Goal: Task Accomplishment & Management: Manage account settings

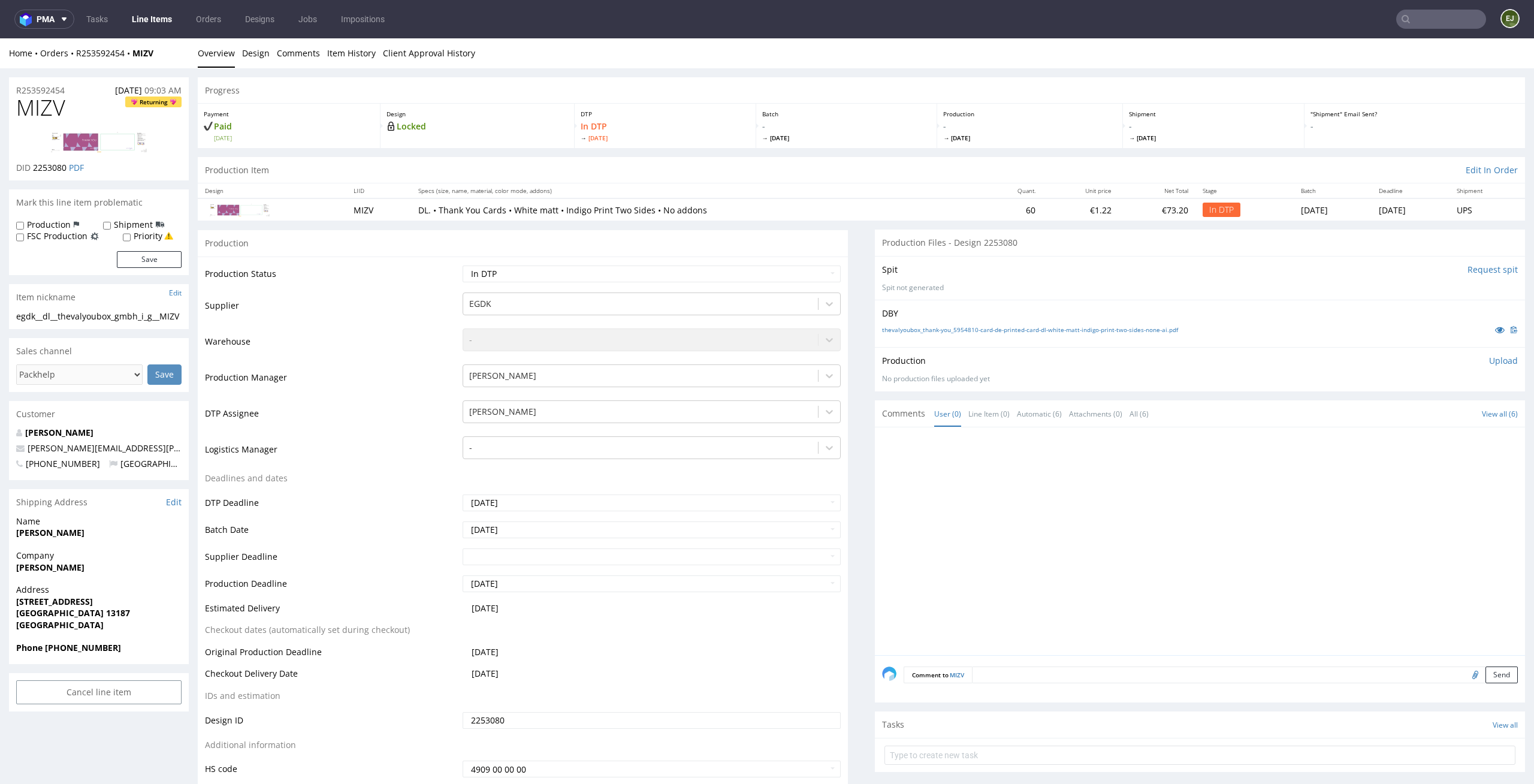
click at [824, 103] on div "Payment Paid Tue 26 Aug Design Locked DTP In DTP Thu 28 Aug Batch - Fri 29 Aug …" at bounding box center [861, 125] width 1327 height 45
click at [1014, 340] on div "DBY thevalyoubox_thank-you_5954810-card-de-printed-card-dl-white-matt-indigo-pr…" at bounding box center [1200, 323] width 651 height 47
click at [1021, 332] on link "thevalyoubox_thank-you_5954810-card-de-printed-card-dl-white-matt-indigo-print-…" at bounding box center [1030, 329] width 296 height 8
drag, startPoint x: 40, startPoint y: 322, endPoint x: 0, endPoint y: 311, distance: 41.5
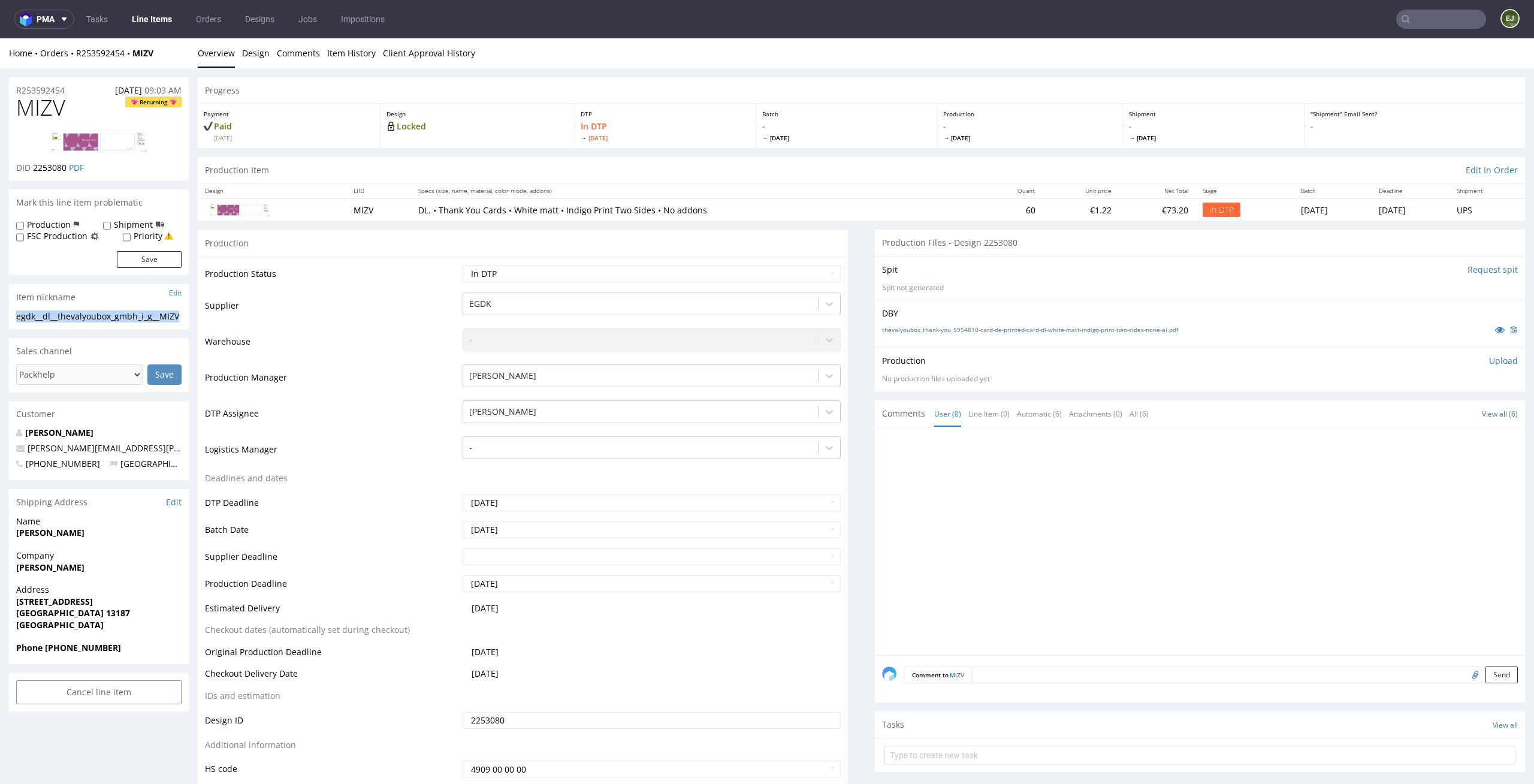
copy div "egdk__dl__thevalyoubox_gmbh_i_g__MIZV"
drag, startPoint x: 68, startPoint y: 169, endPoint x: 34, endPoint y: 171, distance: 34.1
click at [34, 171] on p "DID 2253080 PDF" at bounding box center [49, 167] width 68 height 12
copy span "2253080"
drag, startPoint x: 80, startPoint y: 85, endPoint x: 0, endPoint y: 92, distance: 80.3
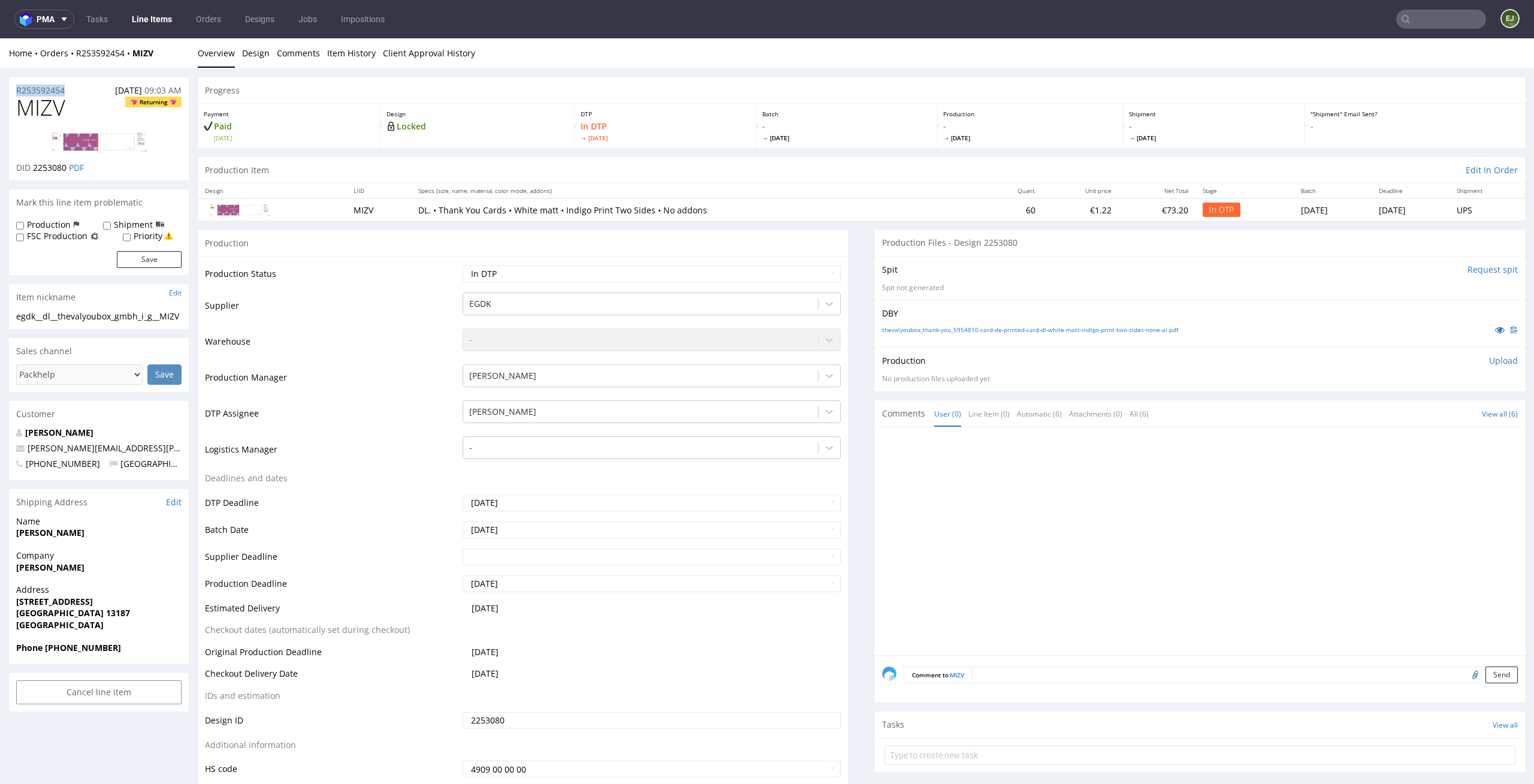
copy p "R253592454"
click at [1490, 366] on p "Upload" at bounding box center [1503, 360] width 29 height 12
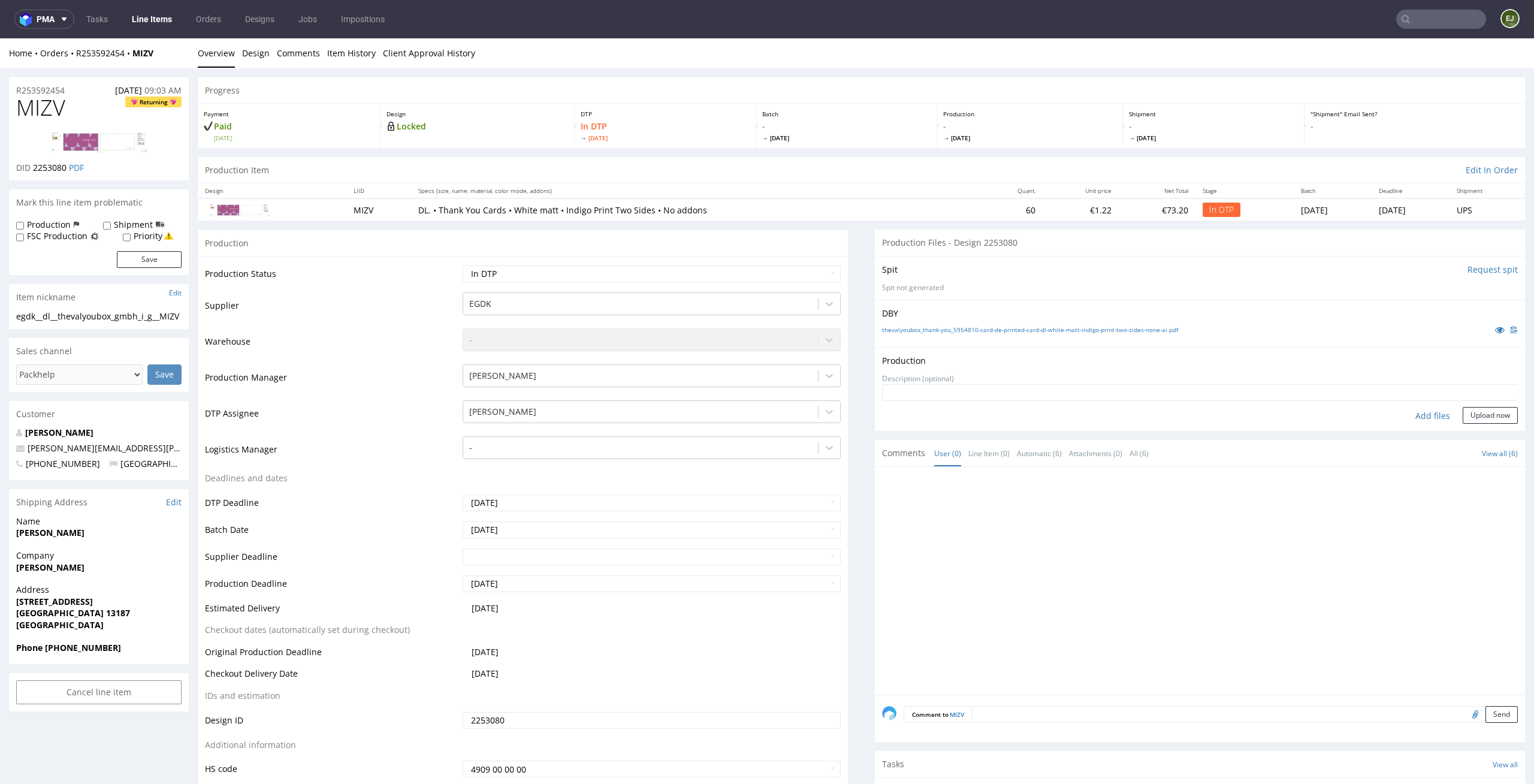
click at [1412, 415] on div "Add files" at bounding box center [1433, 416] width 60 height 18
type input "C:\fakepath\egdk__dl__thevalyoubox_gmbh_i_g__MIZV__d2253080__oR253592454__front…"
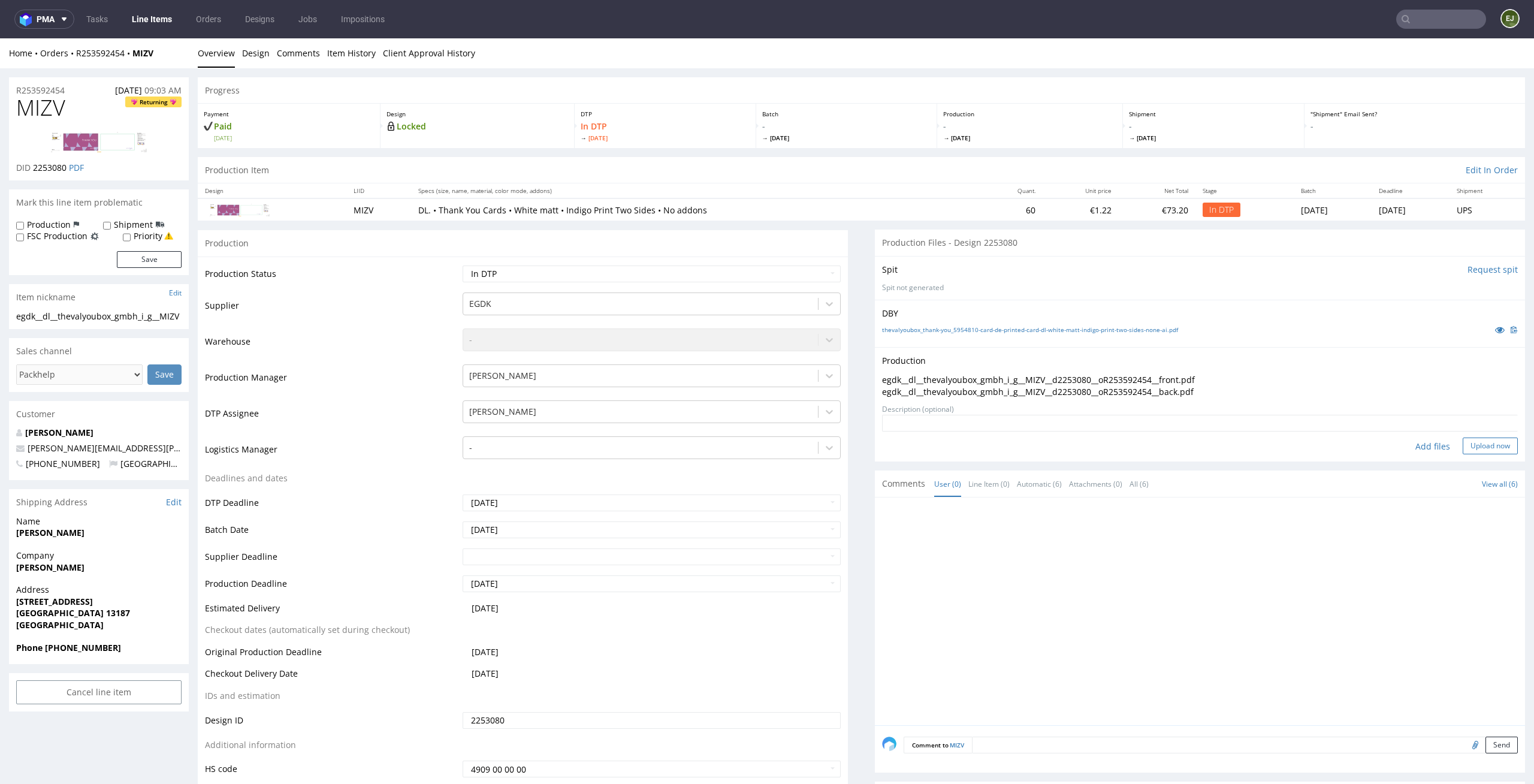
click at [1481, 443] on button "Upload now" at bounding box center [1489, 445] width 55 height 17
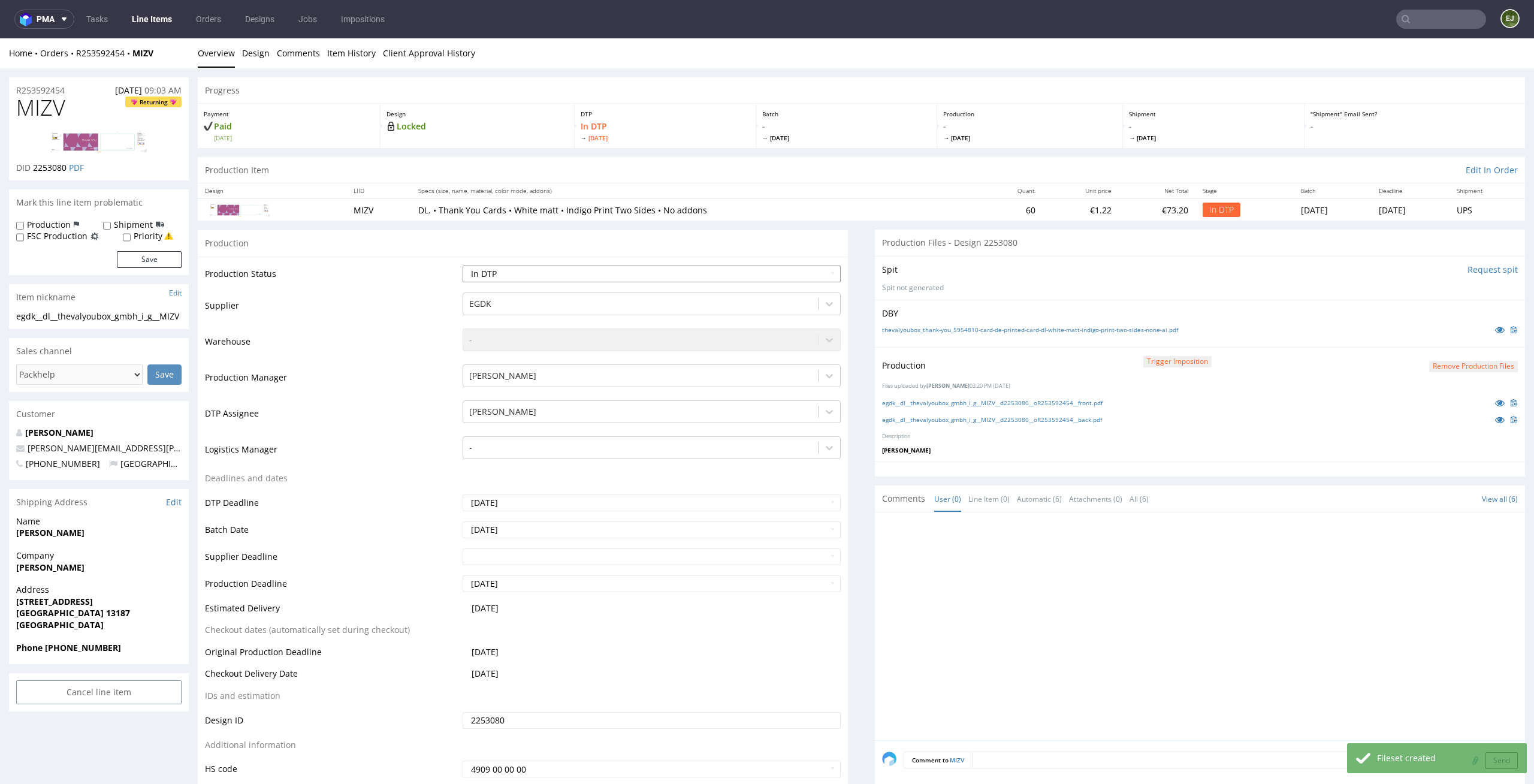
click at [813, 276] on select "Waiting for Artwork Waiting for Diecut Waiting for Mockup Waiting for DTP Waiti…" at bounding box center [652, 274] width 379 height 17
select select "dtp_production_ready"
click at [463, 265] on select "Waiting for Artwork Waiting for Diecut Waiting for Mockup Waiting for DTP Waiti…" at bounding box center [652, 274] width 379 height 17
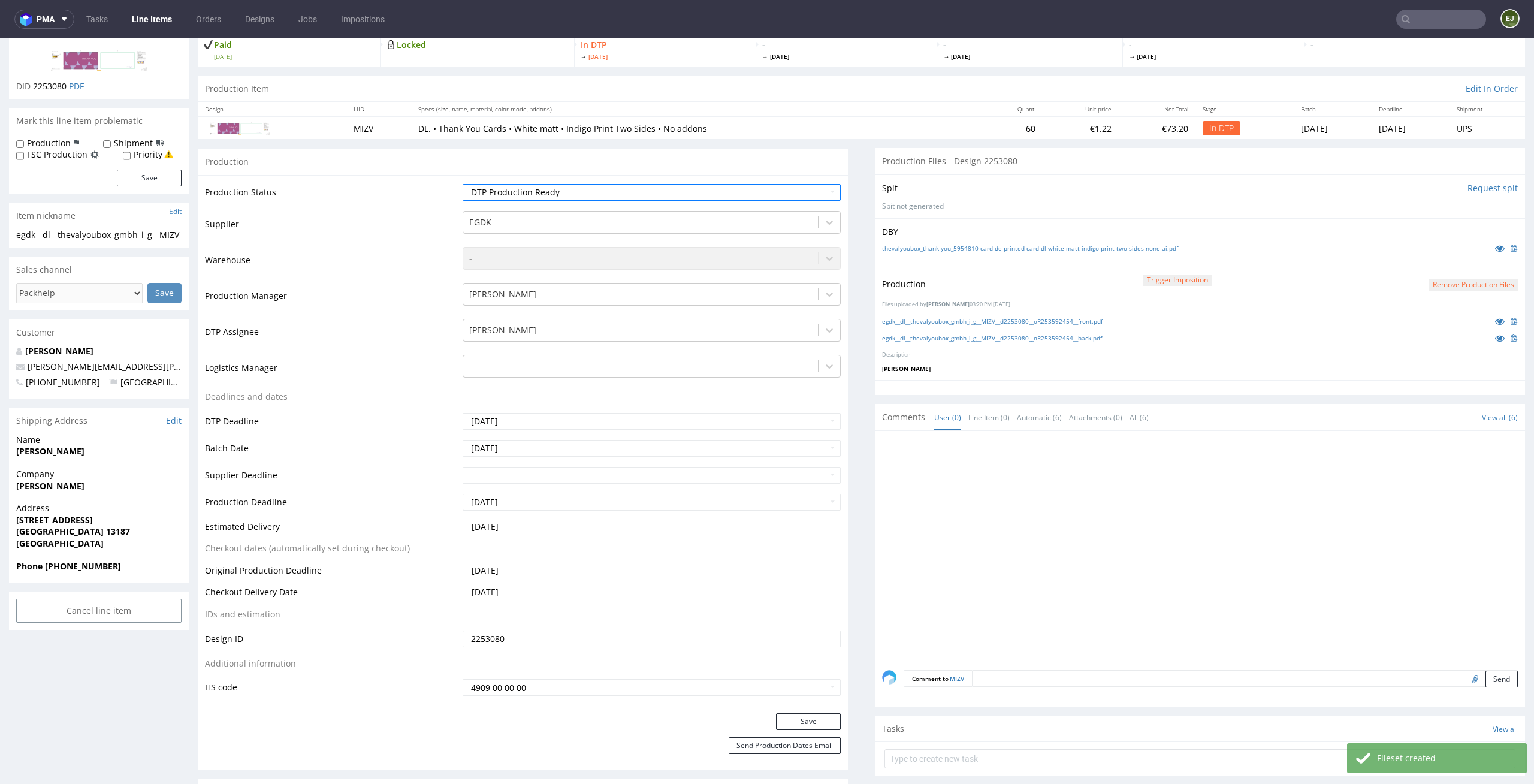
scroll to position [155, 0]
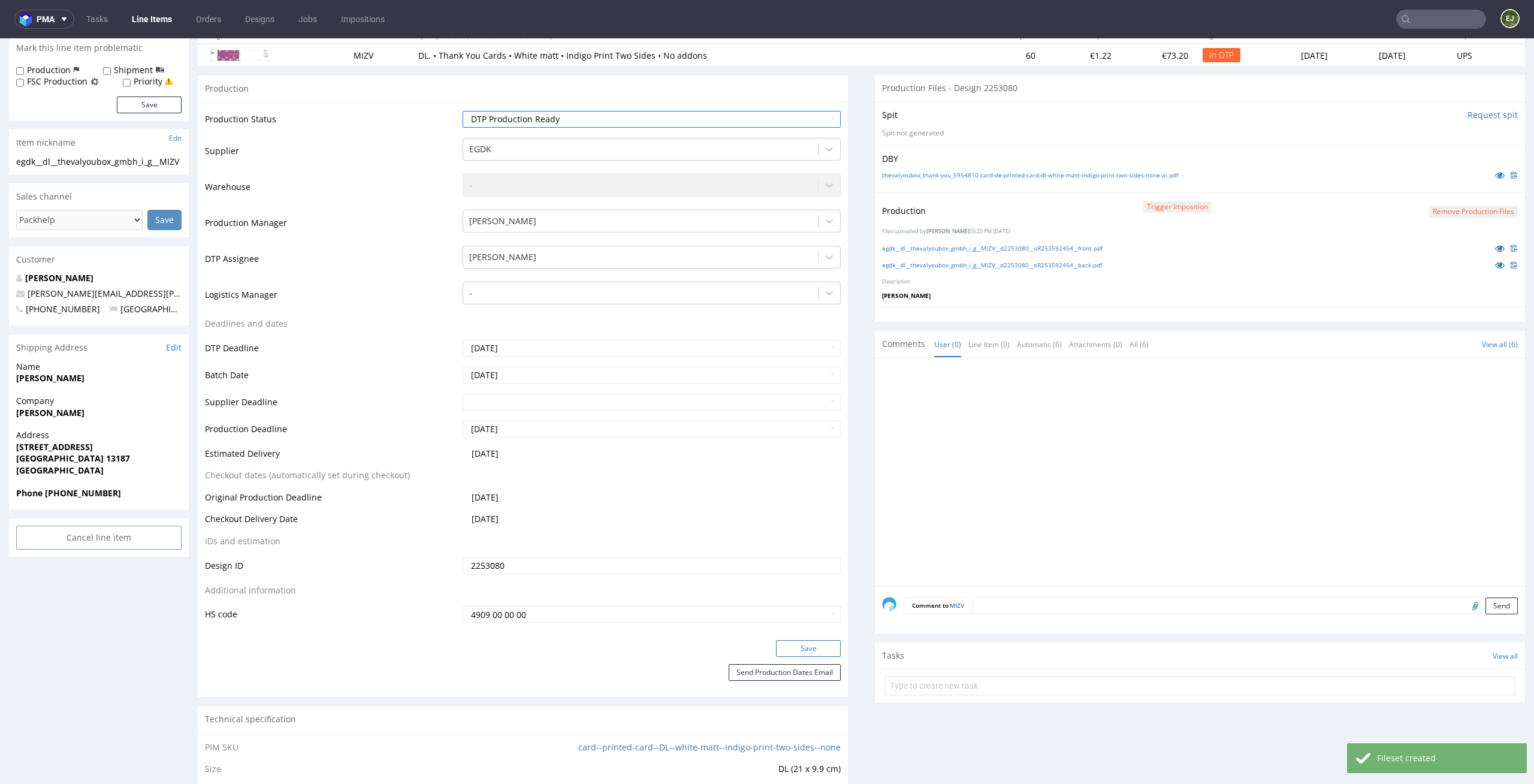
click at [817, 648] on button "Save" at bounding box center [808, 649] width 65 height 17
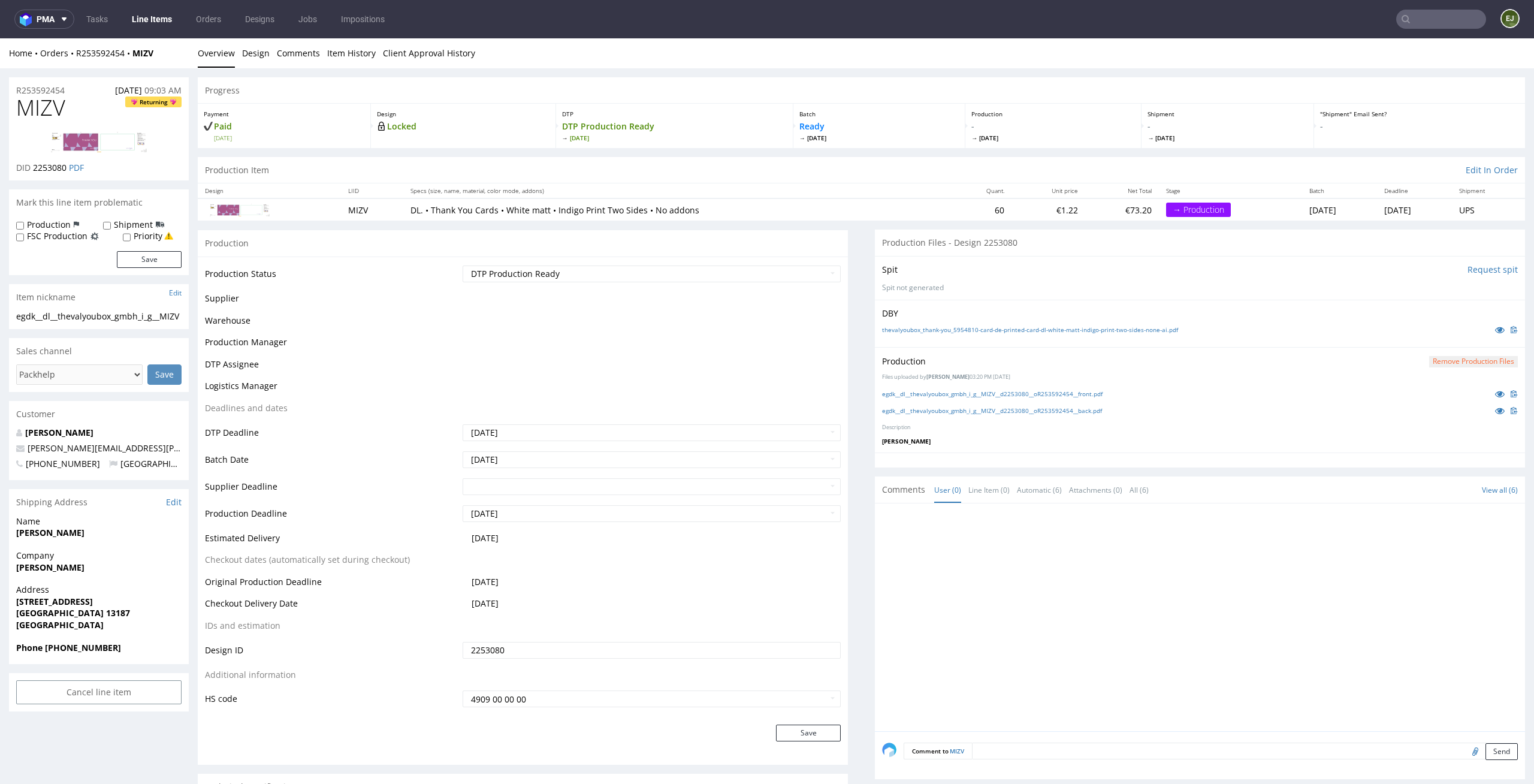
scroll to position [0, 0]
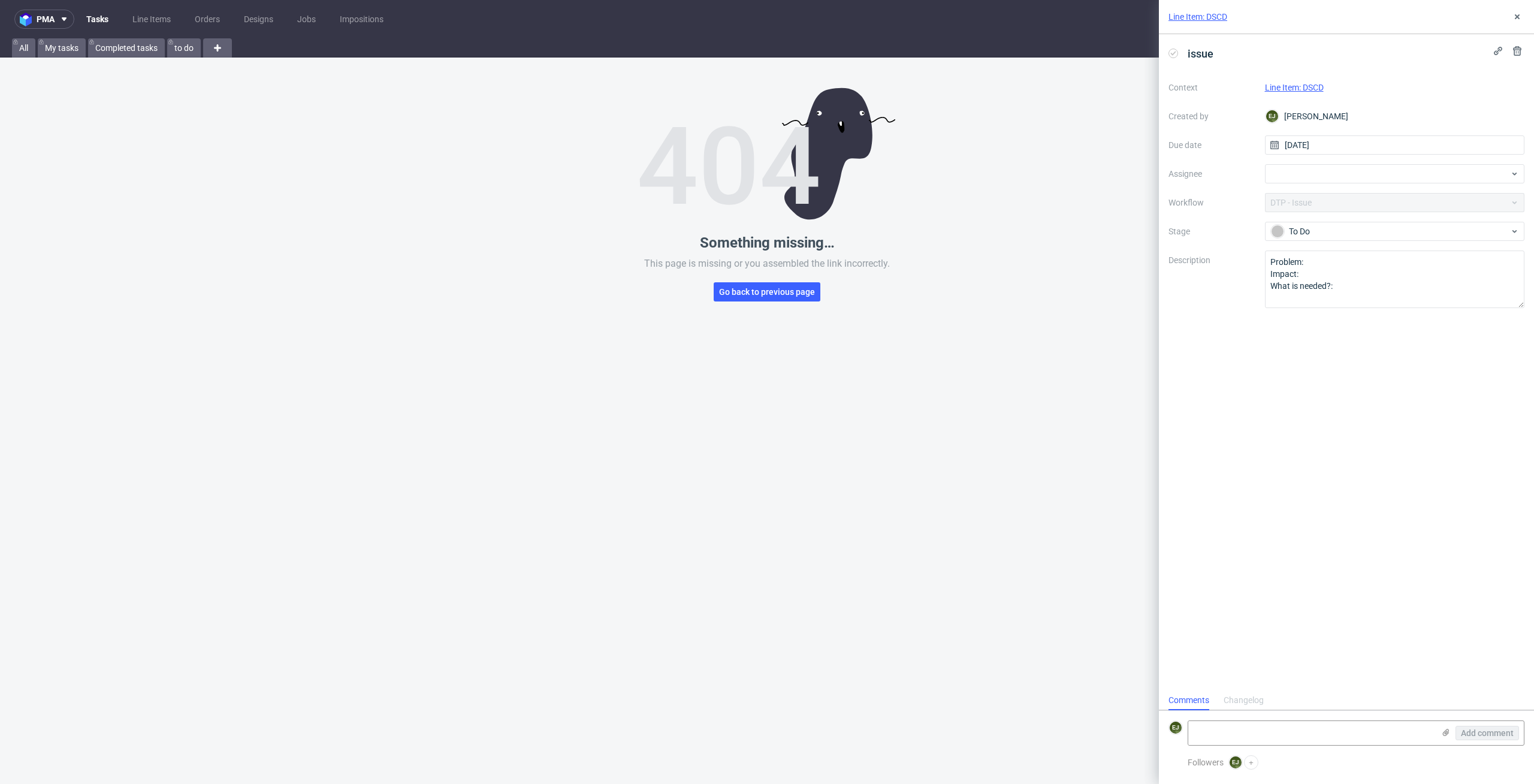
scroll to position [9, 0]
click at [1207, 17] on link "Line Item: DSCD" at bounding box center [1197, 17] width 58 height 12
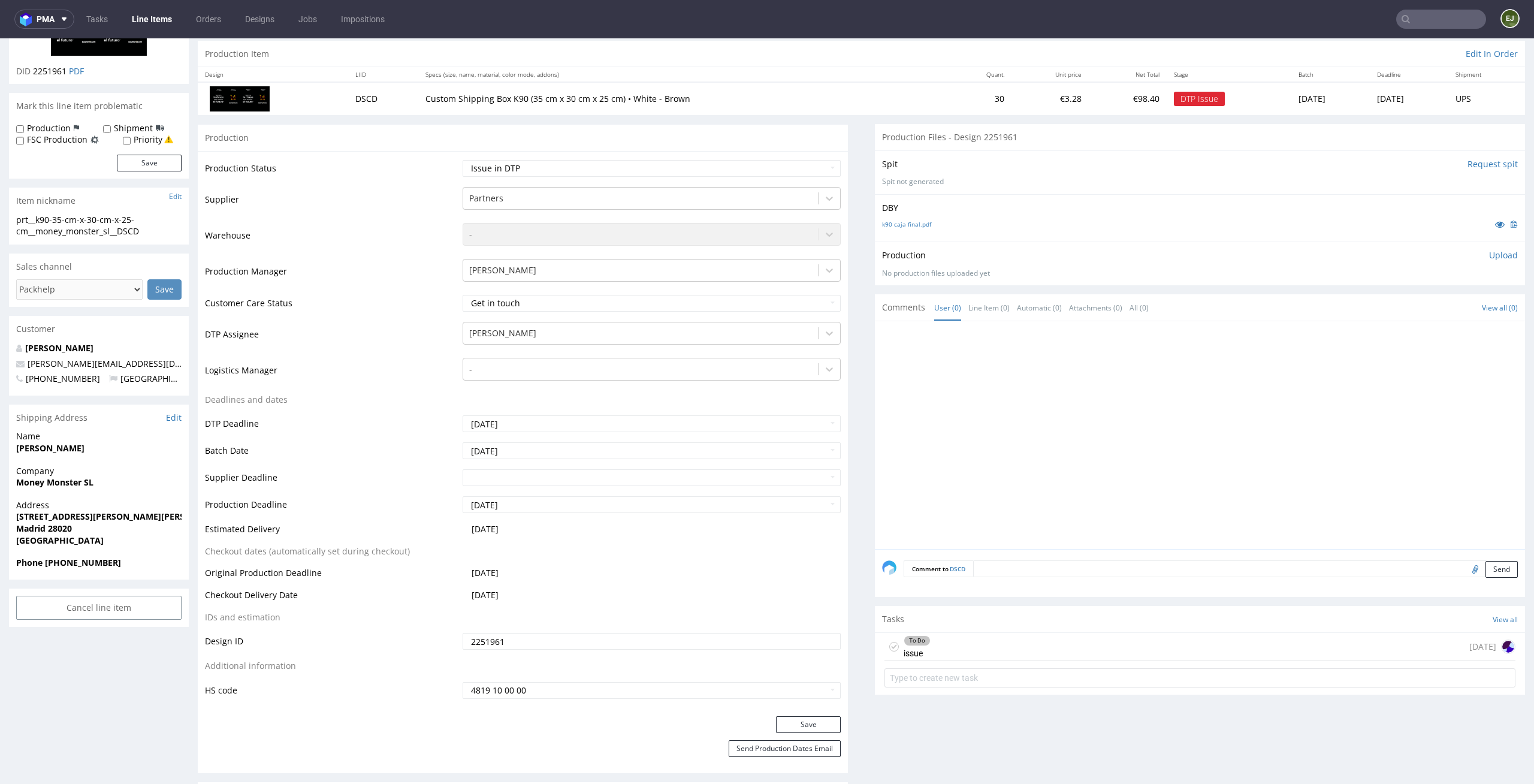
scroll to position [135, 0]
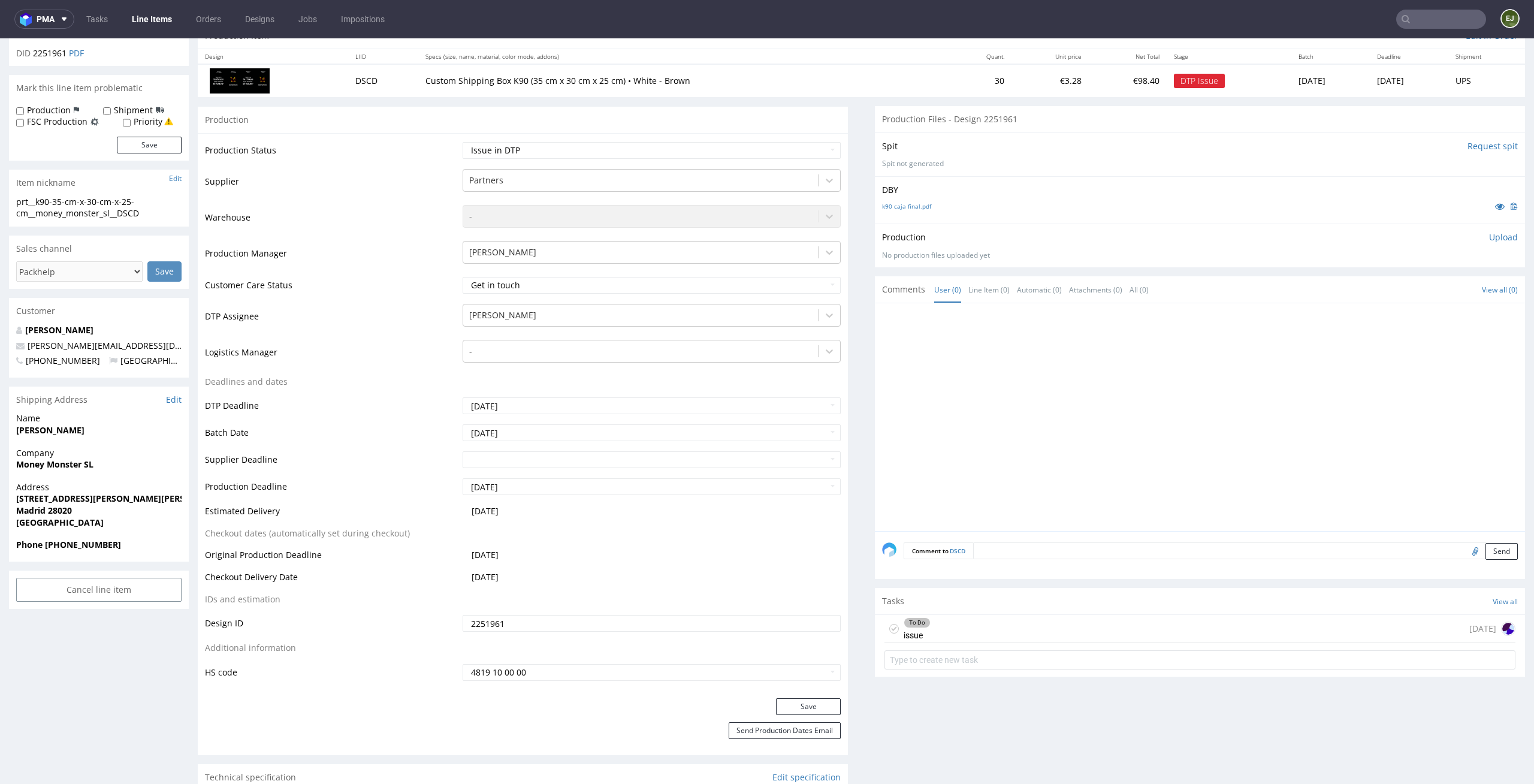
click at [1038, 637] on div "To Do issue today" at bounding box center [1200, 629] width 631 height 28
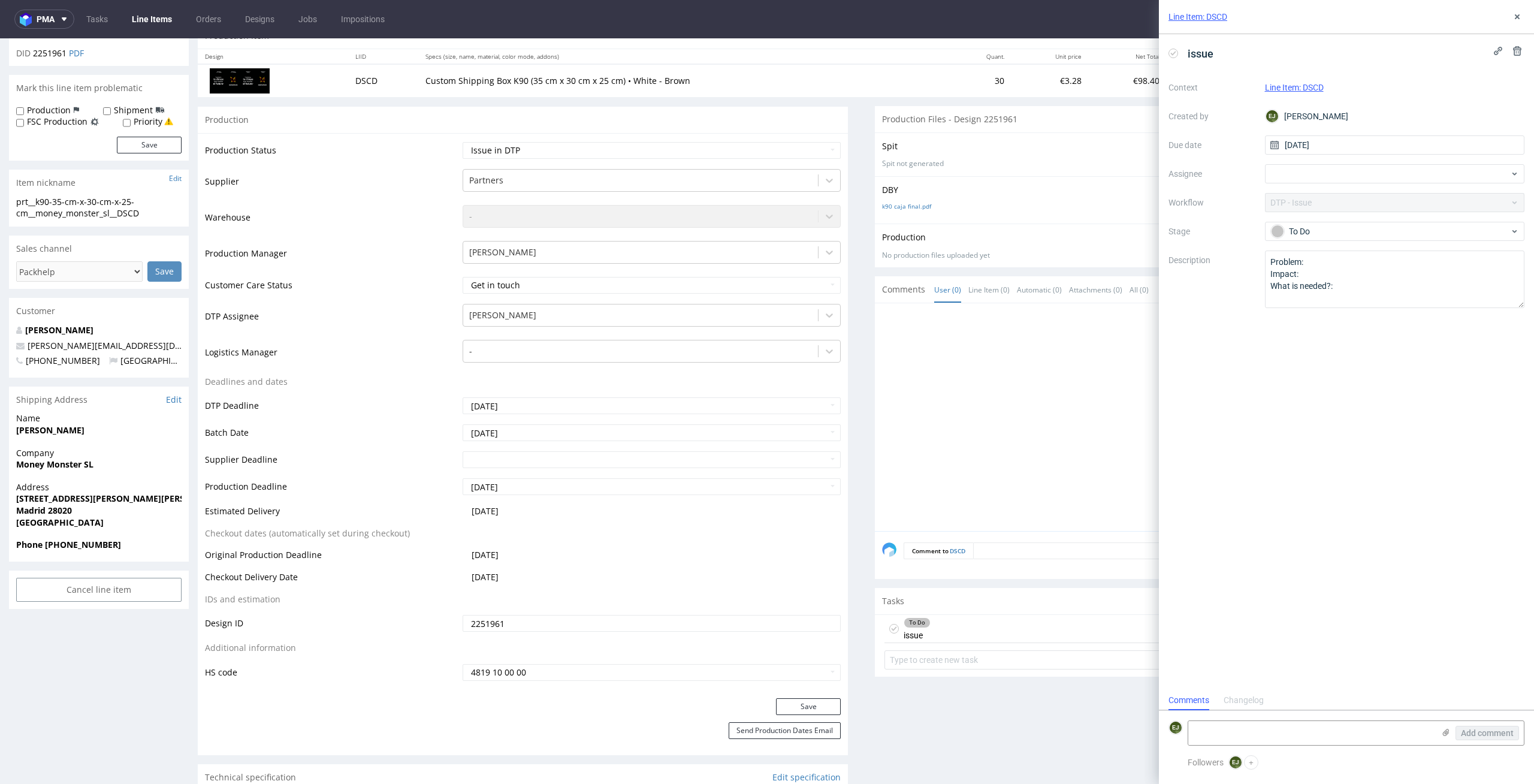
scroll to position [9, 0]
click at [1340, 740] on textarea at bounding box center [1311, 733] width 246 height 24
paste textarea "Such a high ink coverage is not possible with this product – we do not print ba…"
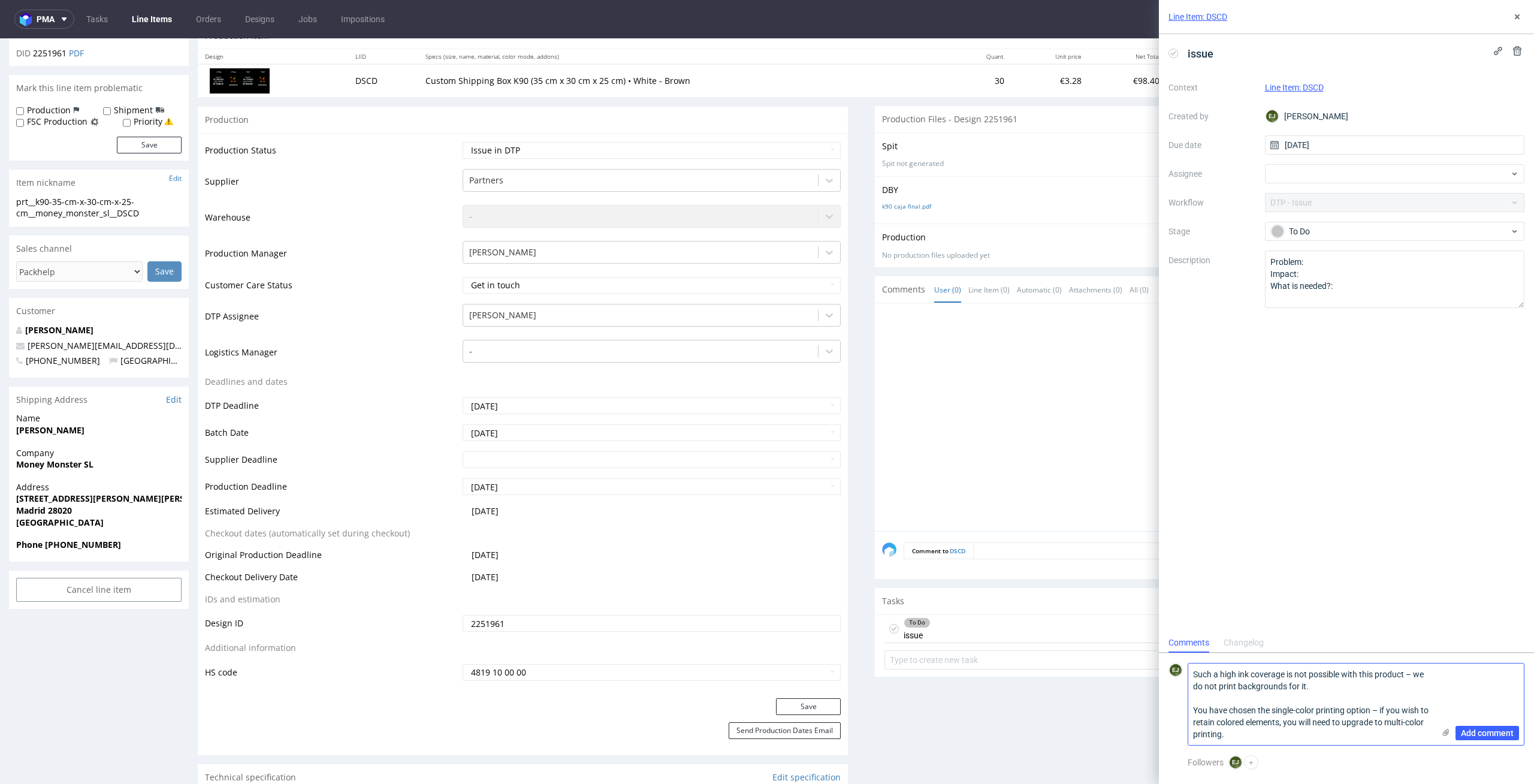
scroll to position [0, 0]
type textarea "Such a high ink coverage is not possible with this product – we do not print ba…"
click at [1485, 732] on span "Add comment" at bounding box center [1488, 732] width 53 height 8
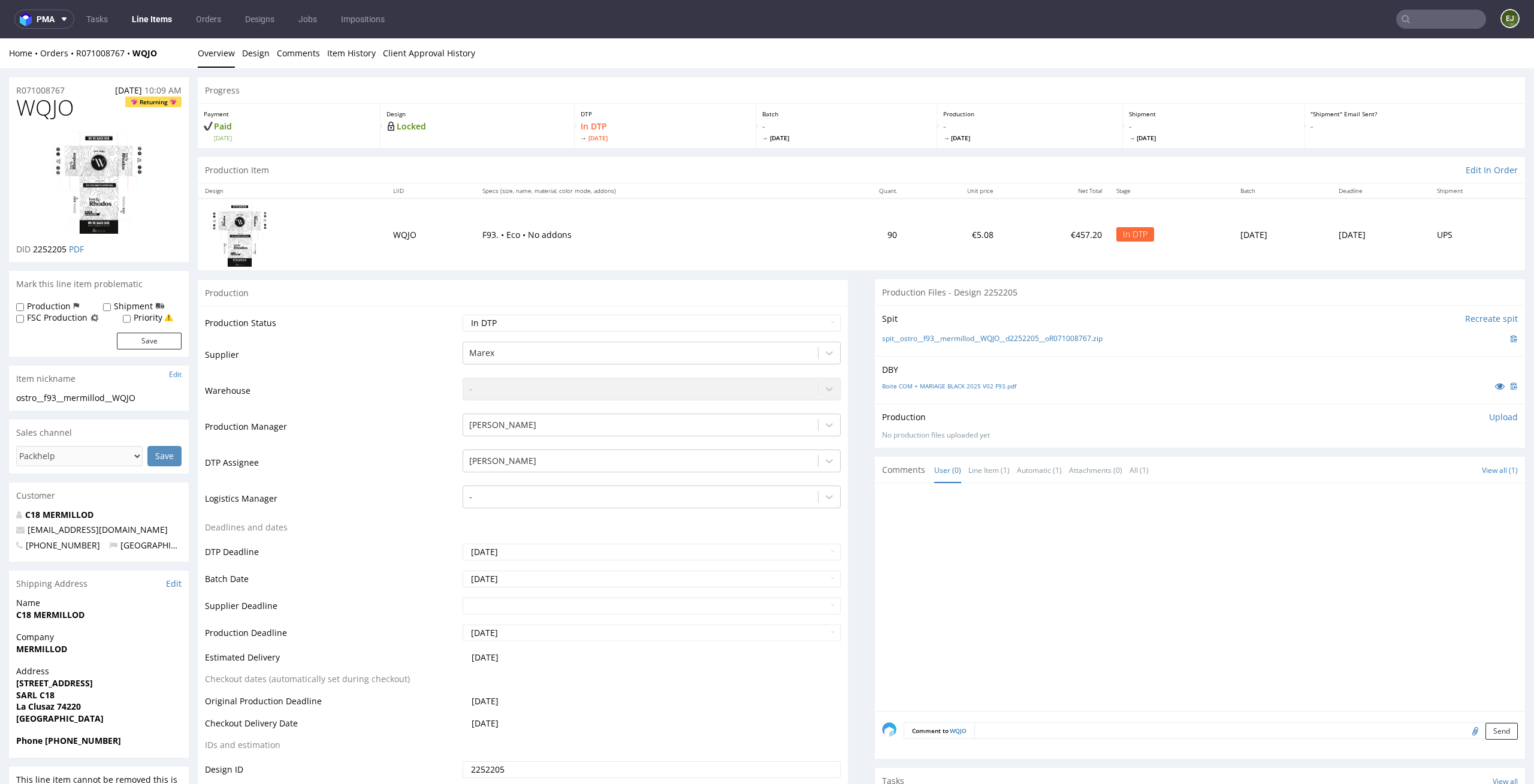
click at [953, 391] on div "Boite COM + MARIAGE BLACK 2025 V02 F93.pdf" at bounding box center [1200, 386] width 636 height 13
click at [962, 385] on link "Boite COM + MARIAGE BLACK 2025 V02 F93.pdf" at bounding box center [949, 385] width 135 height 8
click at [967, 338] on link "spit__ostro__f93__mermillod__WQJO__d2252205__oR071008767.zip" at bounding box center [993, 339] width 221 height 10
click at [818, 319] on select "Waiting for Artwork Waiting for Diecut Waiting for Mockup Waiting for DTP Waiti…" at bounding box center [652, 323] width 379 height 17
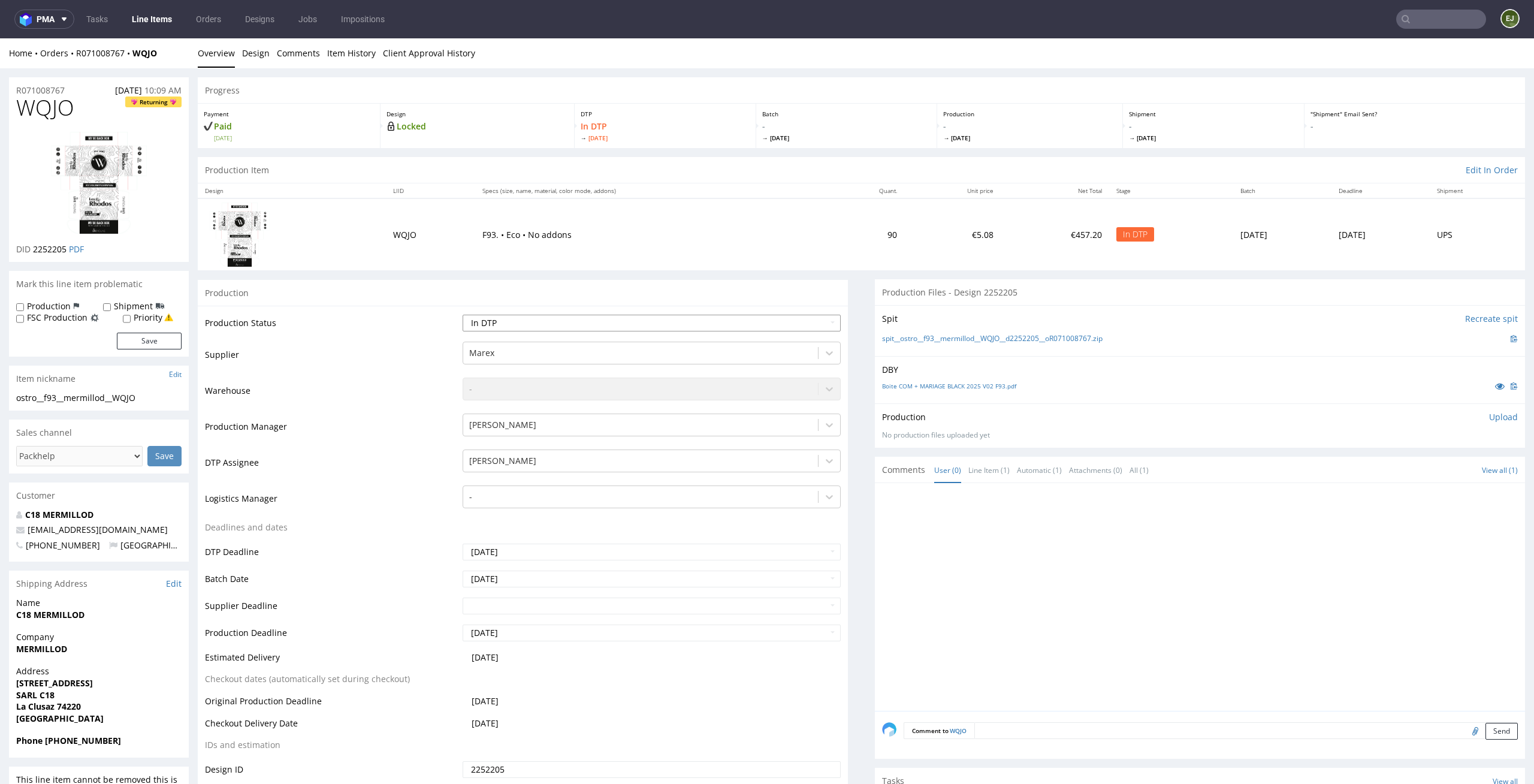
select select "dtp_ca_needed"
click at [463, 315] on select "Waiting for Artwork Waiting for Diecut Waiting for Mockup Waiting for DTP Waiti…" at bounding box center [652, 323] width 379 height 17
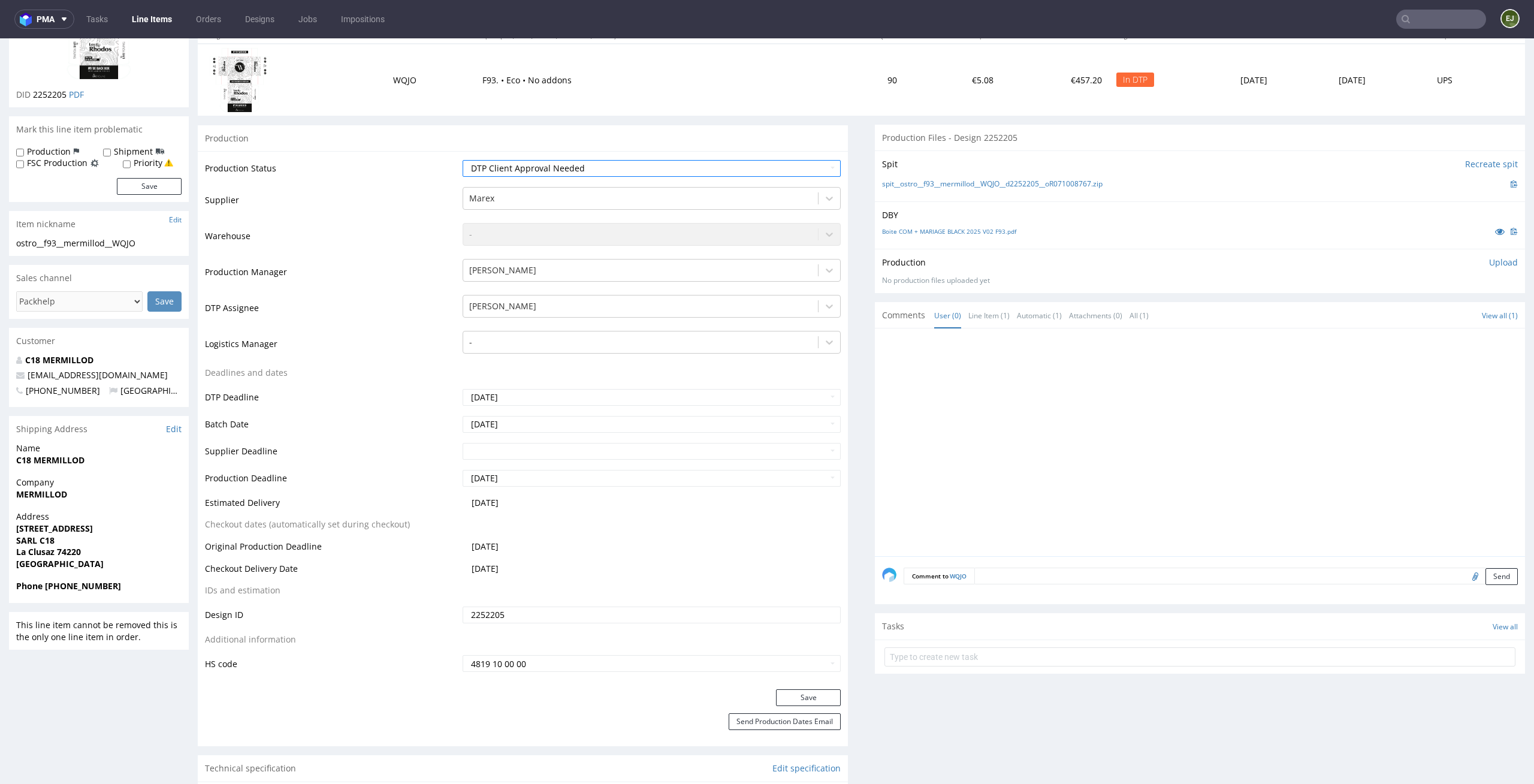
scroll to position [328, 0]
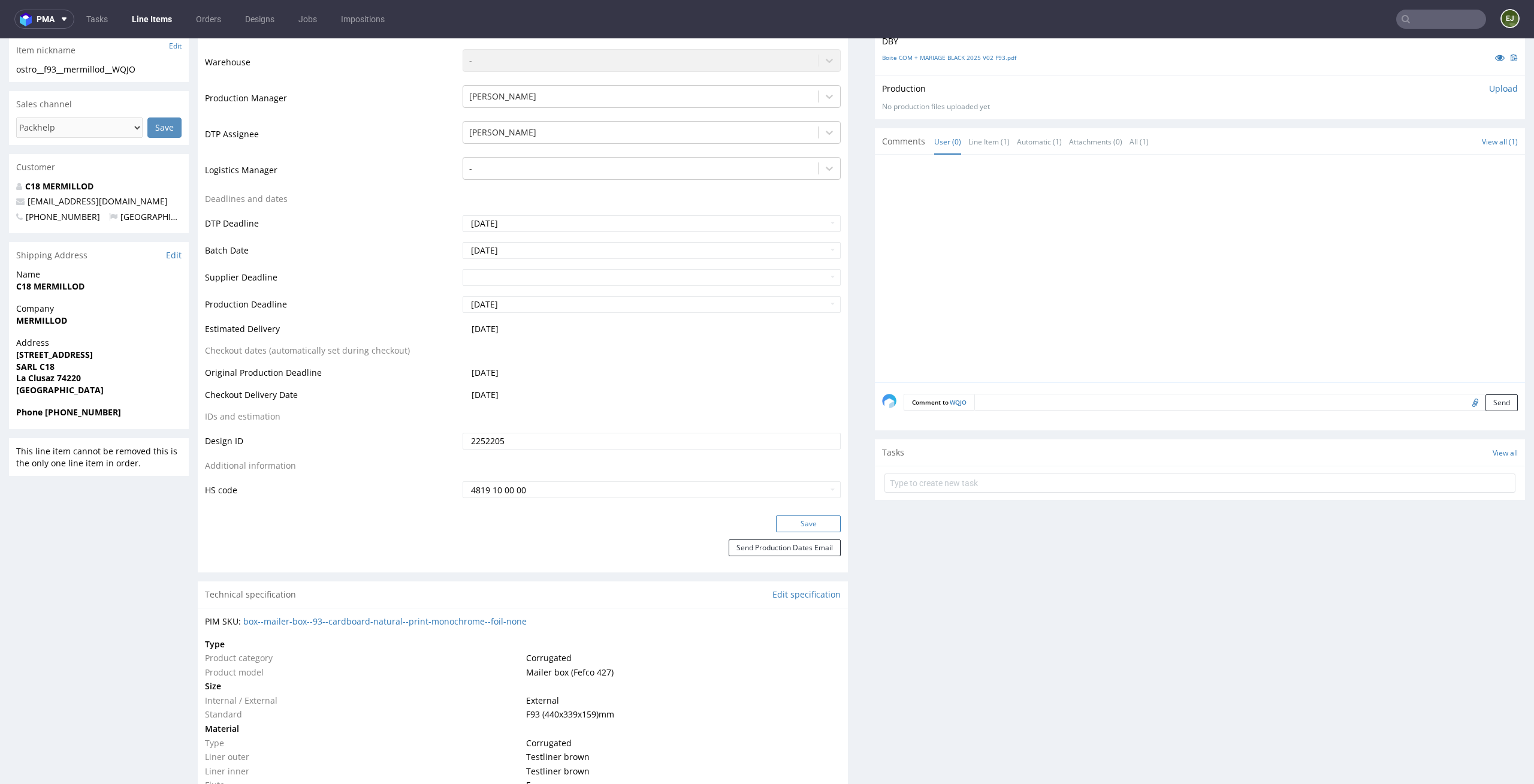
click at [820, 525] on button "Save" at bounding box center [808, 523] width 65 height 17
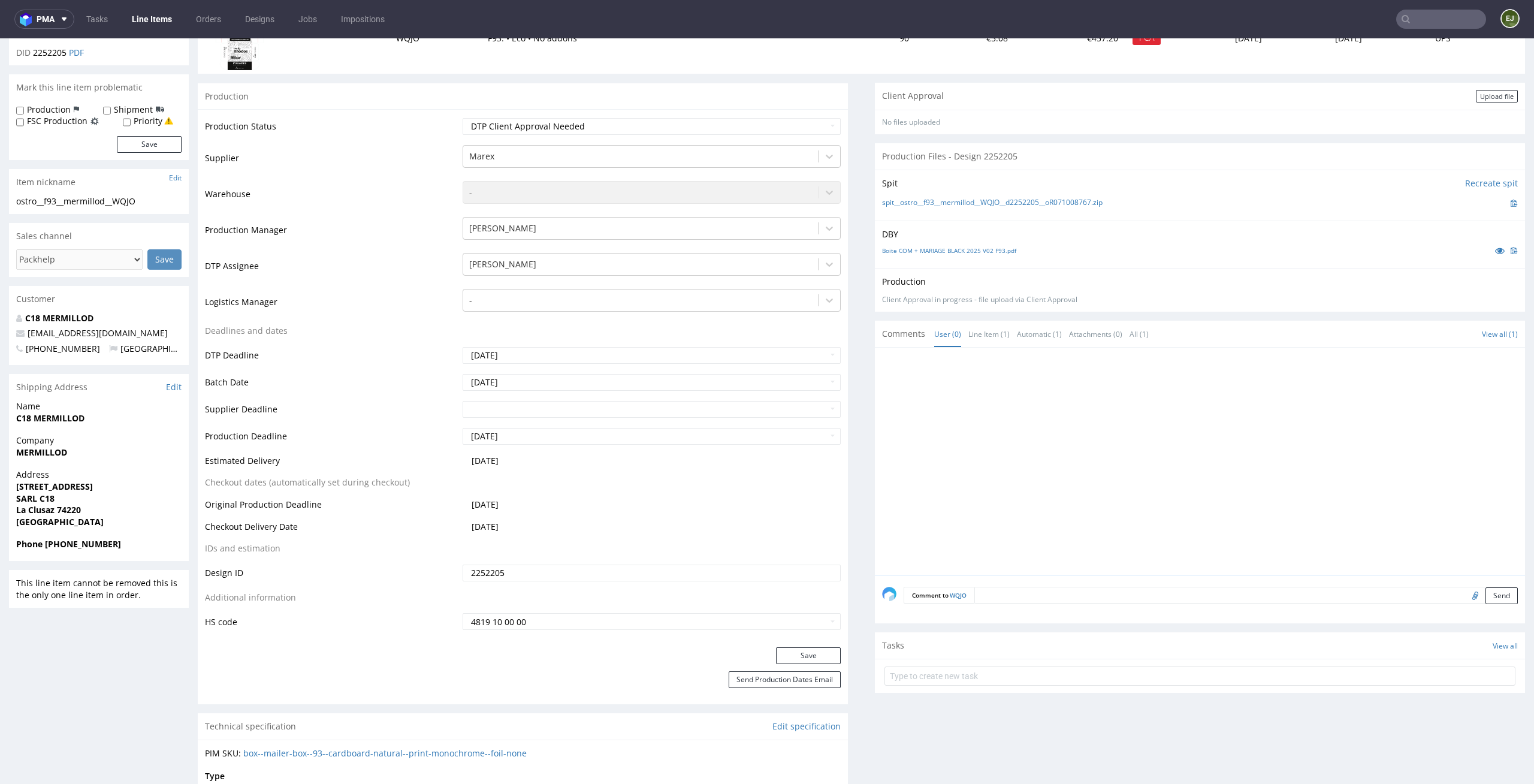
scroll to position [172, 0]
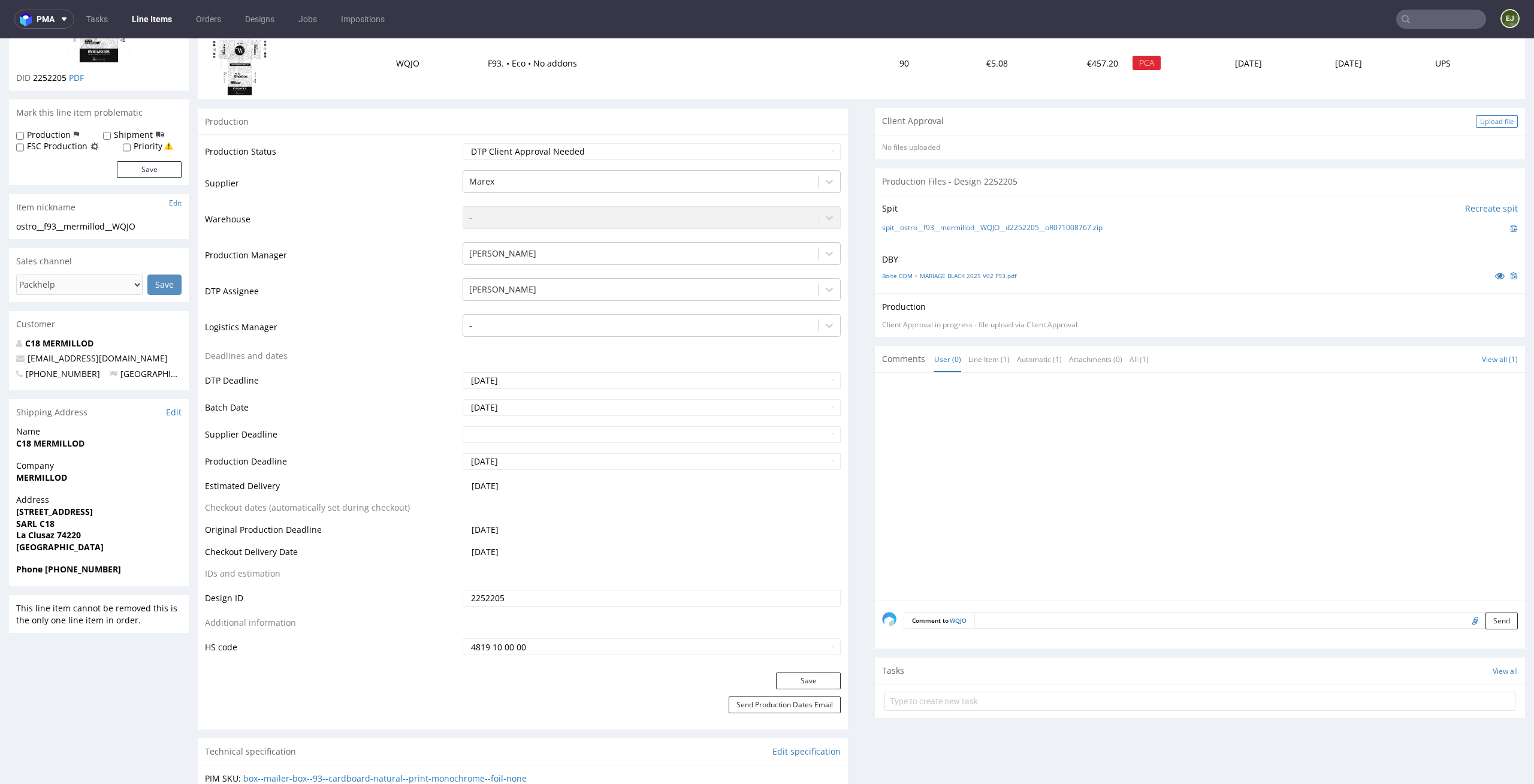
click at [1492, 116] on div "Upload file" at bounding box center [1497, 122] width 42 height 13
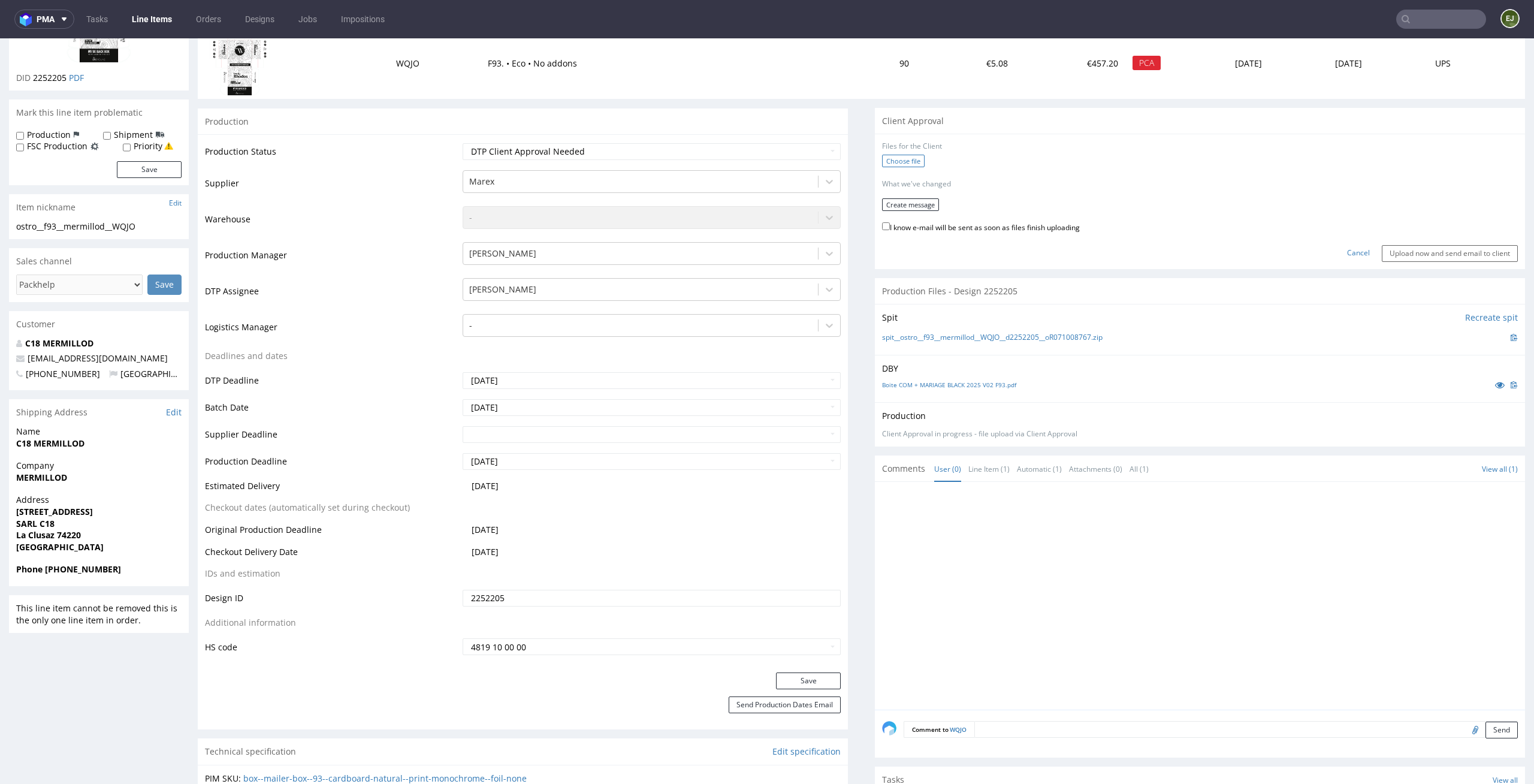
click at [893, 158] on label "Choose file" at bounding box center [904, 161] width 43 height 13
click at [0, 38] on input "Choose file" at bounding box center [0, 38] width 0 height 0
click at [901, 194] on button "Create message" at bounding box center [910, 200] width 57 height 13
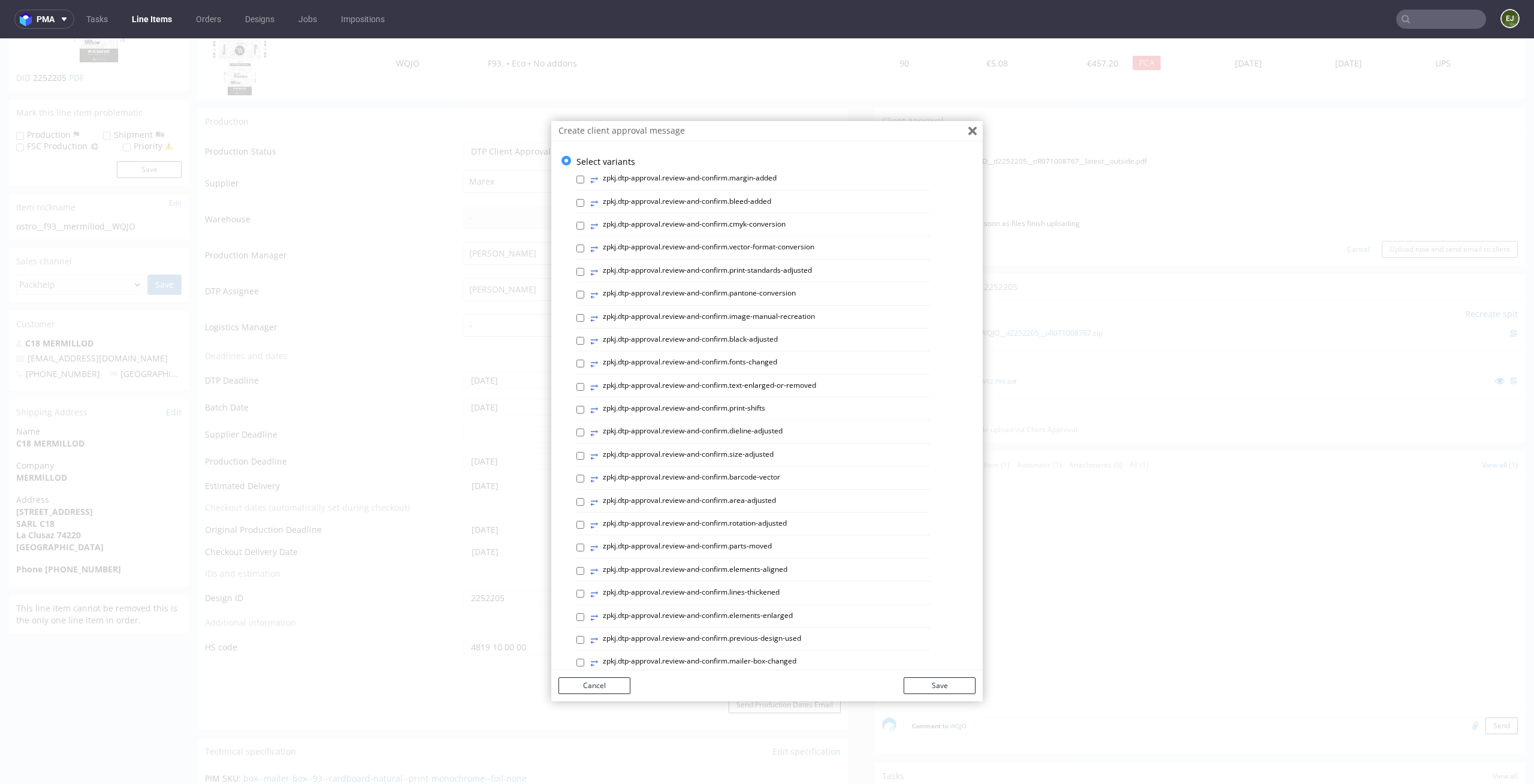
click at [969, 126] on icon "Close" at bounding box center [973, 131] width 8 height 9
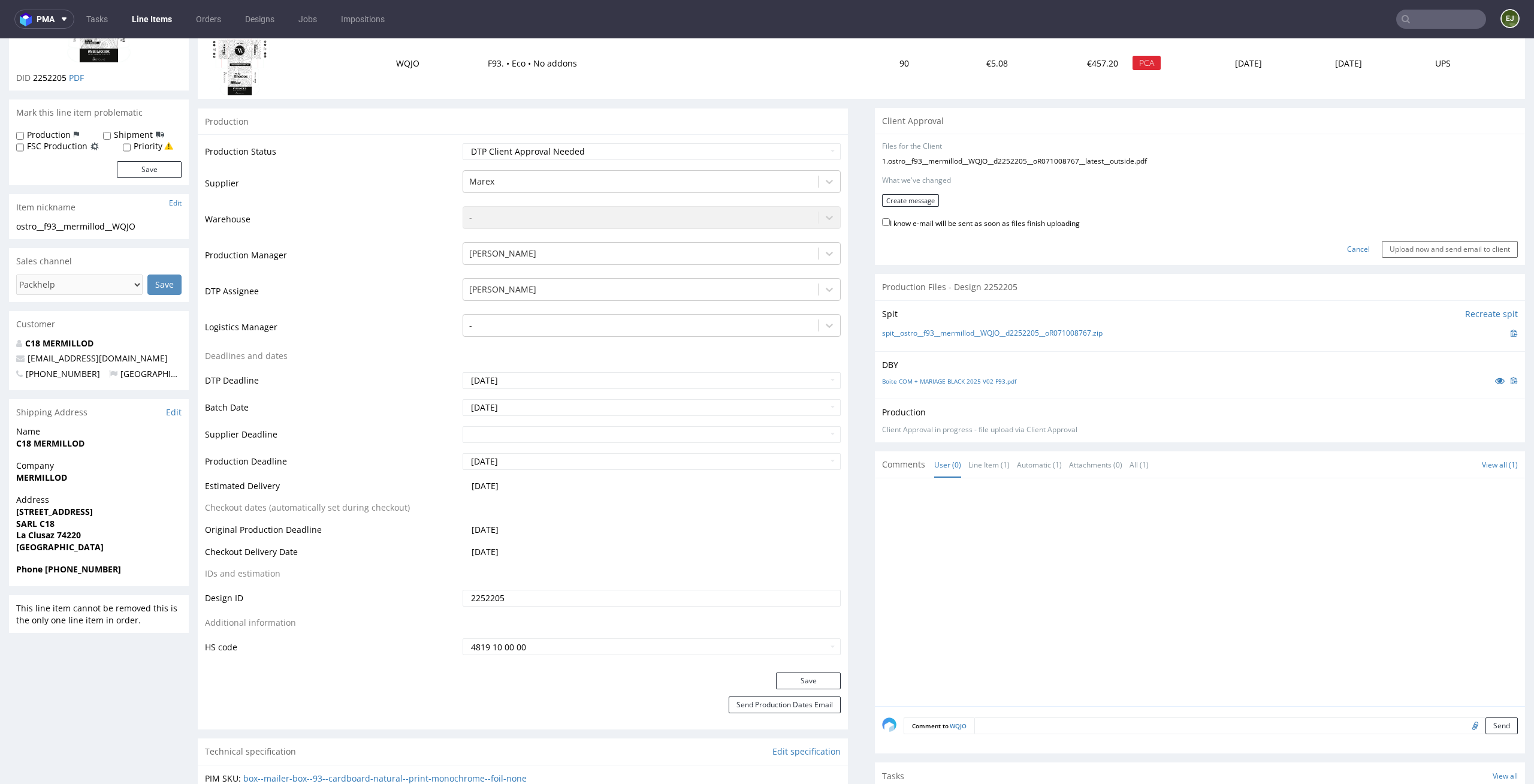
scroll to position [0, 0]
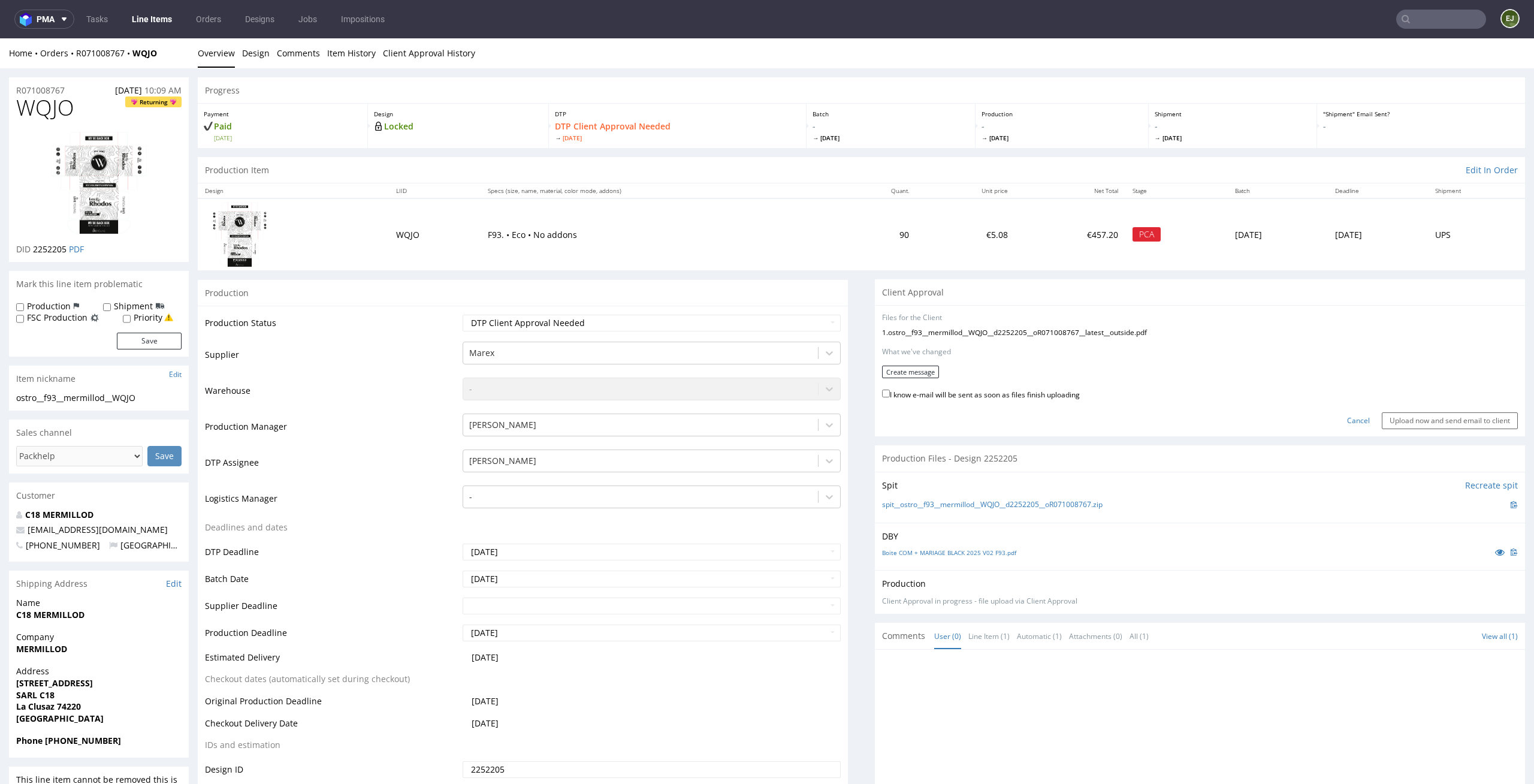
click at [919, 381] on form "Files for the Client 1 . ostro__f93__mermillod__WQJO__d2252205__oR071008767__la…" at bounding box center [1200, 370] width 636 height 116
click at [923, 371] on button "Create message" at bounding box center [910, 372] width 57 height 13
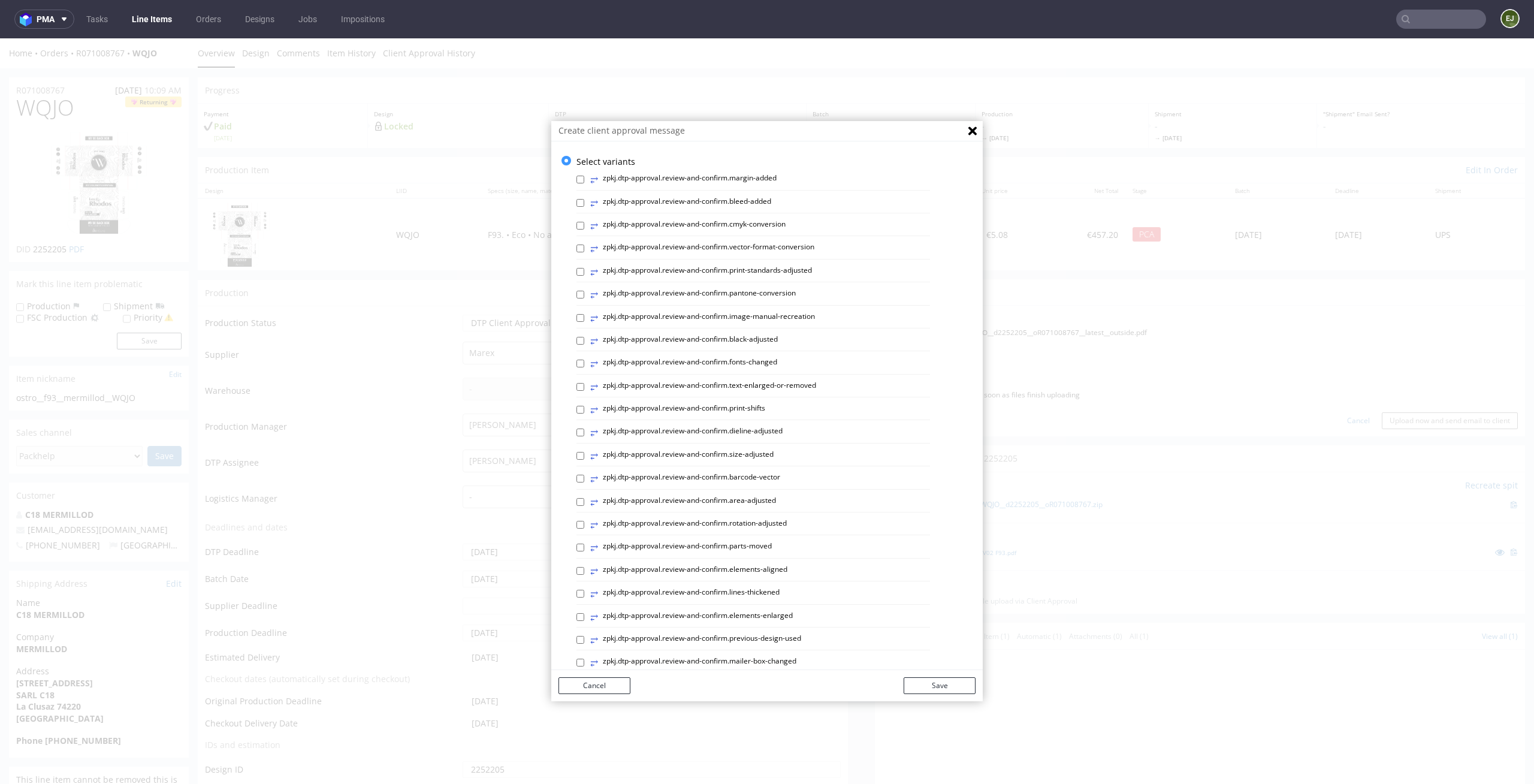
scroll to position [329, 0]
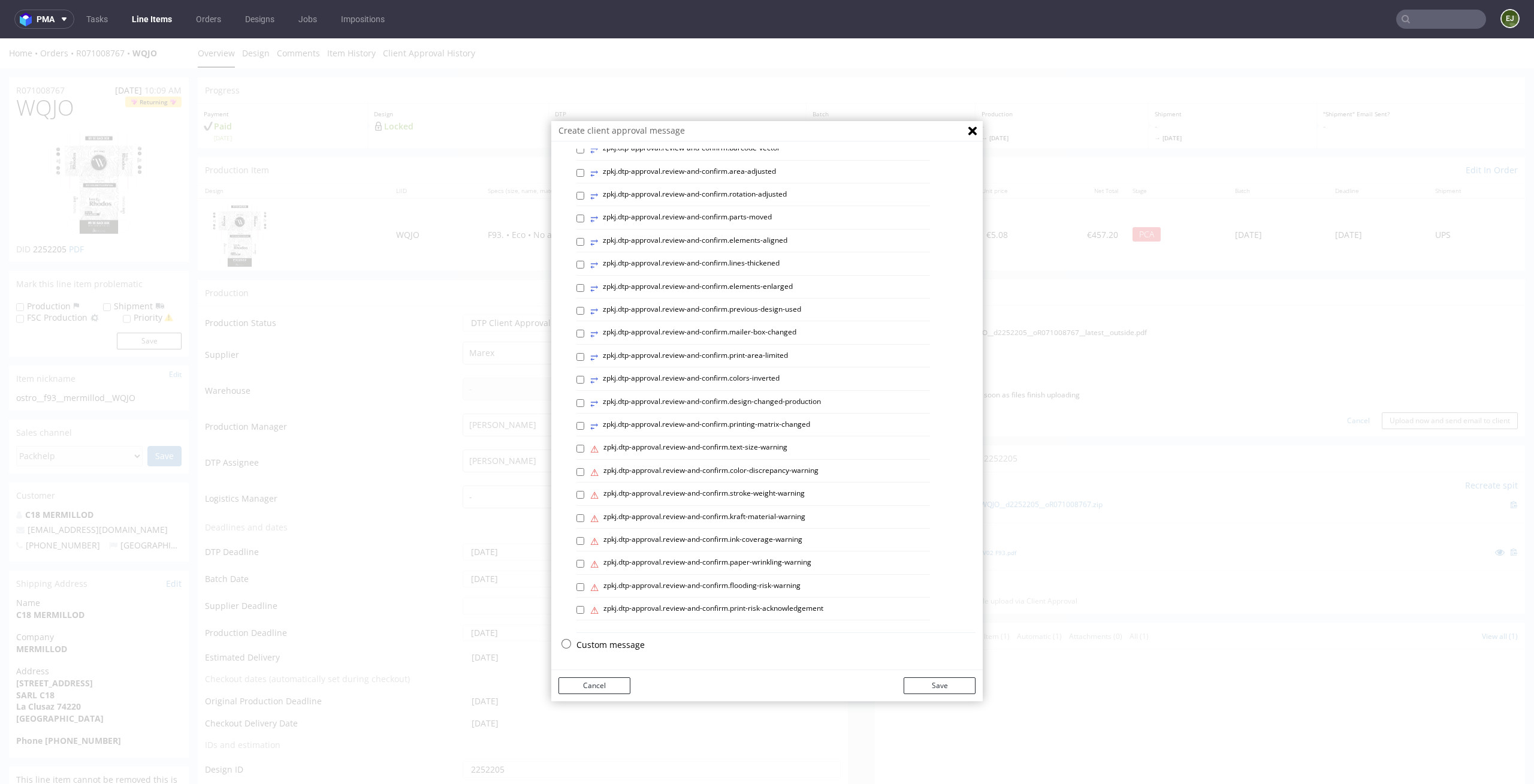
click at [612, 647] on p "Custom message" at bounding box center [776, 644] width 399 height 12
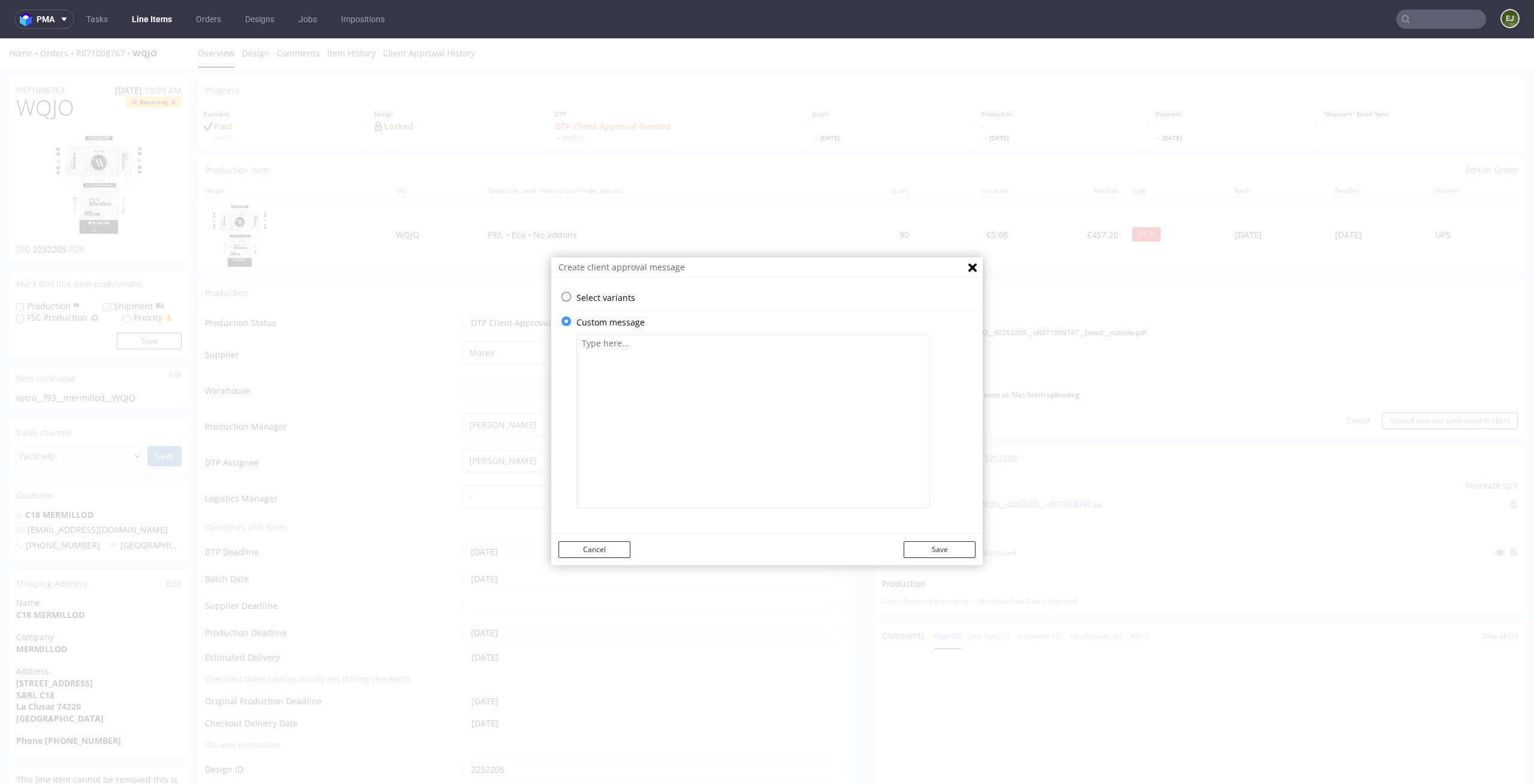
scroll to position [0, 0]
click at [677, 471] on textarea at bounding box center [753, 420] width 354 height 174
paste textarea "We matched the blacks to those used in printing. We added appropriately sized s…"
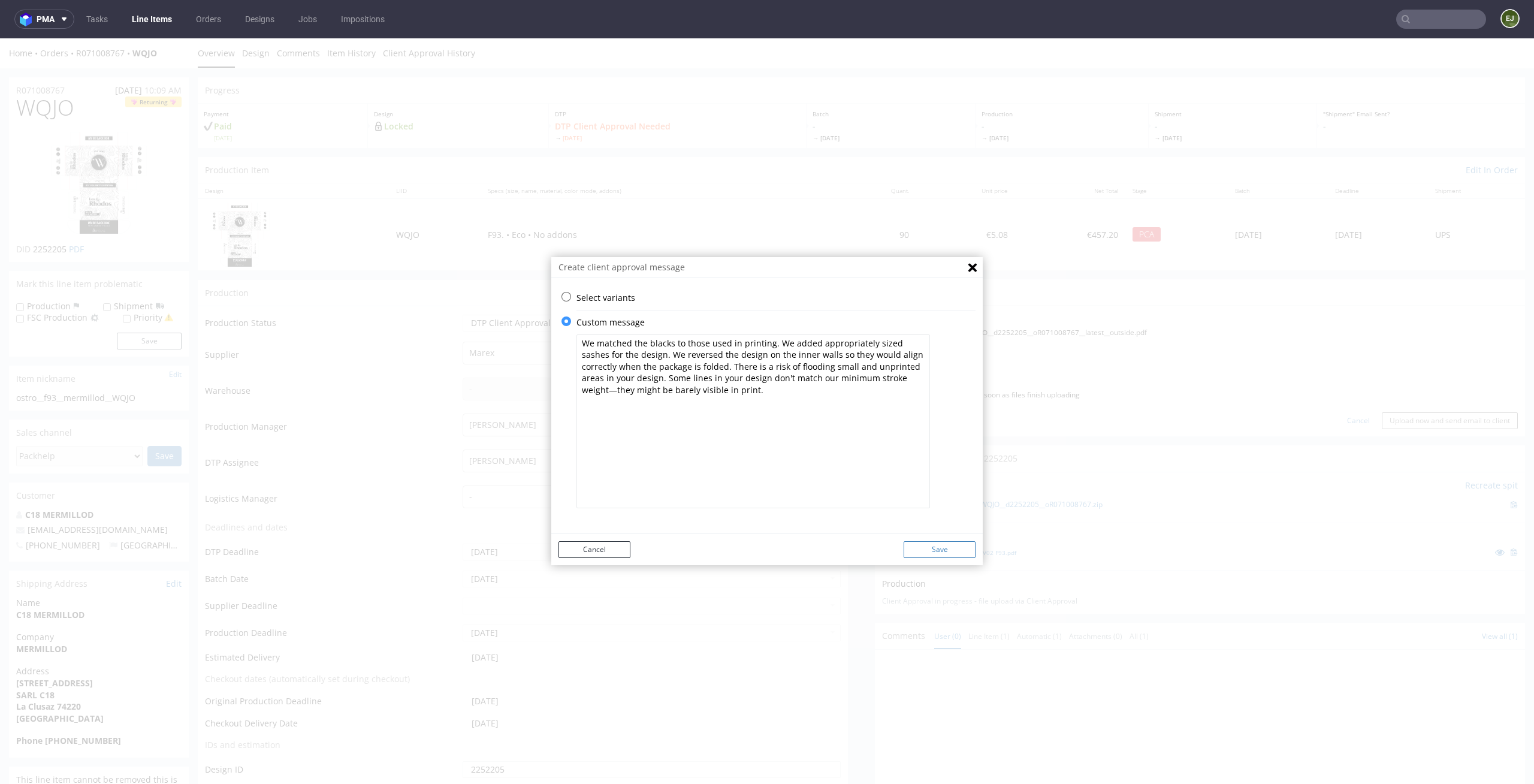
type textarea "We matched the blacks to those used in printing. We added appropriately sized s…"
click at [935, 546] on button "Save" at bounding box center [939, 549] width 71 height 17
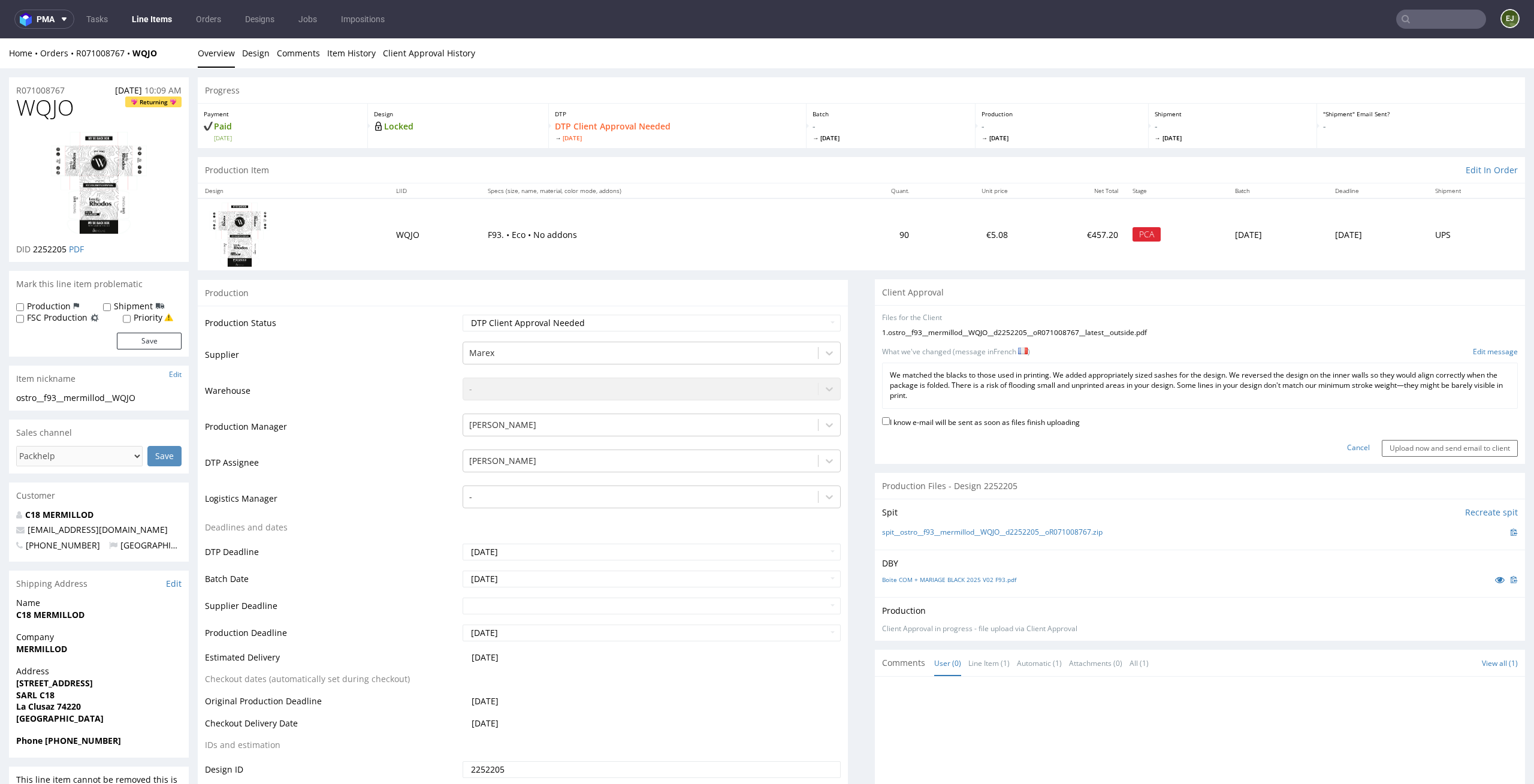
click at [993, 426] on label "I know e-mail will be sent as soon as files finish uploading" at bounding box center [981, 421] width 198 height 13
click at [890, 425] on input "I know e-mail will be sent as soon as files finish uploading" at bounding box center [886, 420] width 7 height 7
checkbox input "true"
click at [1399, 447] on input "Upload now and send email to client" at bounding box center [1450, 448] width 136 height 17
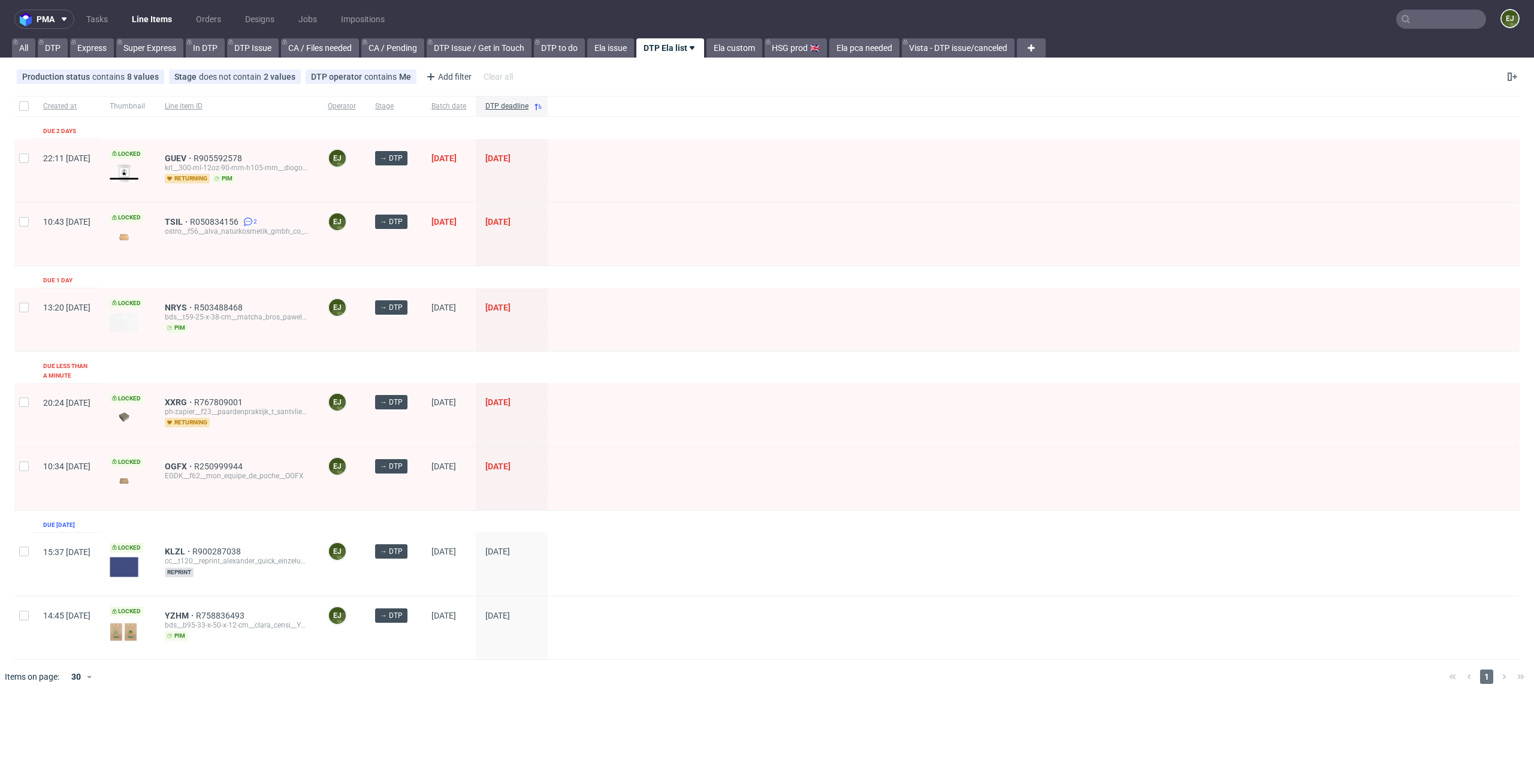
click at [1433, 13] on input "text" at bounding box center [1441, 19] width 90 height 19
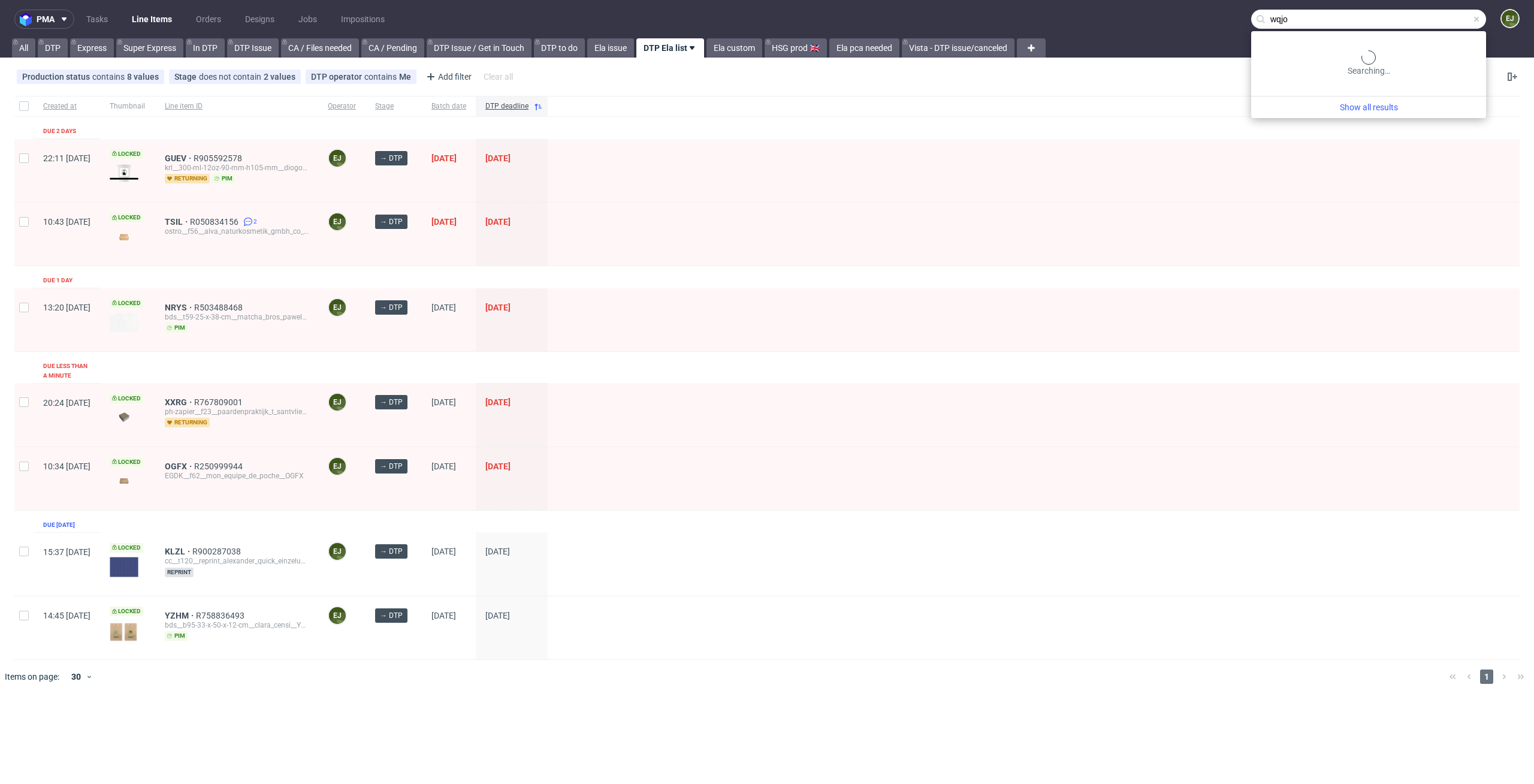
type input "wqjo"
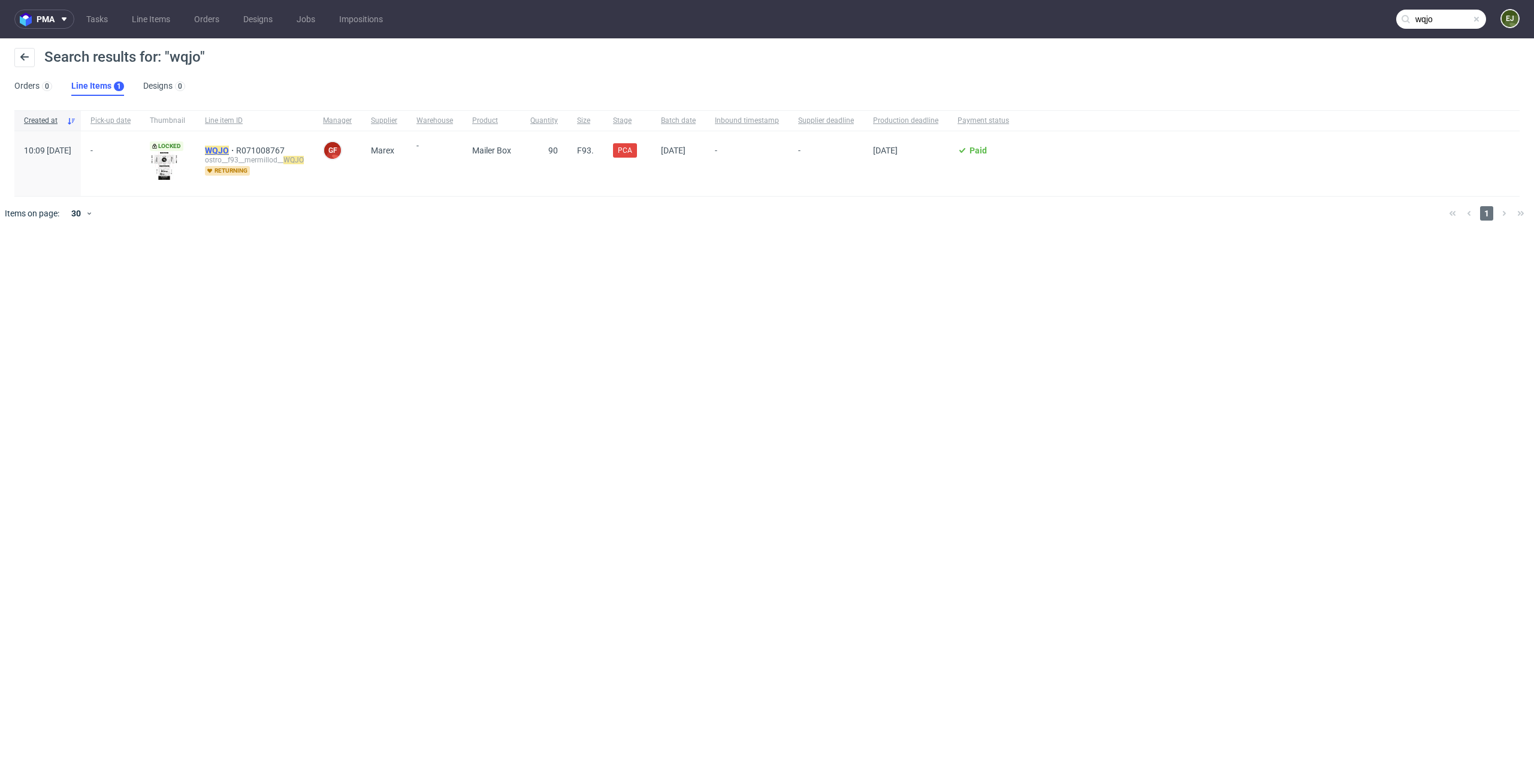
click at [229, 148] on mark "WQJO" at bounding box center [217, 150] width 24 height 9
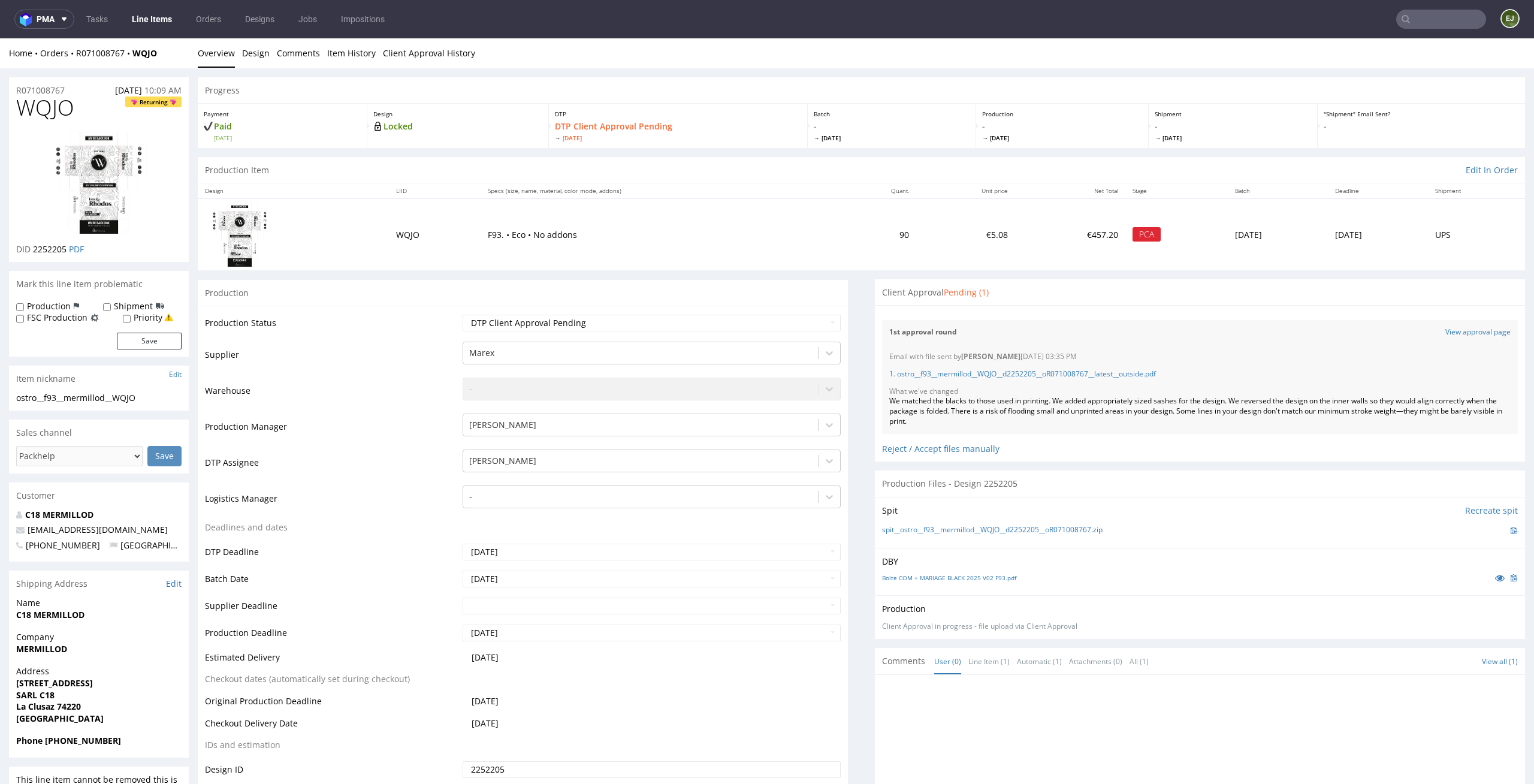
click at [148, 20] on link "Line Items" at bounding box center [151, 19] width 55 height 19
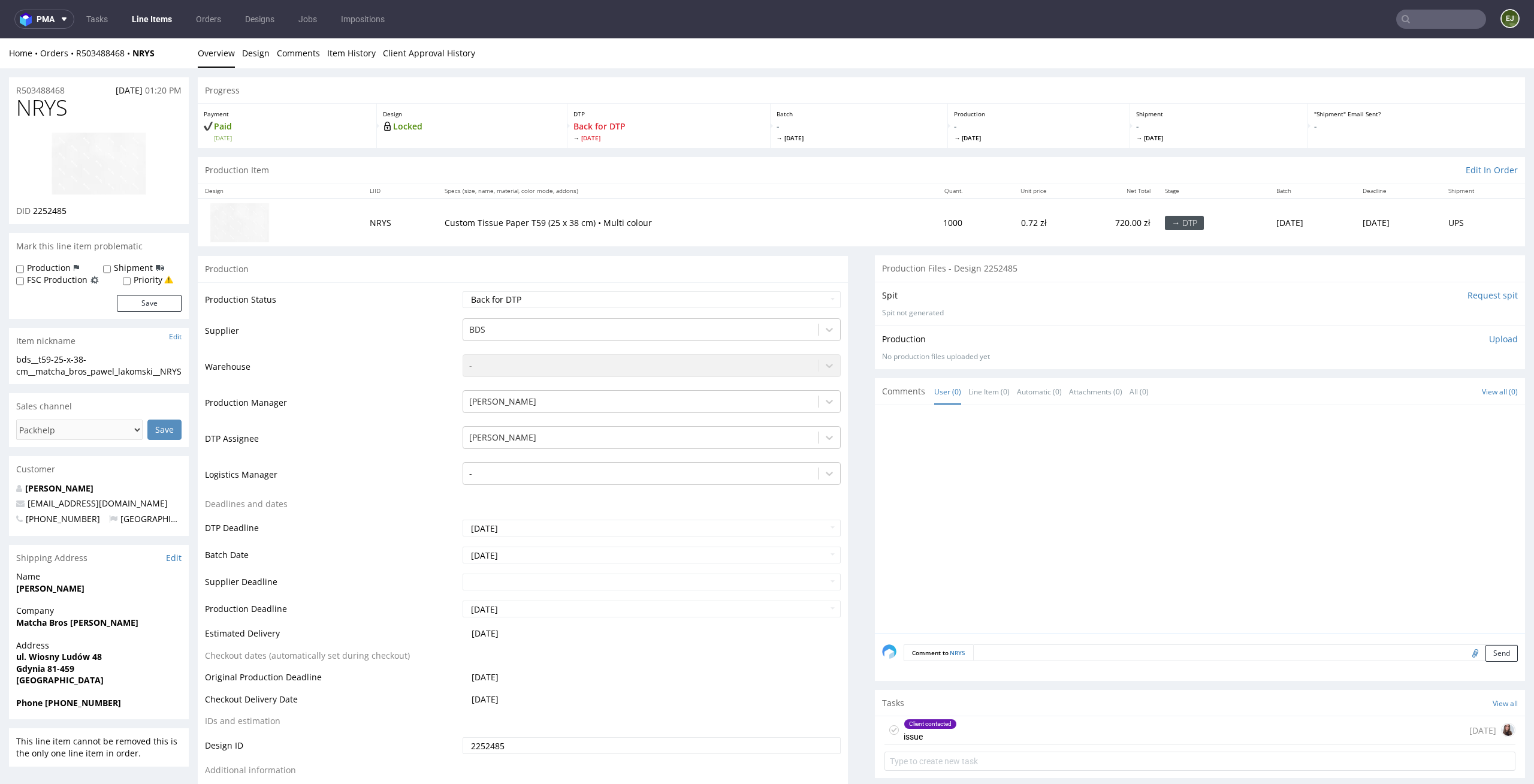
click at [1026, 730] on div "Client contacted issue [DATE]" at bounding box center [1200, 730] width 631 height 28
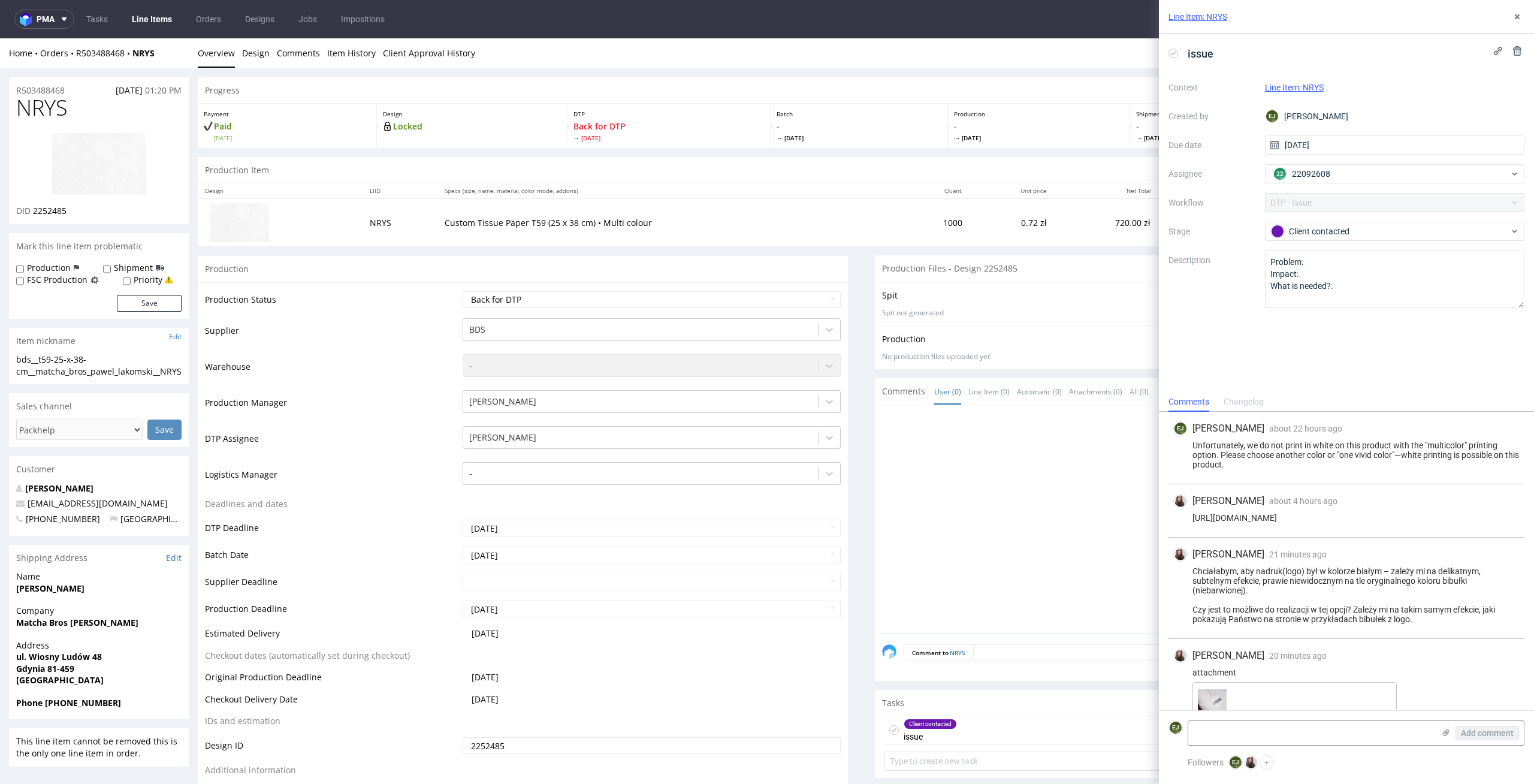
scroll to position [34, 0]
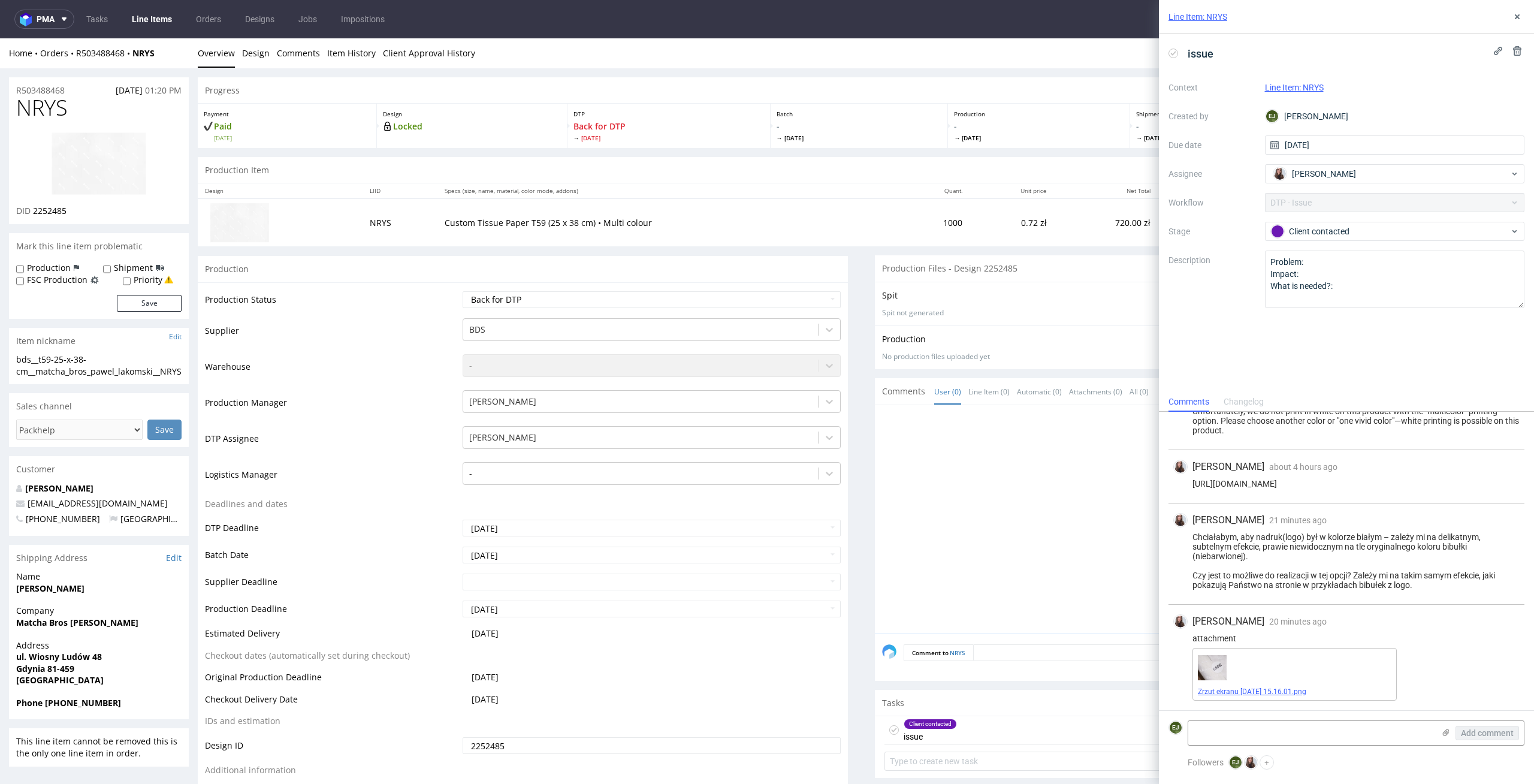
click at [1238, 694] on link "Zrzut ekranu [DATE] 15.16.01.png" at bounding box center [1252, 691] width 109 height 8
click at [1293, 721] on textarea at bounding box center [1311, 733] width 246 height 24
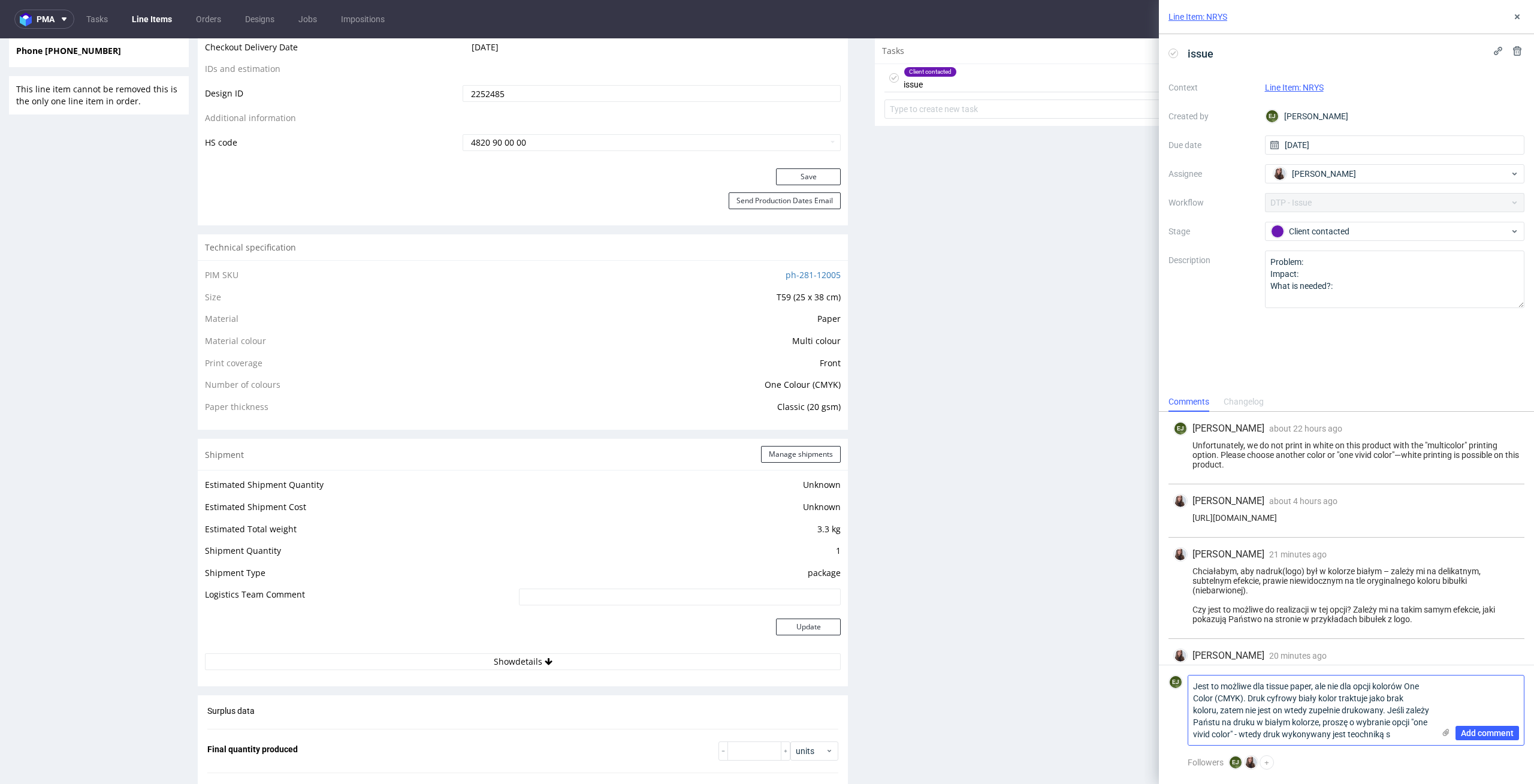
scroll to position [0, 0]
type textarea "Jest to możliwe dla tissue paper, ale nie dla opcji kolorów One Color (CMYK). D…"
click at [1485, 732] on span "Add comment" at bounding box center [1488, 732] width 53 height 8
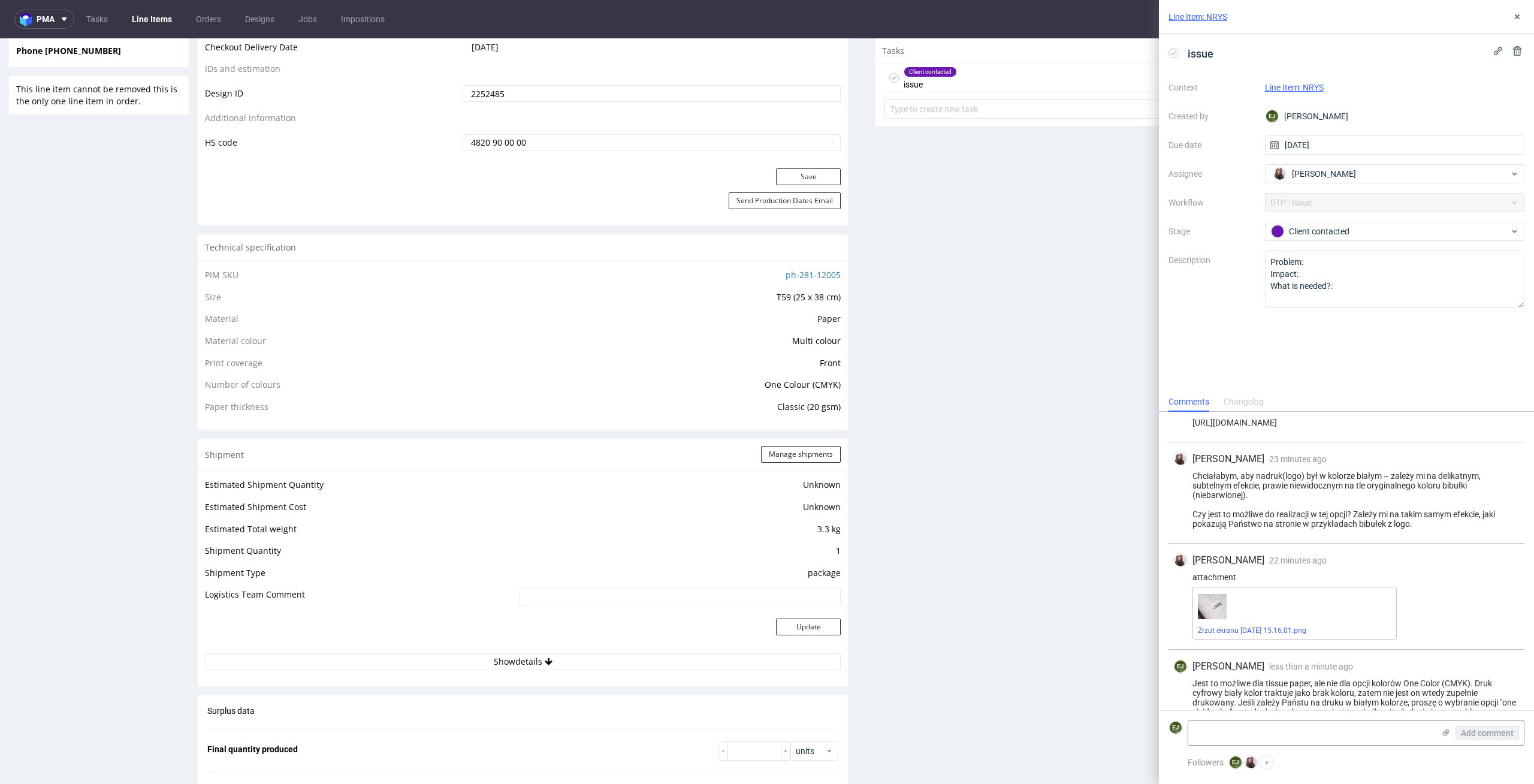
scroll to position [126, 0]
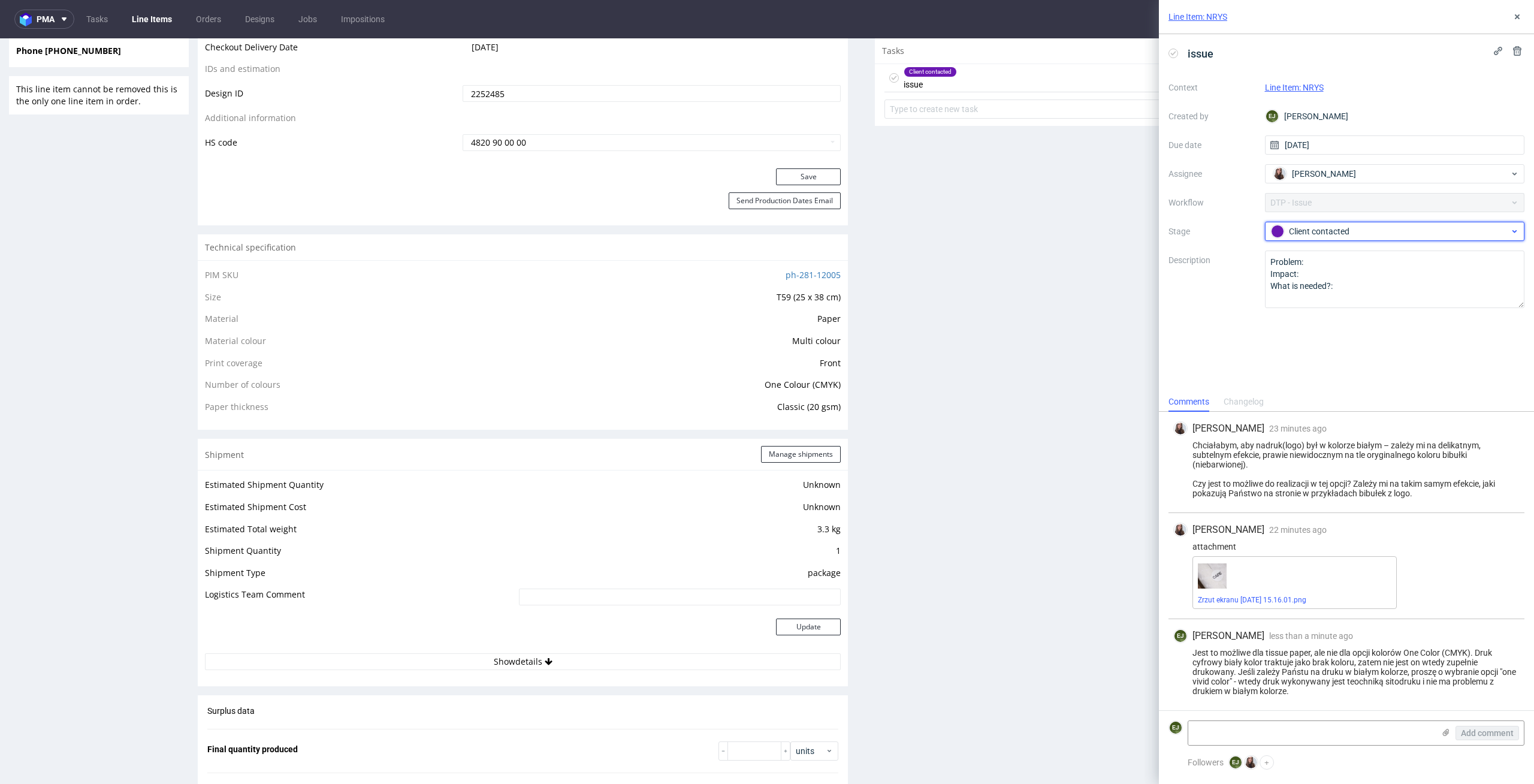
click at [1431, 225] on div "Client contacted" at bounding box center [1390, 231] width 238 height 13
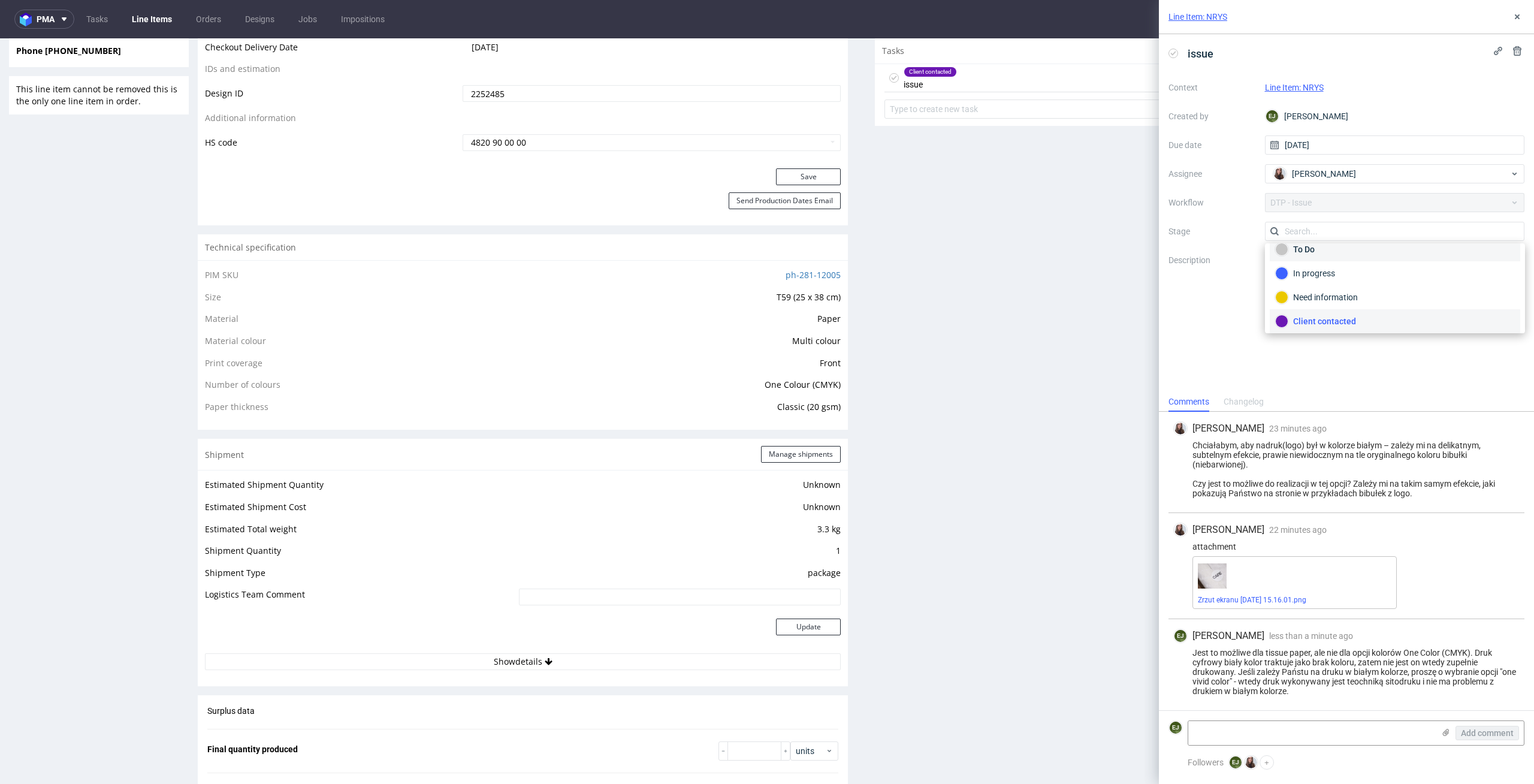
click at [1424, 253] on div "To Do" at bounding box center [1395, 250] width 239 height 13
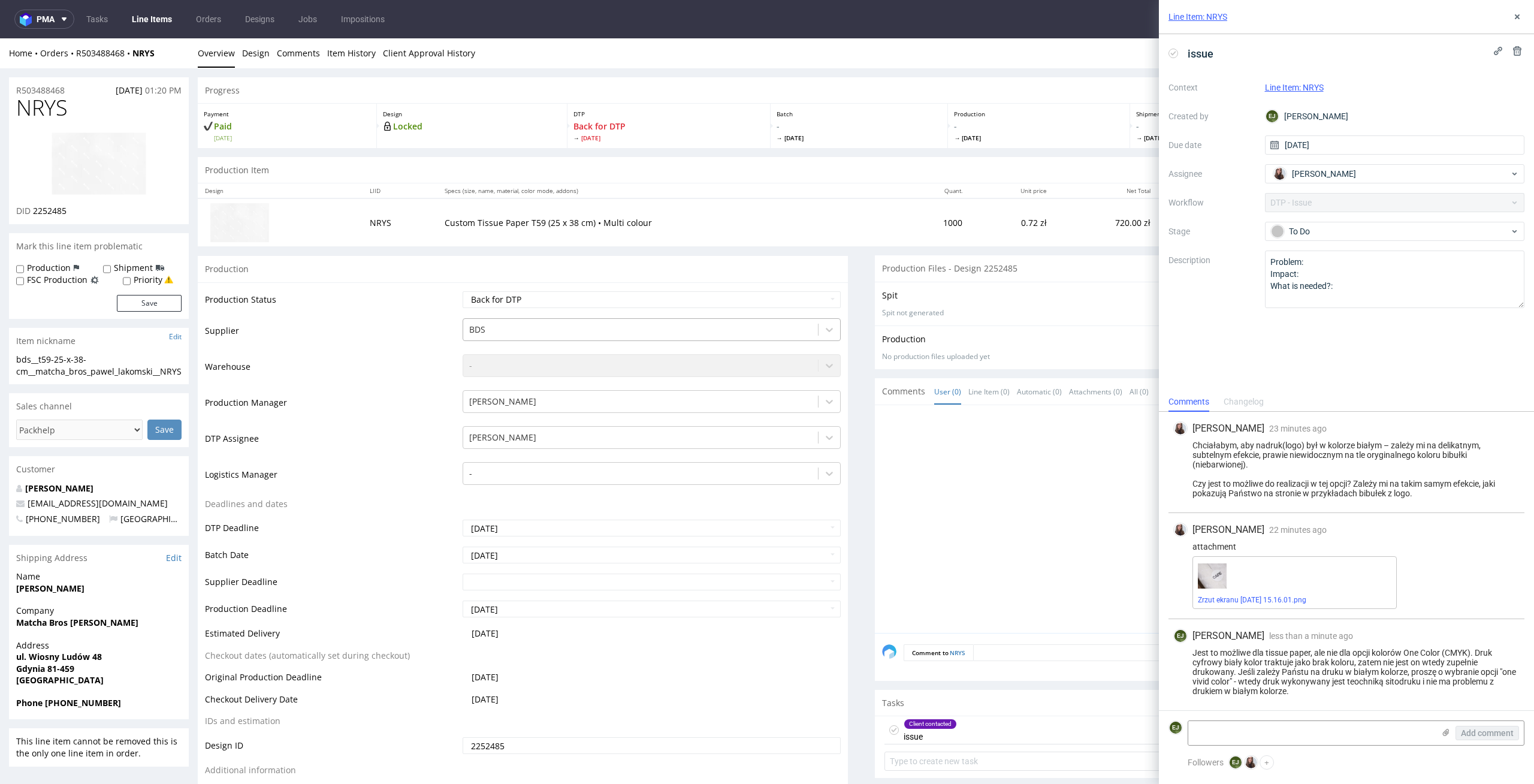
click at [786, 326] on div at bounding box center [641, 328] width 343 height 14
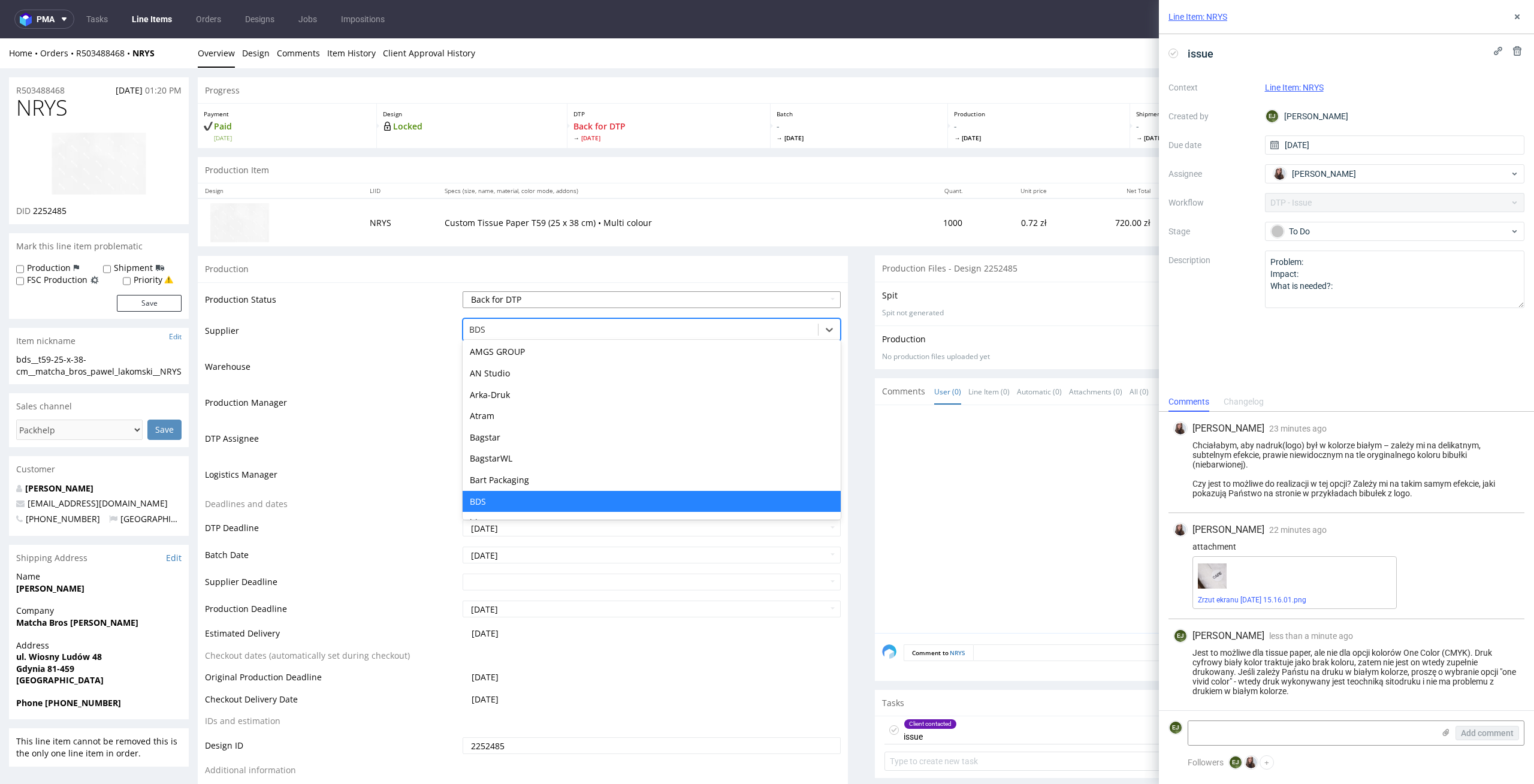
click at [791, 297] on select "Waiting for Artwork Waiting for Diecut Waiting for Mockup Waiting for DTP Waiti…" at bounding box center [652, 300] width 379 height 17
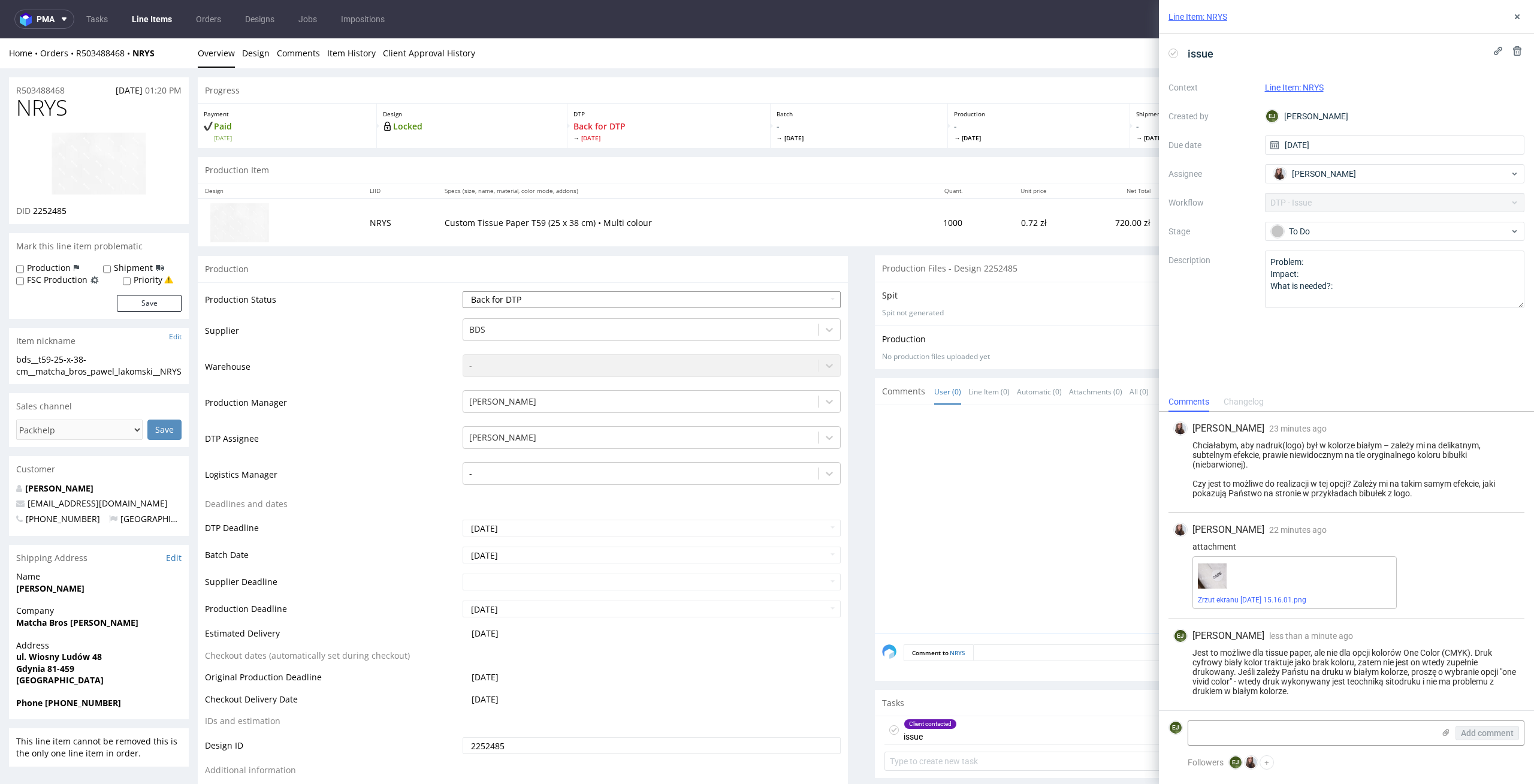
select select "dtp_issue"
click at [463, 291] on select "Waiting for Artwork Waiting for Diecut Waiting for Mockup Waiting for DTP Waiti…" at bounding box center [652, 300] width 379 height 17
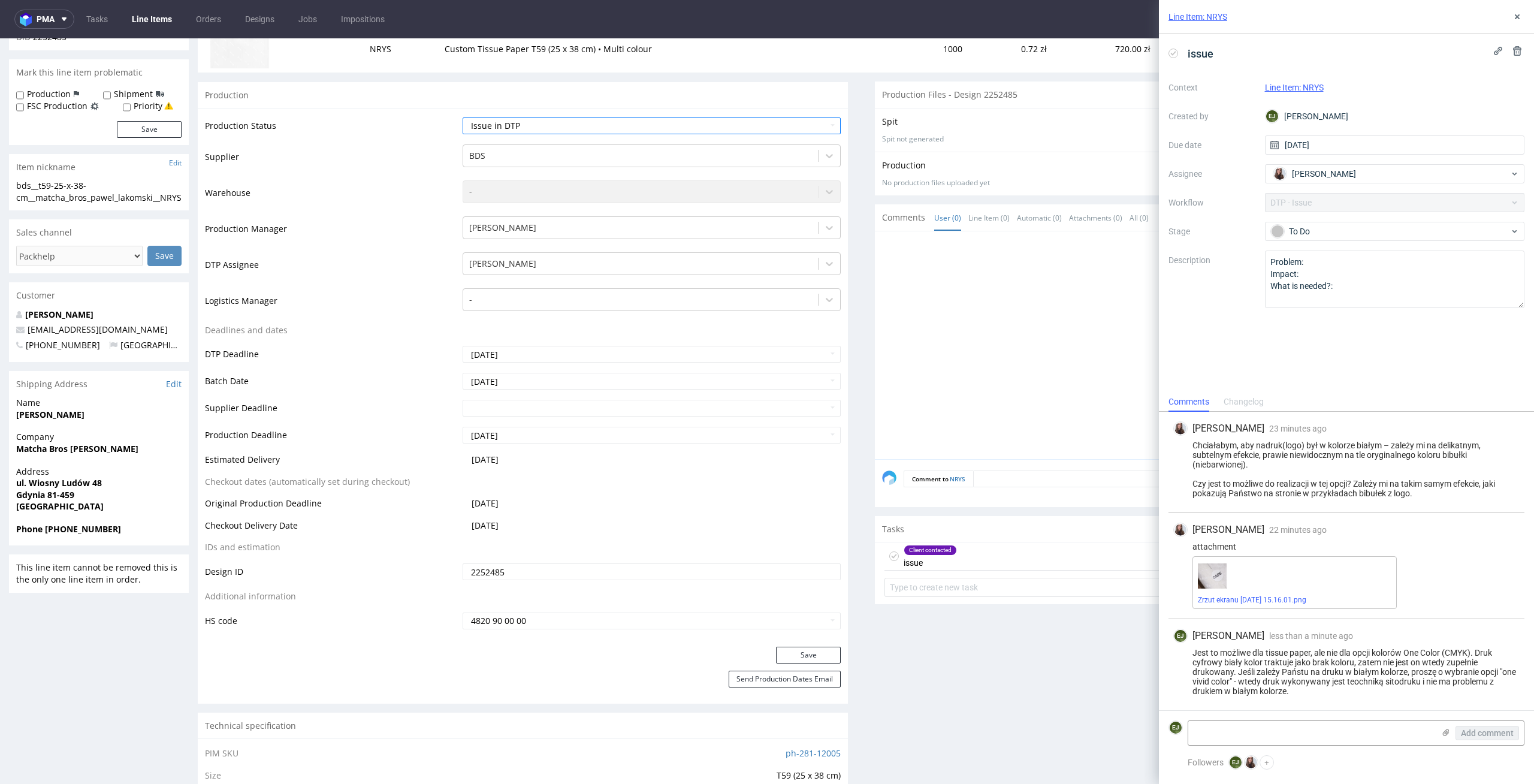
scroll to position [198, 0]
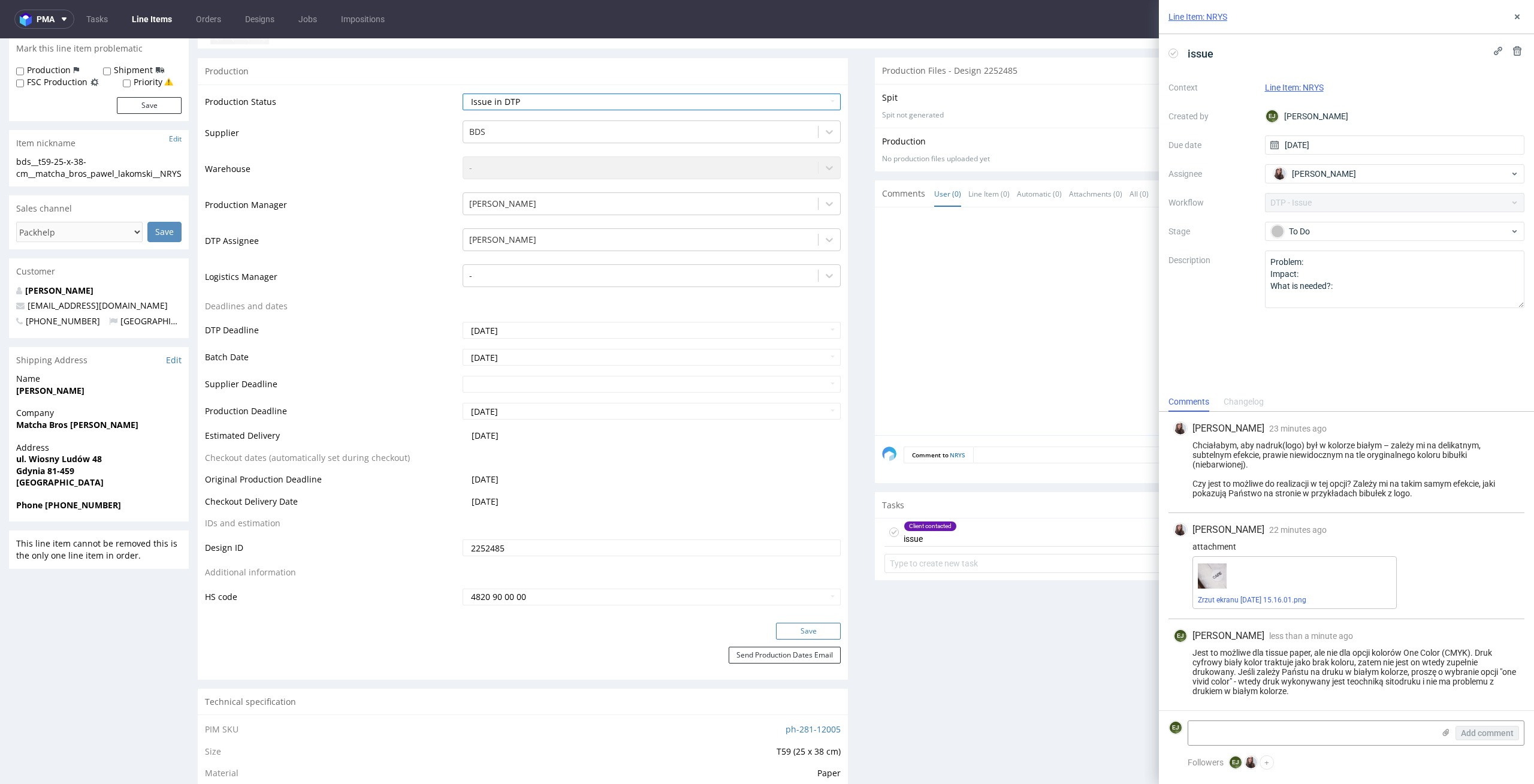
click at [805, 623] on button "Save" at bounding box center [808, 631] width 65 height 17
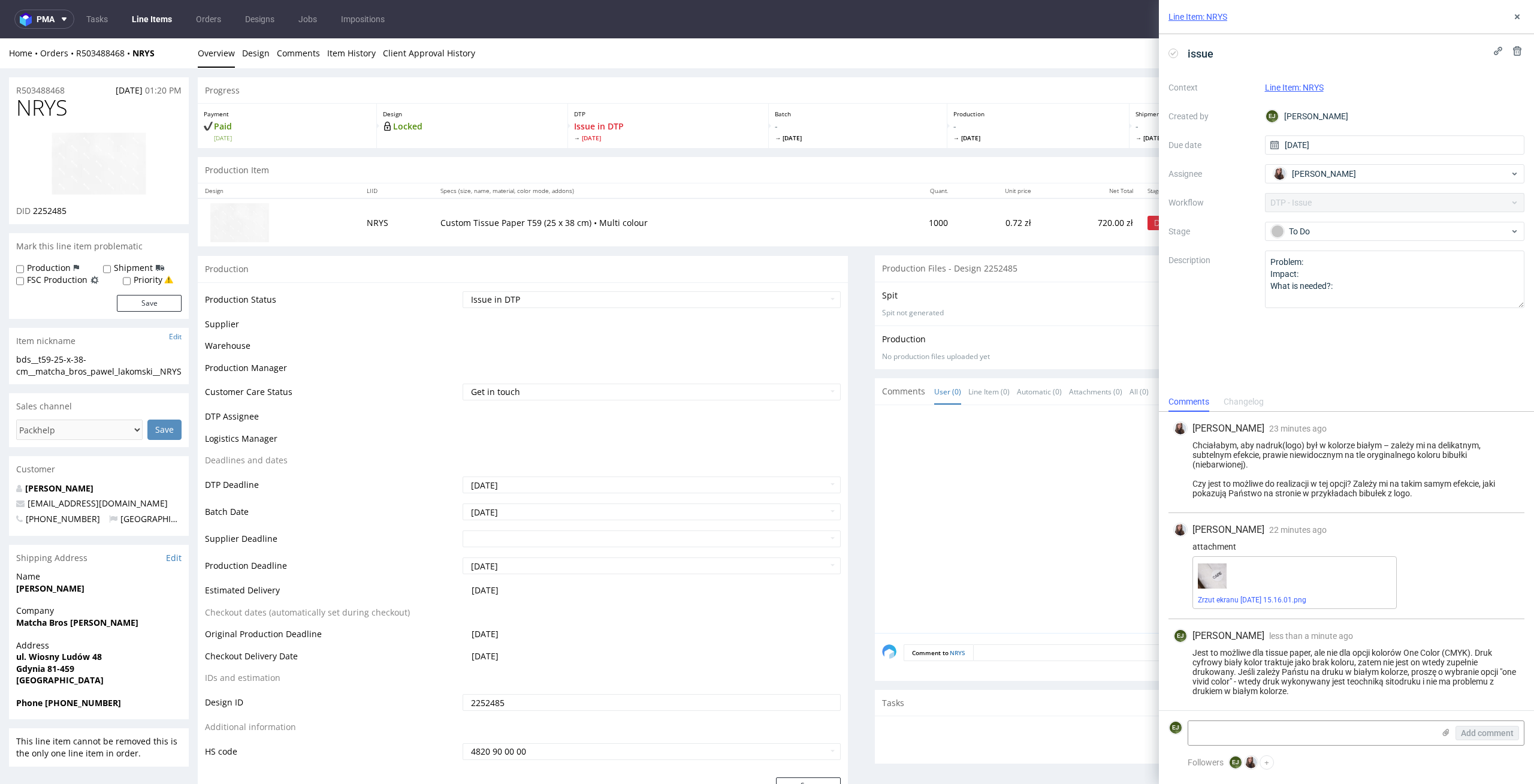
scroll to position [0, 0]
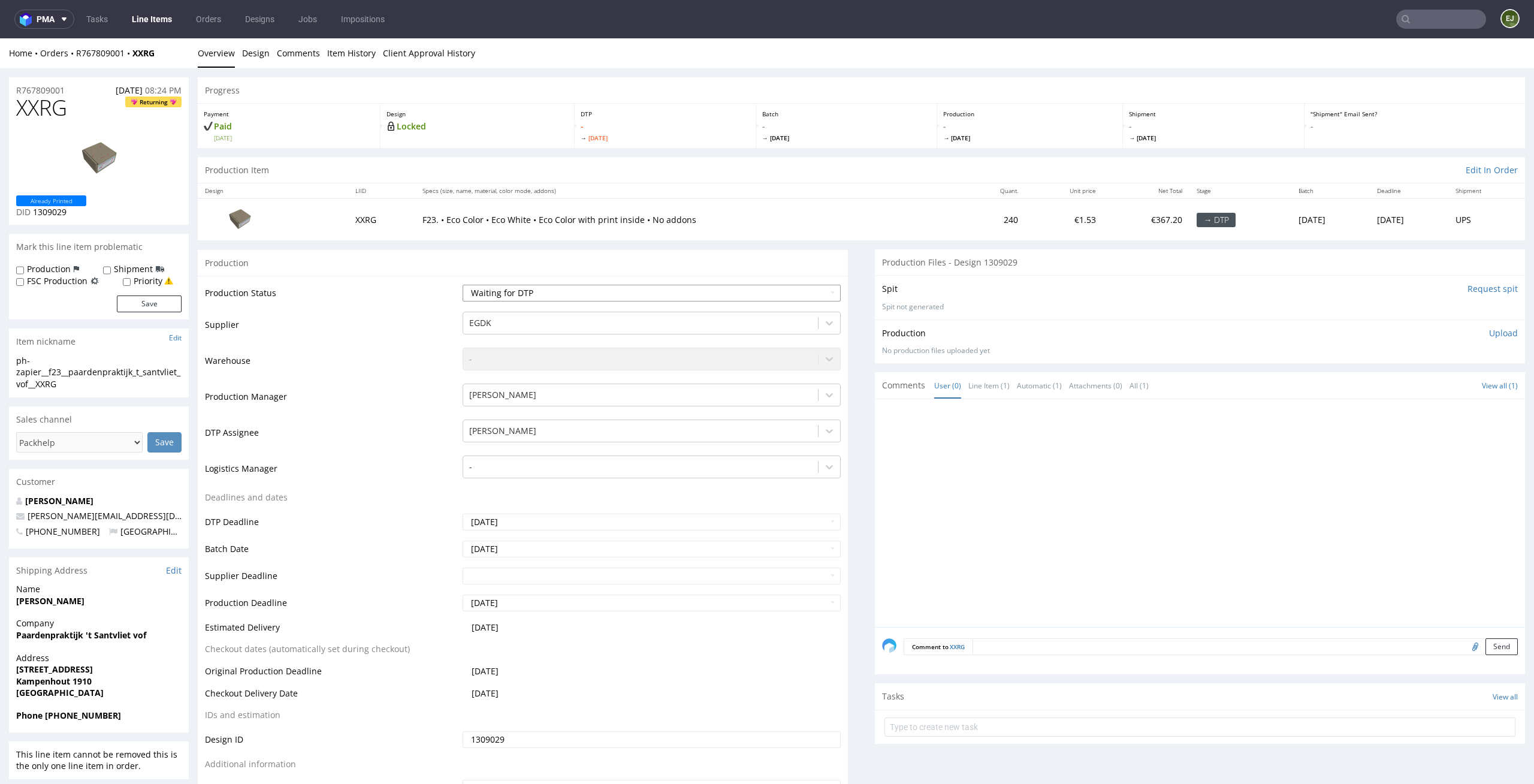
click at [803, 289] on select "Waiting for Artwork Waiting for Diecut Waiting for Mockup Waiting for DTP Waiti…" at bounding box center [652, 293] width 379 height 17
select select "dtp_in_process"
click at [463, 285] on select "Waiting for Artwork Waiting for Diecut Waiting for Mockup Waiting for DTP Waiti…" at bounding box center [652, 293] width 379 height 17
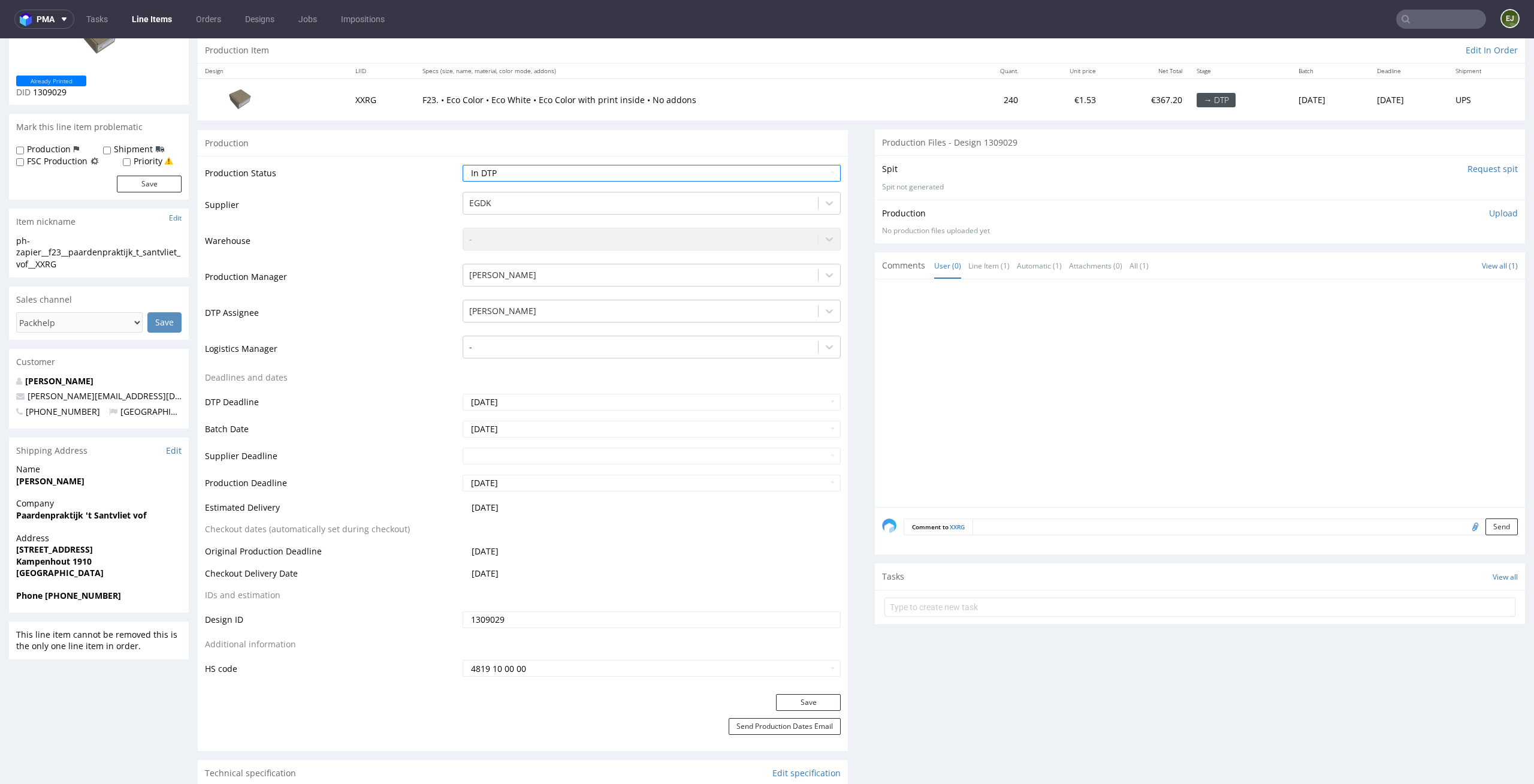
scroll to position [160, 0]
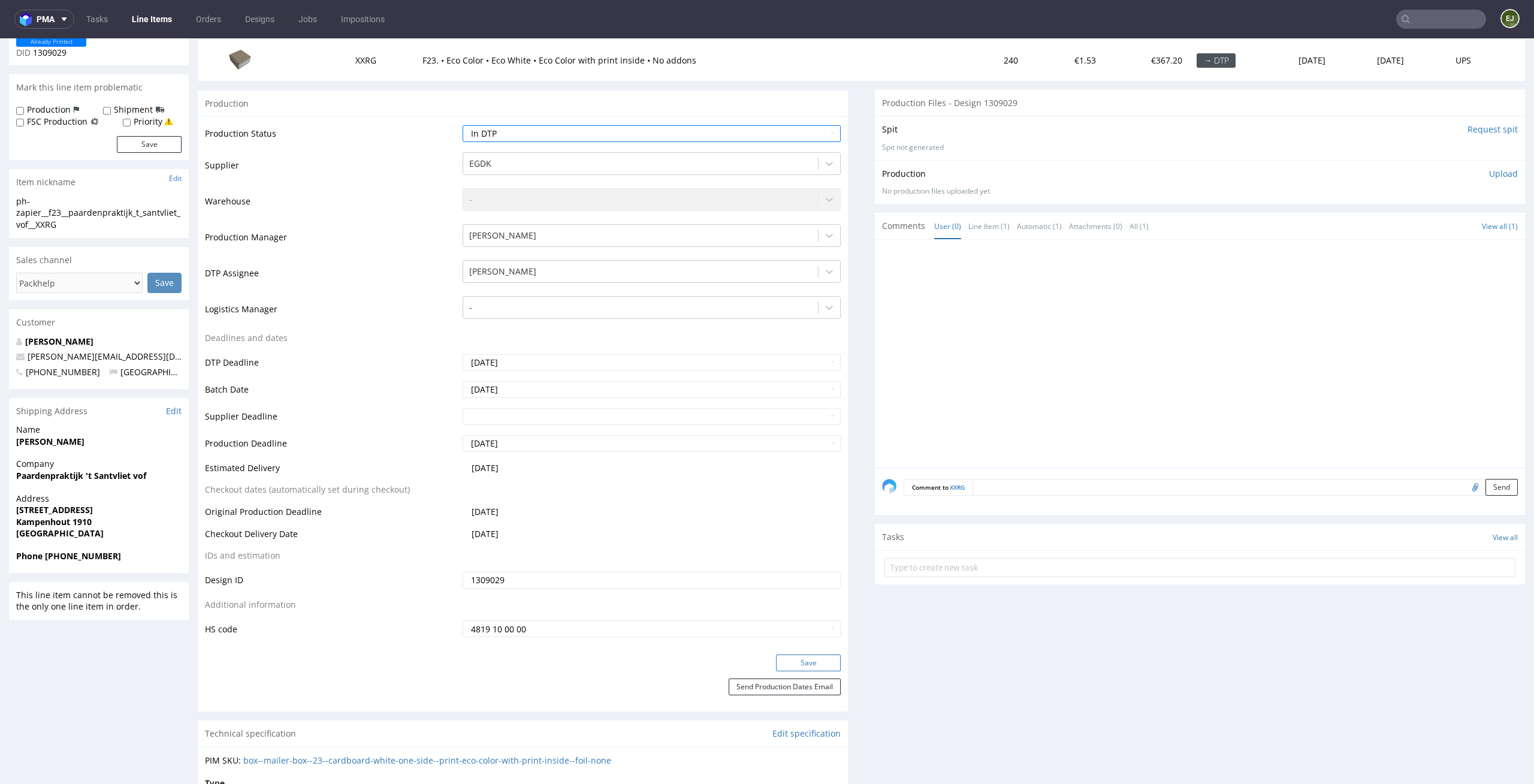
click at [803, 667] on button "Save" at bounding box center [808, 662] width 65 height 17
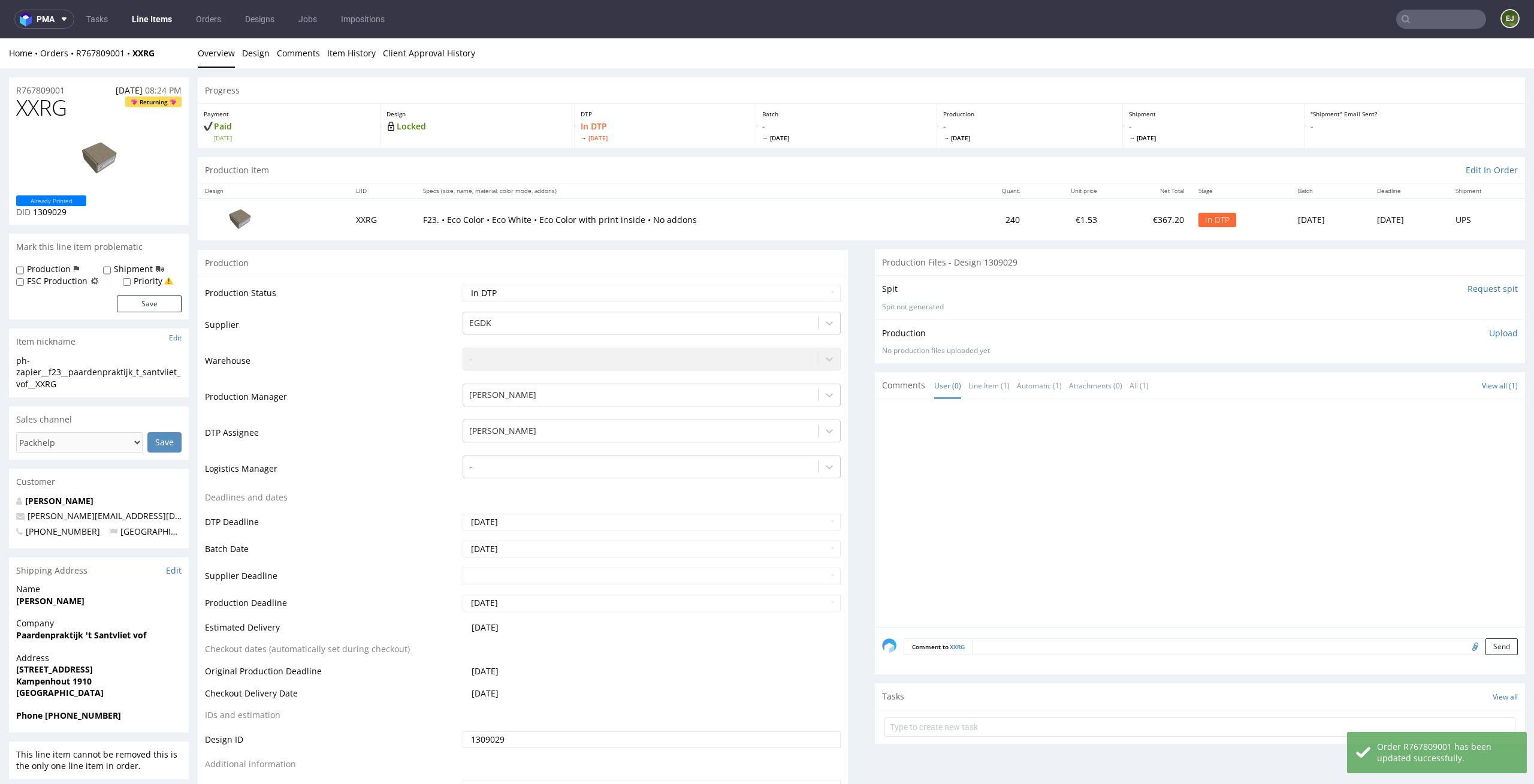
click at [155, 16] on link "Line Items" at bounding box center [151, 19] width 55 height 19
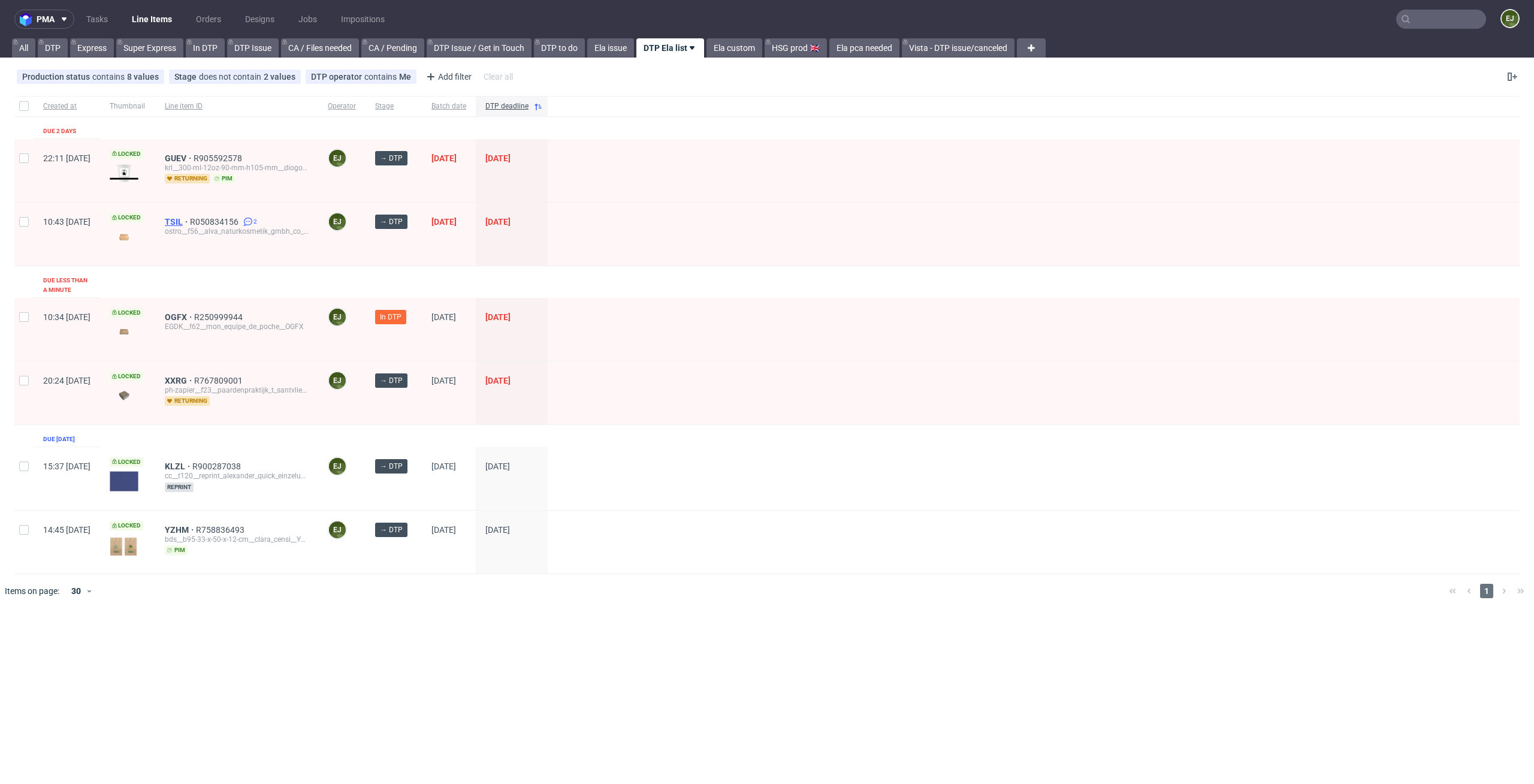
click at [190, 223] on span "TSIL" at bounding box center [177, 222] width 25 height 9
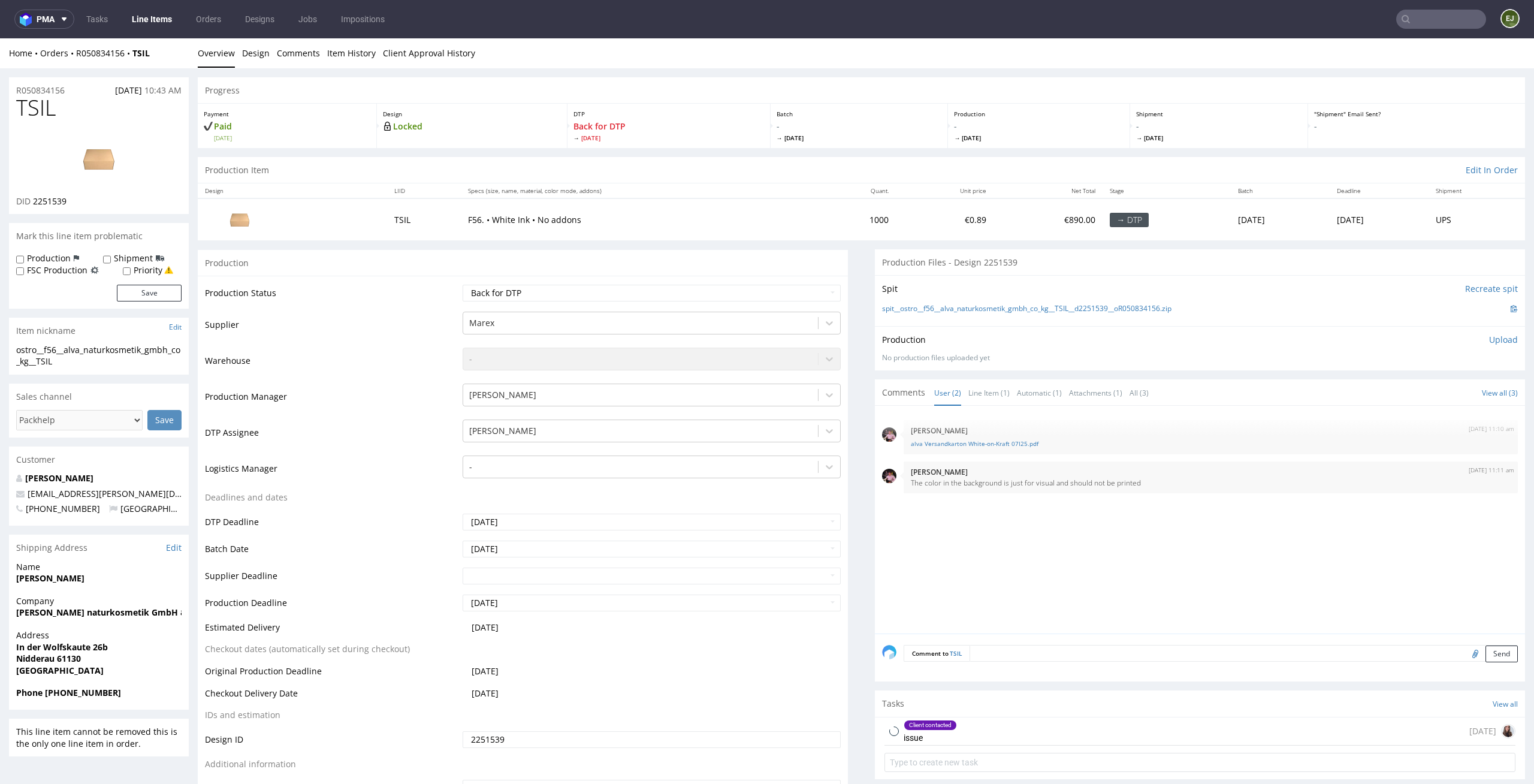
click at [818, 283] on td "Waiting for Artwork Waiting for Diecut Waiting for Mockup Waiting for DTP Waiti…" at bounding box center [650, 296] width 381 height 27
click at [817, 304] on td "Waiting for Artwork Waiting for Diecut Waiting for Mockup Waiting for DTP Waiti…" at bounding box center [650, 296] width 381 height 27
click at [819, 287] on select "Waiting for Artwork Waiting for Diecut Waiting for Mockup Waiting for DTP Waiti…" at bounding box center [652, 293] width 379 height 17
select select "dtp_in_process"
click at [463, 285] on select "Waiting for Artwork Waiting for Diecut Waiting for Mockup Waiting for DTP Waiti…" at bounding box center [652, 293] width 379 height 17
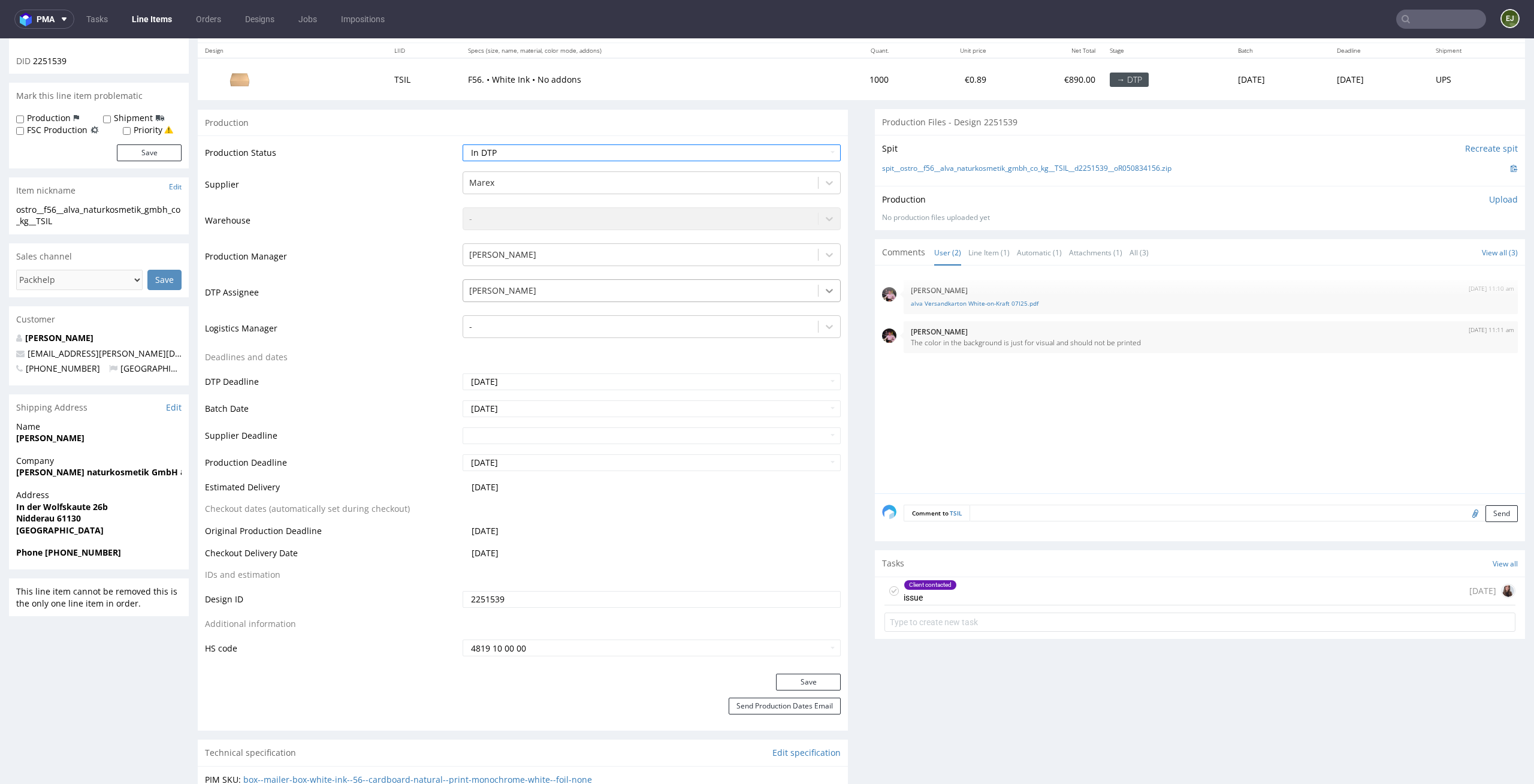
scroll to position [278, 0]
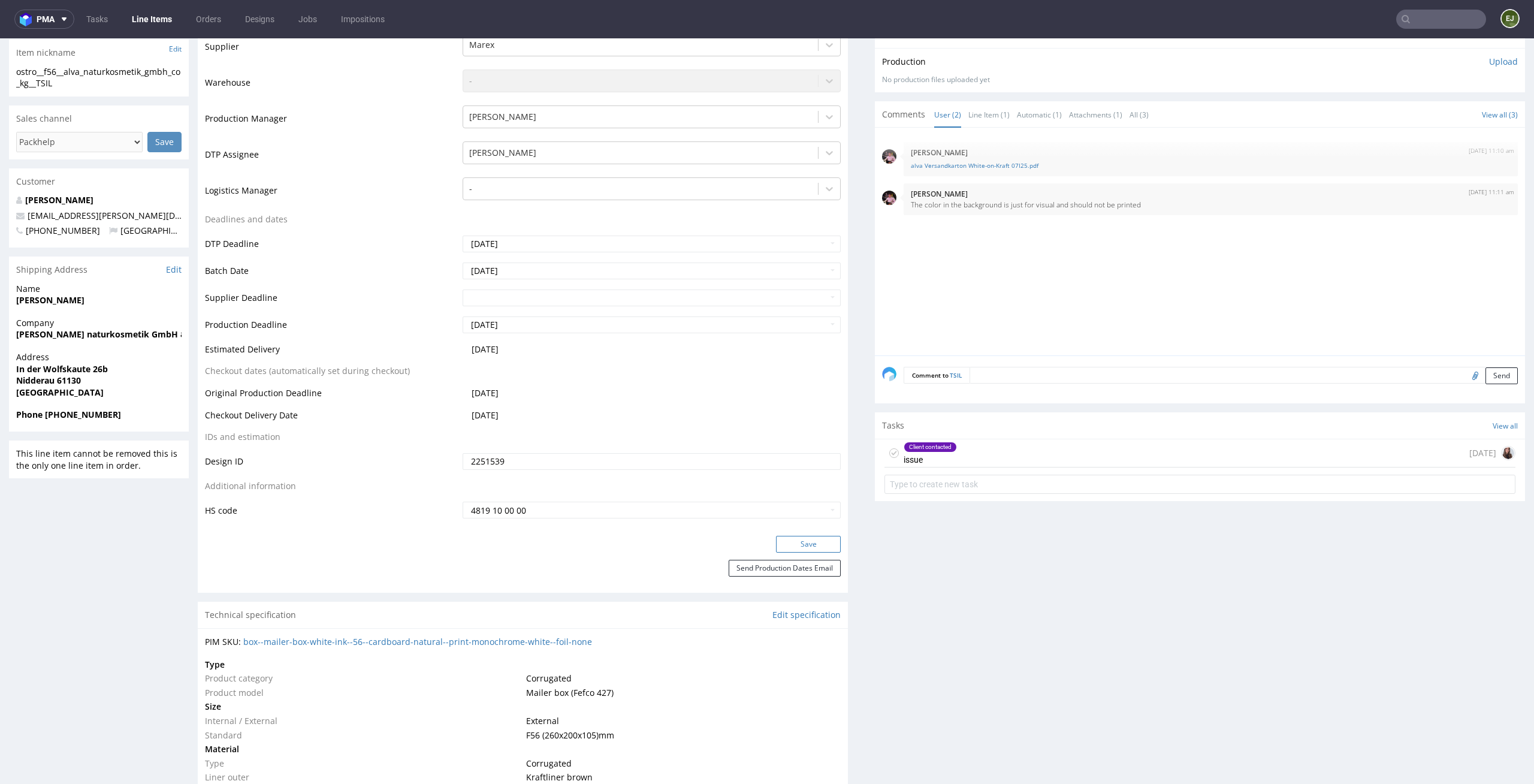
click at [808, 542] on button "Save" at bounding box center [808, 544] width 65 height 17
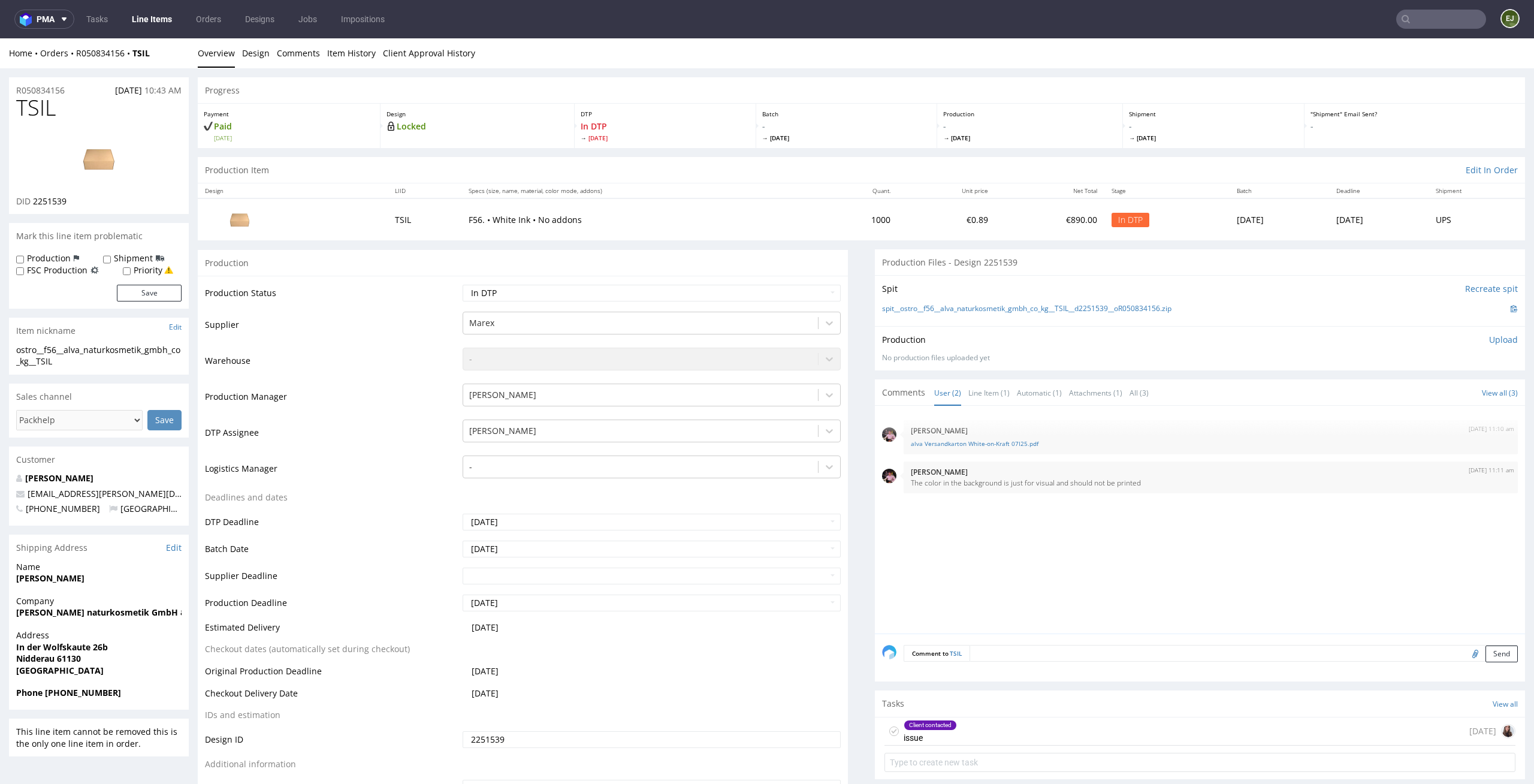
click at [975, 739] on div "Client contacted issue 1 day ago" at bounding box center [1200, 731] width 631 height 28
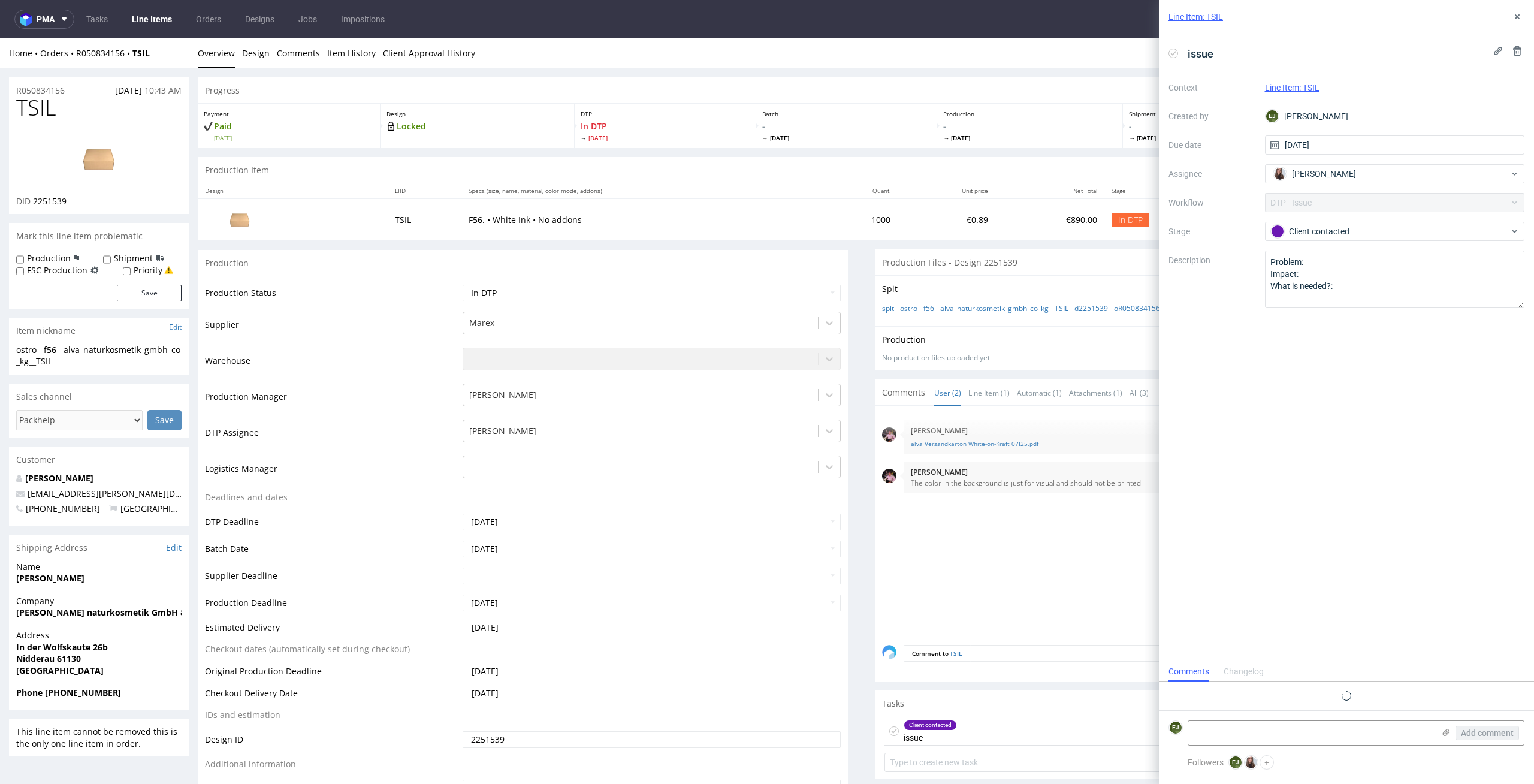
scroll to position [30, 0]
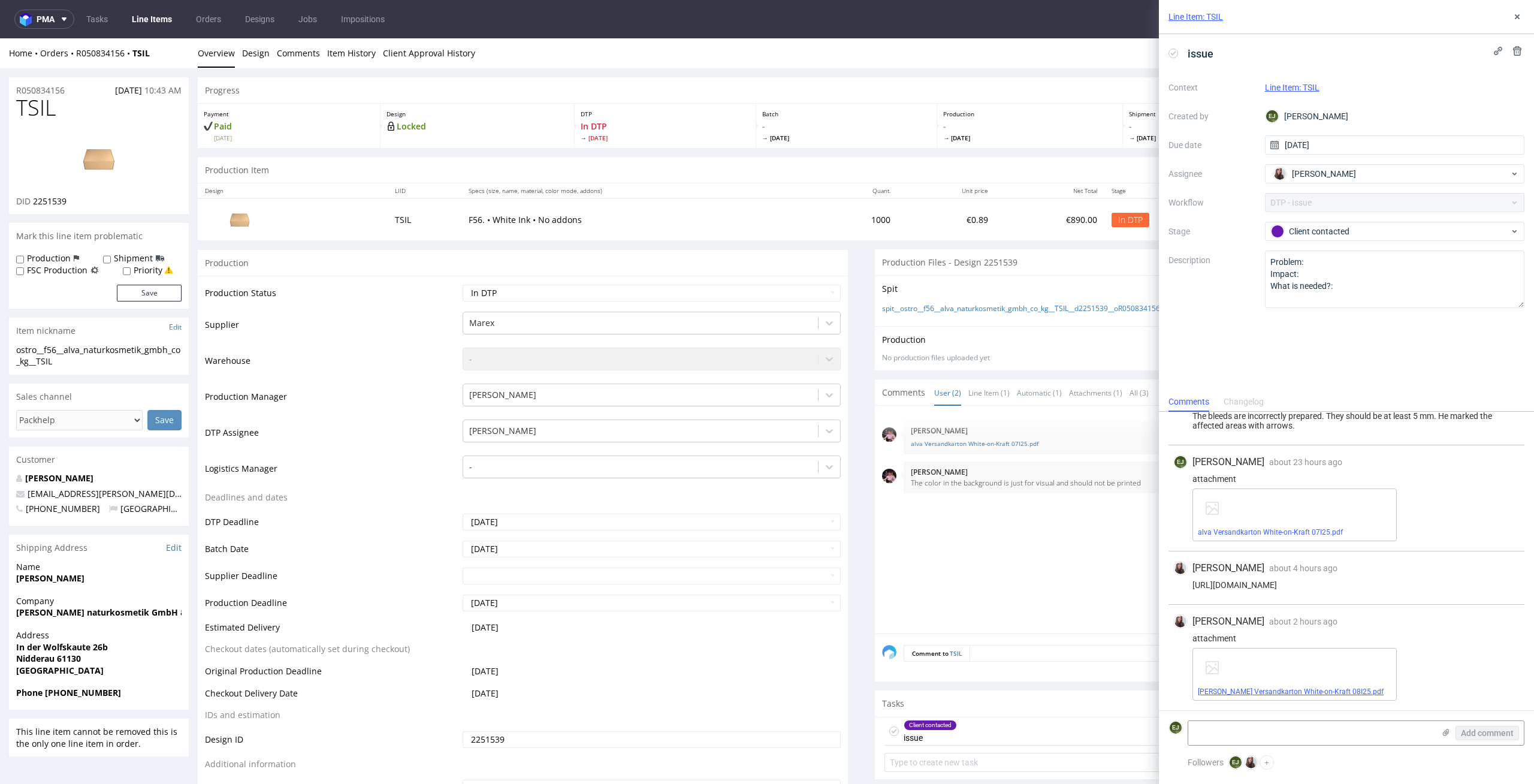
click at [1294, 688] on link "alva Versandkarton White-on-Kraft 08I25.pdf" at bounding box center [1291, 691] width 186 height 8
click at [1514, 15] on icon at bounding box center [1517, 17] width 9 height 9
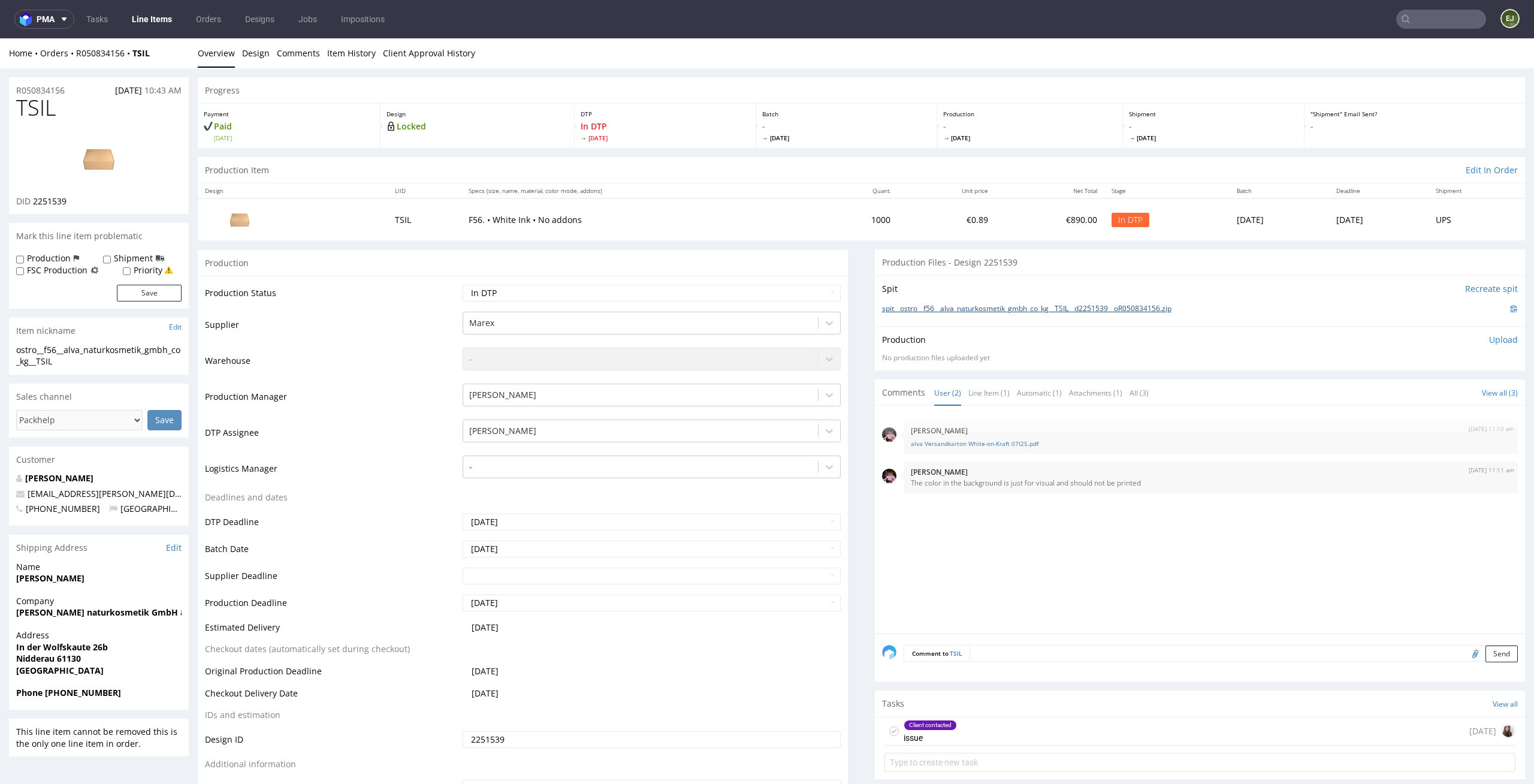
click at [1084, 306] on link "spit__ostro__f56__alva_naturkosmetik_gmbh_co_kg__TSIL__d2251539__oR050834156.zip" at bounding box center [1027, 308] width 290 height 10
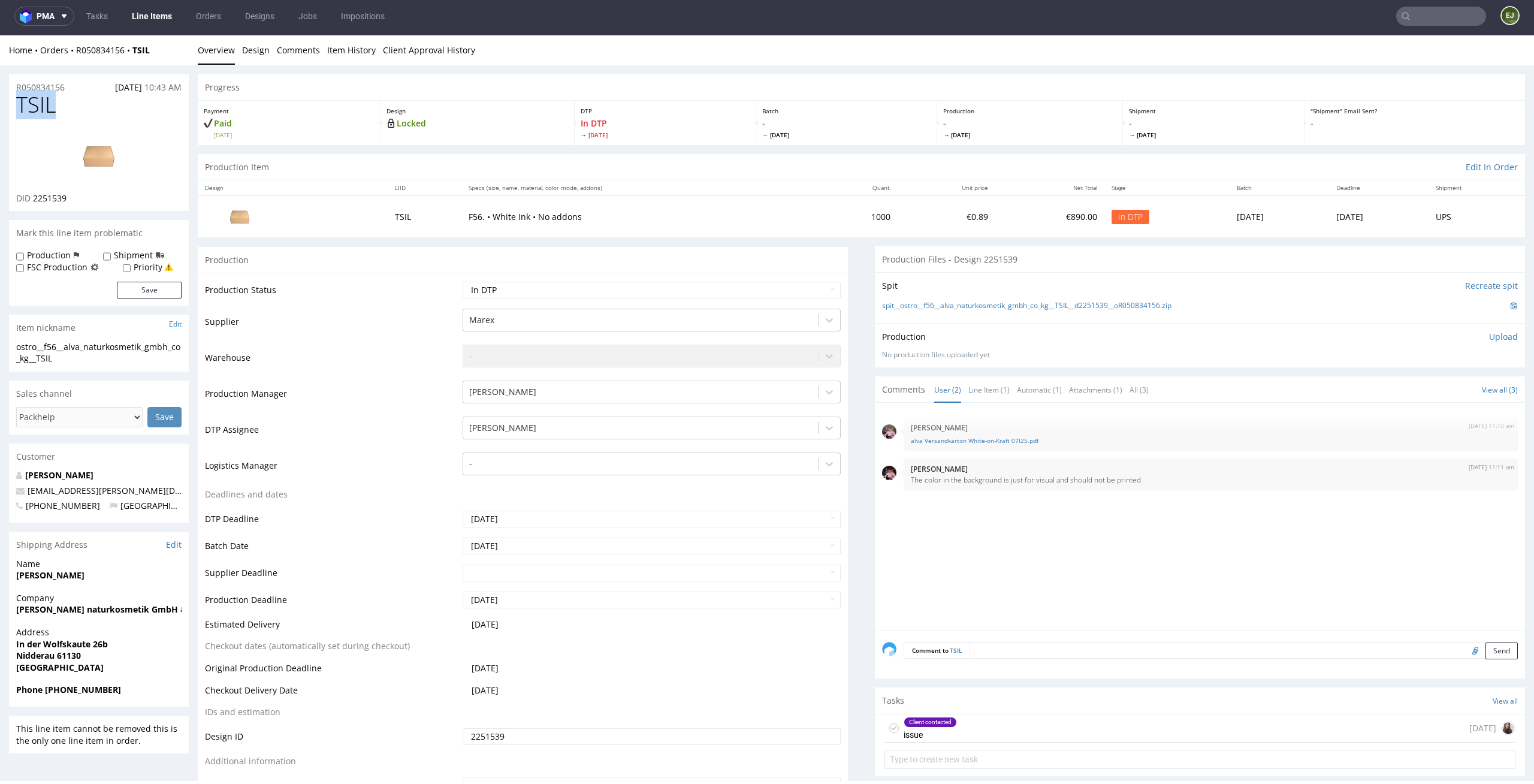
drag, startPoint x: 63, startPoint y: 102, endPoint x: 0, endPoint y: 102, distance: 63.0
copy span "TSIL"
click at [1499, 337] on div "Production Upload No production files uploaded yet Description (optional) Add f…" at bounding box center [1200, 344] width 651 height 44
click at [1489, 337] on p "Upload" at bounding box center [1503, 336] width 29 height 12
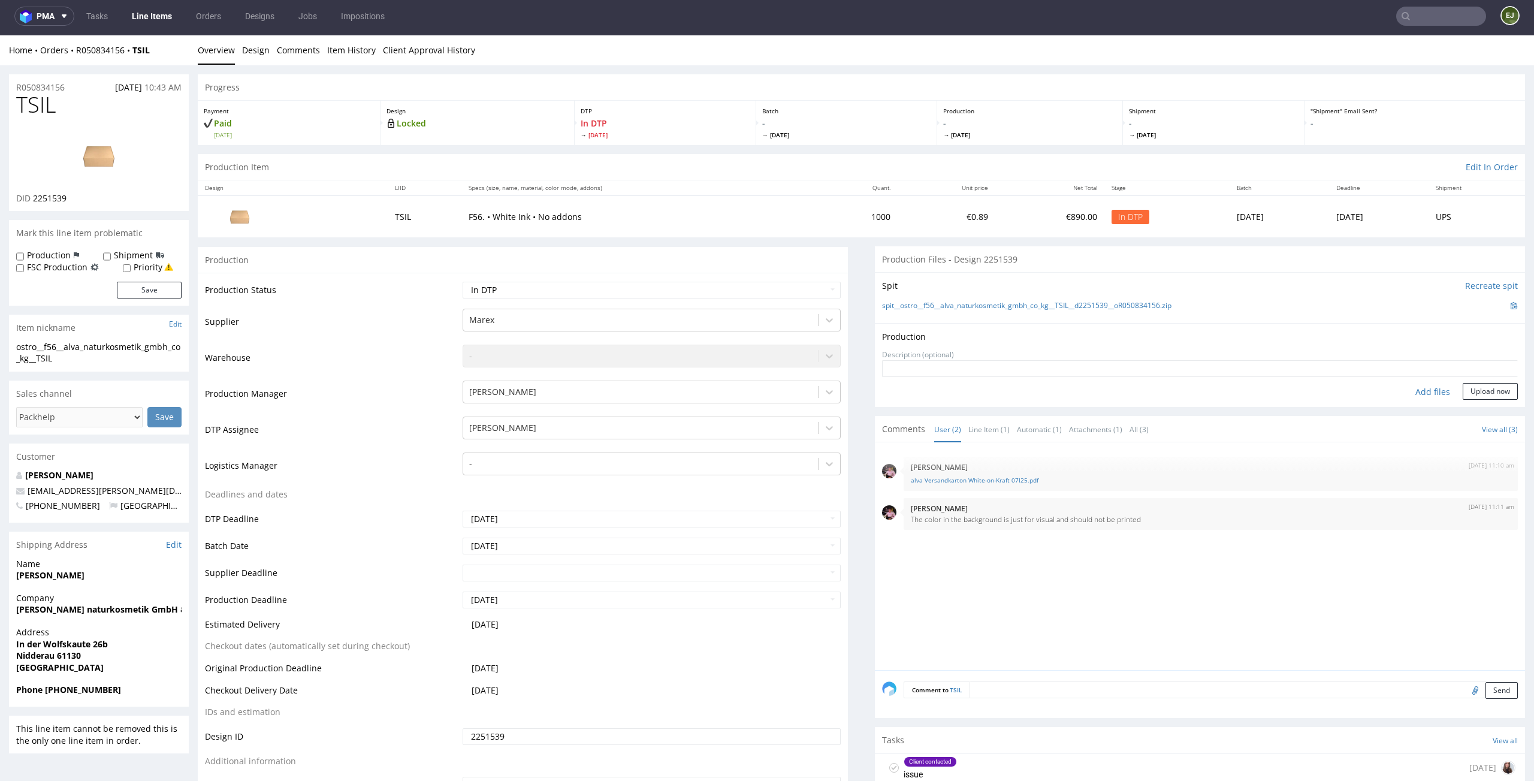
click at [1425, 392] on div "Add files" at bounding box center [1433, 392] width 60 height 18
type input "C:\fakepath\ostro__f56__alva_naturkosmetik_gmbh_co_kg__TSIL__d2251539__oR050834…"
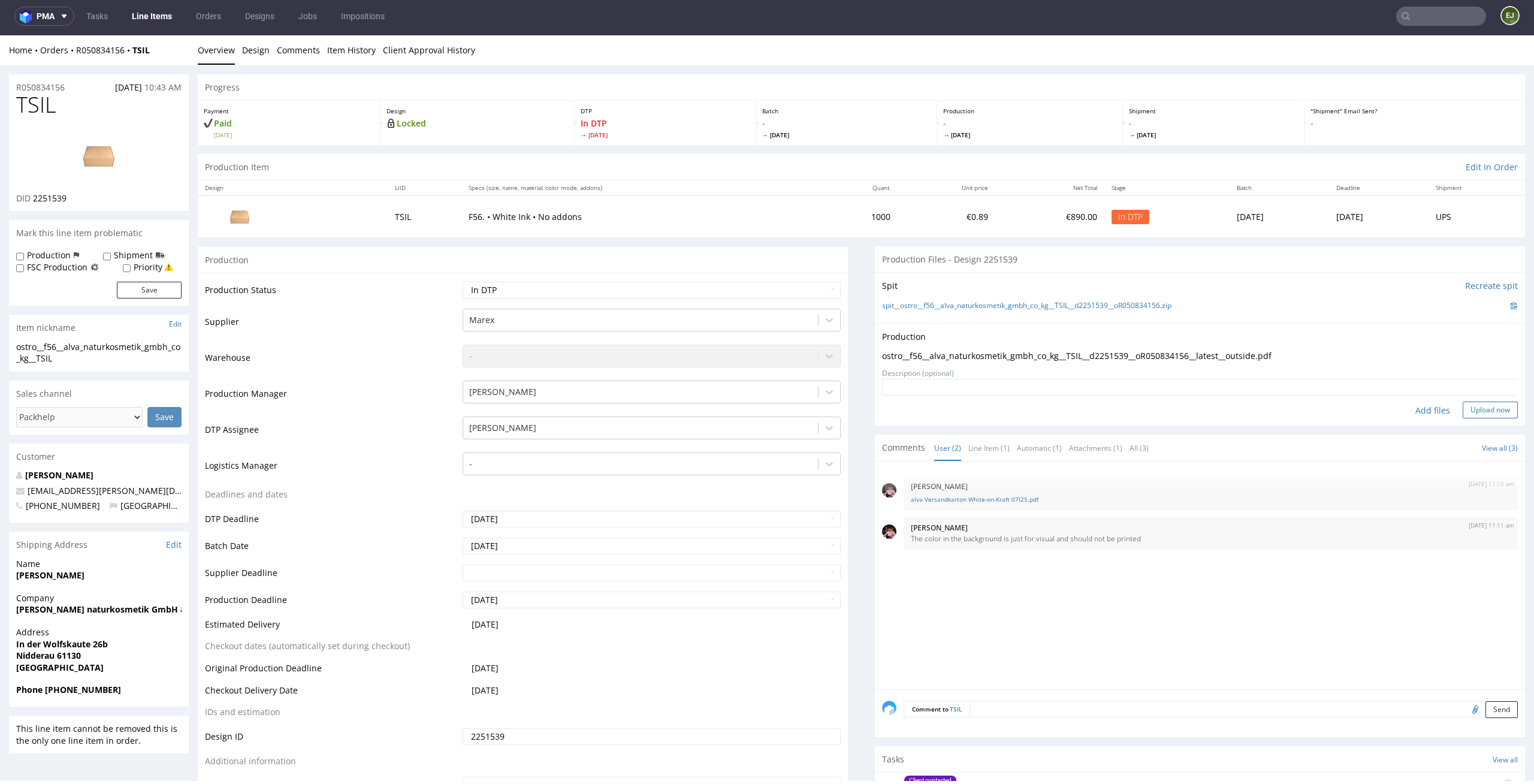
click at [1487, 409] on button "Upload now" at bounding box center [1489, 410] width 55 height 17
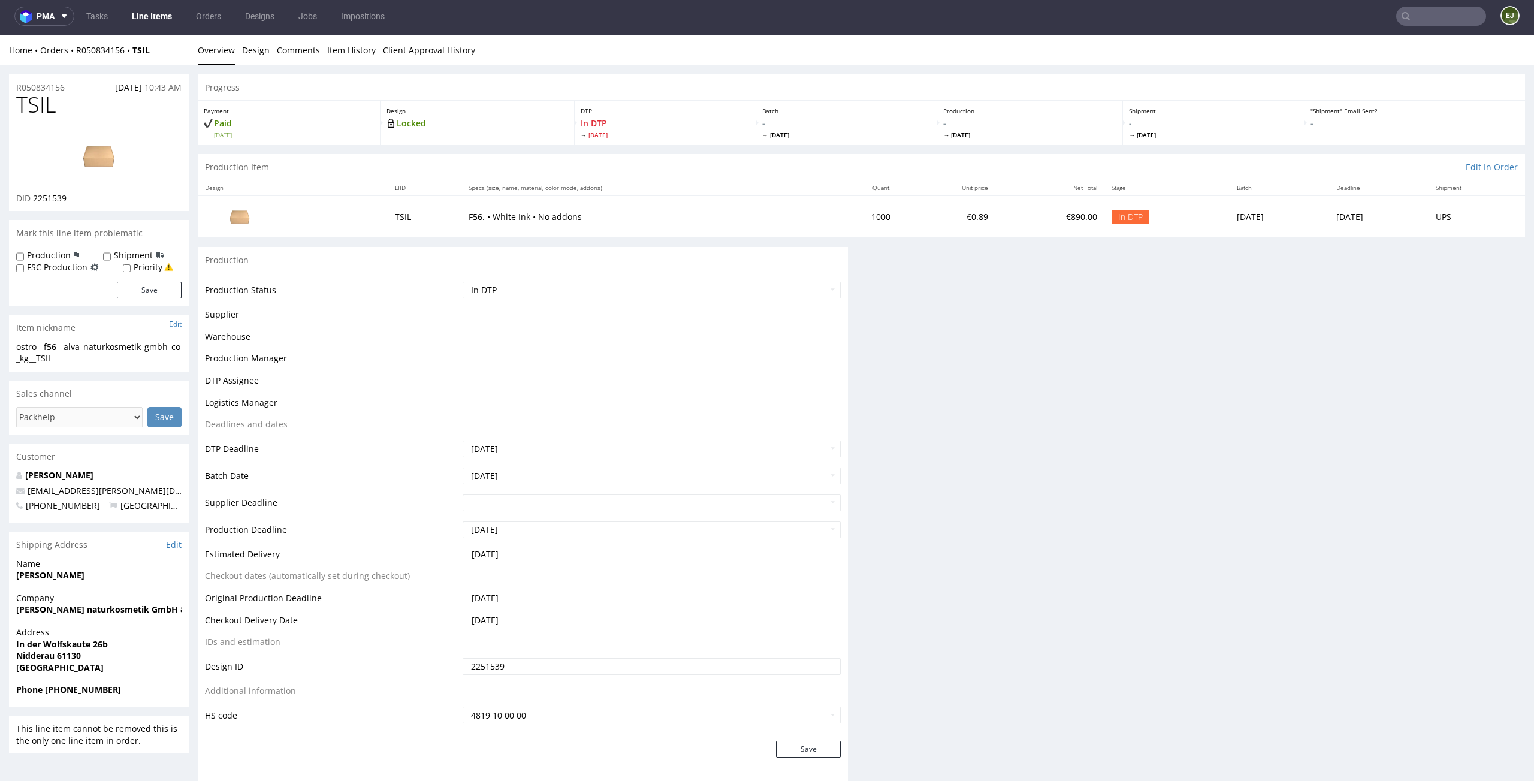
scroll to position [0, 0]
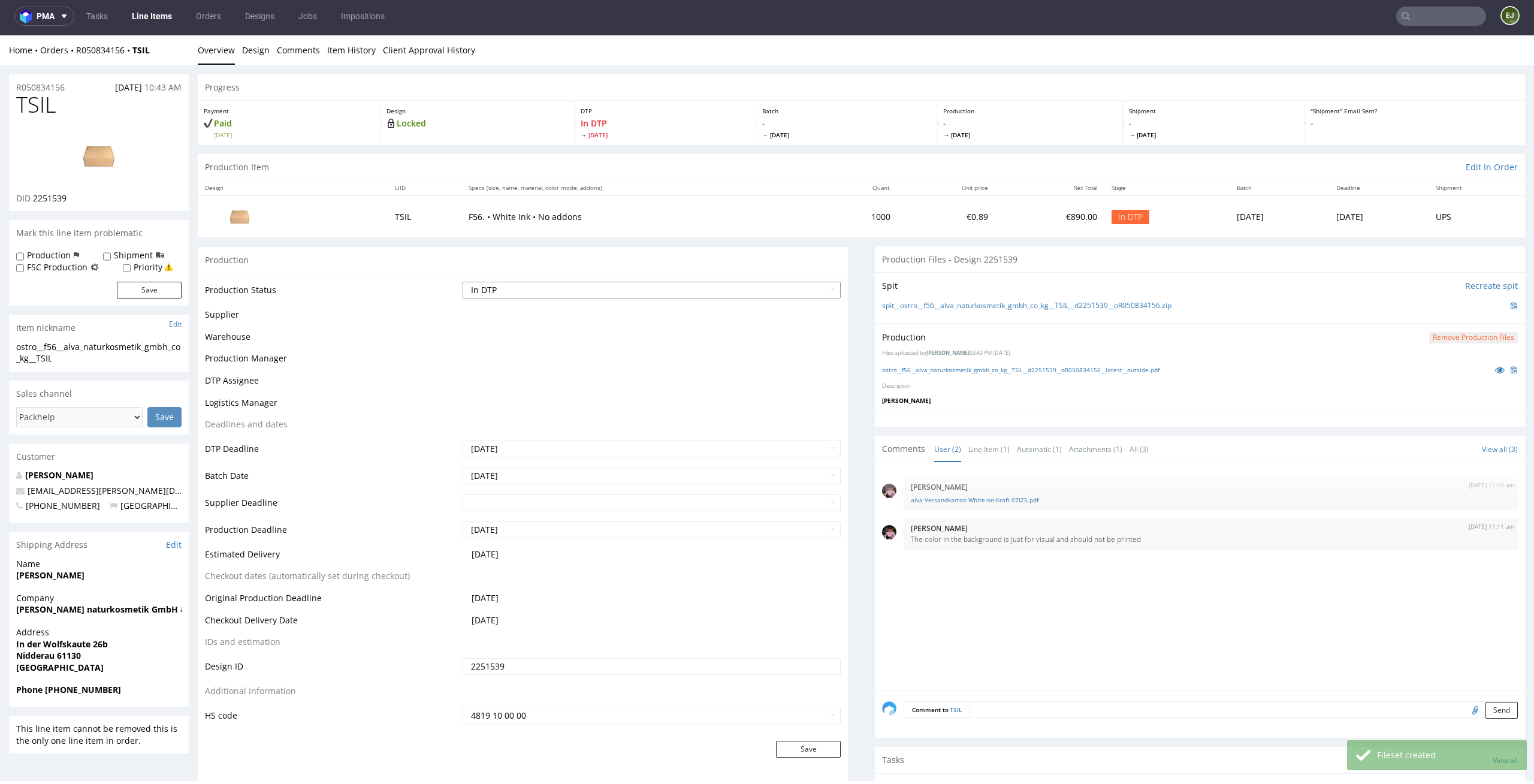
click at [805, 289] on select "Waiting for Artwork Waiting for Diecut Waiting for Mockup Waiting for DTP Waiti…" at bounding box center [652, 290] width 379 height 17
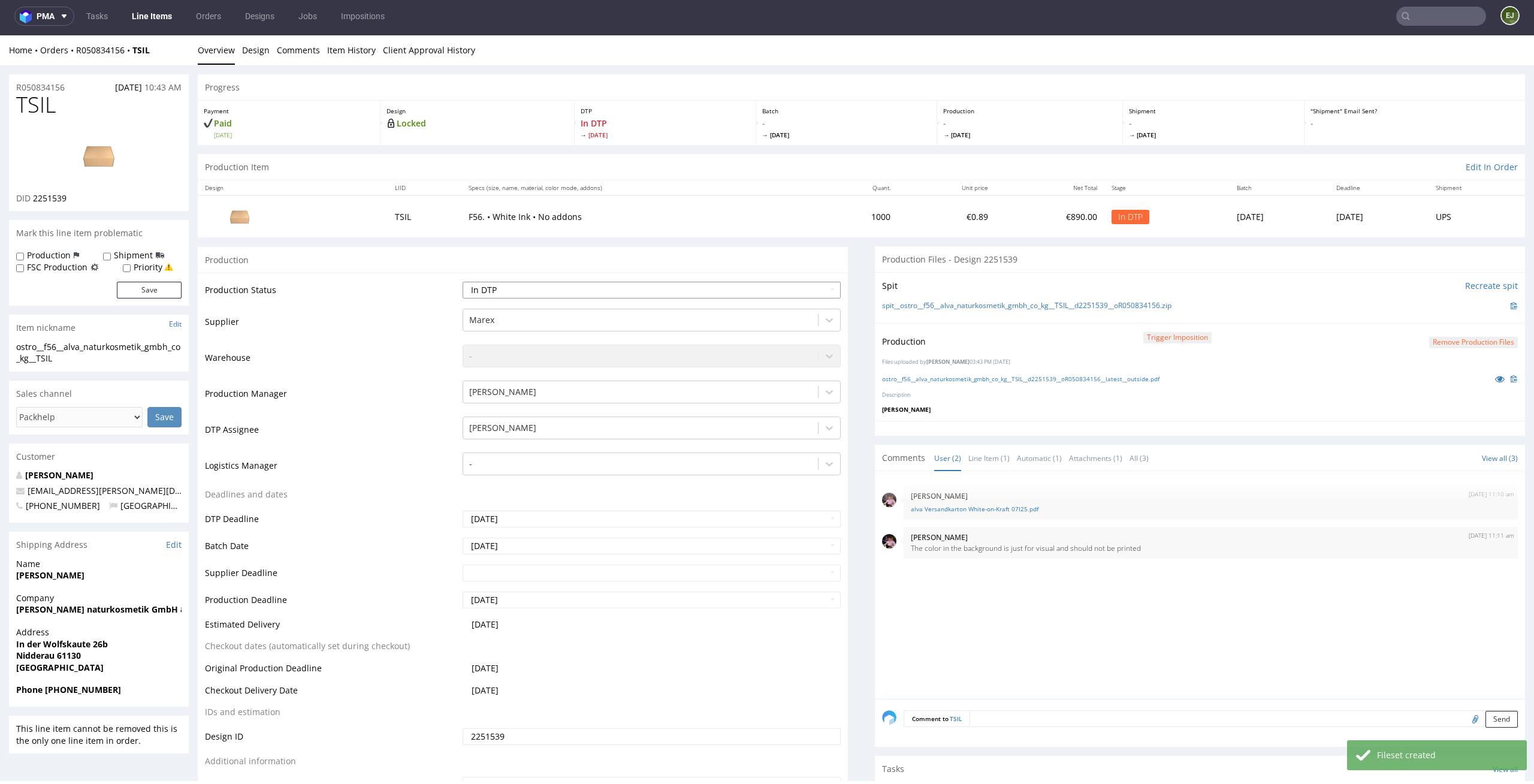
select select "dtp_production_ready"
click at [463, 282] on select "Waiting for Artwork Waiting for Diecut Waiting for Mockup Waiting for DTP Waiti…" at bounding box center [652, 290] width 379 height 17
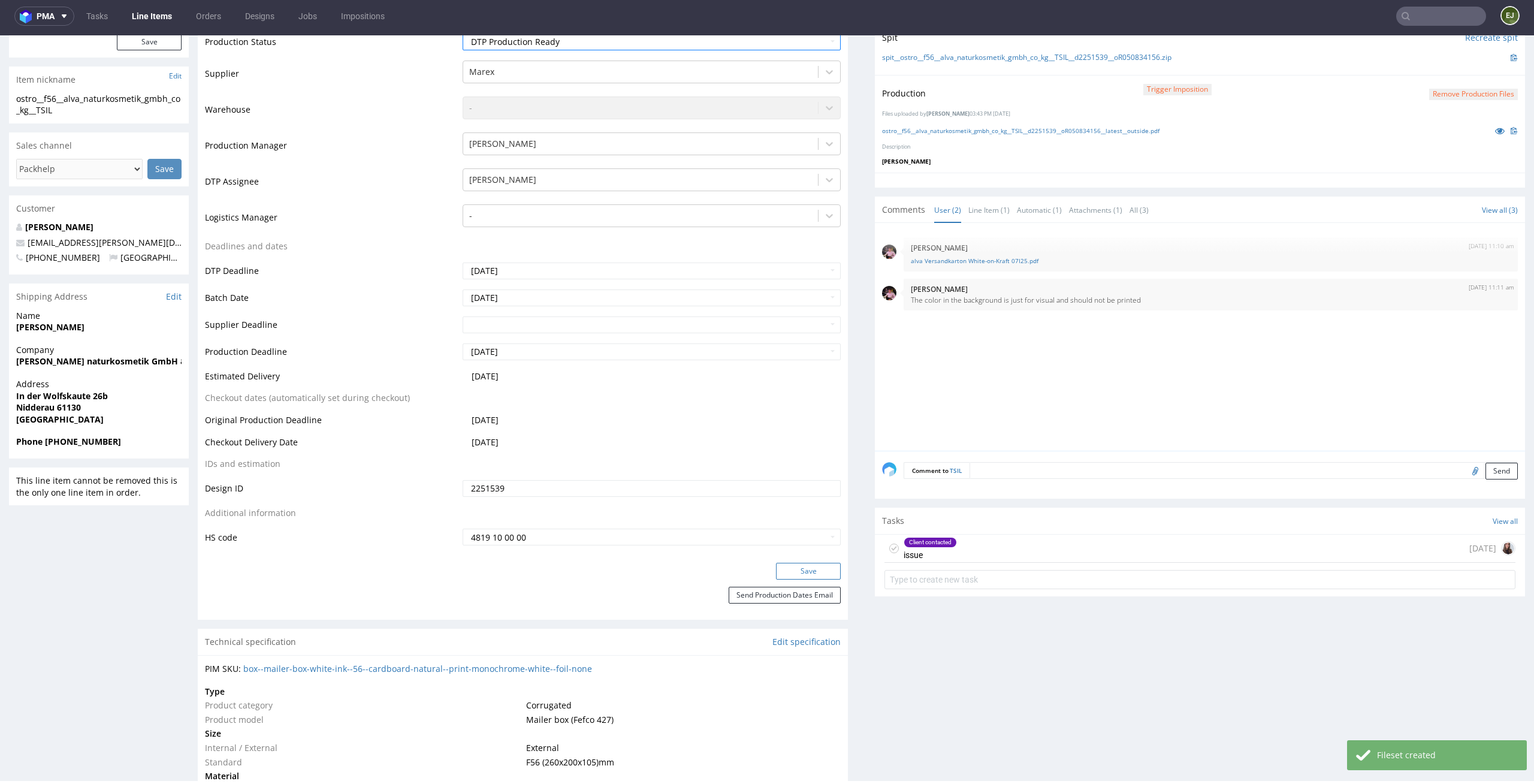
click at [818, 570] on button "Save" at bounding box center [808, 571] width 65 height 17
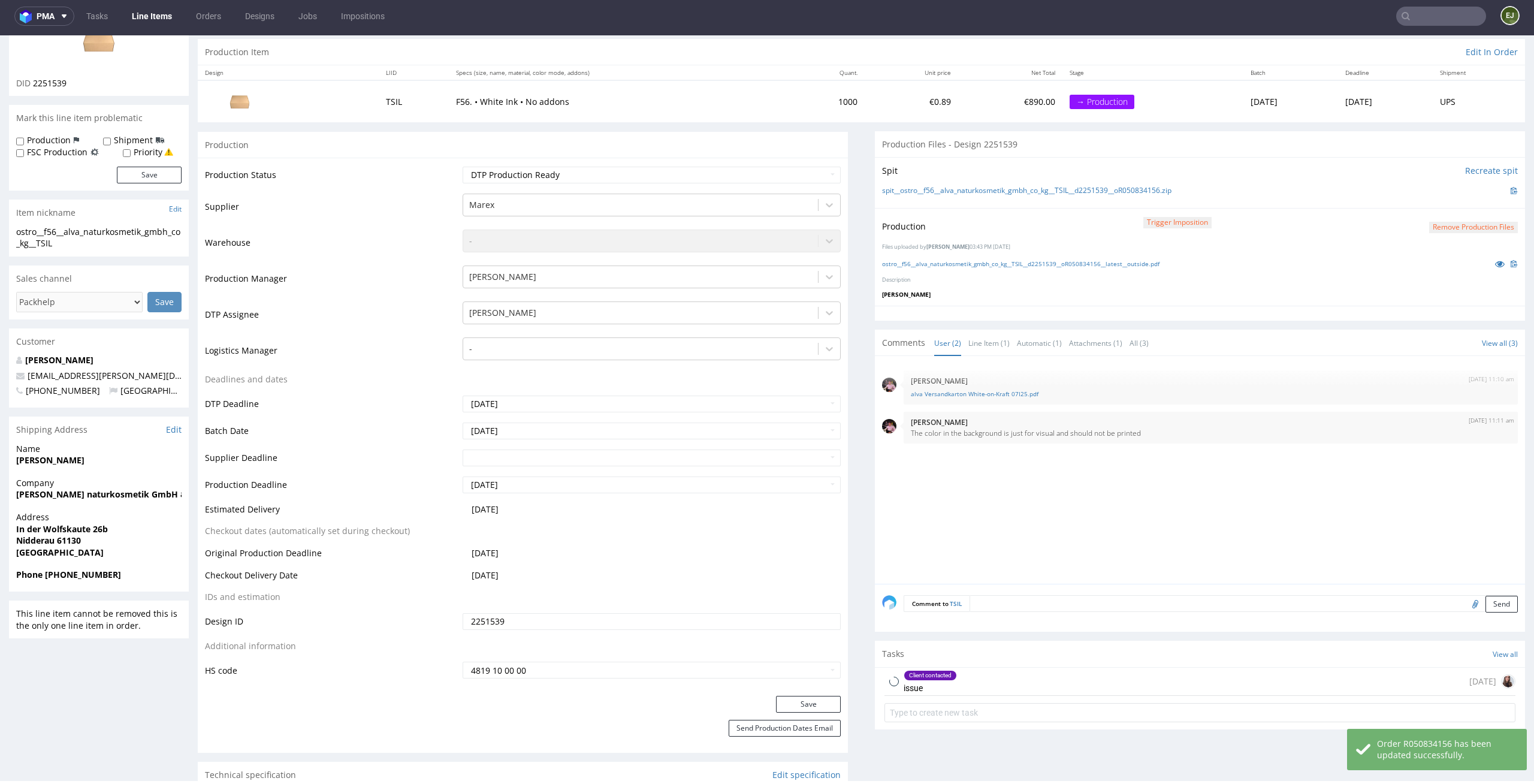
scroll to position [186, 0]
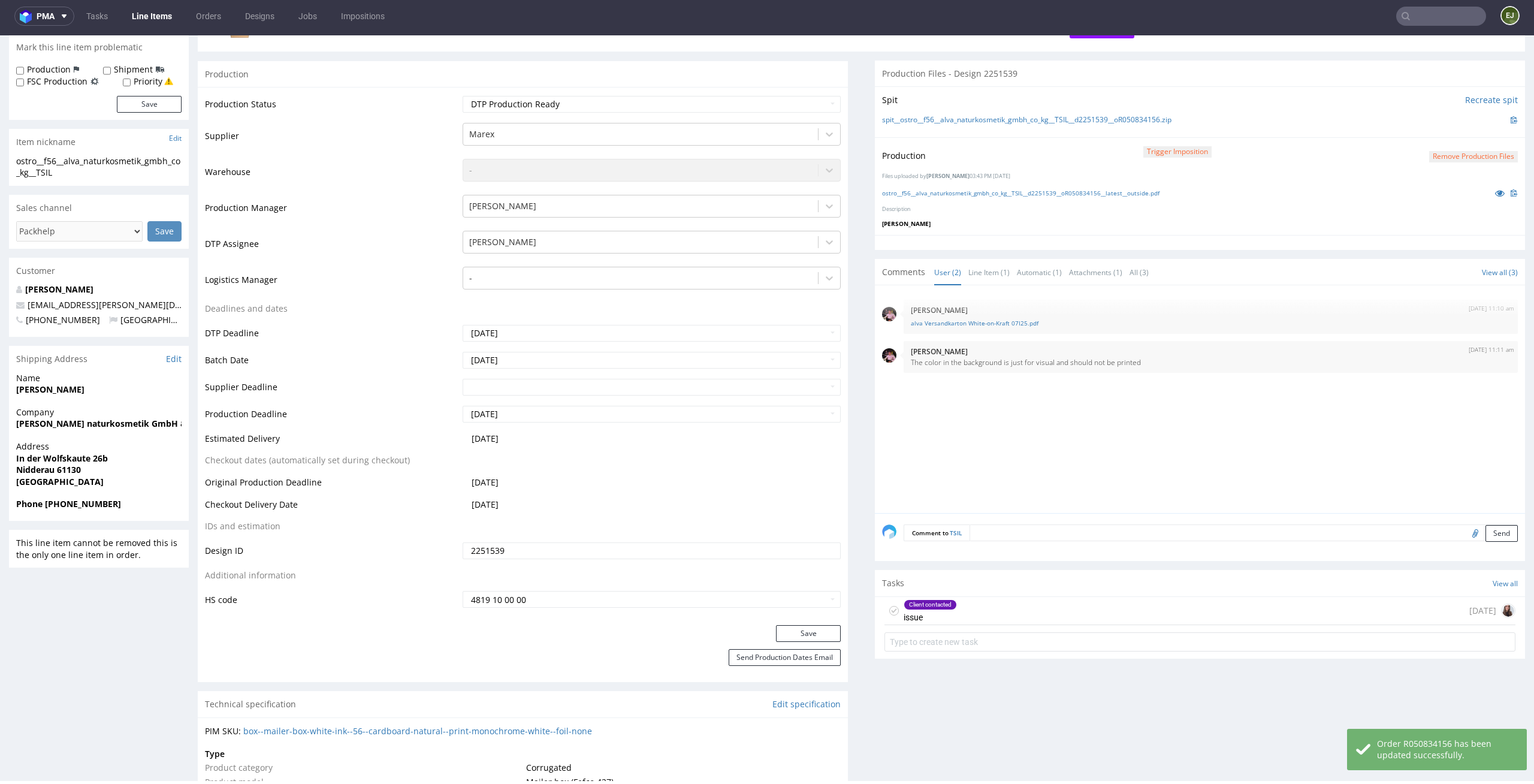
click at [884, 601] on div "Client contacted issue" at bounding box center [921, 610] width 72 height 28
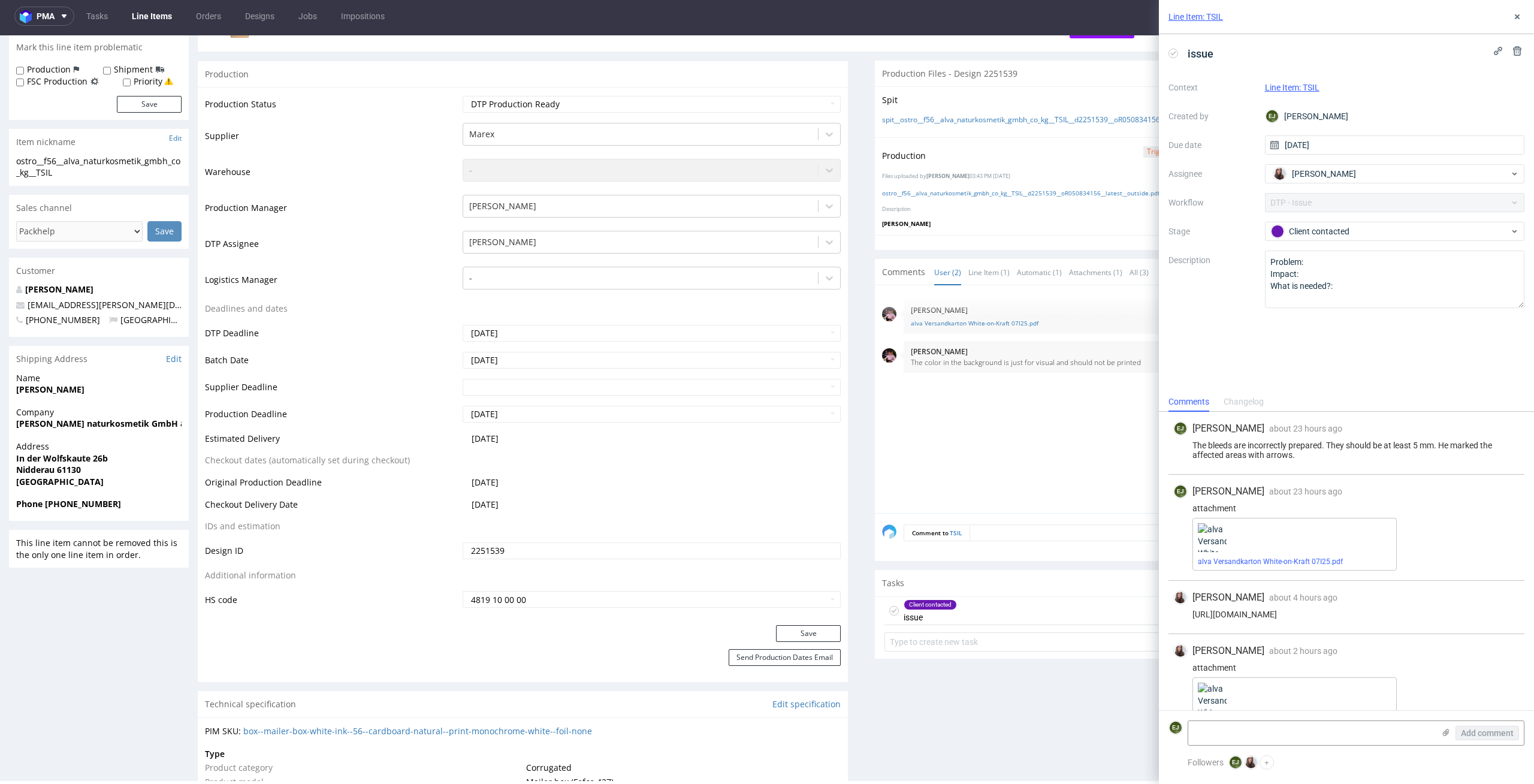
click at [891, 611] on use at bounding box center [894, 610] width 6 height 5
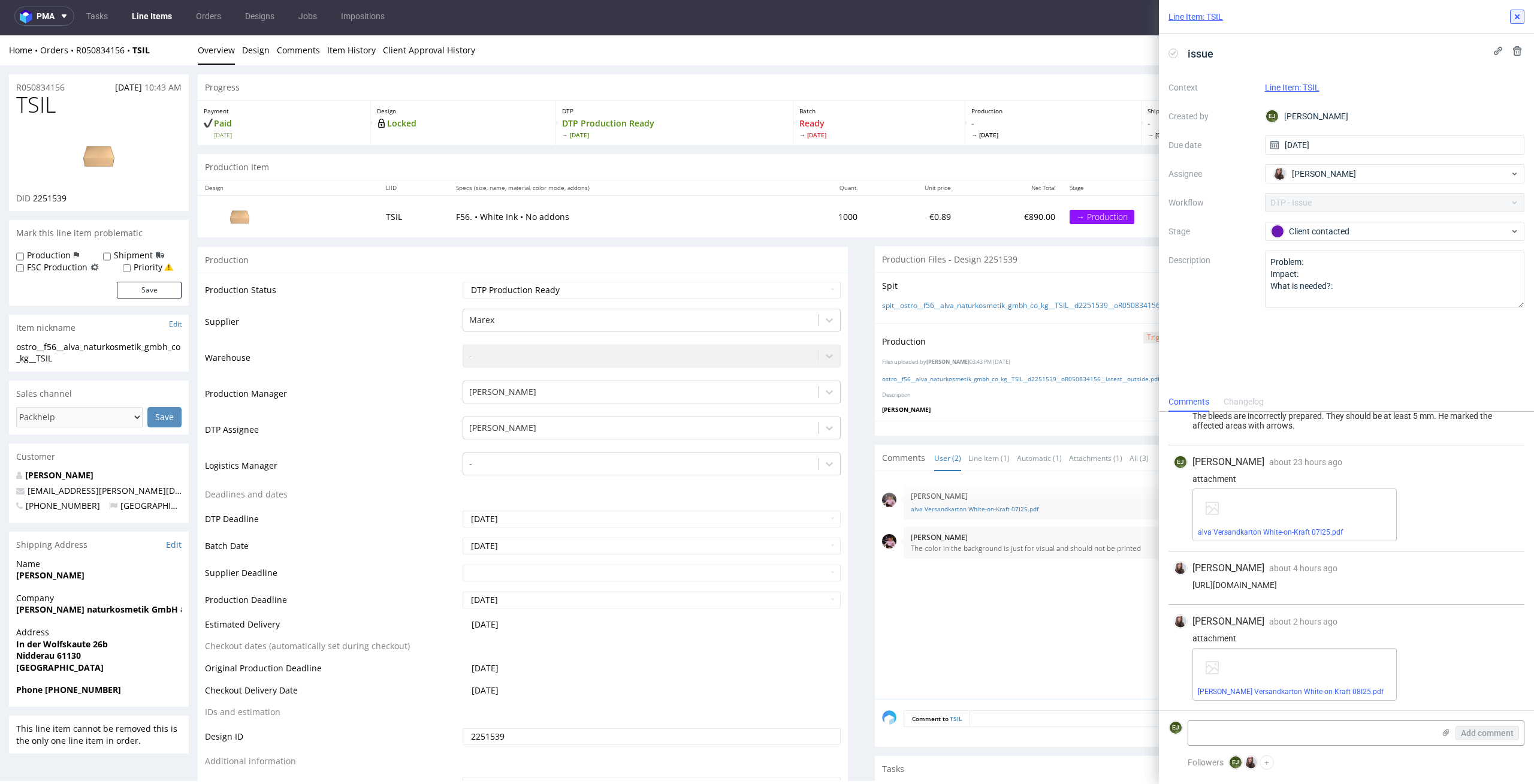
click at [1521, 14] on icon at bounding box center [1517, 17] width 9 height 9
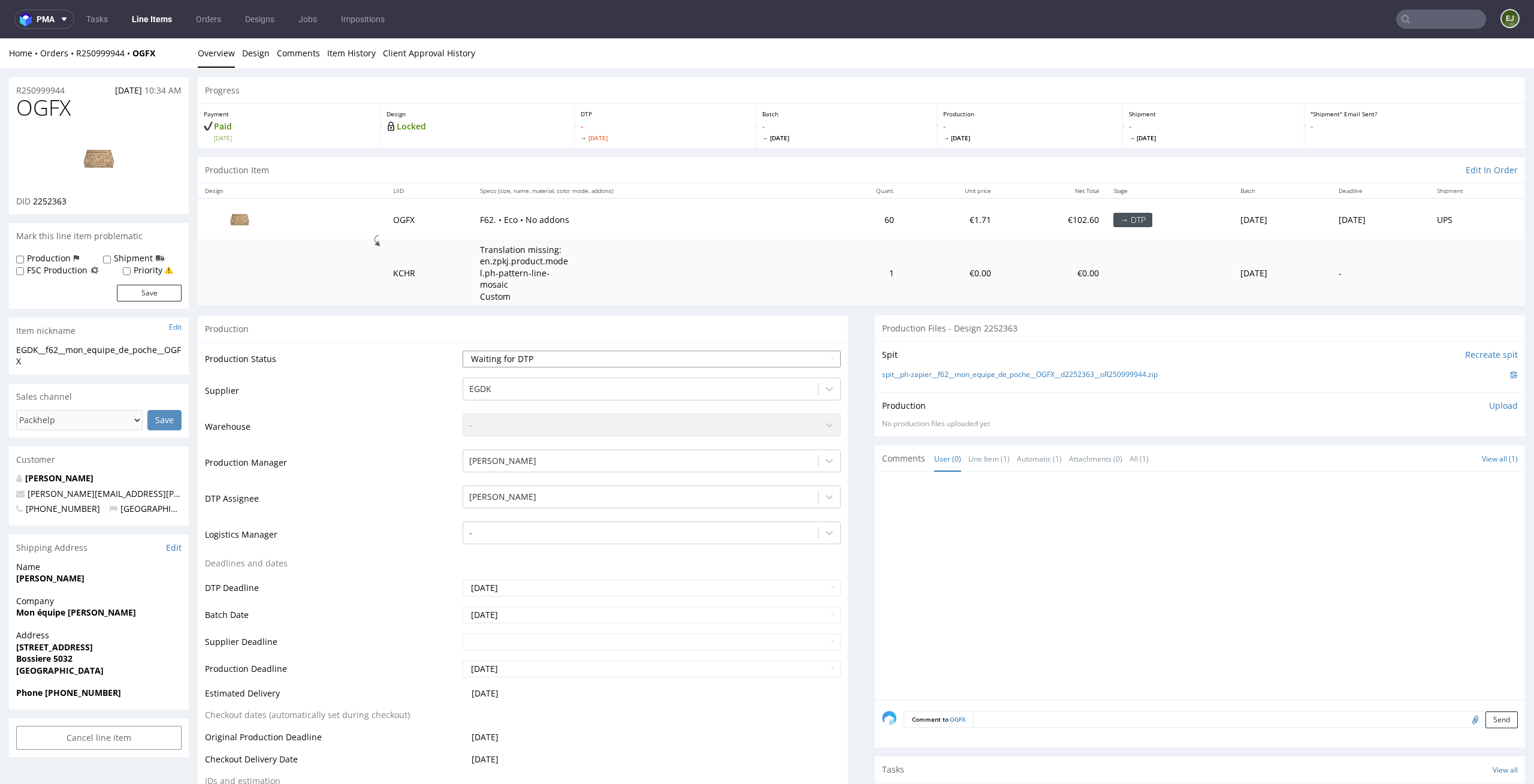
click at [761, 365] on select "Waiting for Artwork Waiting for Diecut Waiting for Mockup Waiting for DTP Waiti…" at bounding box center [652, 359] width 379 height 17
click at [463, 351] on select "Waiting for Artwork Waiting for Diecut Waiting for Mockup Waiting for DTP Waiti…" at bounding box center [652, 359] width 379 height 17
click at [781, 356] on select "Waiting for Artwork Waiting for Diecut Waiting for Mockup Waiting for DTP Waiti…" at bounding box center [652, 359] width 379 height 17
select select "dtp_in_process"
click at [463, 351] on select "Waiting for Artwork Waiting for Diecut Waiting for Mockup Waiting for DTP Waiti…" at bounding box center [652, 359] width 379 height 17
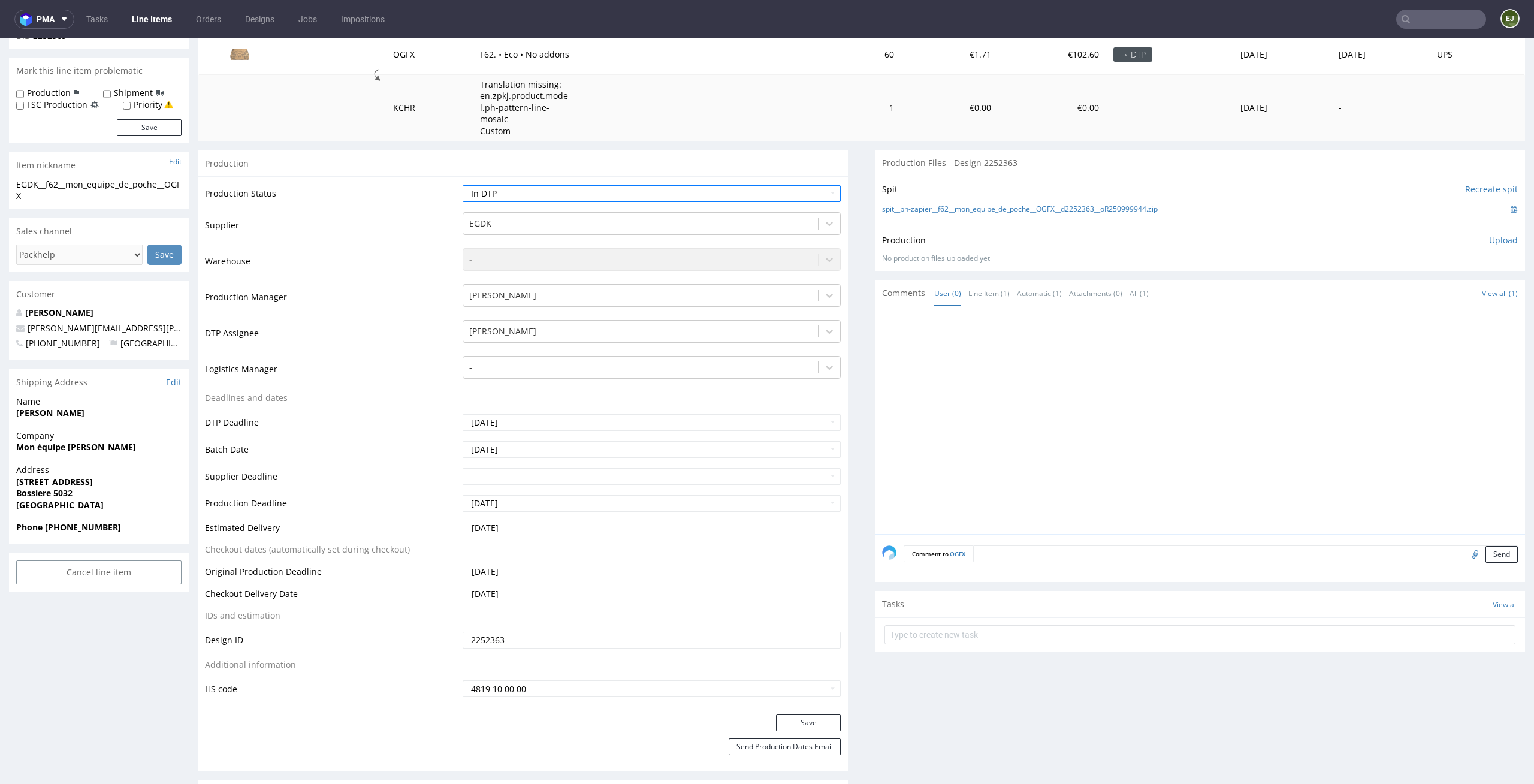
scroll to position [290, 0]
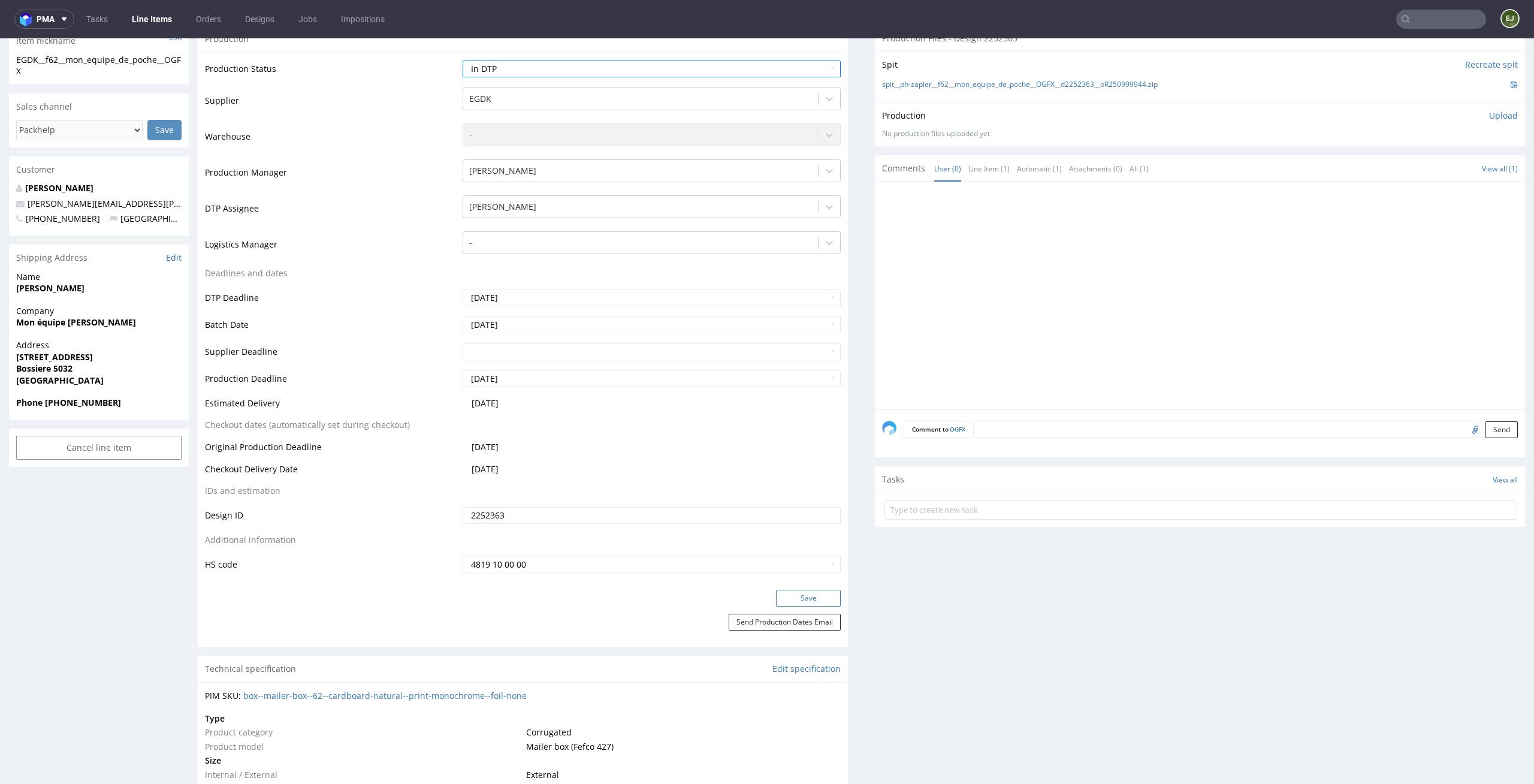
click at [807, 601] on button "Save" at bounding box center [808, 598] width 65 height 17
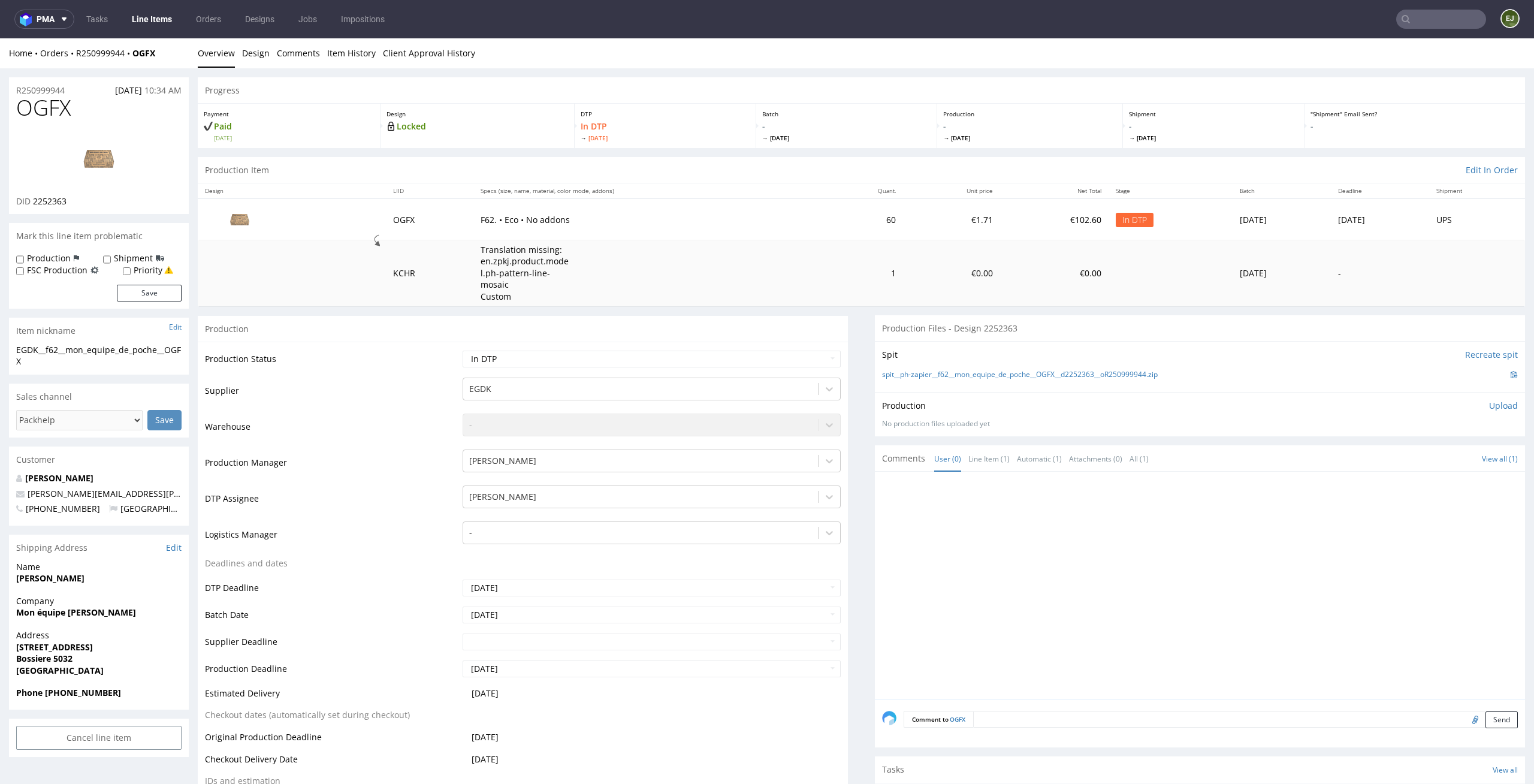
scroll to position [282, 0]
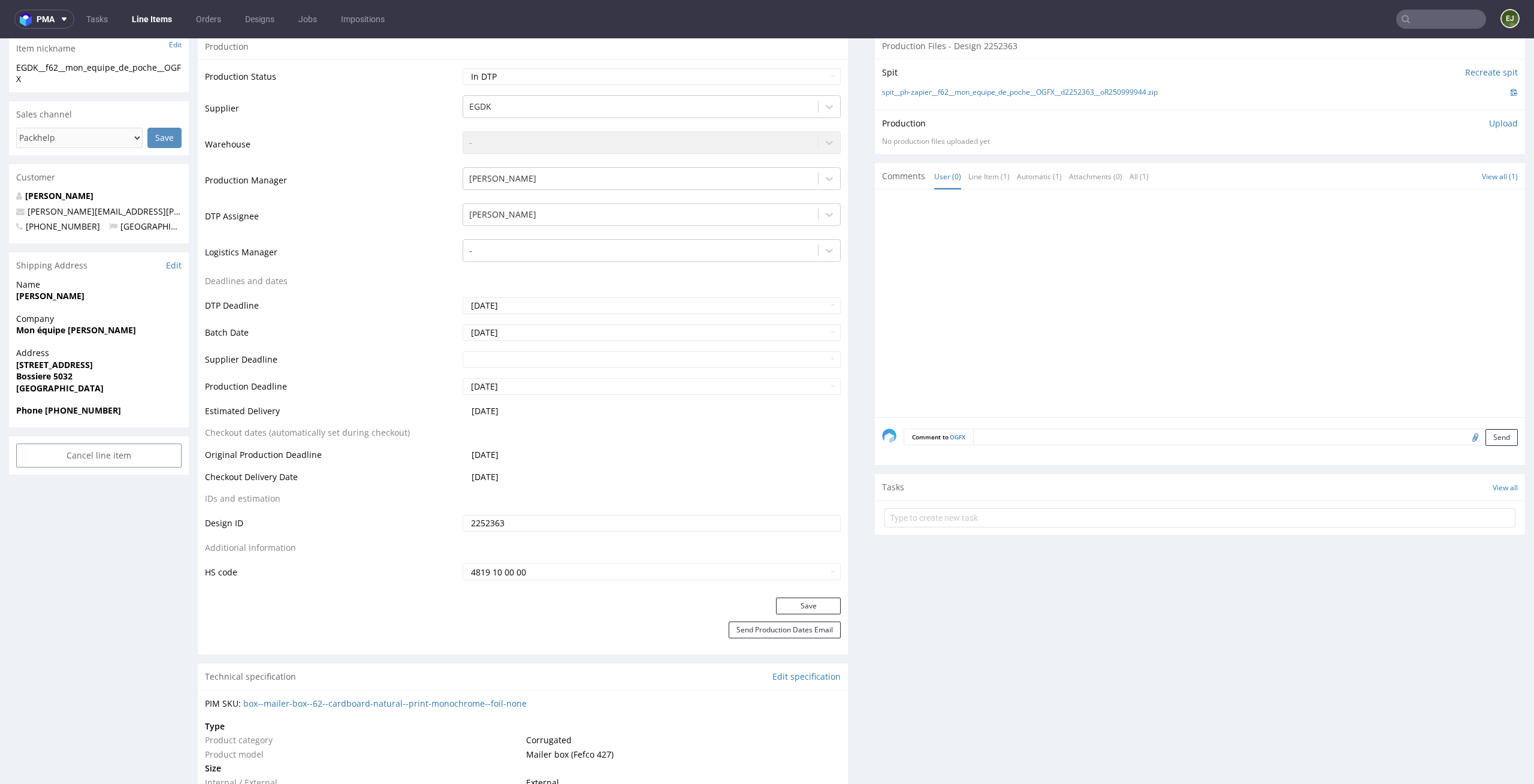
click at [1087, 286] on div at bounding box center [1204, 307] width 643 height 221
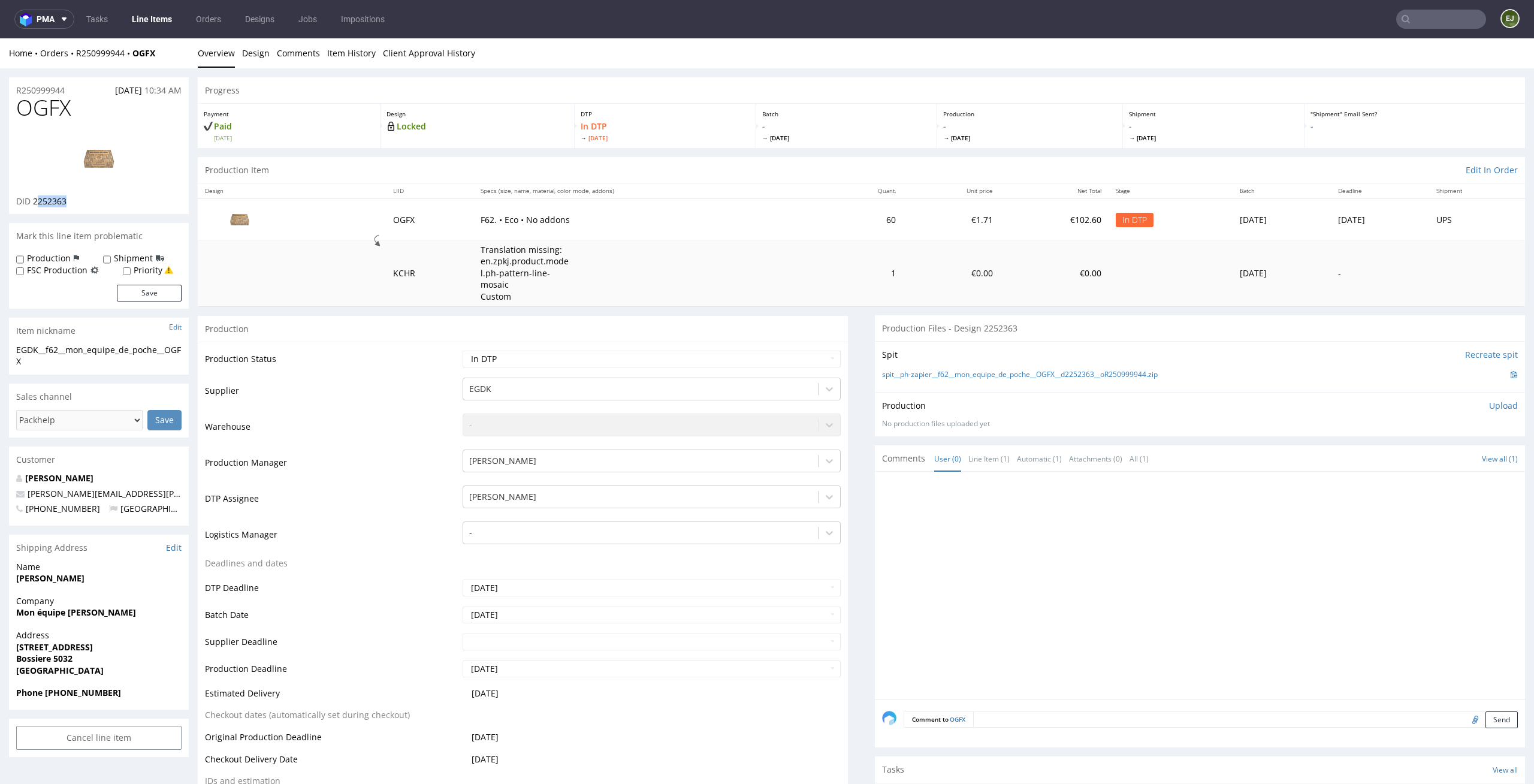
drag, startPoint x: 84, startPoint y: 199, endPoint x: 35, endPoint y: 199, distance: 49.0
click at [35, 199] on div "DID 2252363" at bounding box center [98, 201] width 165 height 12
click at [174, 165] on div at bounding box center [98, 159] width 165 height 73
drag, startPoint x: 89, startPoint y: 210, endPoint x: 34, endPoint y: 202, distance: 55.6
click at [34, 202] on div "OGFX DID 2252363" at bounding box center [99, 154] width 180 height 118
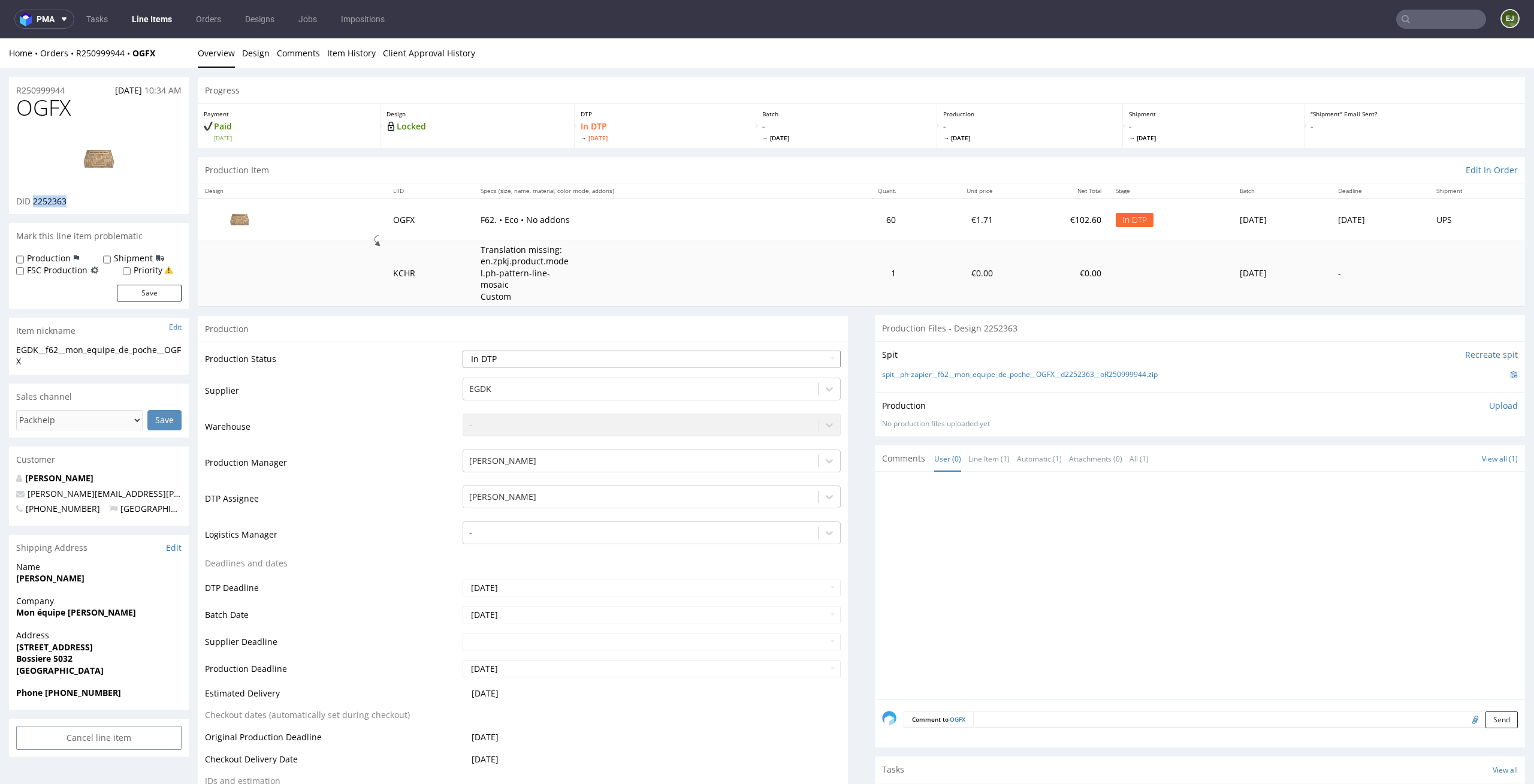
copy span "2252363"
drag, startPoint x: 86, startPoint y: 105, endPoint x: 0, endPoint y: 105, distance: 86.0
copy span "OGFX"
drag, startPoint x: 40, startPoint y: 359, endPoint x: 12, endPoint y: 352, distance: 28.9
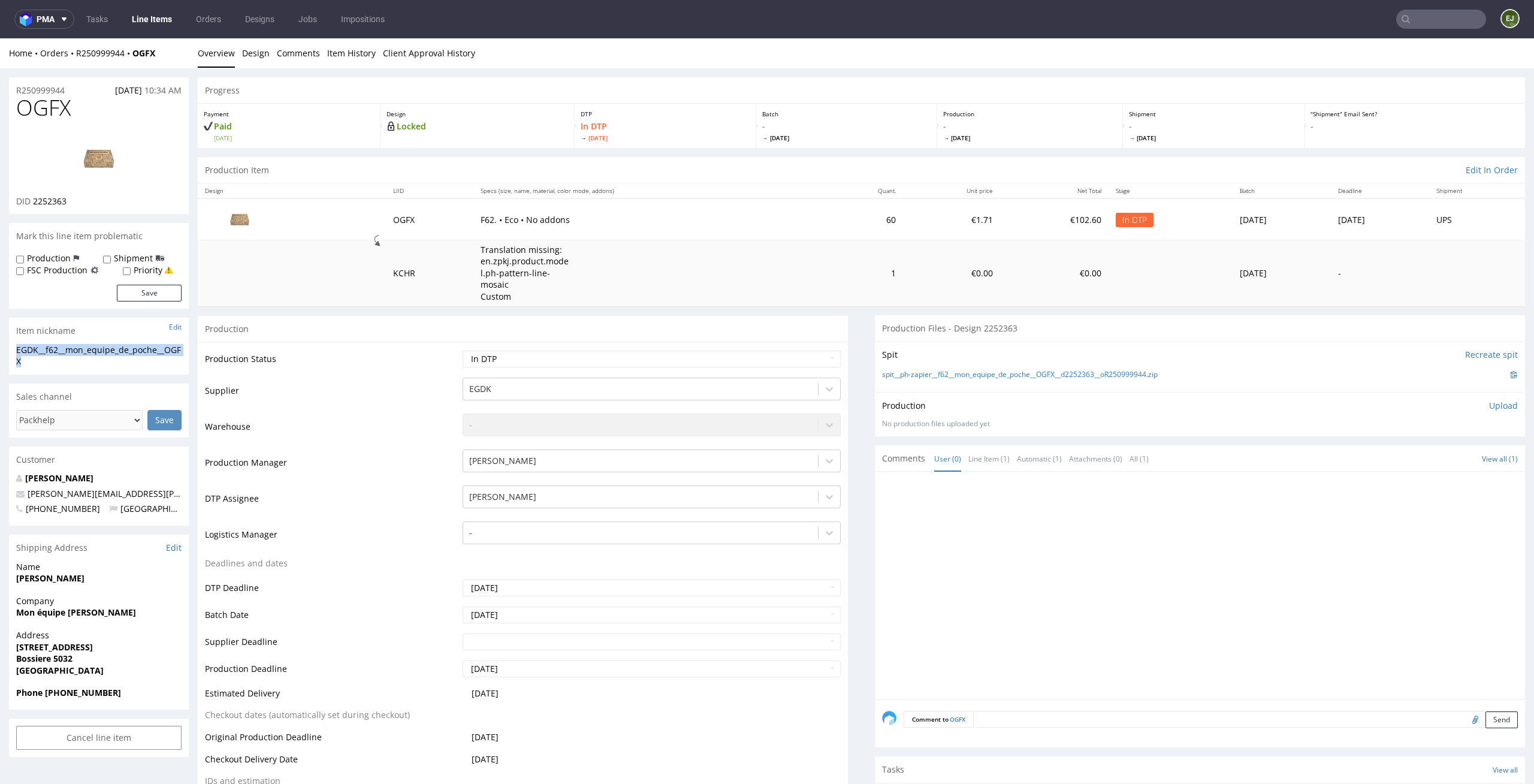
click at [12, 352] on div "EGDK__f62__mon_equipe_de_poche__OGFX EGDK__f62 __mon_equipe_de_poche__OGFX Upda…" at bounding box center [99, 359] width 180 height 31
copy div "EGDK__f62__mon_equipe_de_poche__OGFX"
drag, startPoint x: 85, startPoint y: 197, endPoint x: 32, endPoint y: 200, distance: 53.1
click at [32, 200] on div "DID 2252363" at bounding box center [98, 201] width 165 height 12
copy span "2252363"
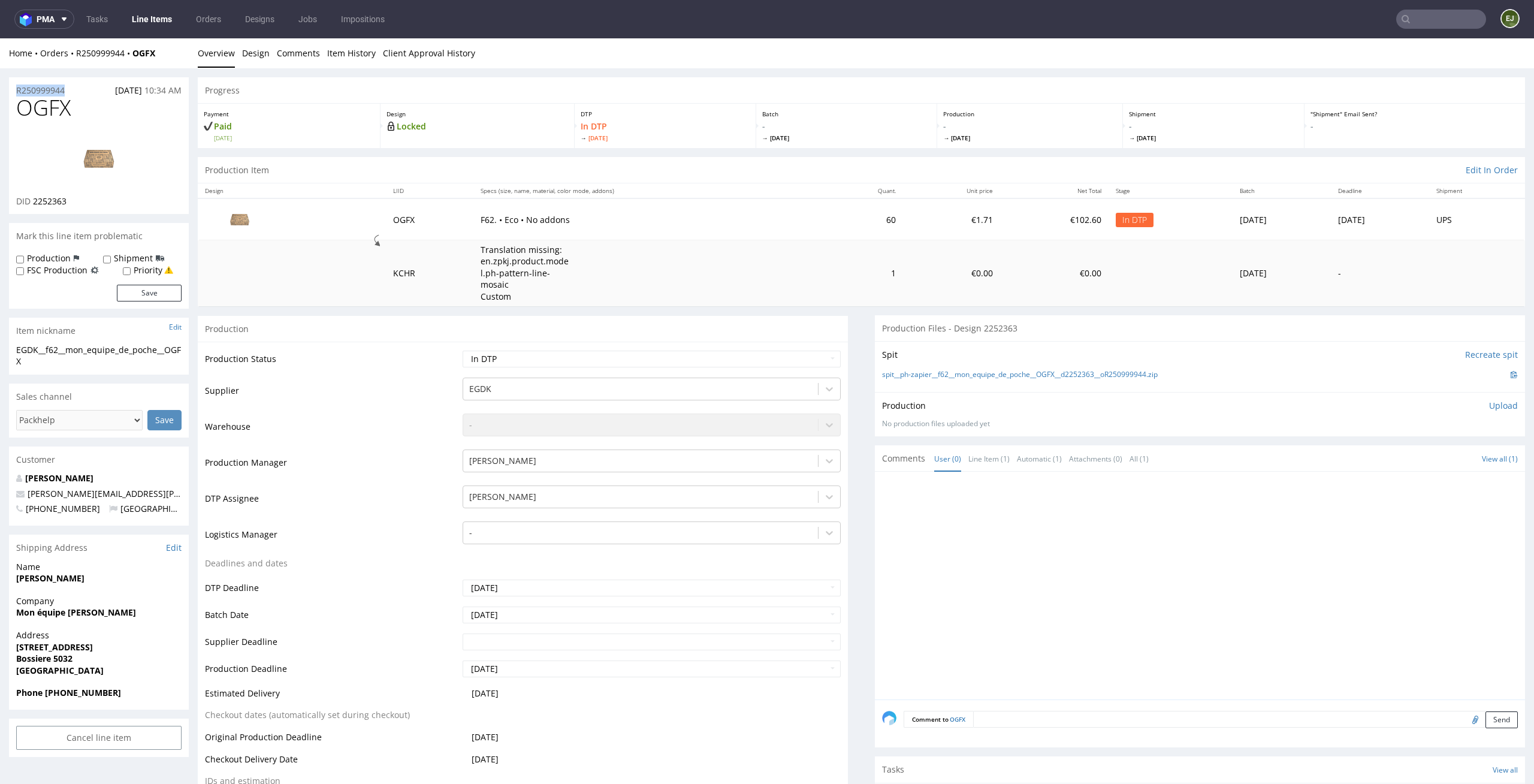
drag, startPoint x: 82, startPoint y: 88, endPoint x: 0, endPoint y: 88, distance: 82.0
copy p "R250999944"
click at [1489, 404] on p "Upload" at bounding box center [1503, 405] width 29 height 12
click at [1427, 459] on div "Add files" at bounding box center [1433, 460] width 60 height 18
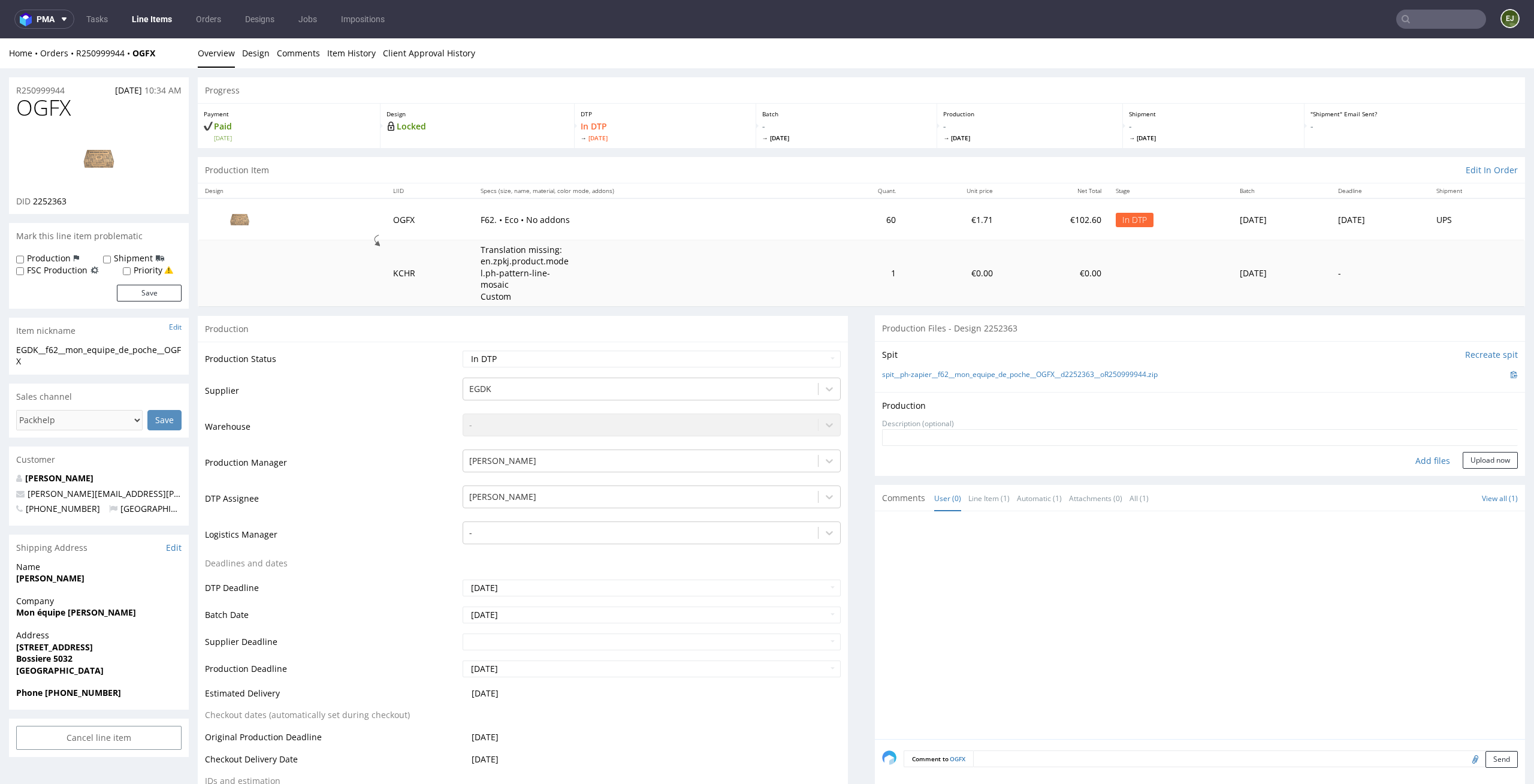
type input "C:\fakepath\EGDK__f62__mon_equipe_de_poche__OGFX__d2252363__oR250999944__outsid…"
click at [1468, 480] on button "Upload now" at bounding box center [1489, 479] width 55 height 17
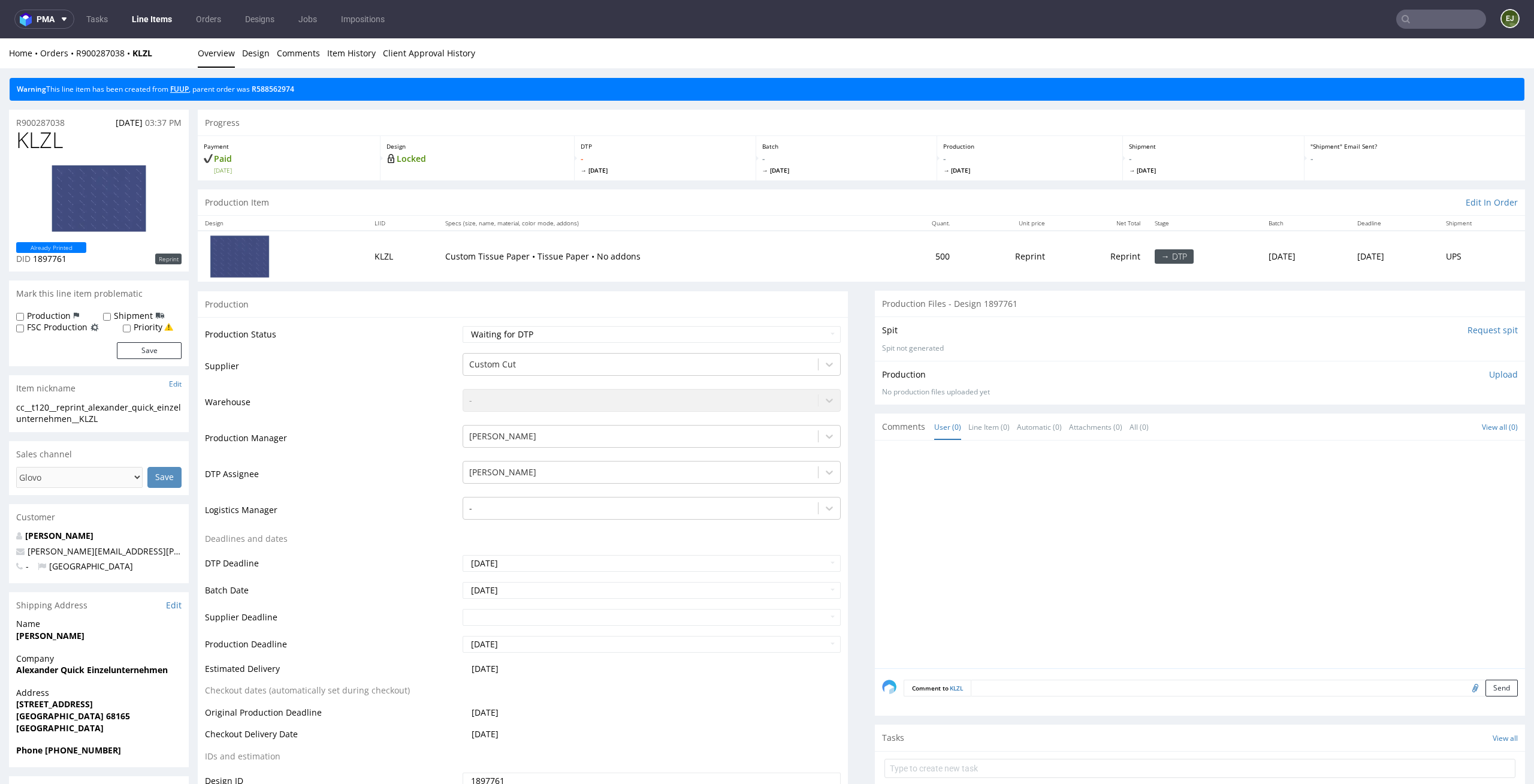
click at [188, 92] on link "FUUP" at bounding box center [179, 88] width 19 height 10
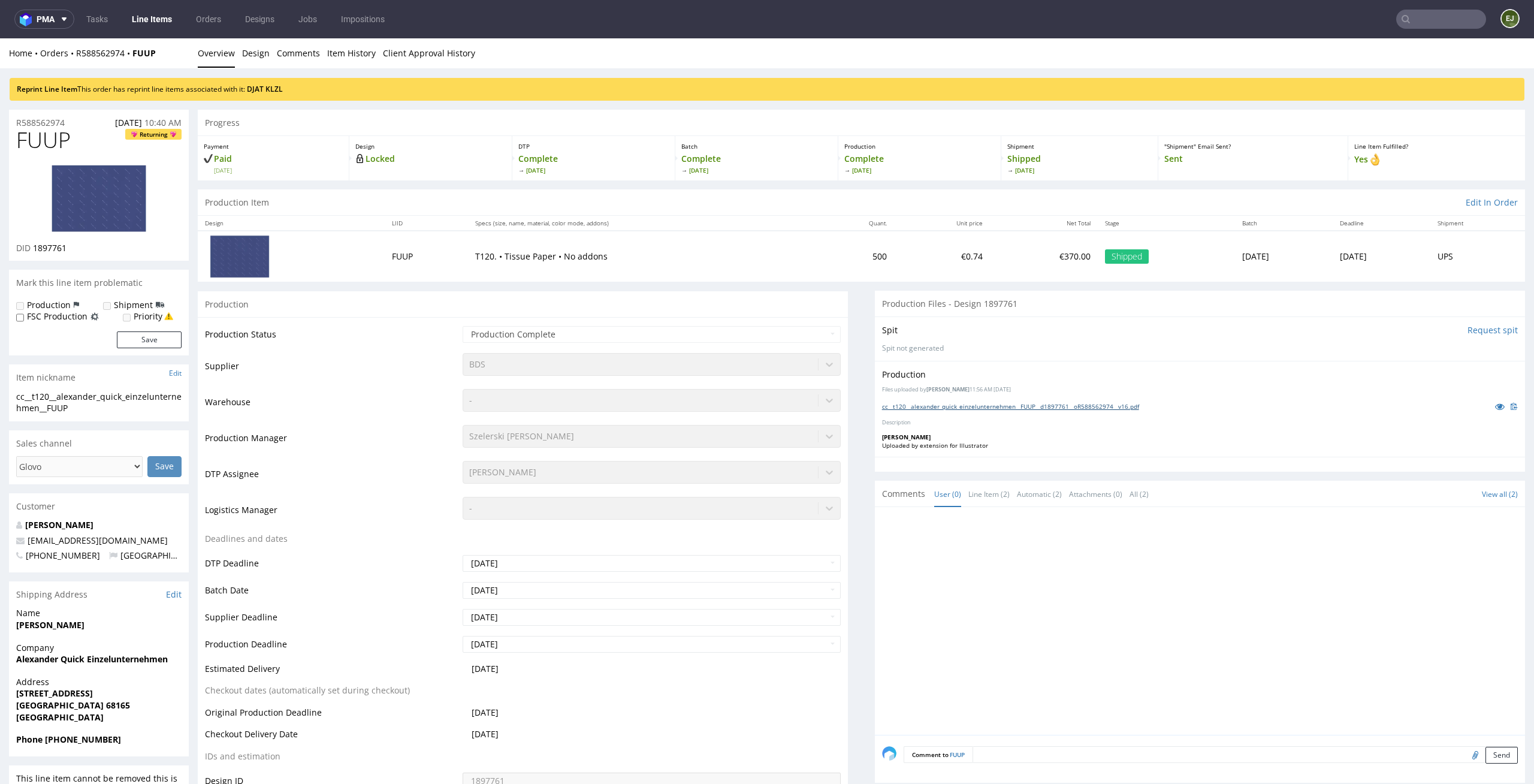
click at [982, 407] on link "cc__t120__alexander_quick_einzelunternehmen__FUUP__d1897761__oR588562974__v16.p…" at bounding box center [1011, 405] width 257 height 8
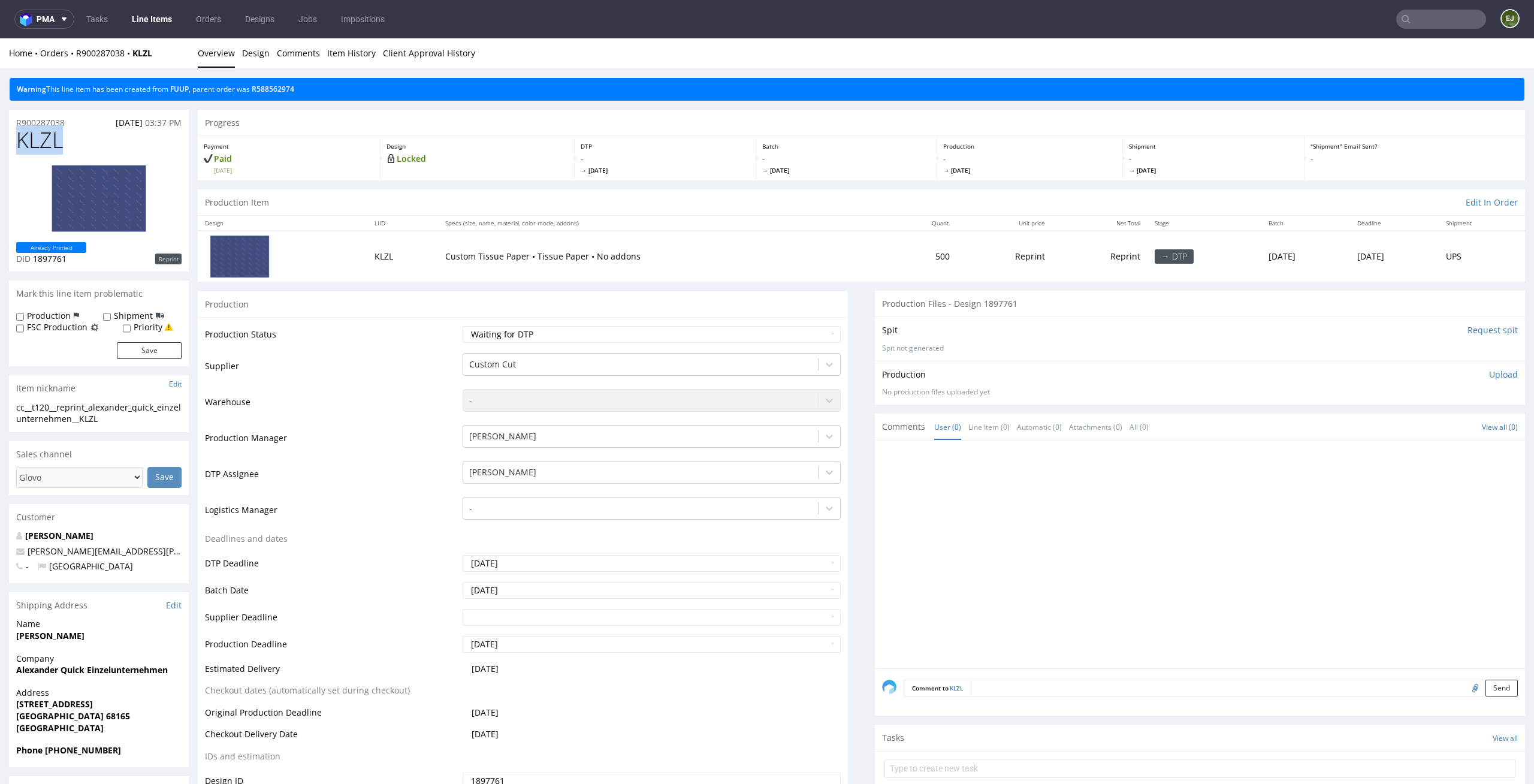
drag, startPoint x: 74, startPoint y: 136, endPoint x: 0, endPoint y: 143, distance: 74.3
copy span "KLZL"
drag, startPoint x: 75, startPoint y: 118, endPoint x: 3, endPoint y: 118, distance: 72.0
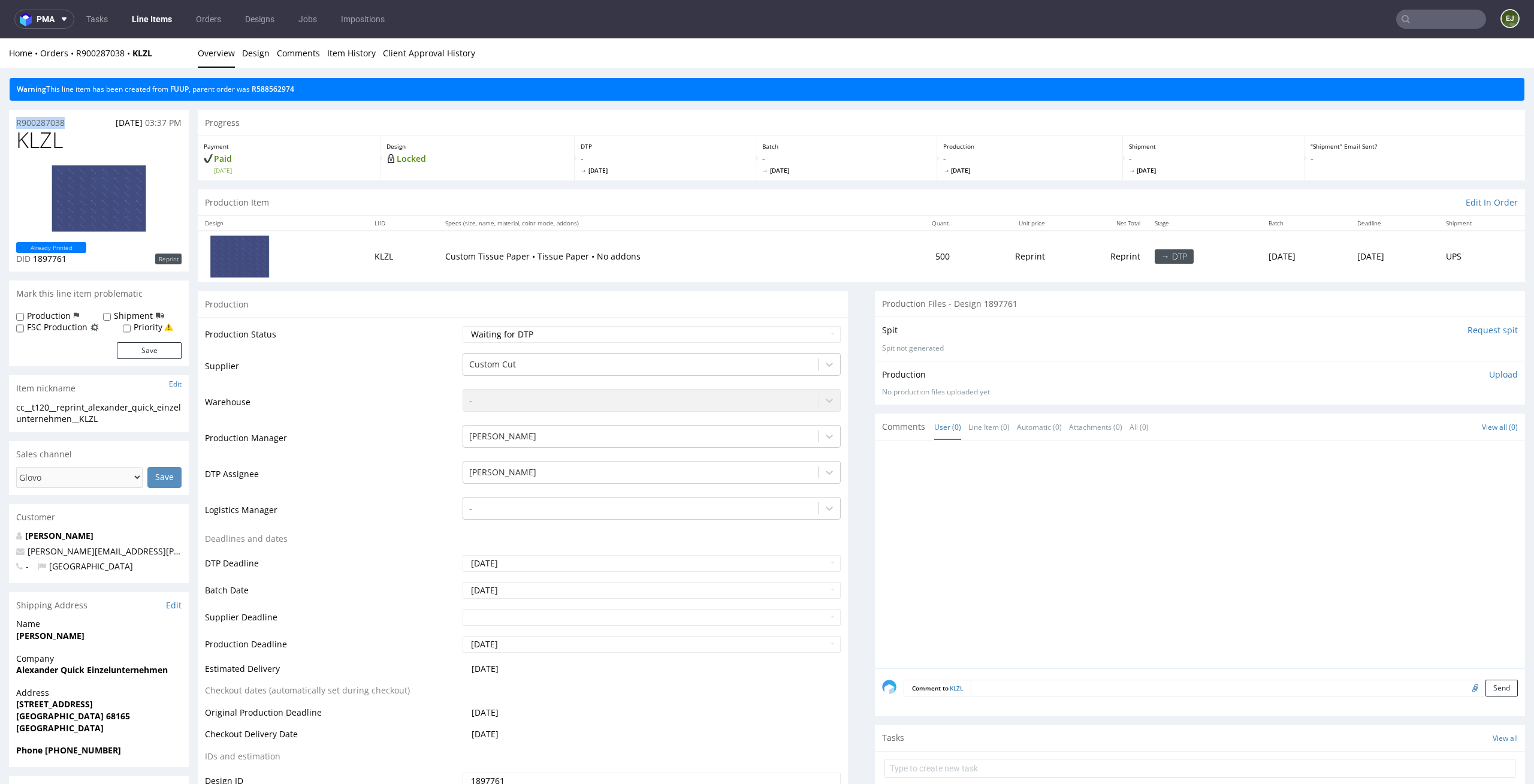
copy p "R900287038"
drag, startPoint x: 62, startPoint y: 134, endPoint x: 0, endPoint y: 138, distance: 62.1
copy span "KLZL"
click at [1485, 367] on div "Production Upload No production files uploaded yet Description (optional) Add f…" at bounding box center [1200, 382] width 651 height 44
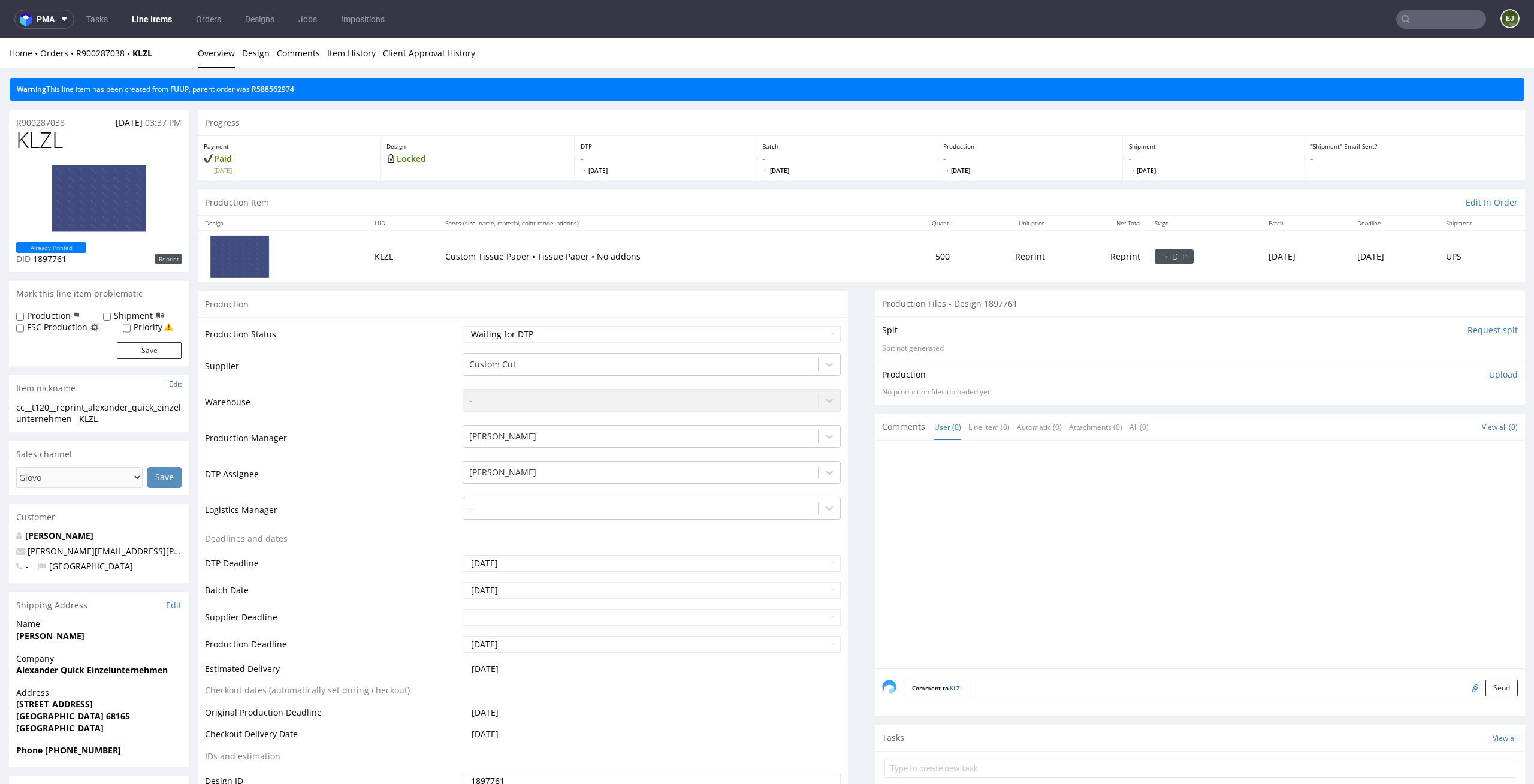
click at [1490, 369] on p "Upload" at bounding box center [1503, 374] width 29 height 12
click at [1405, 429] on div "Add files" at bounding box center [1433, 429] width 60 height 18
type input "C:\fakepath\cc__t120__alexander_quick_einzelunternehmen__KLZL__d1897761__oR9002…"
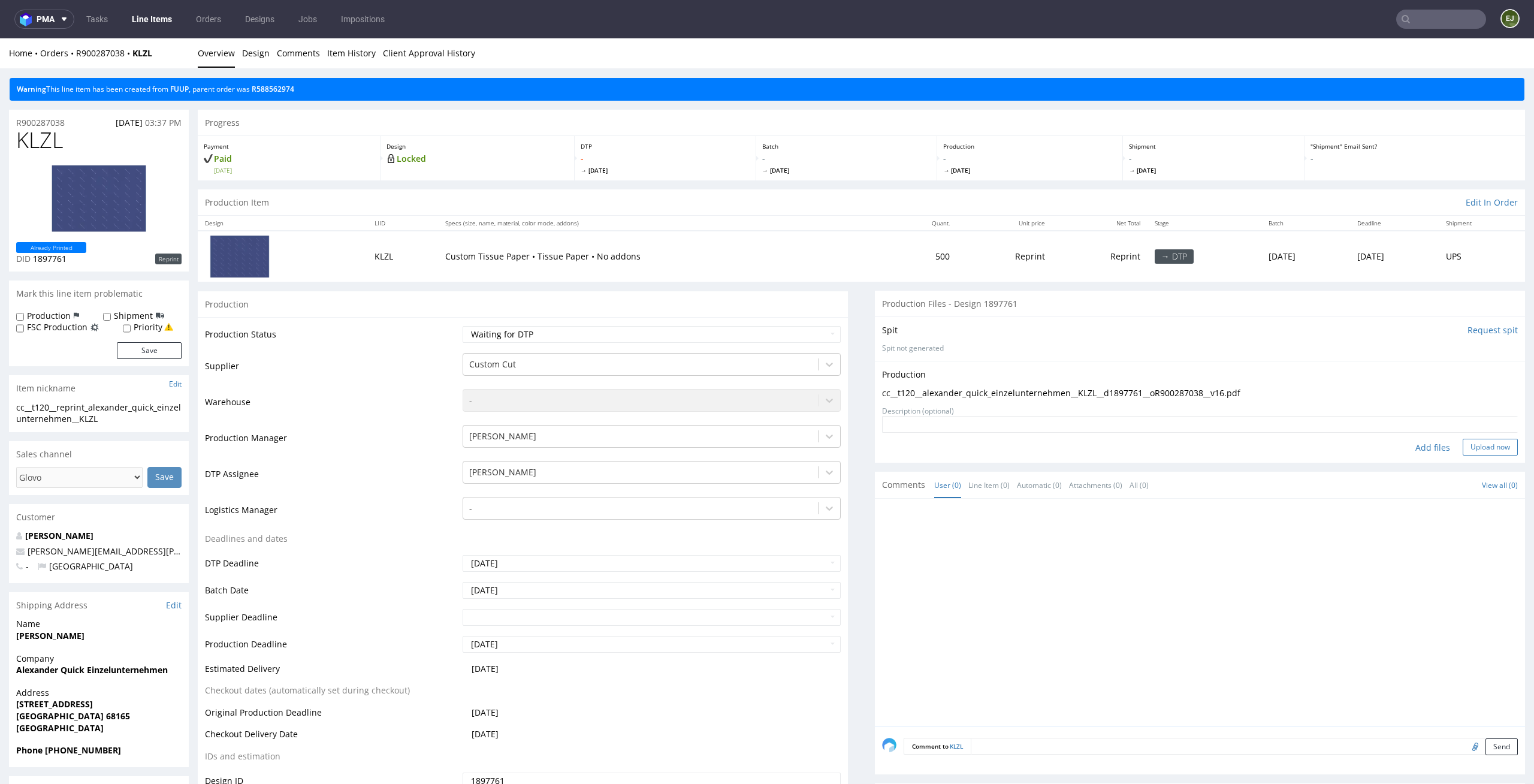
click at [1476, 444] on button "Upload now" at bounding box center [1489, 447] width 55 height 17
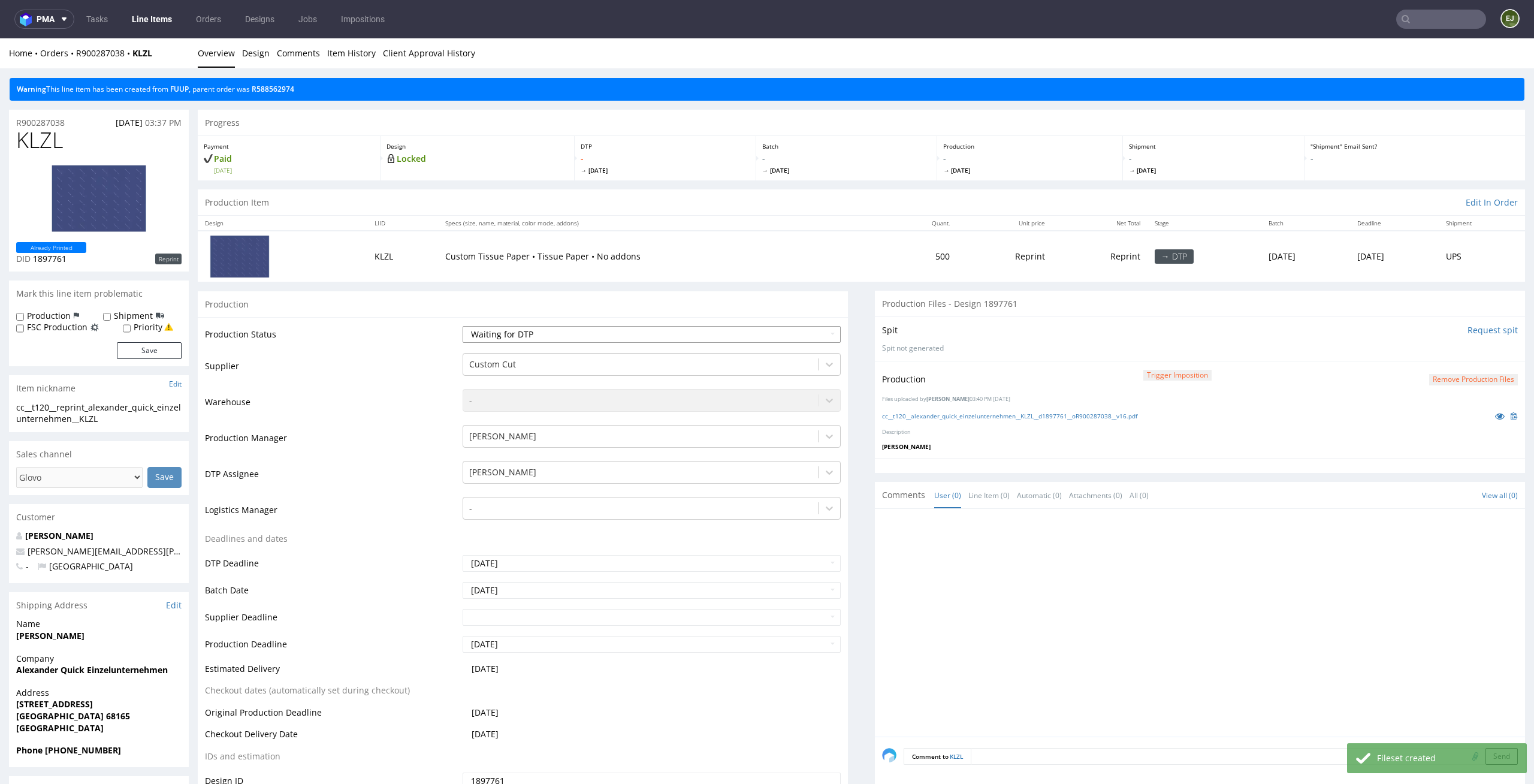
click at [819, 332] on select "Waiting for Artwork Waiting for Diecut Waiting for Mockup Waiting for DTP Waiti…" at bounding box center [652, 334] width 379 height 17
select select "dtp_production_ready"
click at [463, 326] on select "Waiting for Artwork Waiting for Diecut Waiting for Mockup Waiting for DTP Waiti…" at bounding box center [652, 334] width 379 height 17
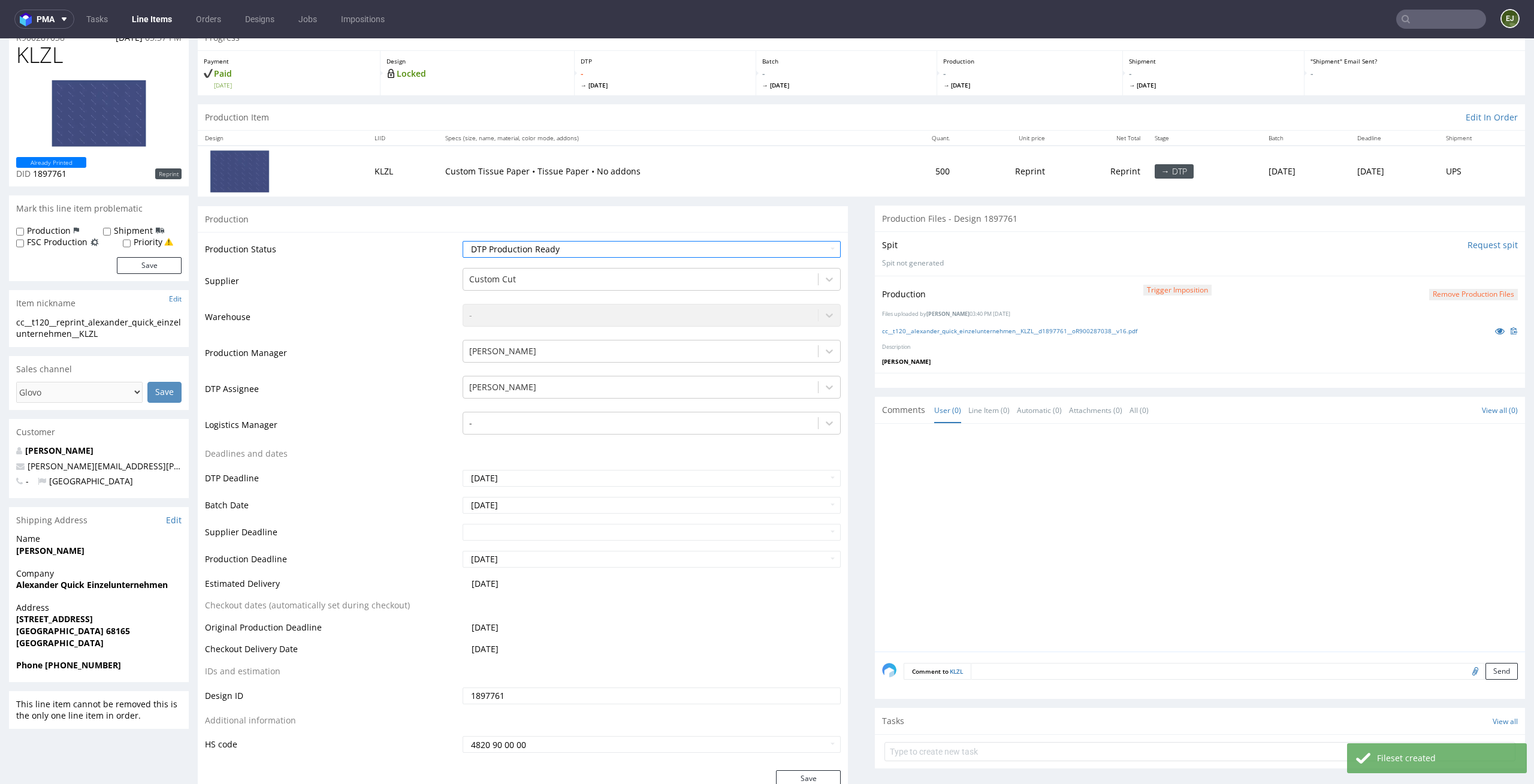
scroll to position [158, 0]
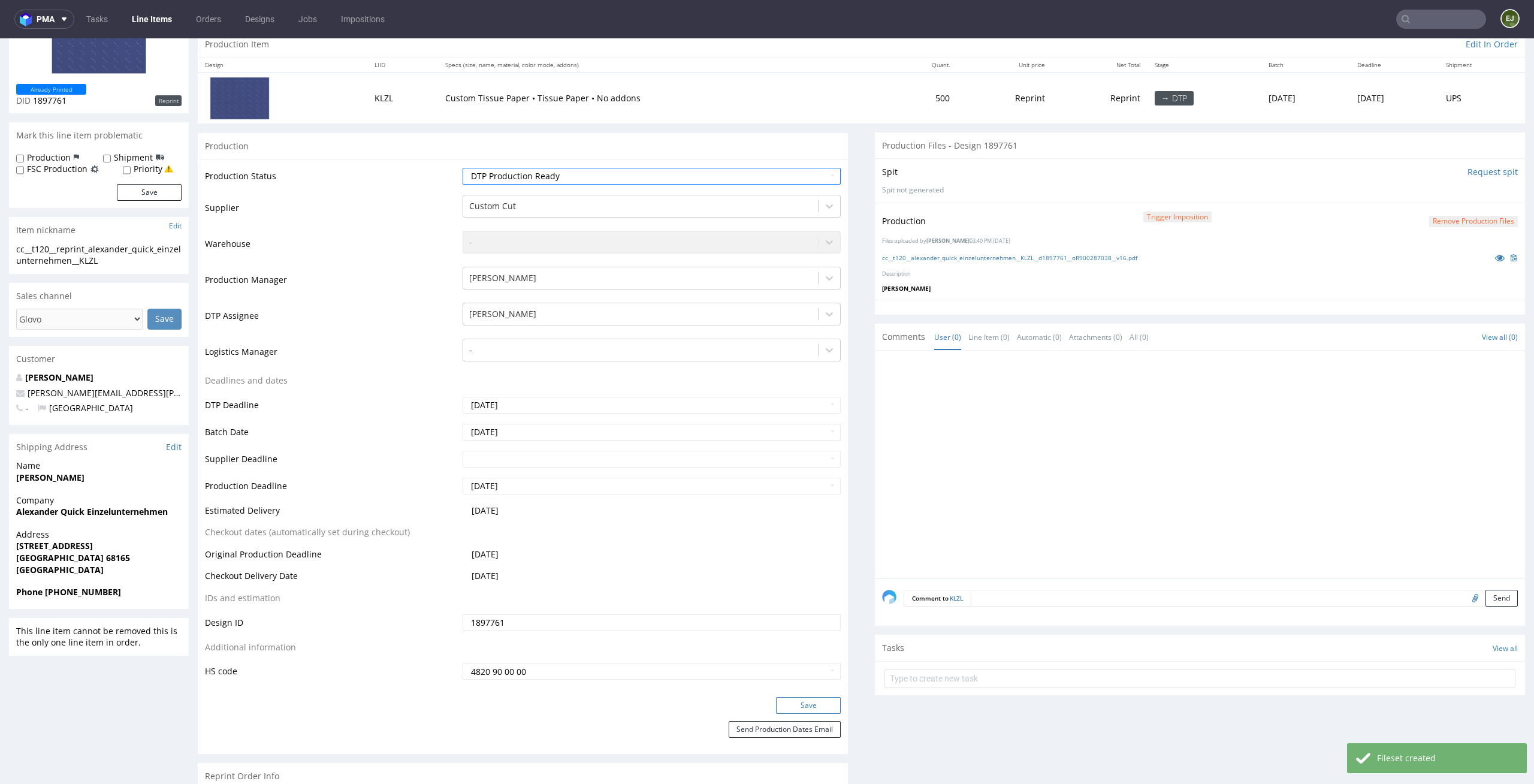
click at [798, 706] on button "Save" at bounding box center [808, 705] width 65 height 17
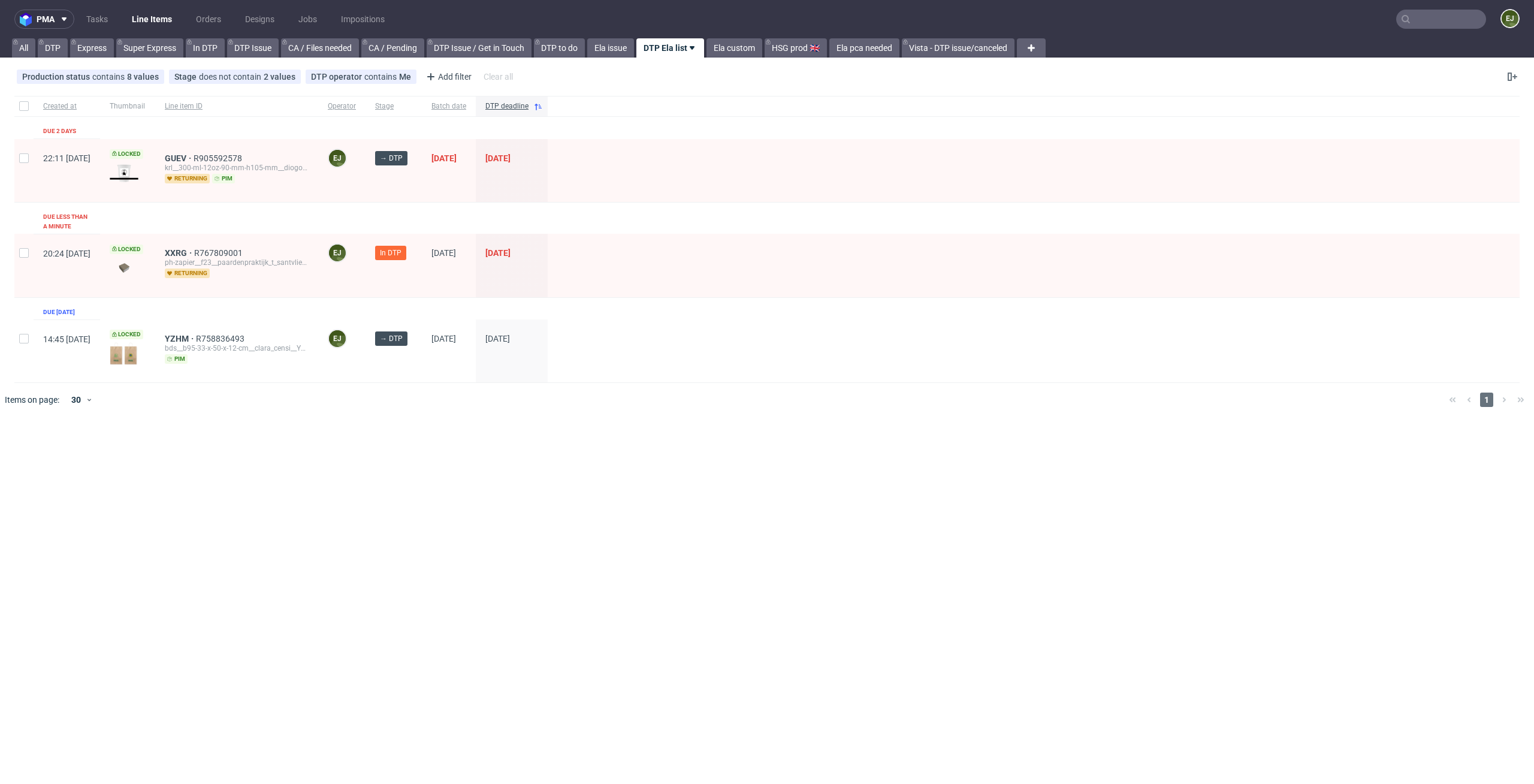
click at [500, 457] on div "pma Tasks Line Items Orders Designs Jobs Impositions EJ All DTP Express Super E…" at bounding box center [767, 392] width 1534 height 784
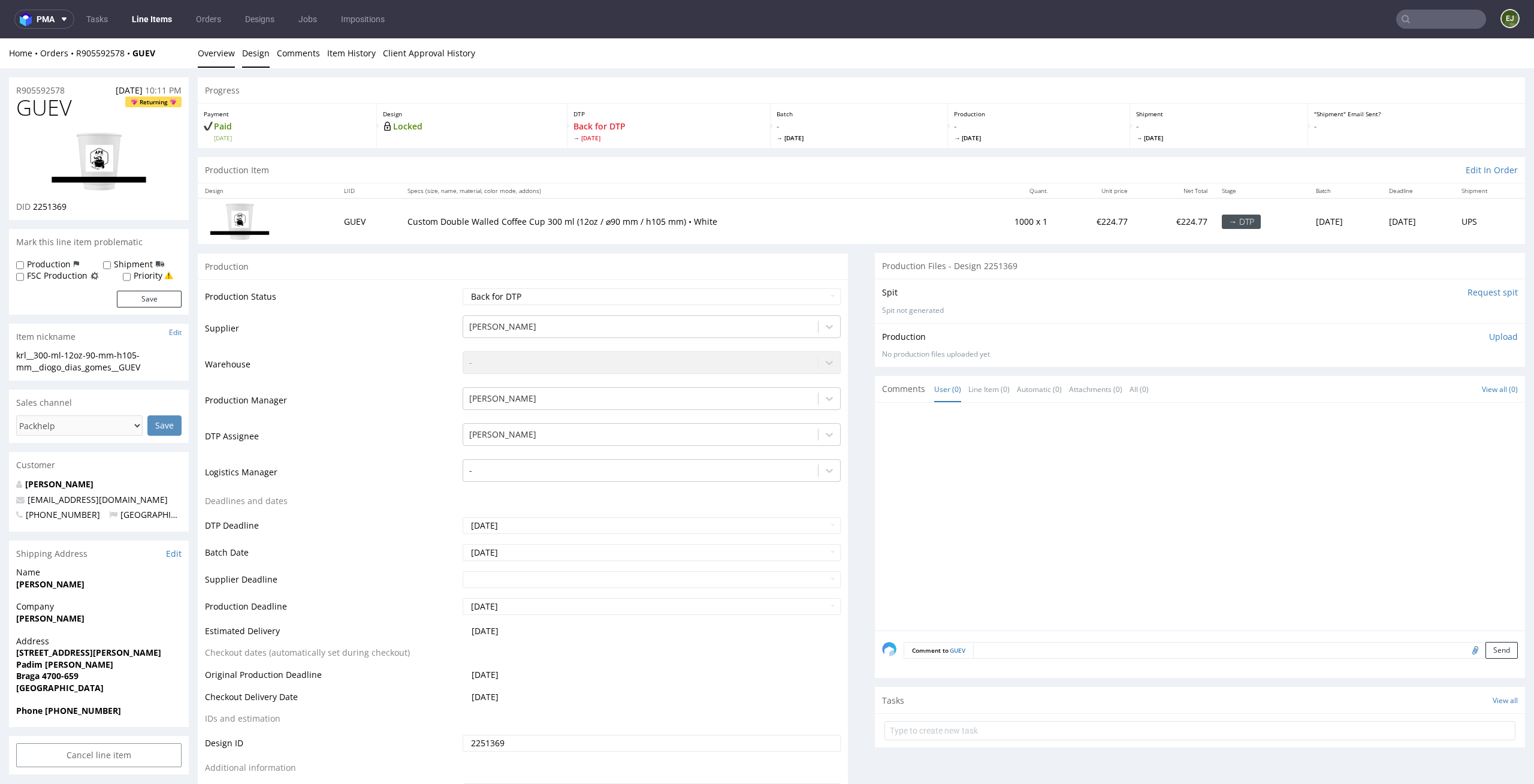
click at [244, 50] on link "Design" at bounding box center [256, 53] width 28 height 30
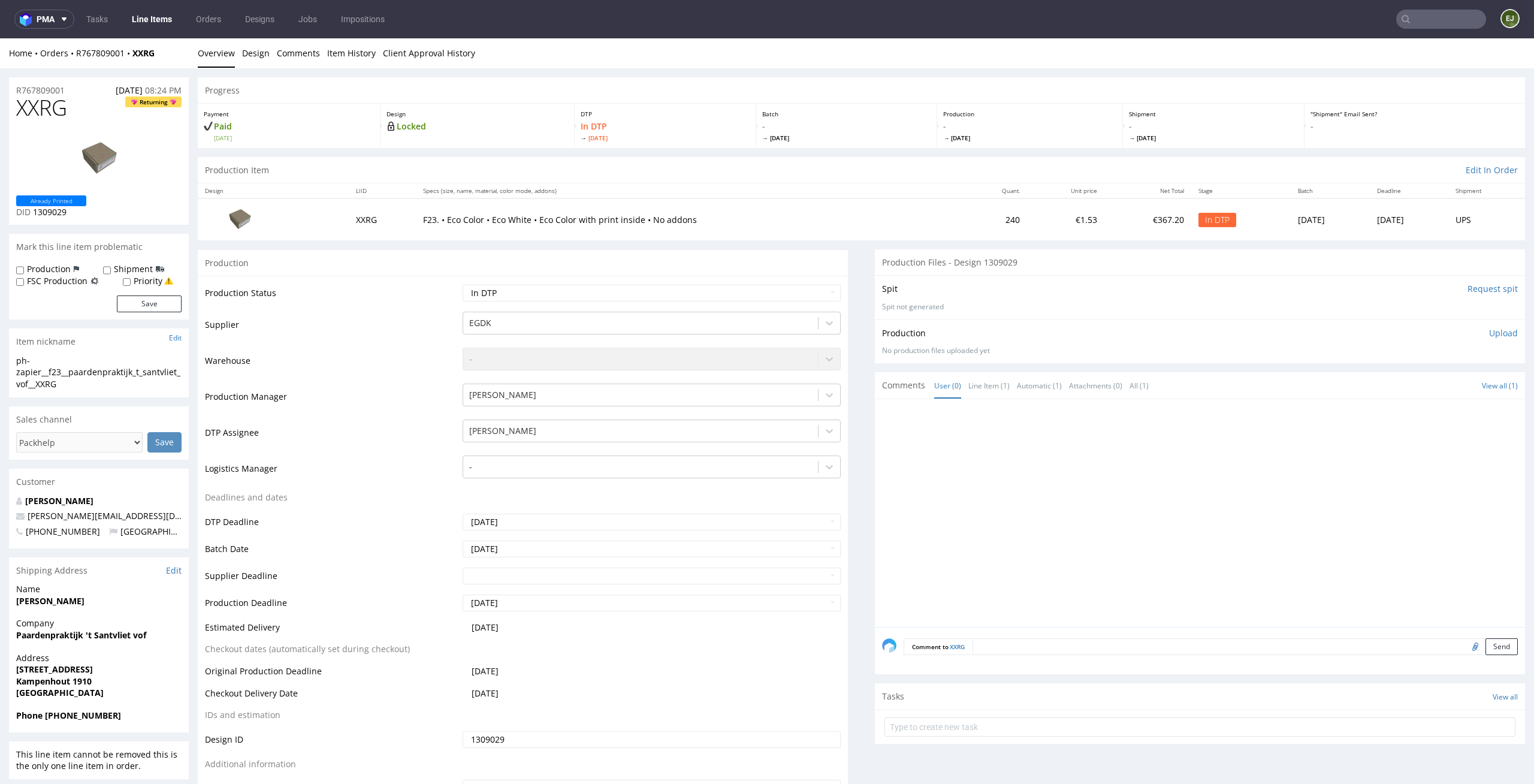
click at [254, 55] on link "Design" at bounding box center [256, 53] width 28 height 30
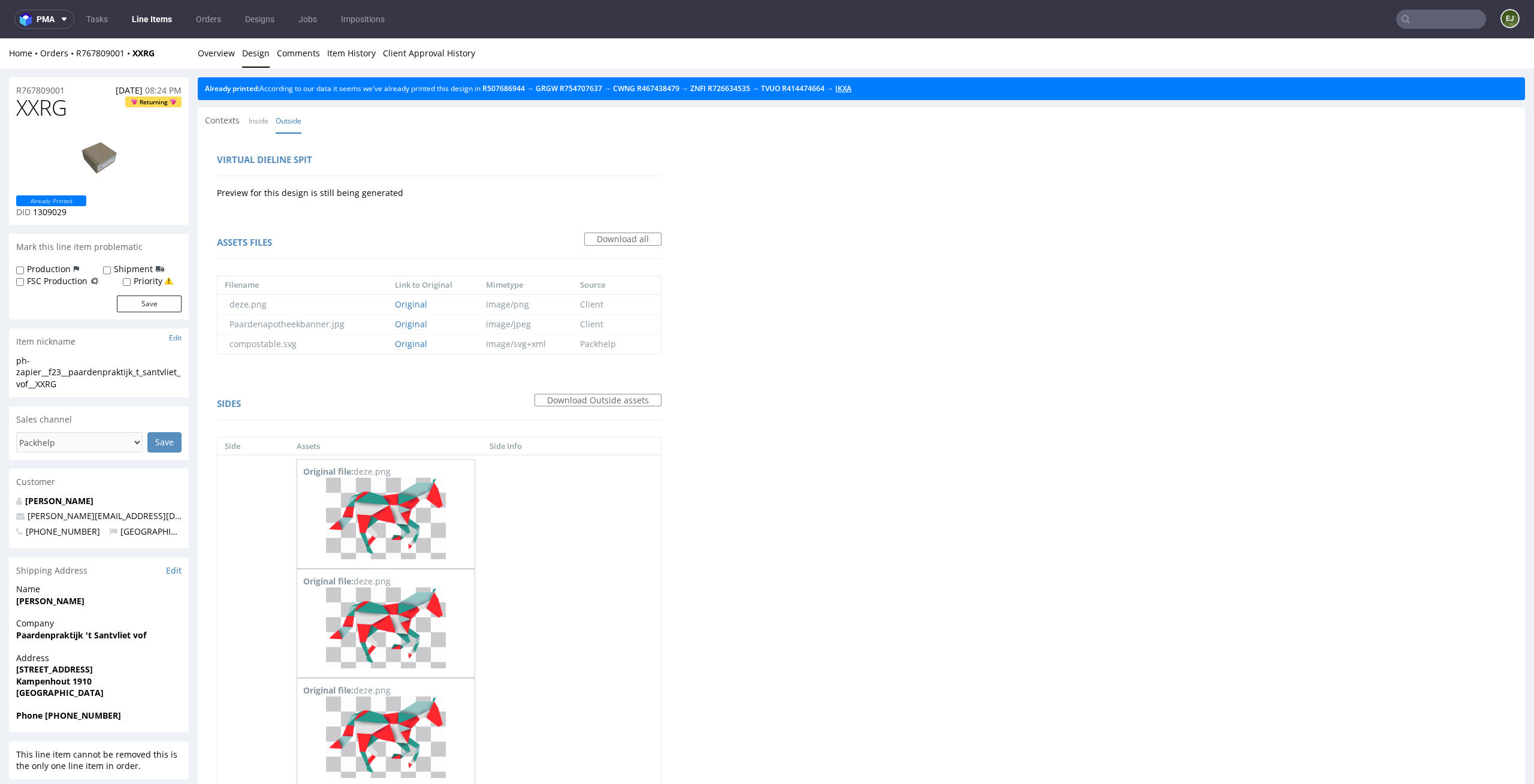
click at [852, 87] on link "IKXA" at bounding box center [843, 88] width 16 height 10
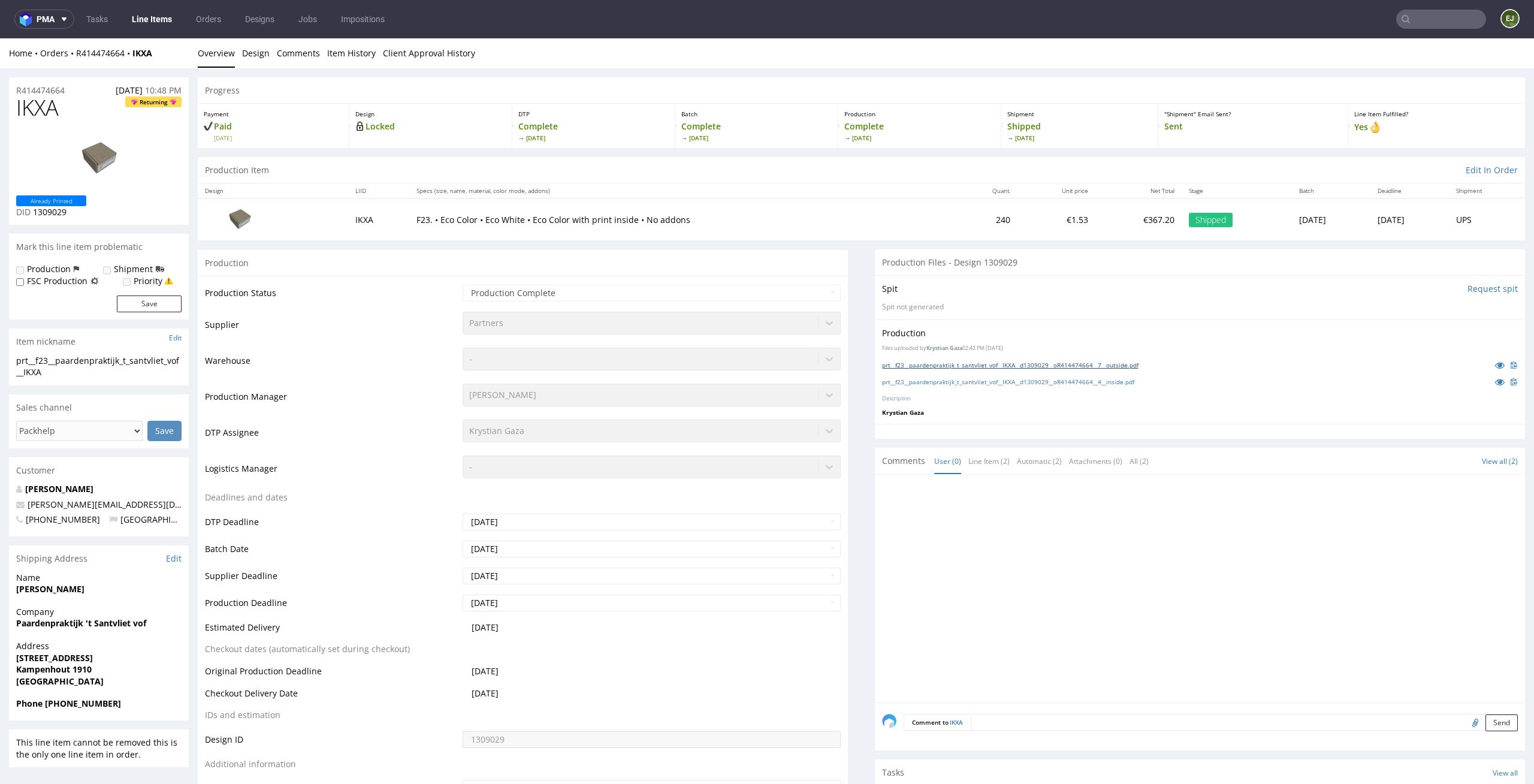
click at [947, 365] on link "prt__f23__paardenpraktijk_t_santvliet_vof__IKXA__d1309029__oR414474664__7__outs…" at bounding box center [1011, 365] width 256 height 8
click at [945, 385] on link "prt__f23__paardenpraktijk_t_santvliet_vof__IKXA__d1309029__oR414474664__4__insi…" at bounding box center [1009, 381] width 252 height 8
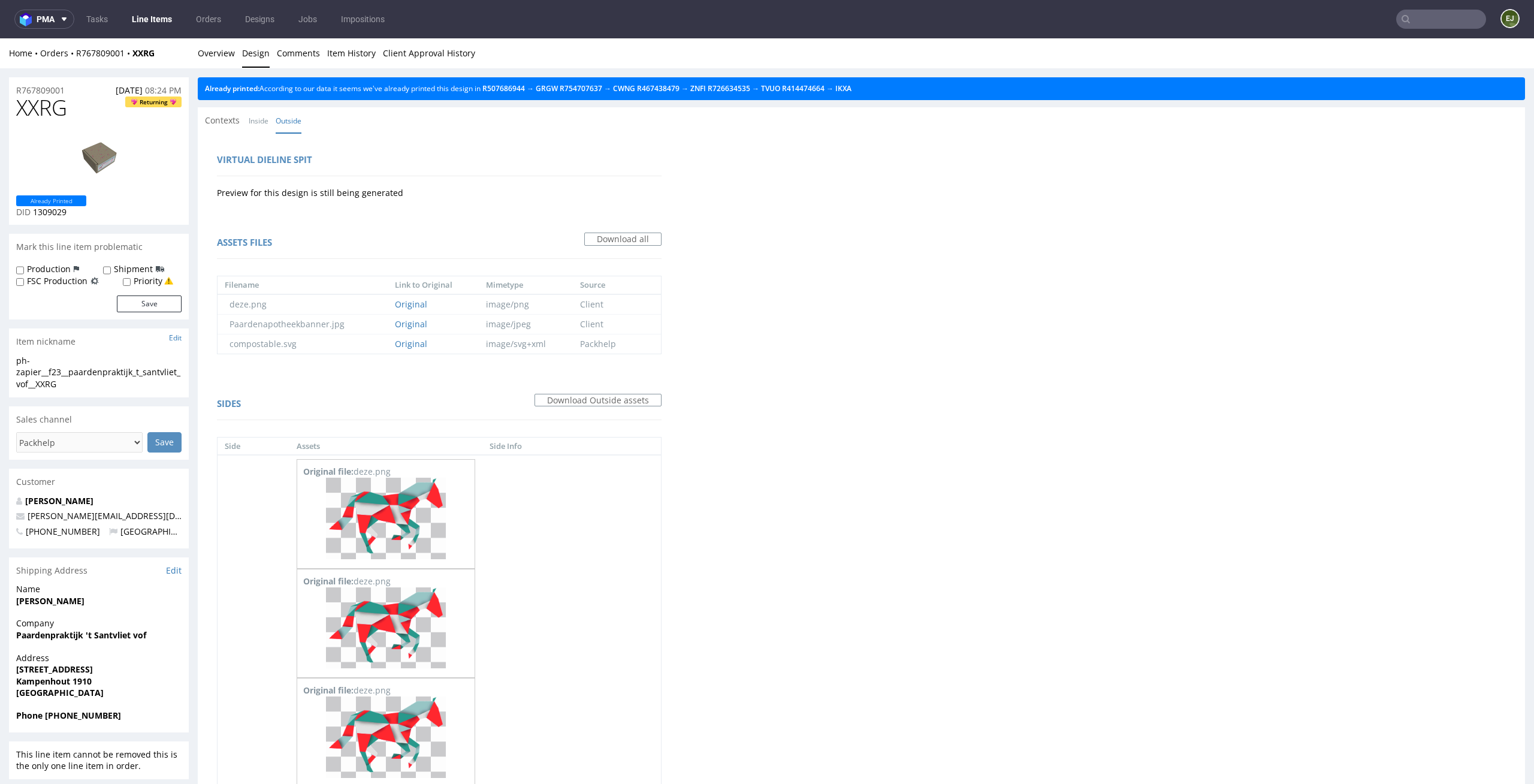
click at [225, 58] on link "Overview" at bounding box center [216, 53] width 37 height 30
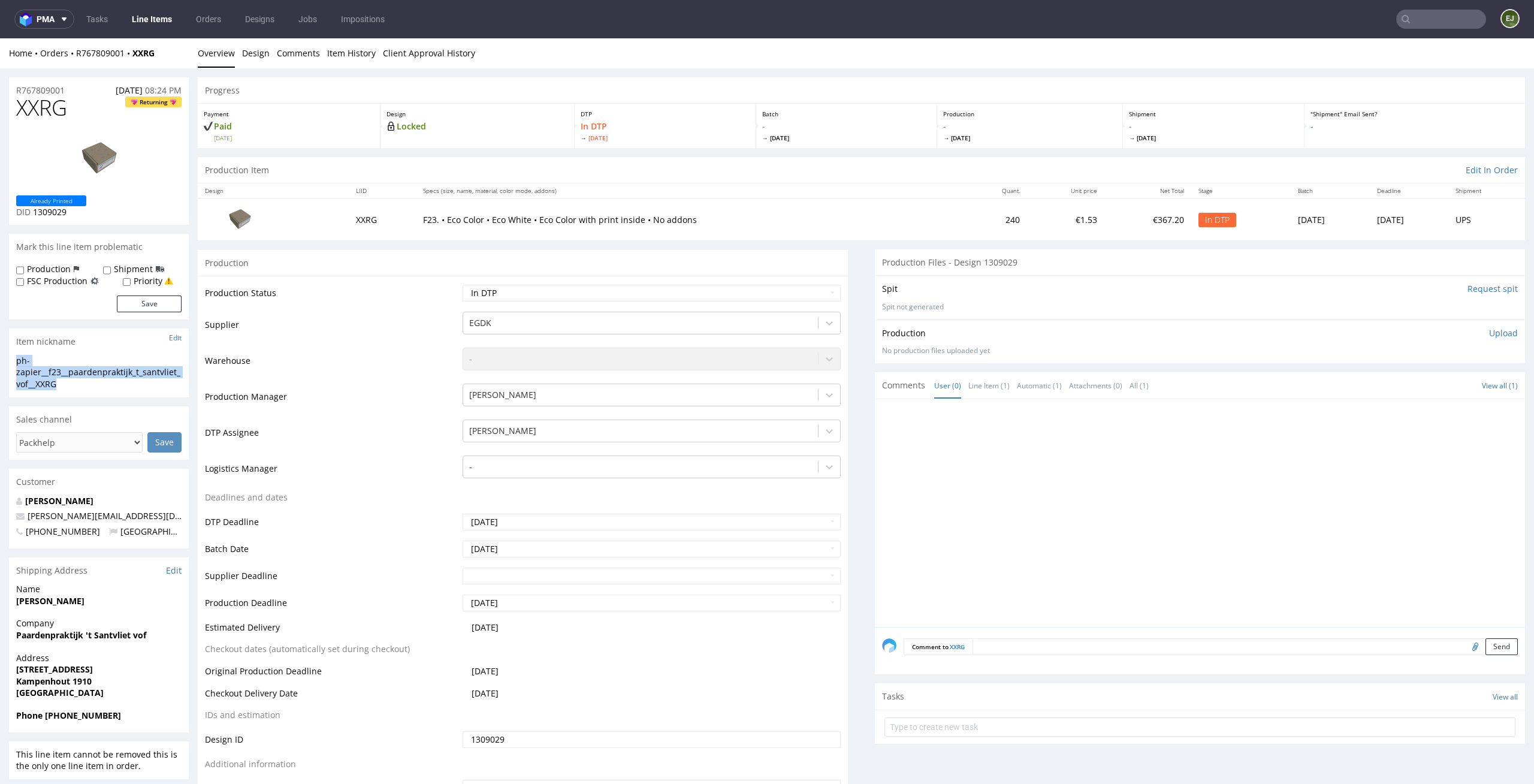
drag, startPoint x: 67, startPoint y: 384, endPoint x: 0, endPoint y: 363, distance: 70.2
copy div "ph-zapier__f23__paardenpraktijk_t_santvliet_vof__XXRG"
drag, startPoint x: 88, startPoint y: 214, endPoint x: 33, endPoint y: 214, distance: 55.0
click at [33, 214] on div "Already Printed DID 1309029" at bounding box center [98, 207] width 165 height 23
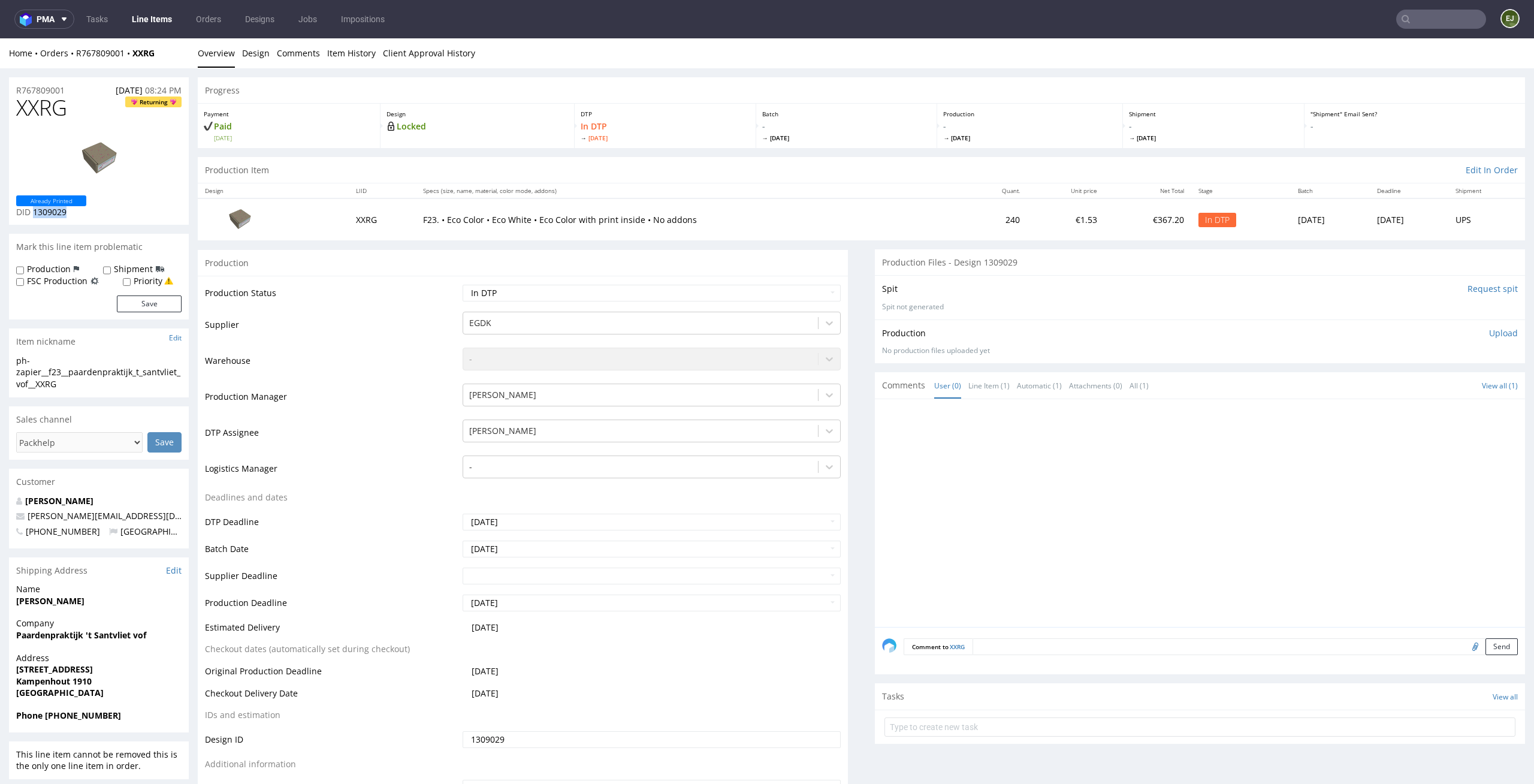
copy span "1309029"
drag, startPoint x: 75, startPoint y: 94, endPoint x: 0, endPoint y: 94, distance: 75.0
copy p "R767809001"
click at [1489, 336] on p "Upload" at bounding box center [1503, 333] width 29 height 12
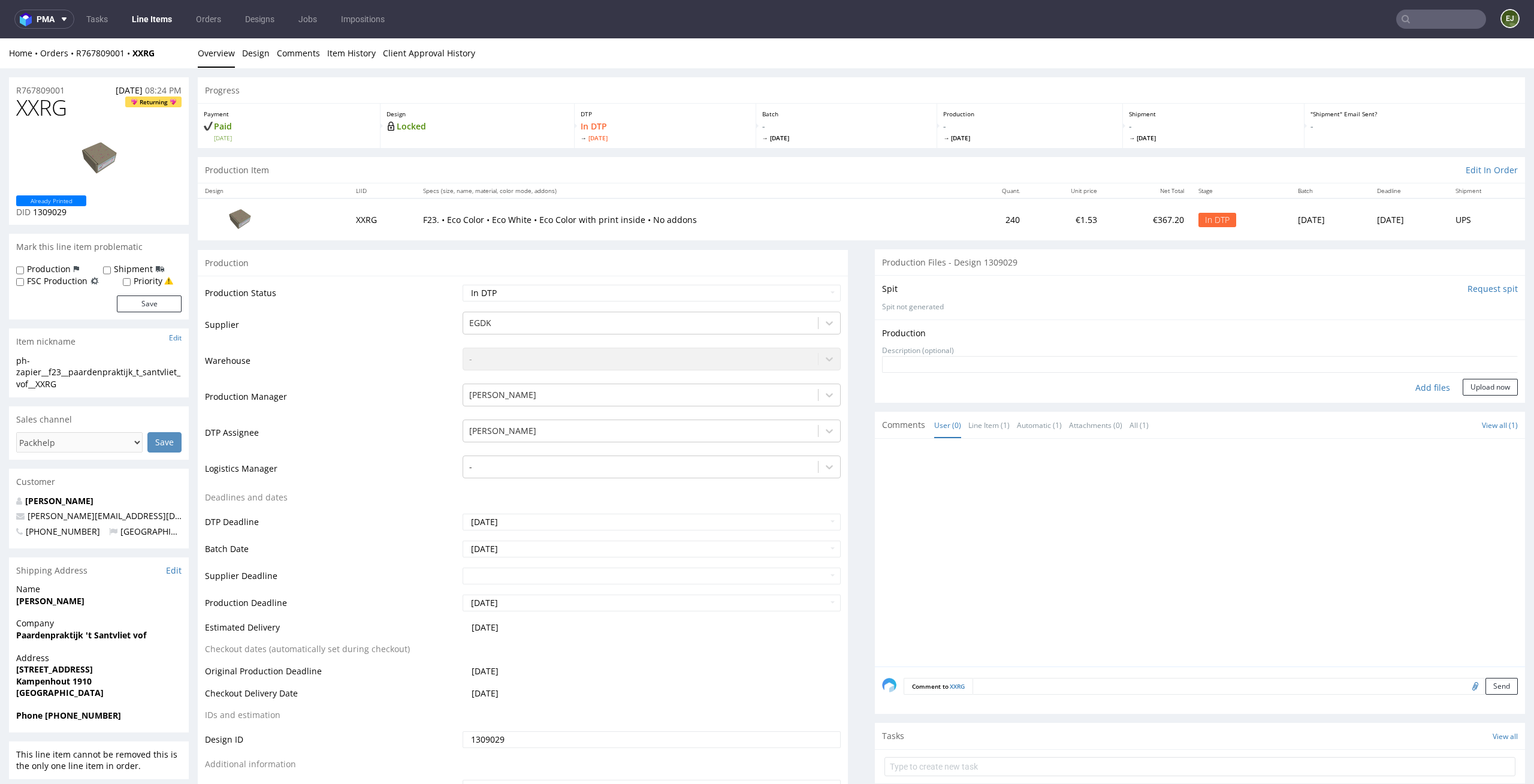
click at [1411, 391] on div "Add files" at bounding box center [1433, 387] width 60 height 18
type input "C:\fakepath\EGDK__f23__paardenpraktijk_t_santvliet_vof__XXRG__d1309029__oR76780…"
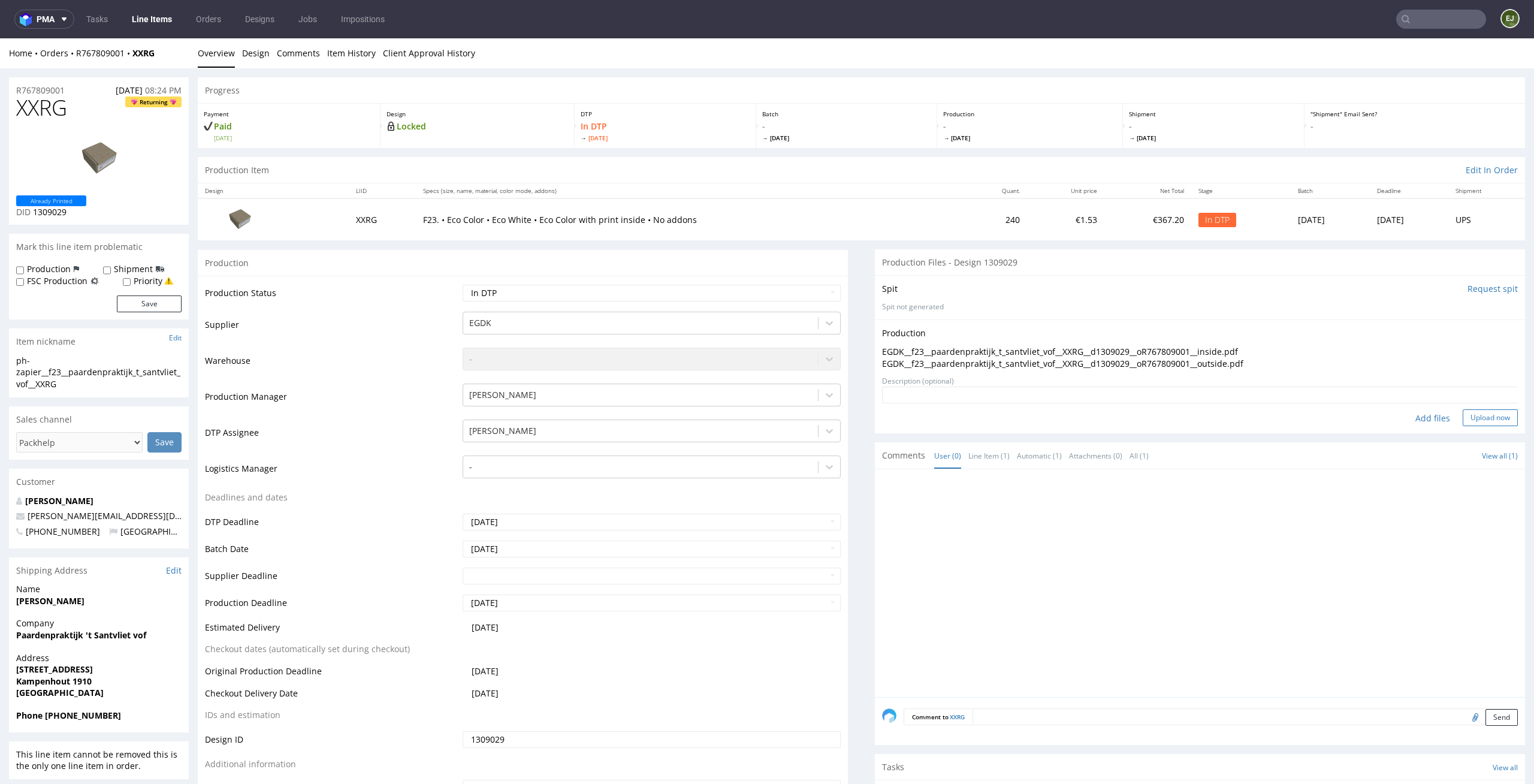
click at [1481, 412] on button "Upload now" at bounding box center [1489, 418] width 55 height 17
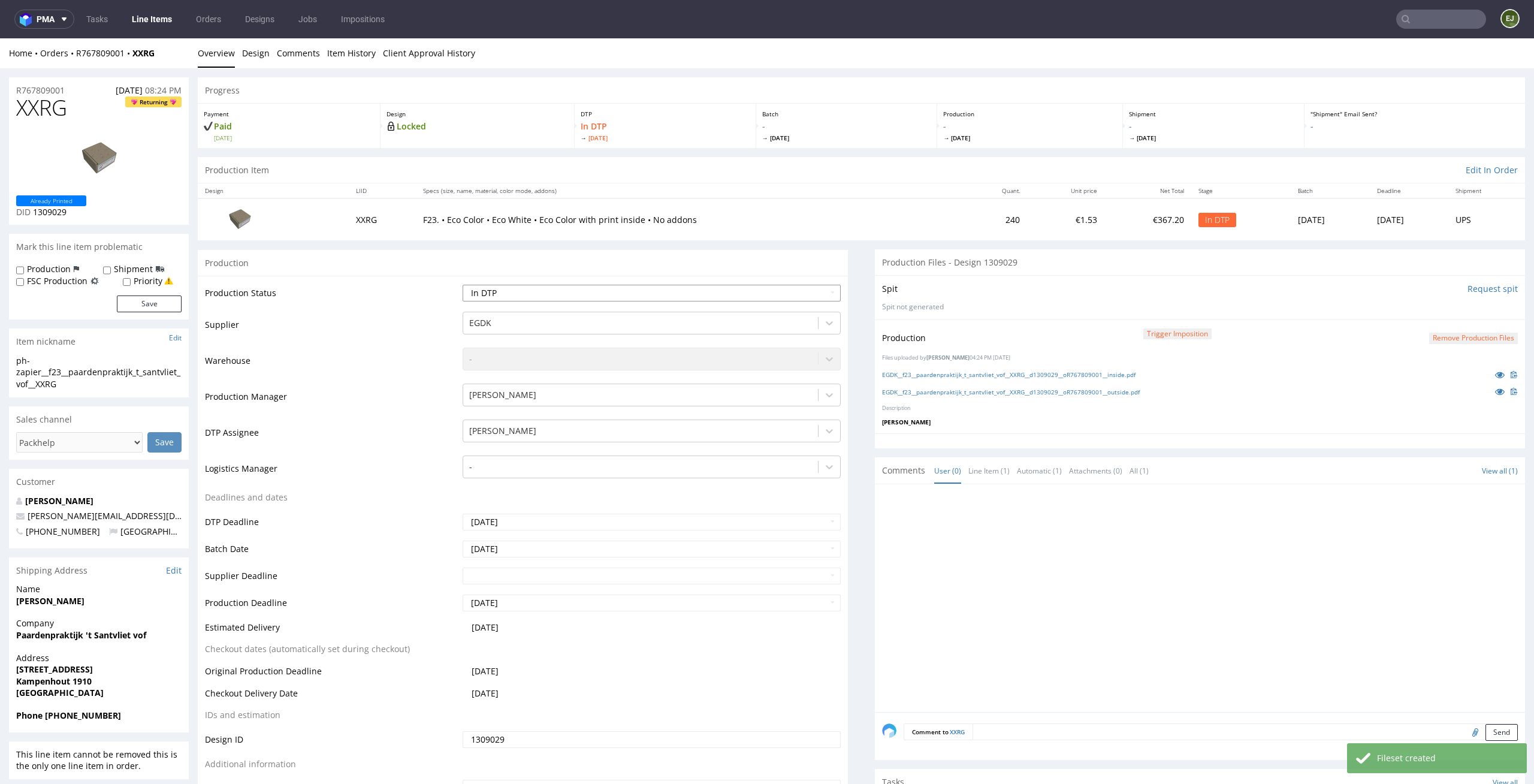
click at [807, 293] on select "Waiting for Artwork Waiting for Diecut Waiting for Mockup Waiting for DTP Waiti…" at bounding box center [652, 293] width 379 height 17
select select "dtp_production_ready"
click at [463, 285] on select "Waiting for Artwork Waiting for Diecut Waiting for Mockup Waiting for DTP Waiti…" at bounding box center [652, 293] width 379 height 17
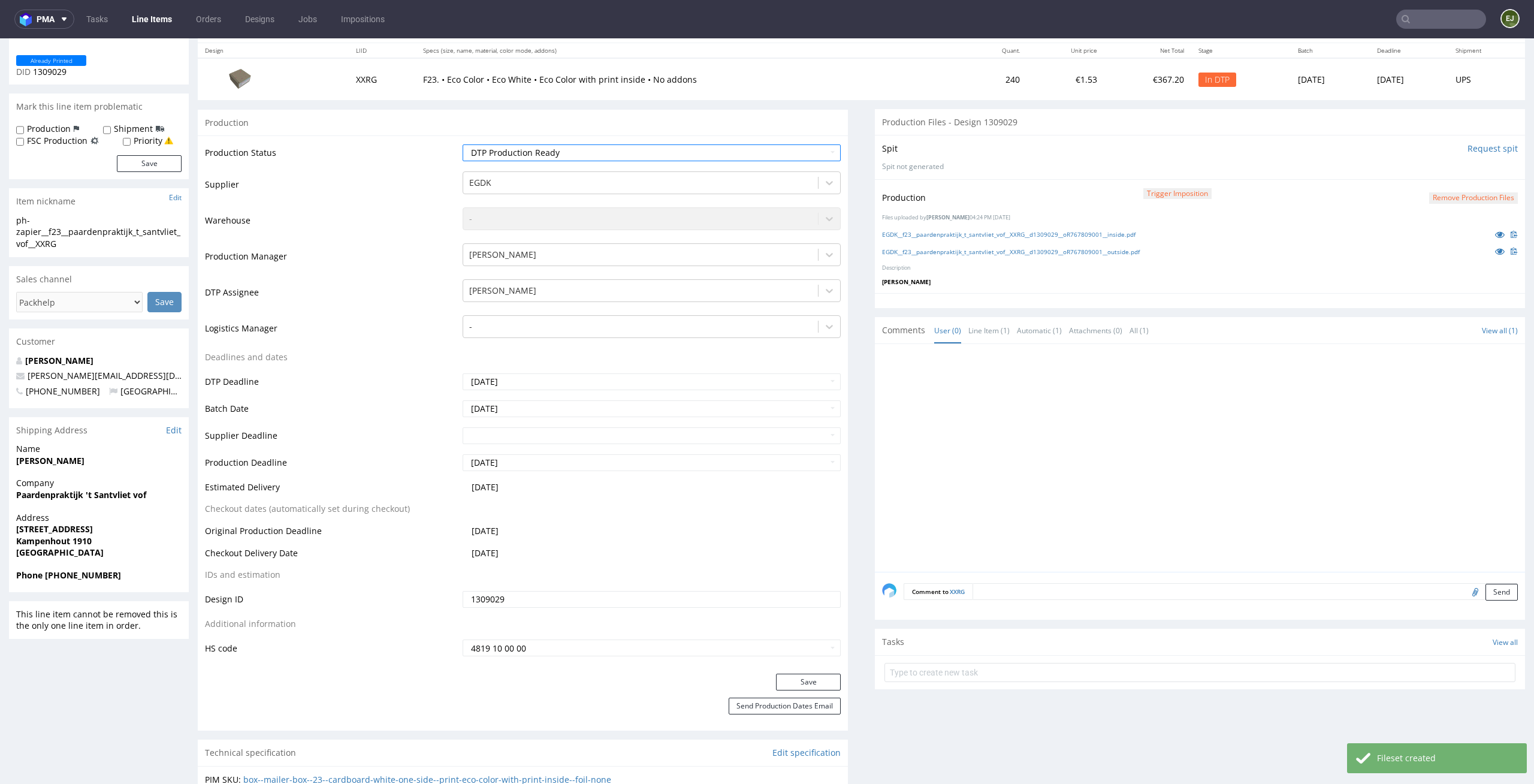
scroll to position [254, 0]
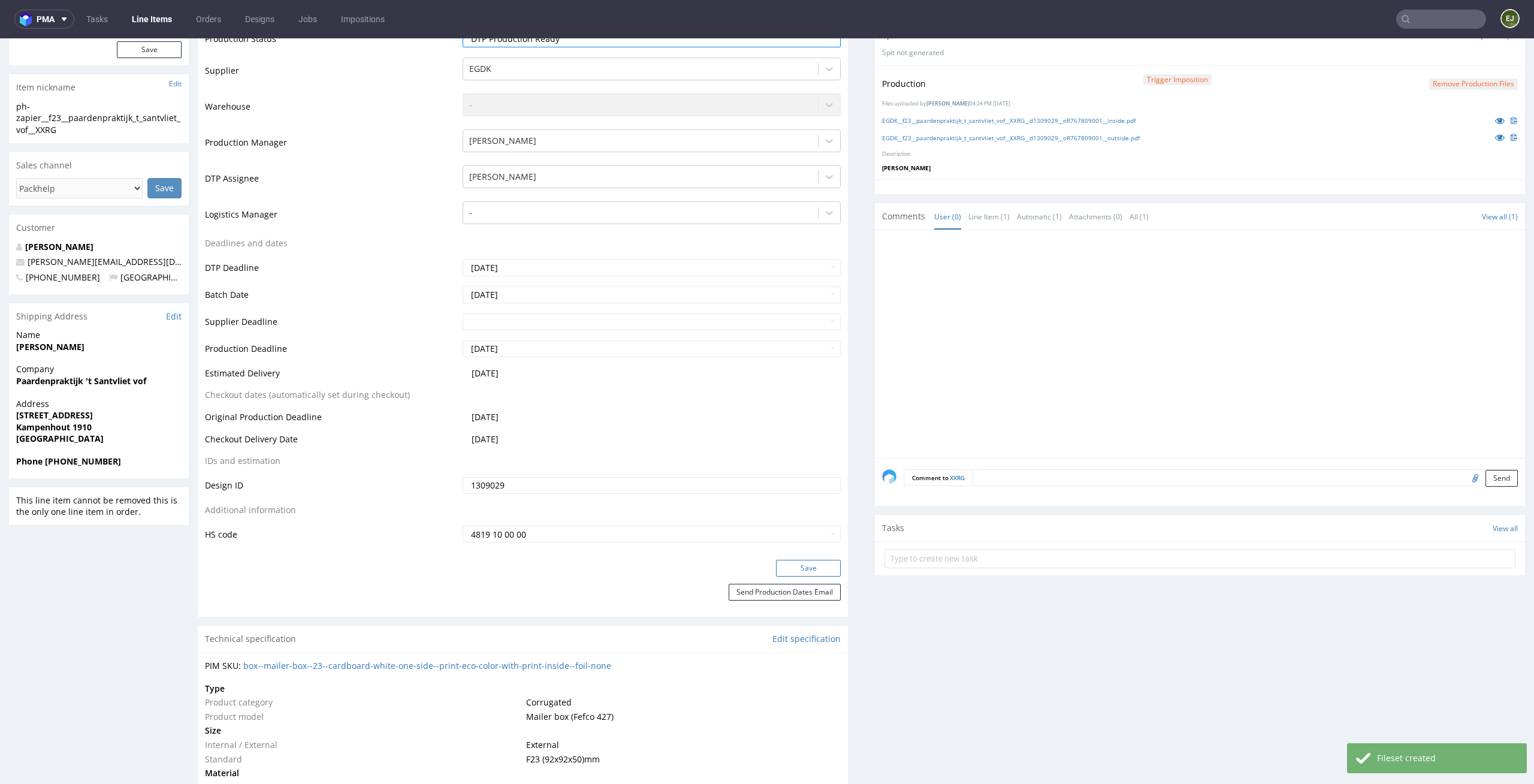
click at [806, 572] on button "Save" at bounding box center [808, 568] width 65 height 17
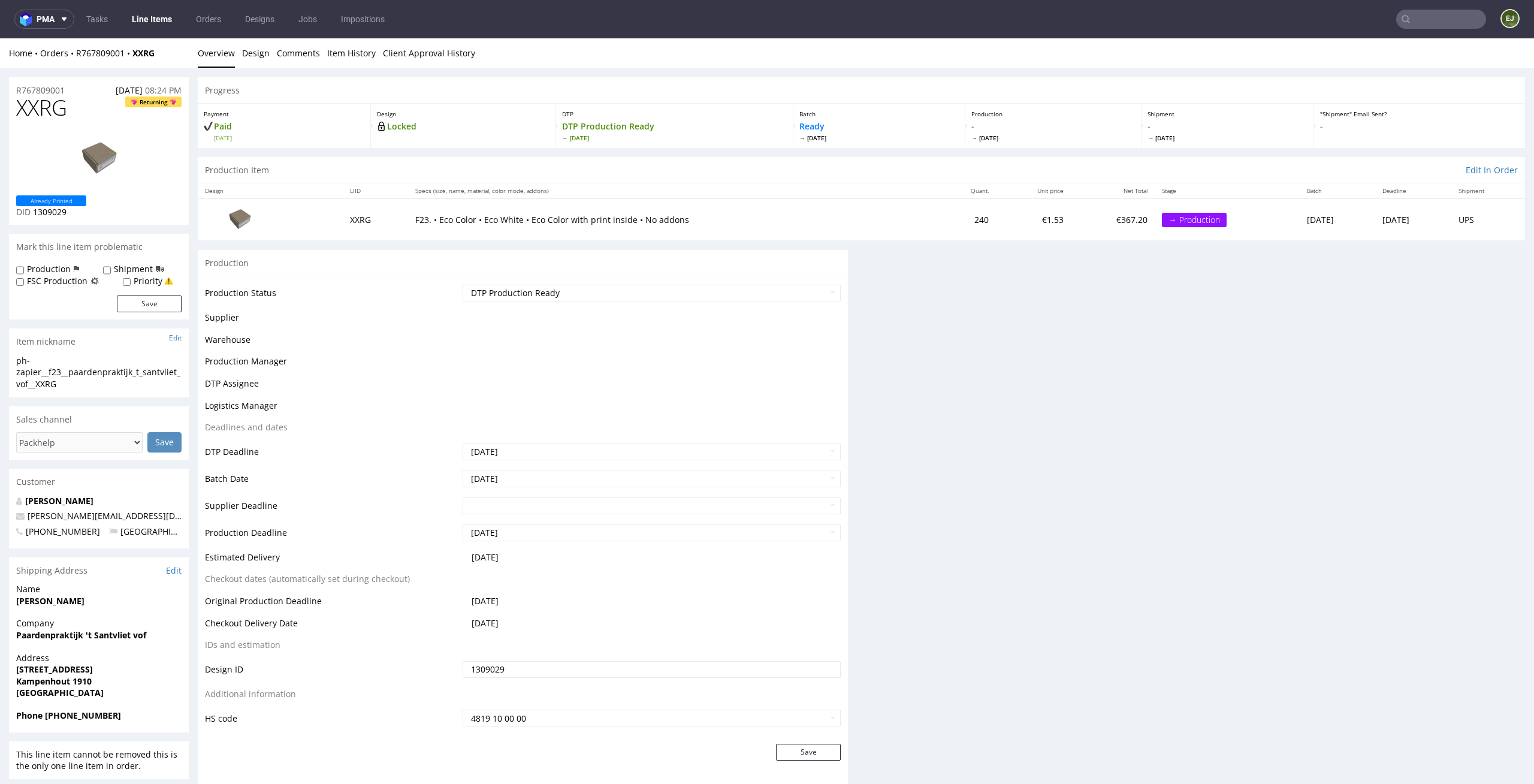
scroll to position [0, 0]
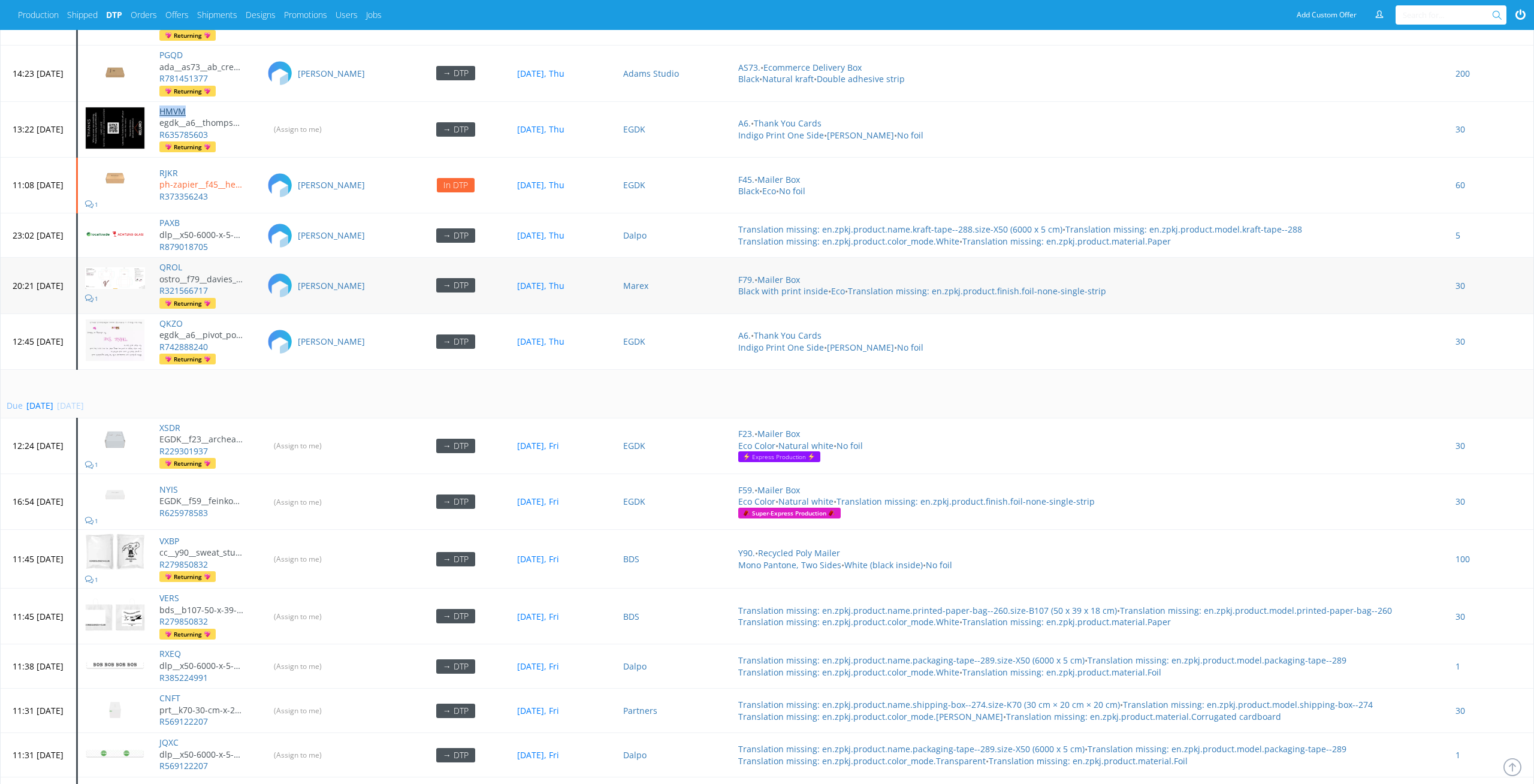
scroll to position [4893, 0]
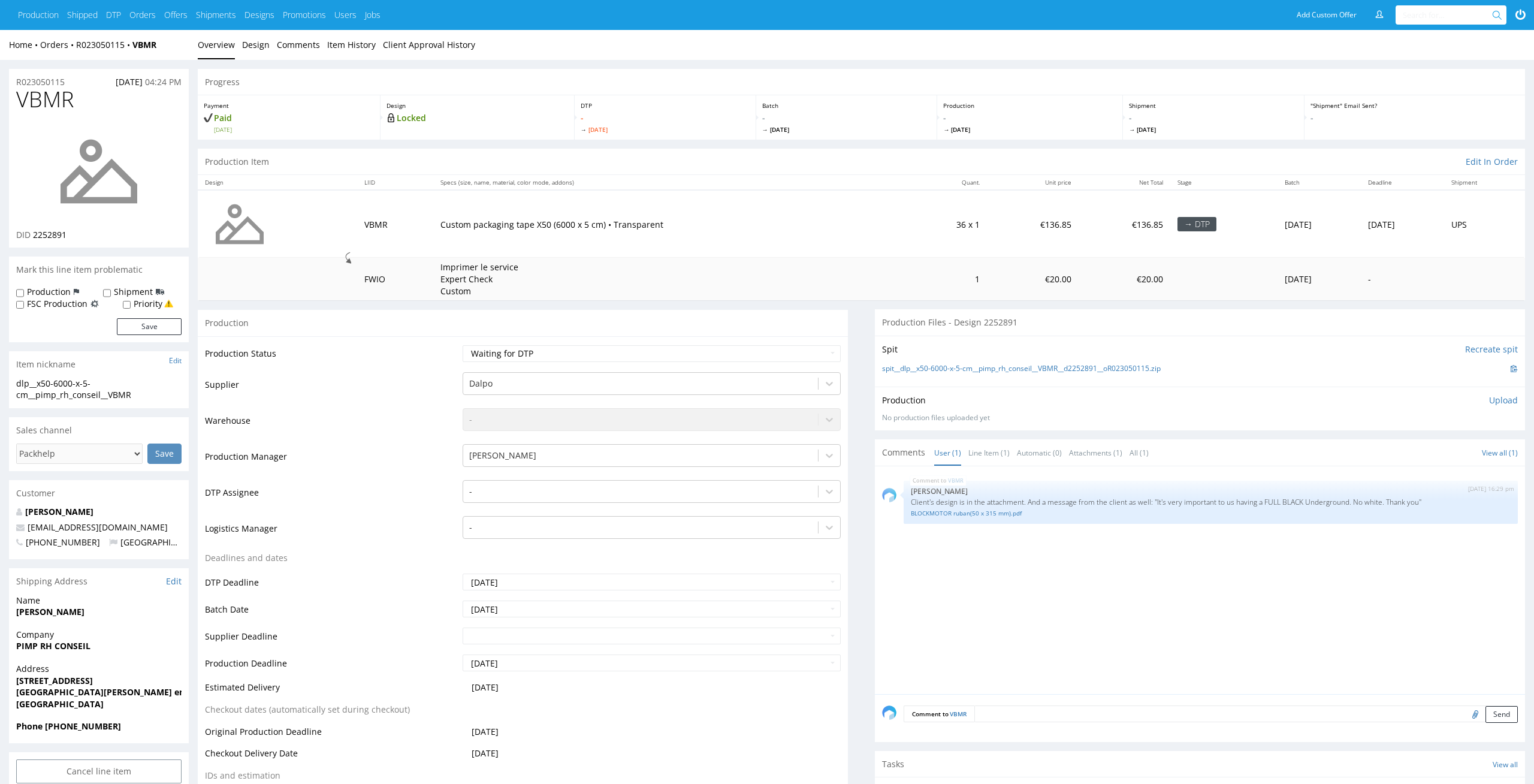
click at [870, 249] on td "Custom packaging tape X50 (6000 x 5 cm) • Transparent" at bounding box center [672, 224] width 478 height 68
click at [987, 193] on td "€136.85" at bounding box center [1033, 224] width 92 height 68
click at [1014, 517] on link "BLOCKMOTOR ruban(50 x 315 mm).pdf" at bounding box center [1211, 513] width 599 height 9
click at [1084, 369] on link "spit__dlp__x50-6000-x-5-cm__pimp_rh_conseil__VBMR__d2252891__oR023050115.zip" at bounding box center [1022, 368] width 278 height 10
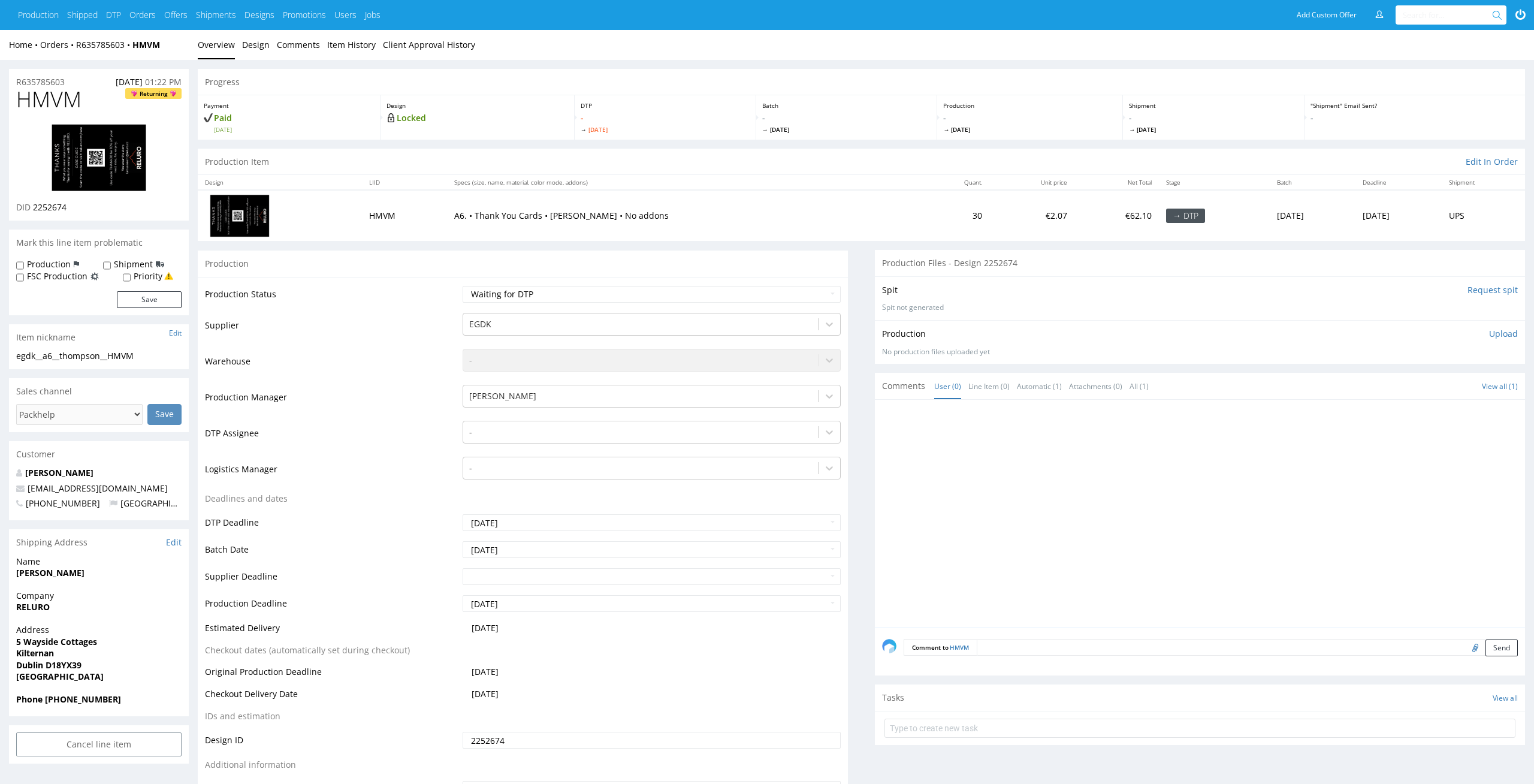
click at [139, 152] on img at bounding box center [98, 158] width 96 height 69
drag, startPoint x: 97, startPoint y: 204, endPoint x: 34, endPoint y: 206, distance: 63.0
click at [34, 206] on div "DID 2252674" at bounding box center [98, 207] width 165 height 12
copy span "2252674"
click at [821, 437] on div at bounding box center [829, 431] width 21 height 21
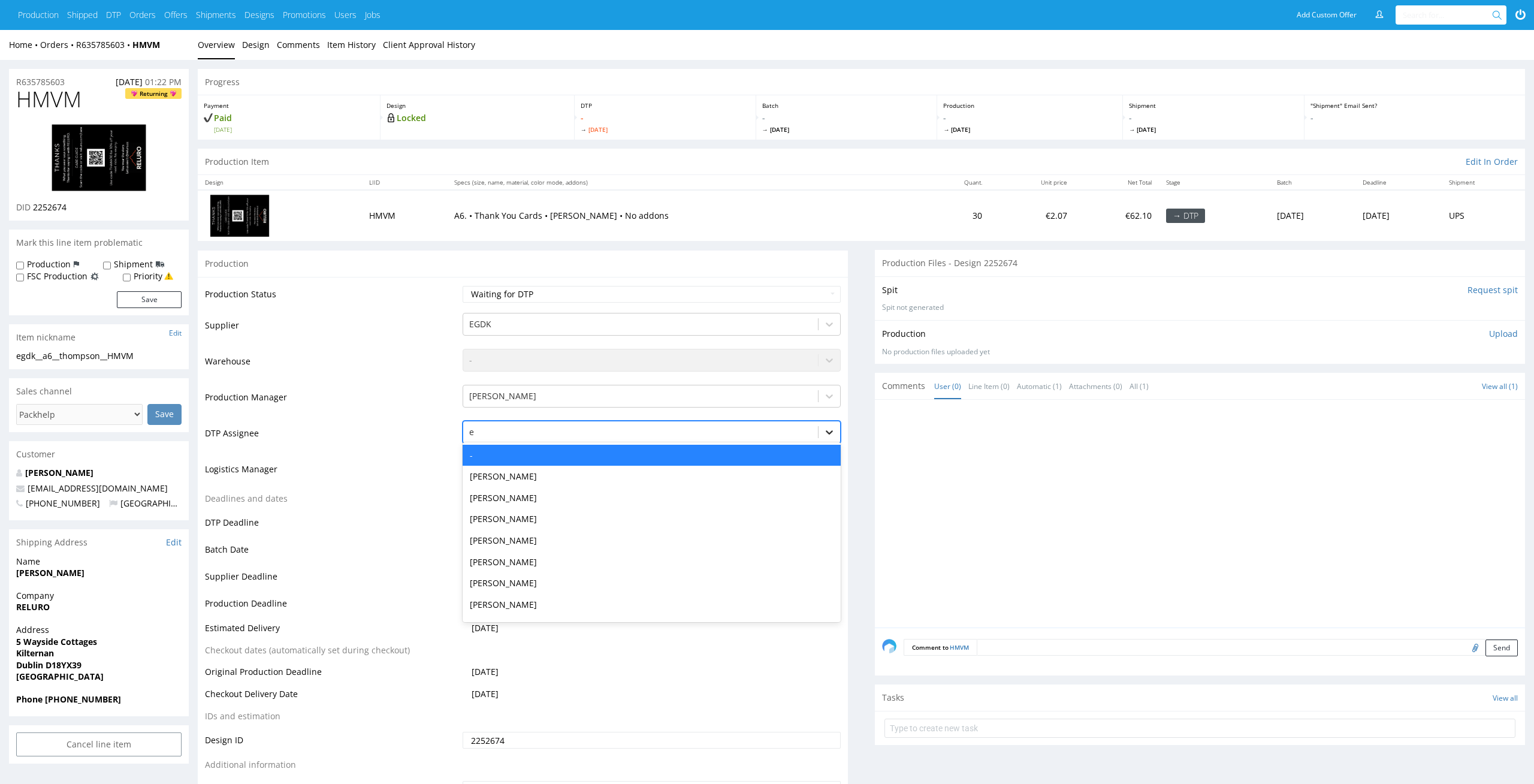
type input "el"
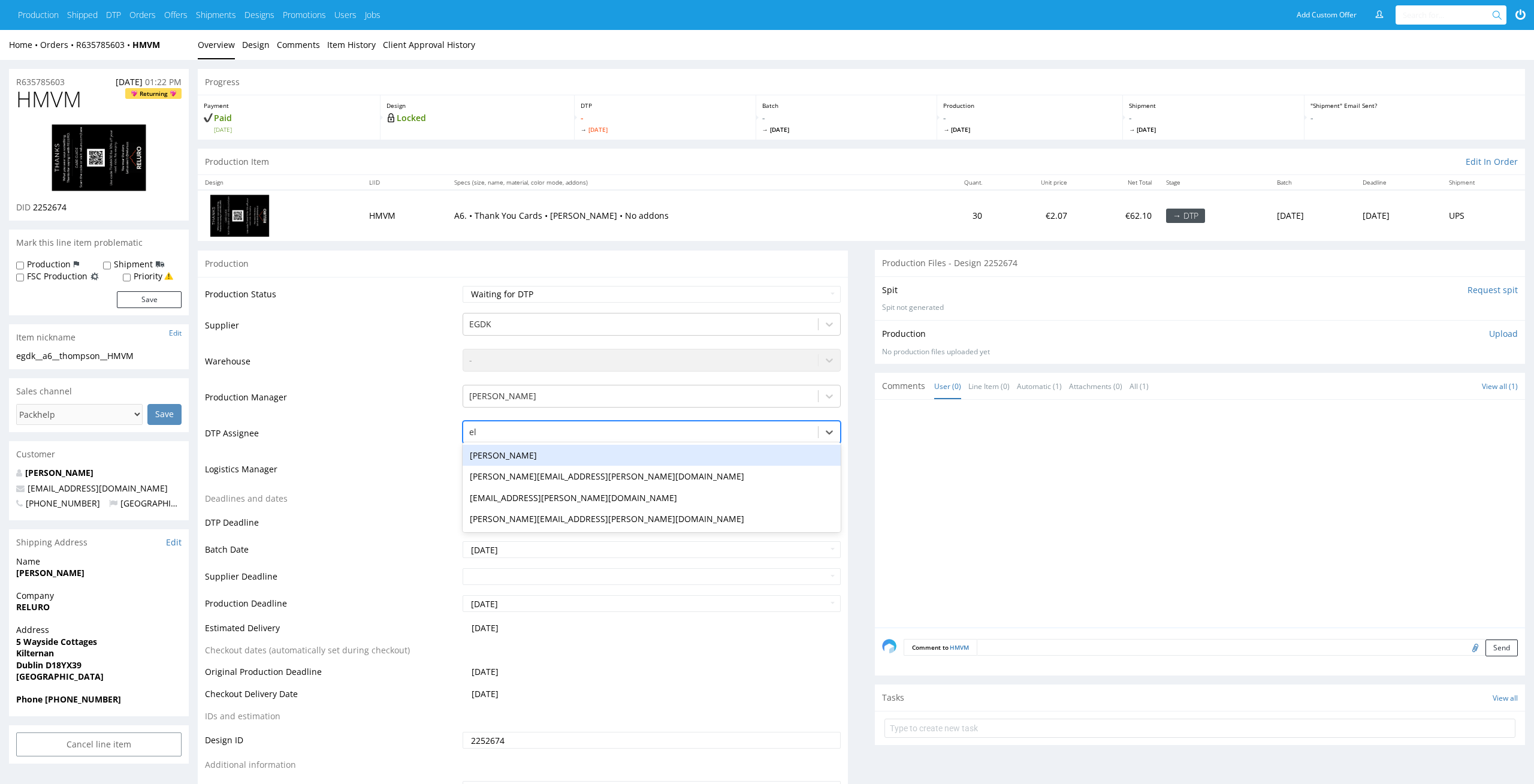
click at [784, 451] on div "[PERSON_NAME]" at bounding box center [652, 455] width 379 height 21
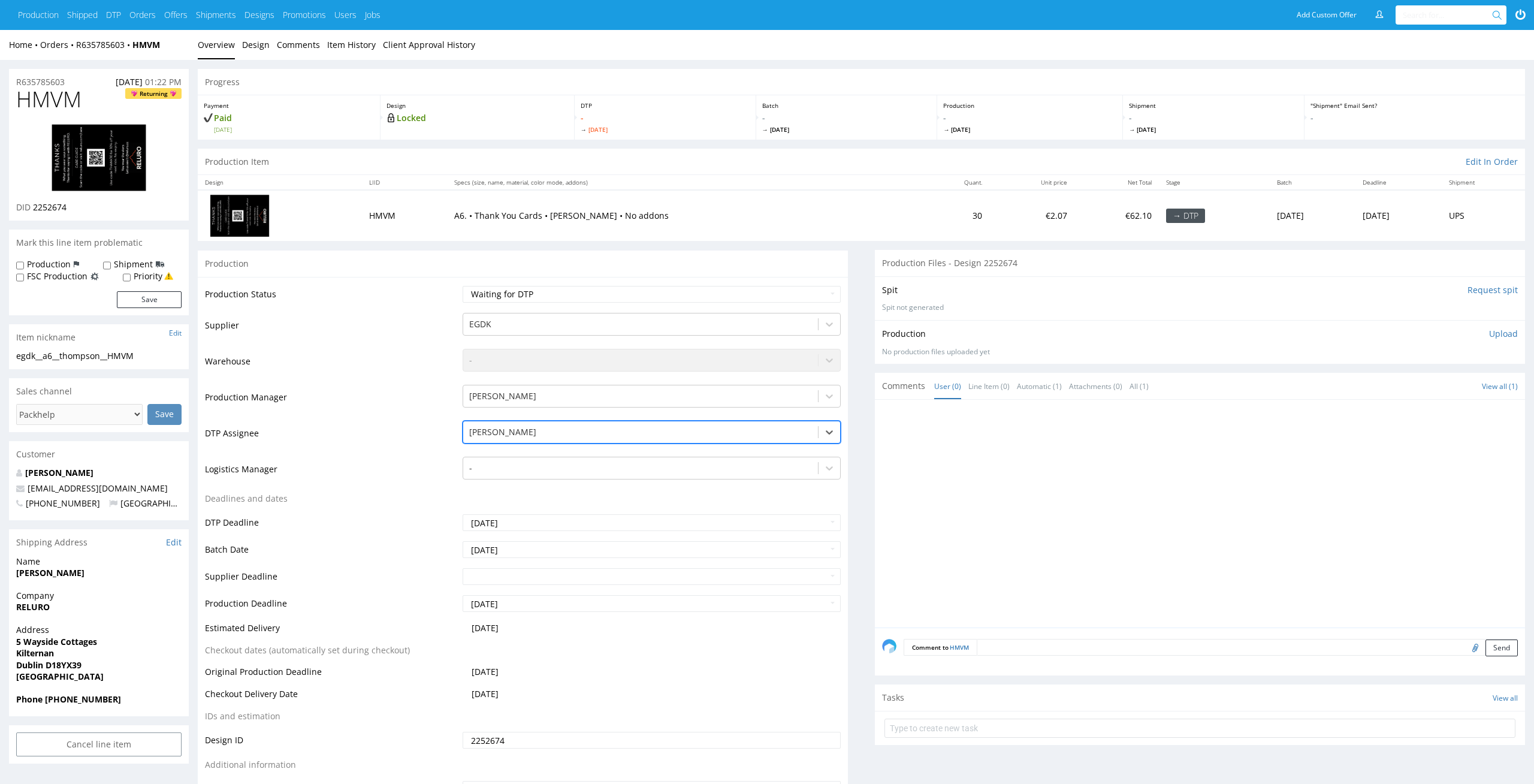
scroll to position [168, 0]
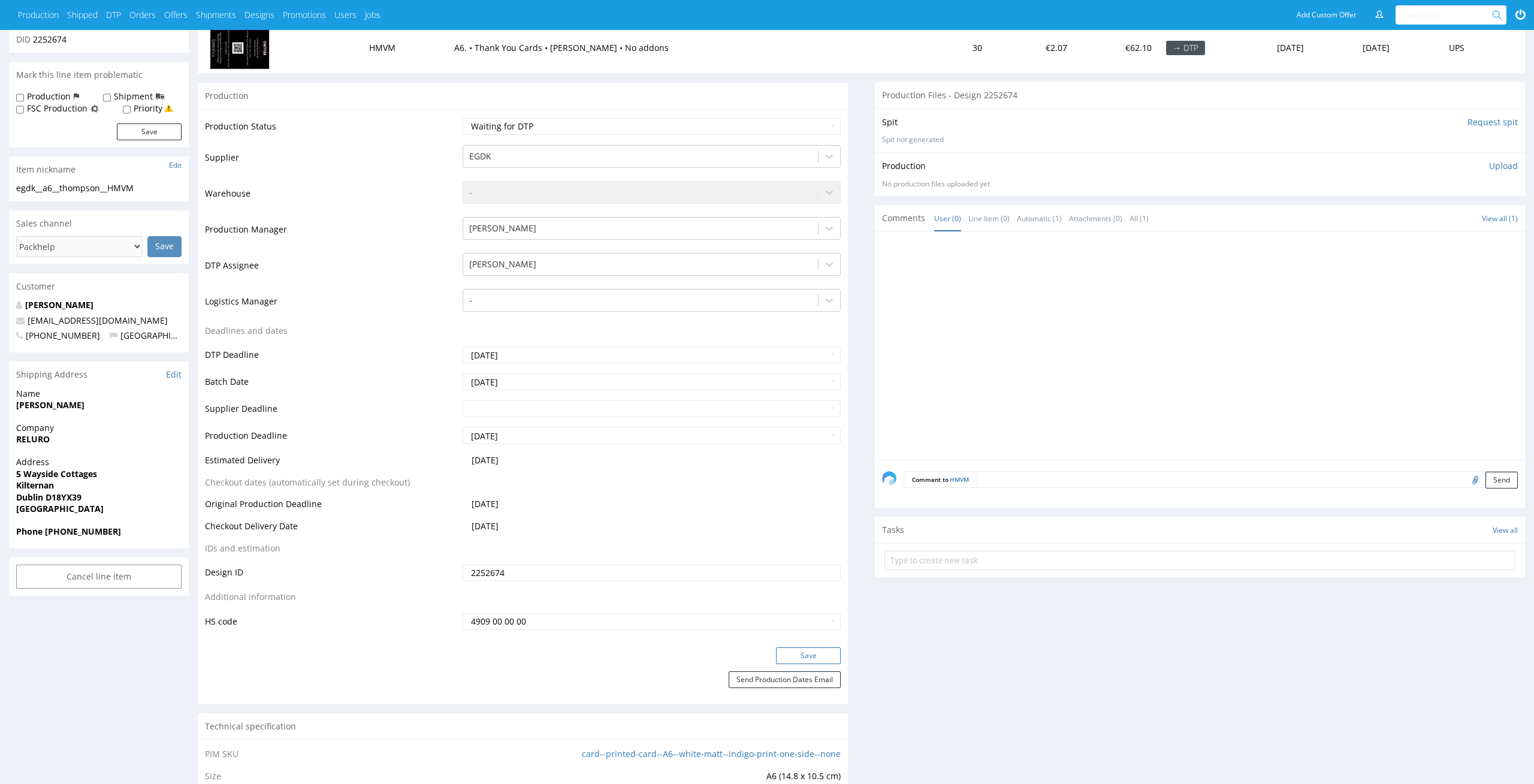
click at [827, 660] on button "Save" at bounding box center [808, 655] width 65 height 17
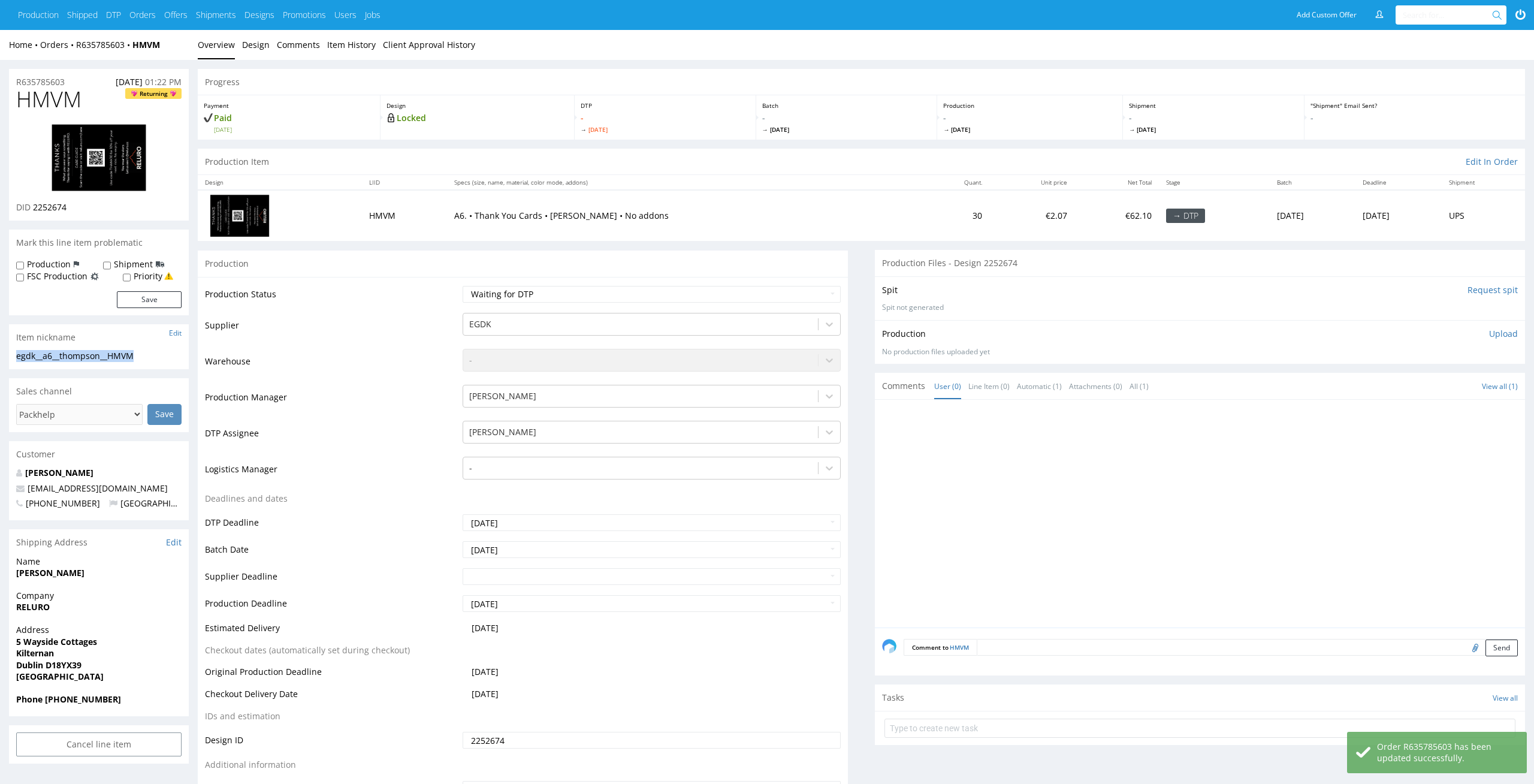
drag, startPoint x: 155, startPoint y: 359, endPoint x: 0, endPoint y: 346, distance: 155.5
copy section "egdk__a6__thompson__HMVM"
drag, startPoint x: 75, startPoint y: 206, endPoint x: 33, endPoint y: 207, distance: 42.0
click at [33, 207] on div "DID 2252674" at bounding box center [98, 207] width 165 height 12
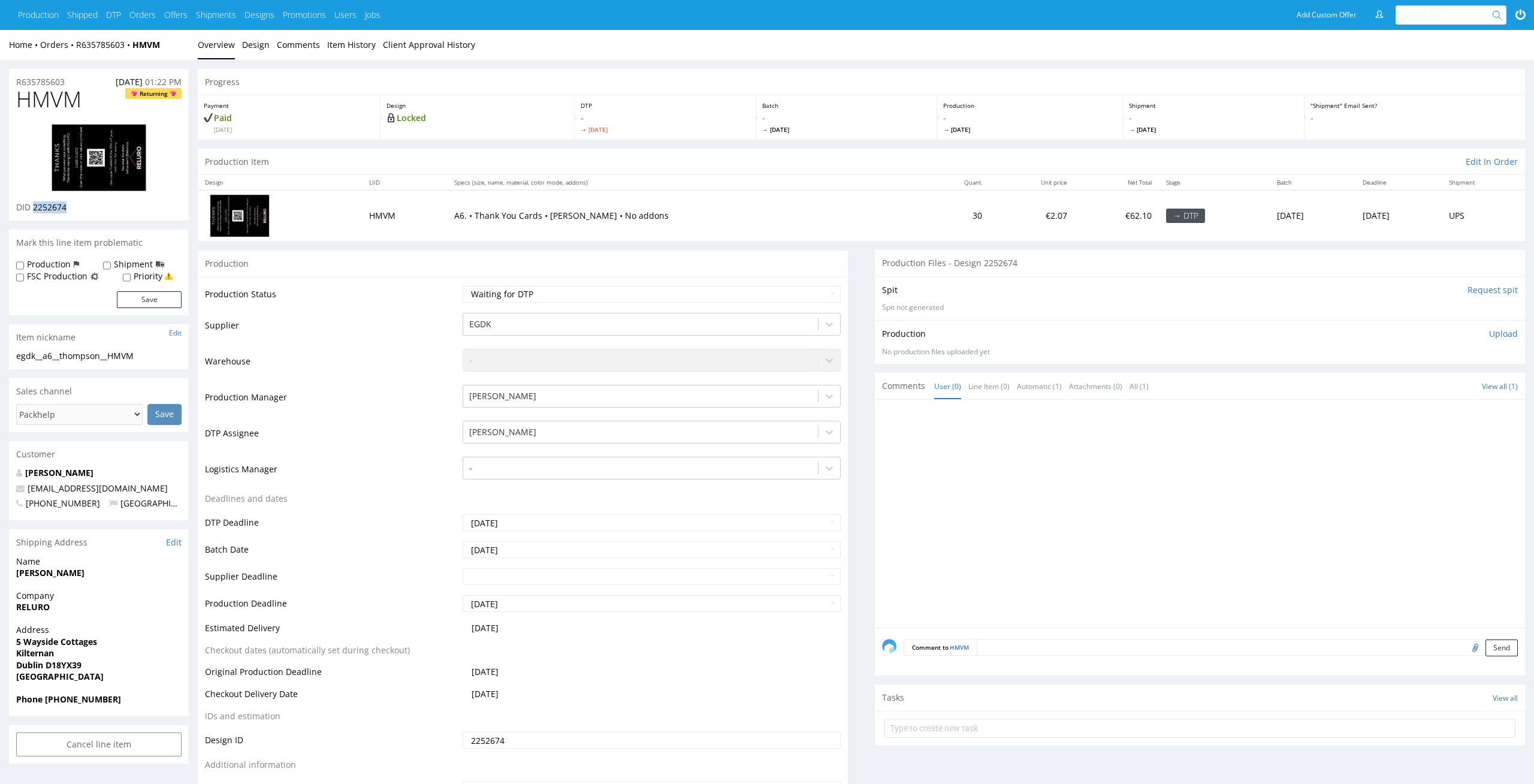
copy span "2252674"
drag, startPoint x: 73, startPoint y: 87, endPoint x: 0, endPoint y: 82, distance: 73.2
copy section "R635785603 25.08.2025 01:22 PM HMVM"
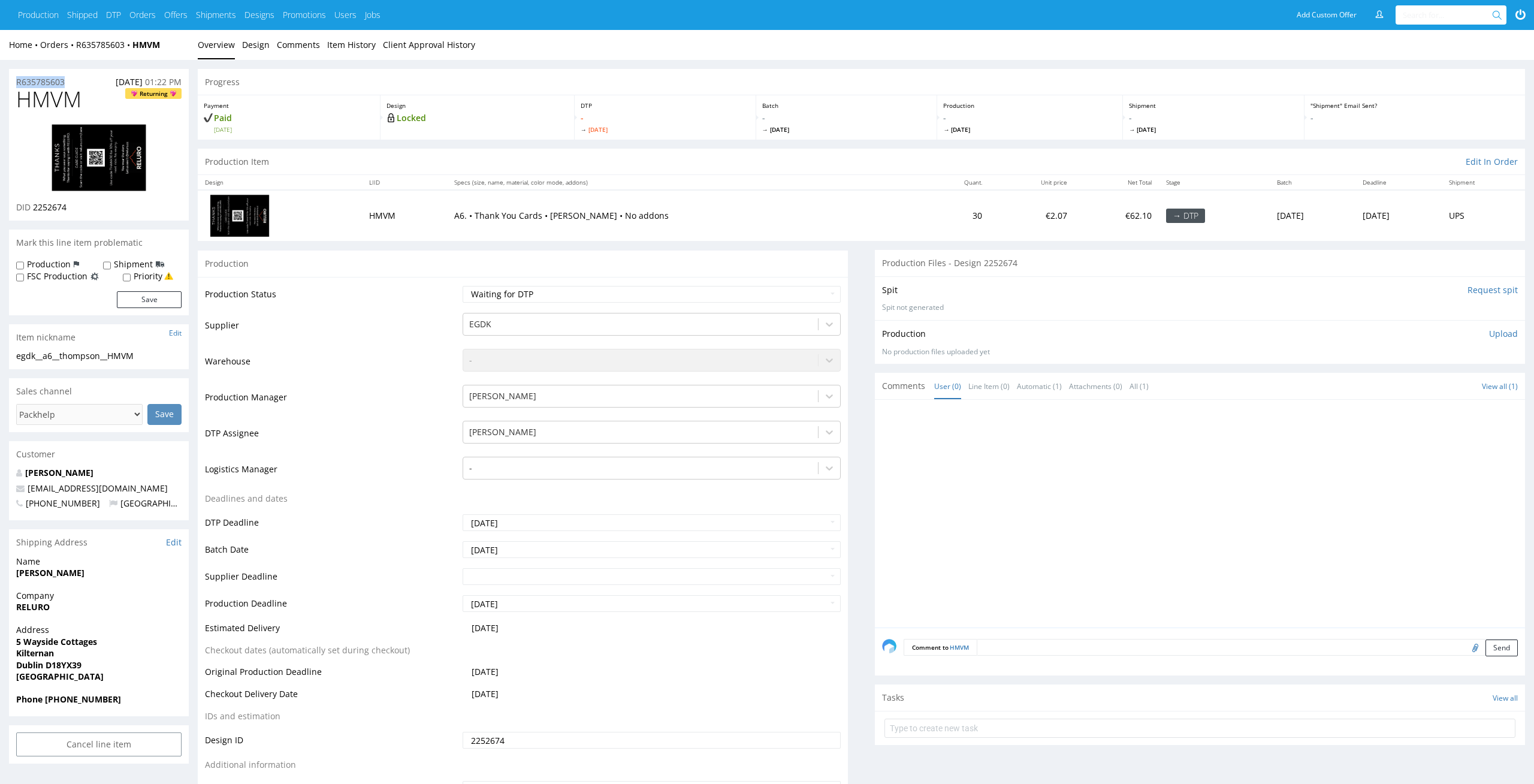
drag, startPoint x: 73, startPoint y: 83, endPoint x: 0, endPoint y: 81, distance: 73.0
copy p "R635785603"
click at [1502, 328] on p "Upload" at bounding box center [1503, 333] width 29 height 12
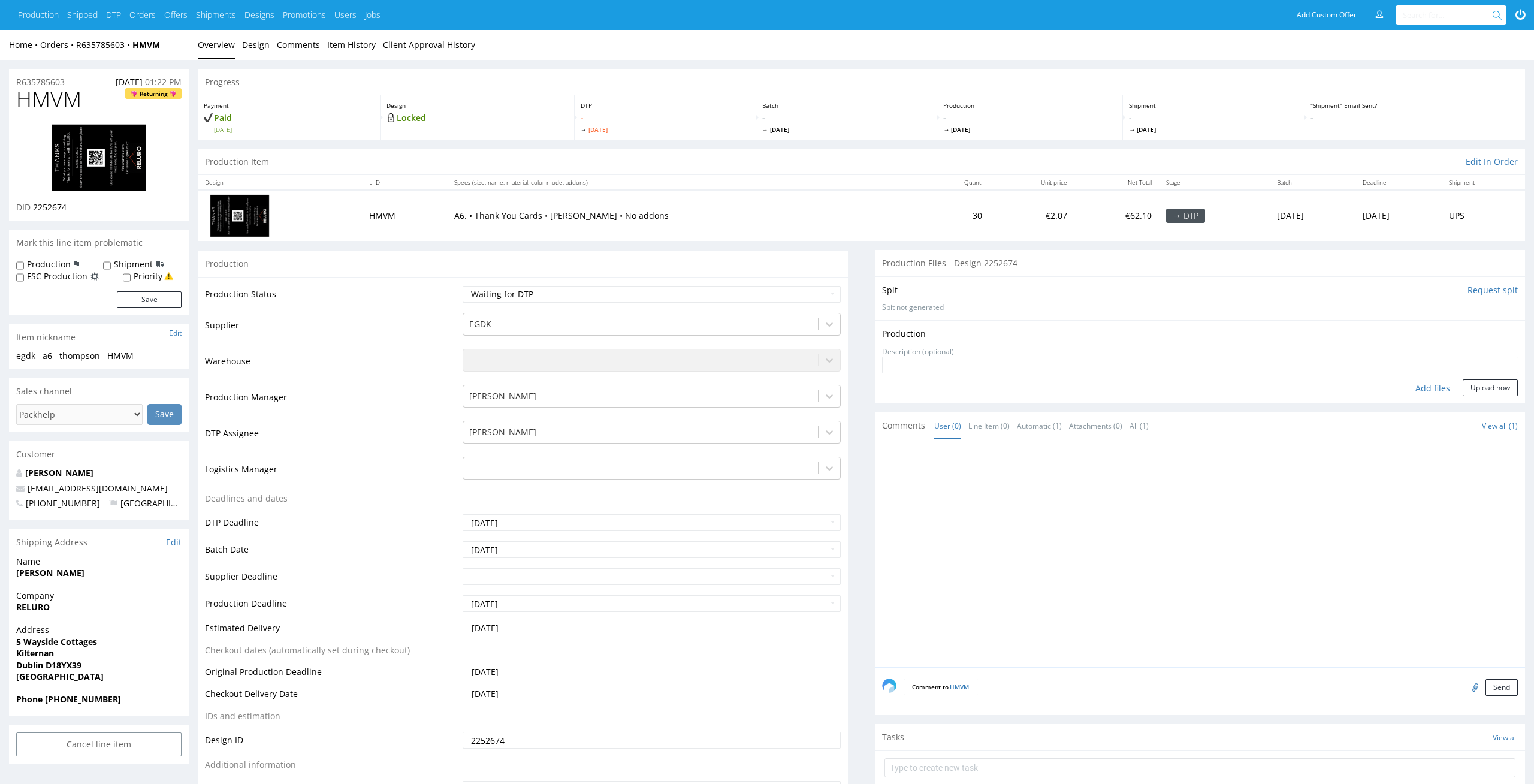
click at [1433, 389] on div "Add files" at bounding box center [1433, 388] width 60 height 18
type input "C:\fakepath\ egdk__a6__thompson__HMVM__d2252674__oR635785603__outside.pdf"
click at [1500, 407] on button "Upload now" at bounding box center [1489, 406] width 55 height 17
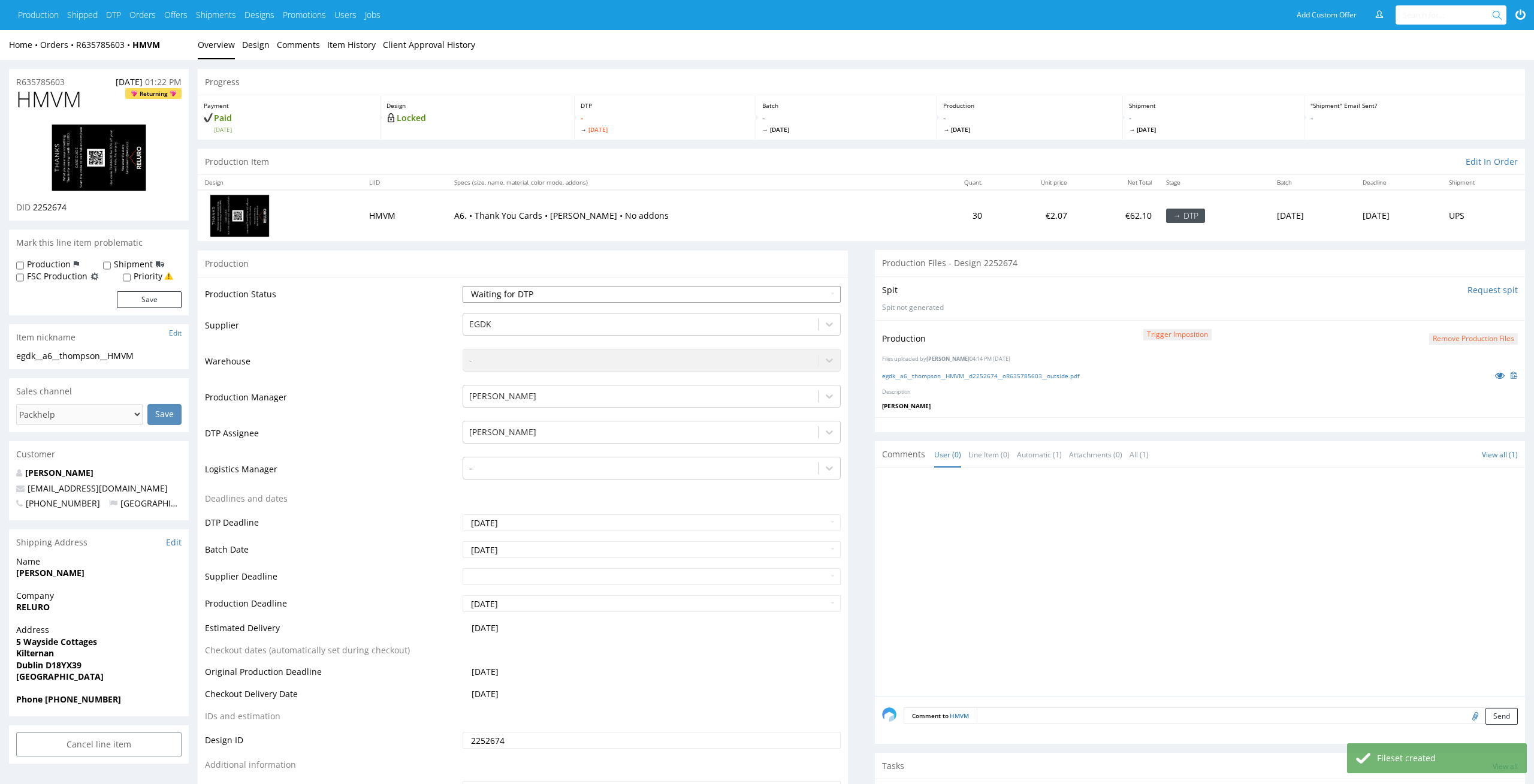
click at [819, 289] on select "Waiting for Artwork Waiting for Diecut Waiting for Mockup Waiting for DTP Waiti…" at bounding box center [652, 294] width 379 height 17
select select "dtp_production_ready"
click at [463, 286] on select "Waiting for Artwork Waiting for Diecut Waiting for Mockup Waiting for DTP Waiti…" at bounding box center [652, 294] width 379 height 17
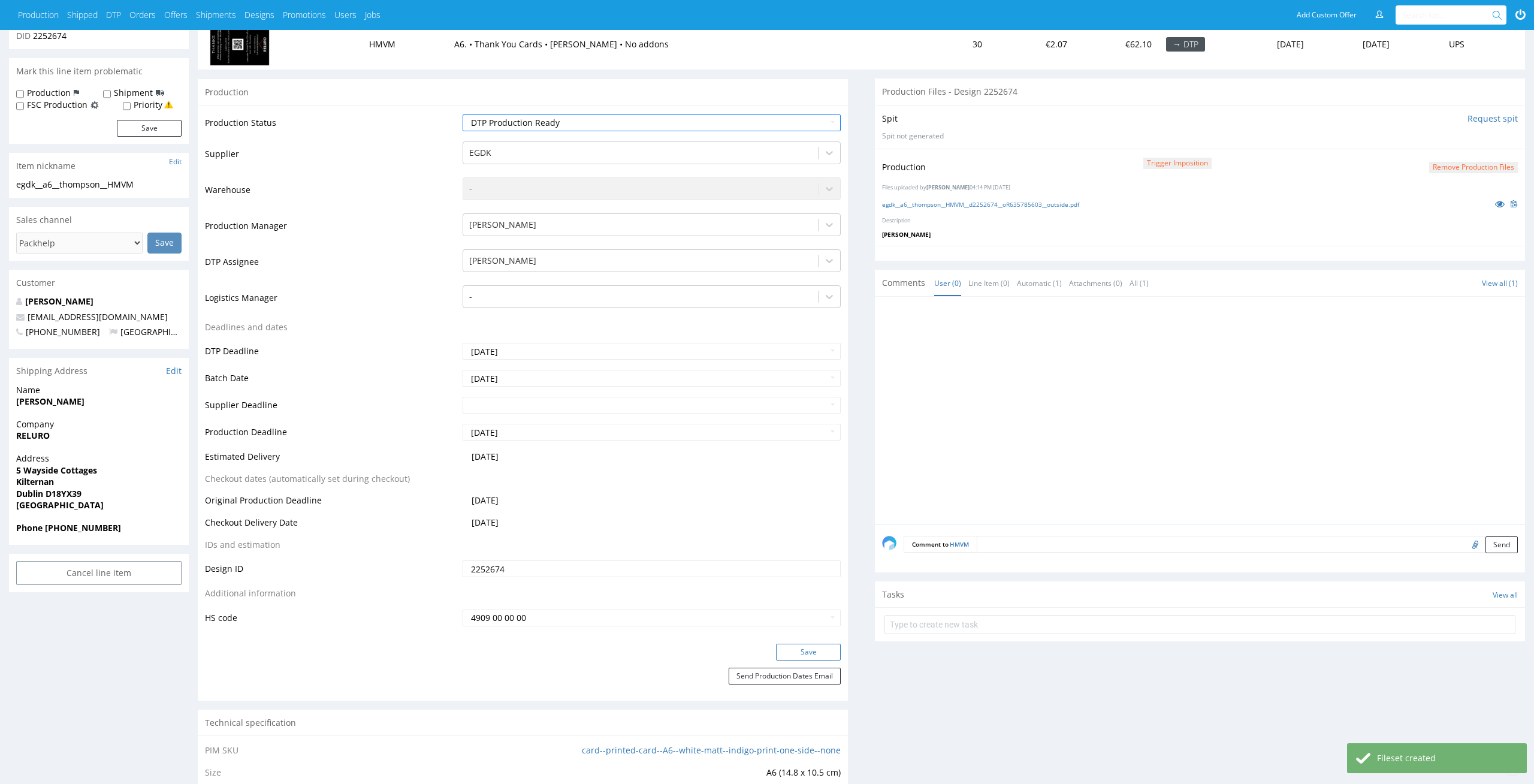
scroll to position [194, 0]
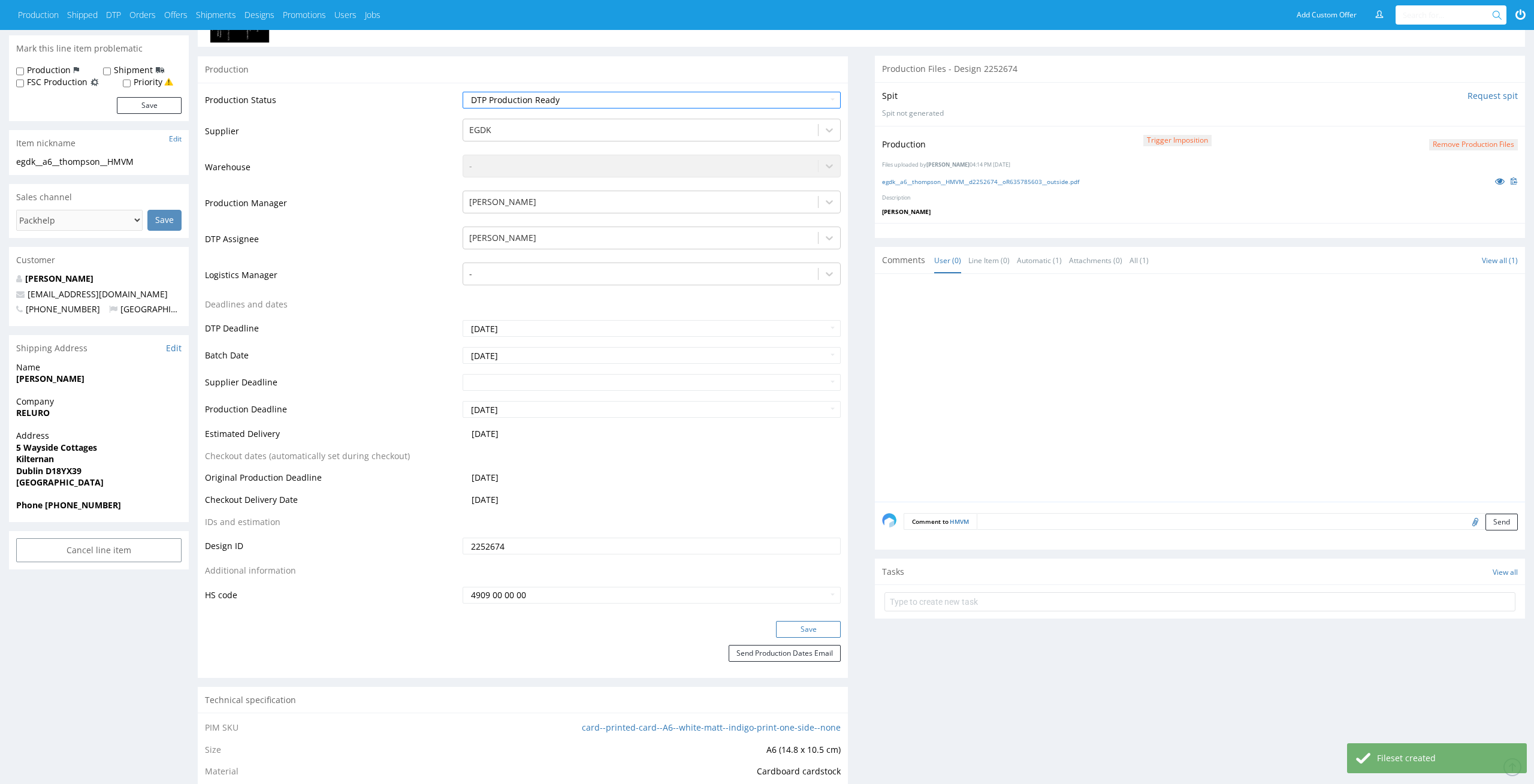
click at [806, 623] on button "Save" at bounding box center [808, 629] width 65 height 17
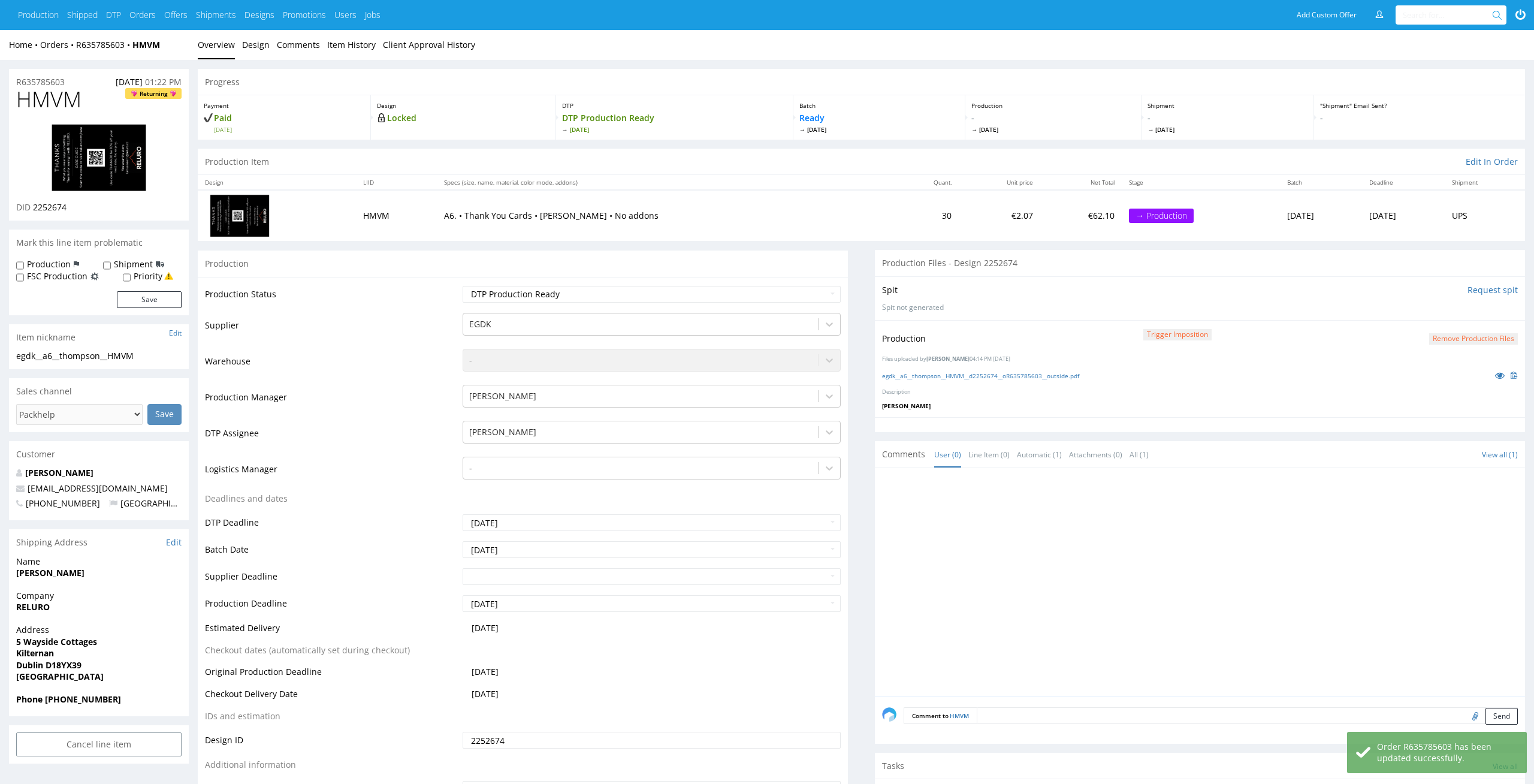
scroll to position [194, 0]
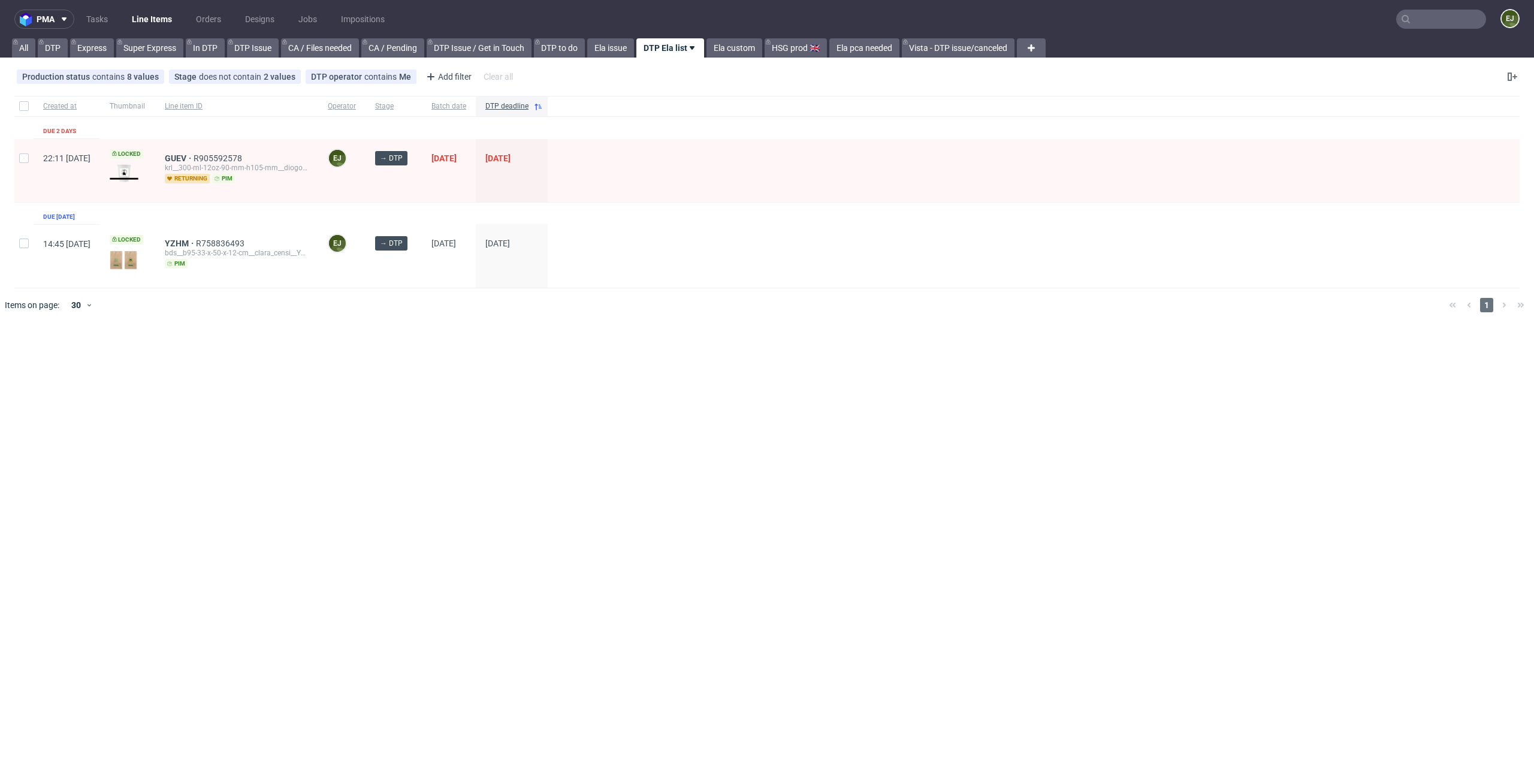
click at [212, 358] on div "pma Tasks Line Items Orders Designs Jobs Impositions EJ All DTP Express Super E…" at bounding box center [767, 392] width 1534 height 784
click at [196, 239] on span "YZHM" at bounding box center [181, 243] width 32 height 9
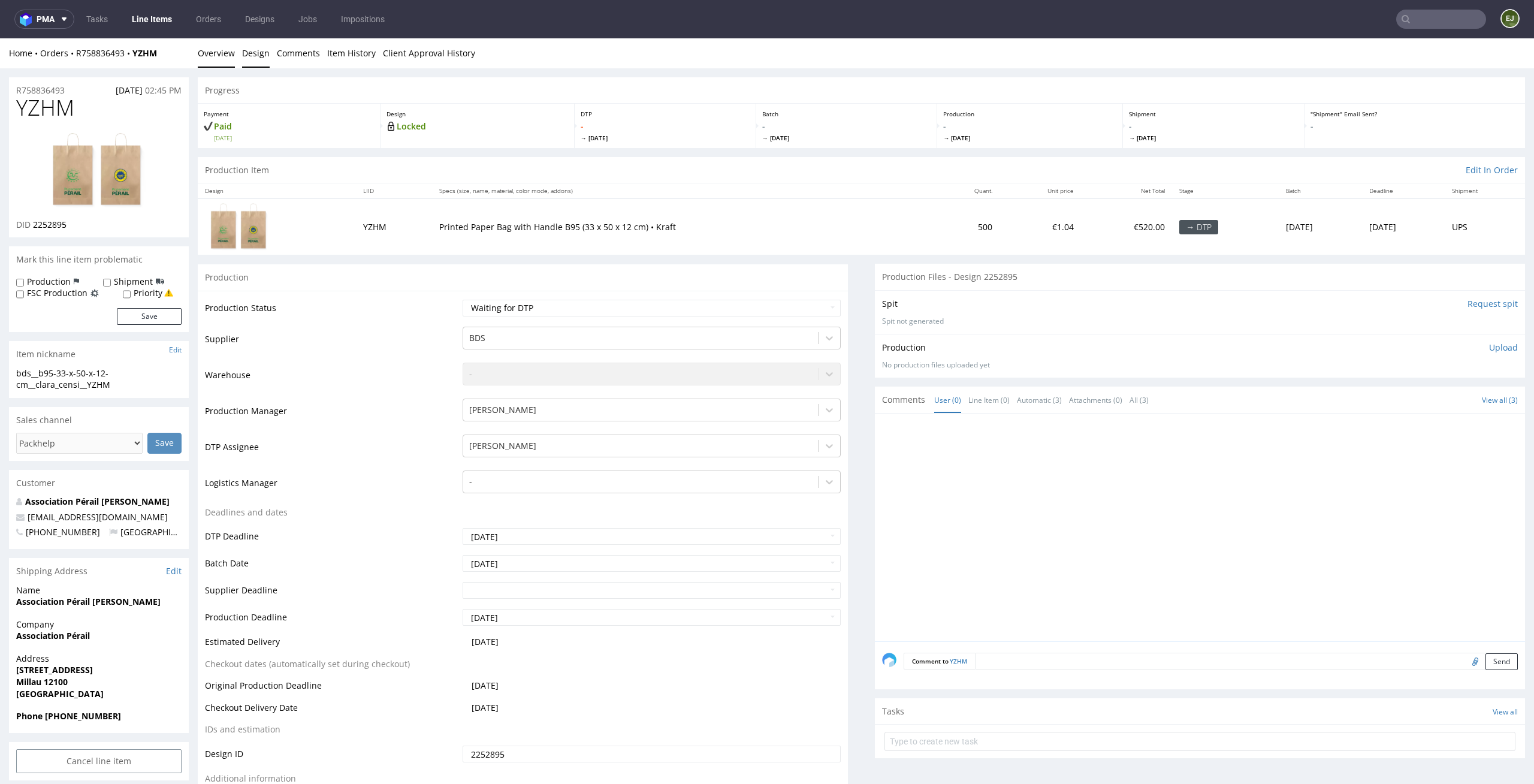
click at [251, 57] on link "Design" at bounding box center [256, 53] width 28 height 30
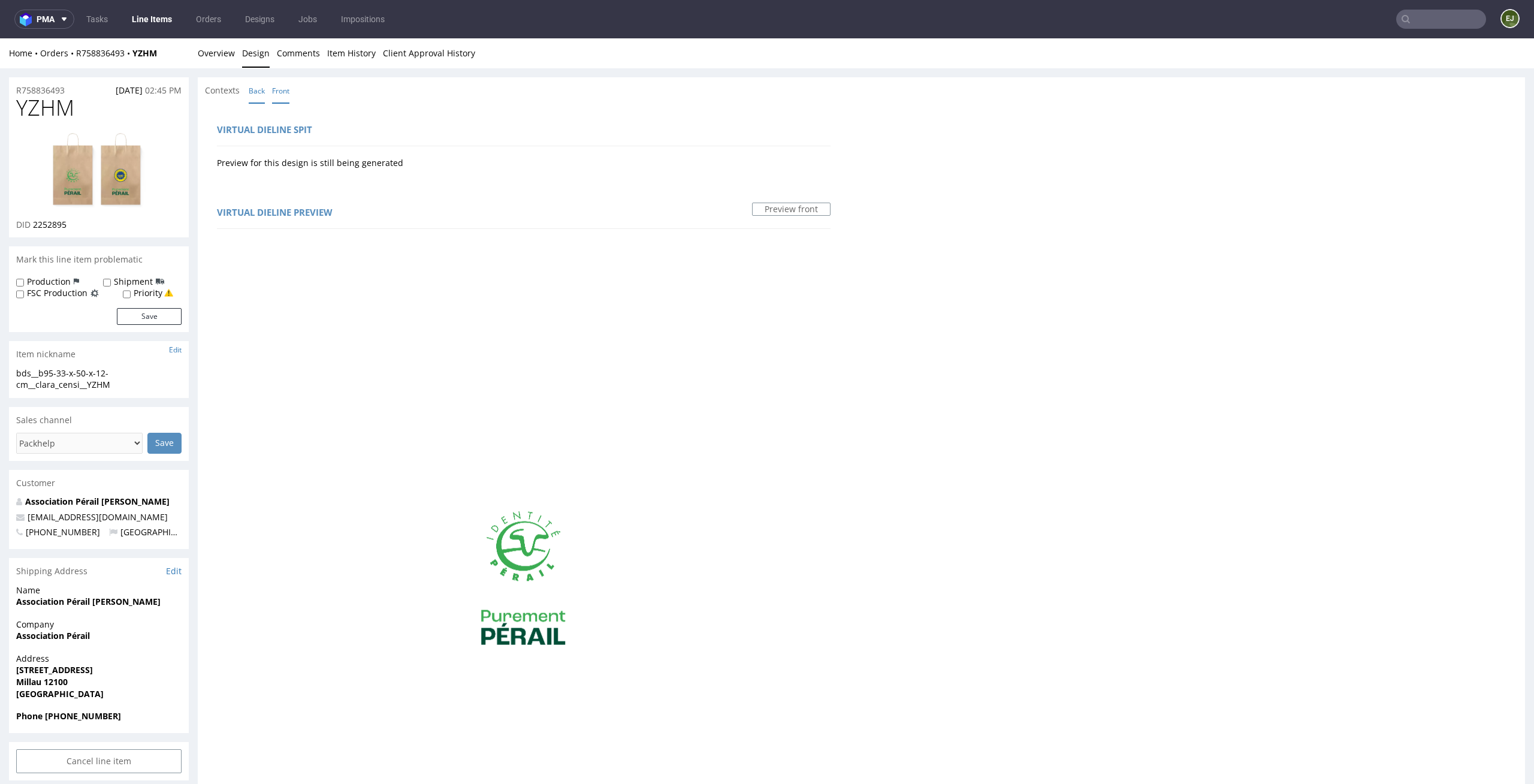
click at [258, 88] on link "Back" at bounding box center [256, 91] width 16 height 26
click at [164, 19] on link "Line Items" at bounding box center [151, 19] width 55 height 19
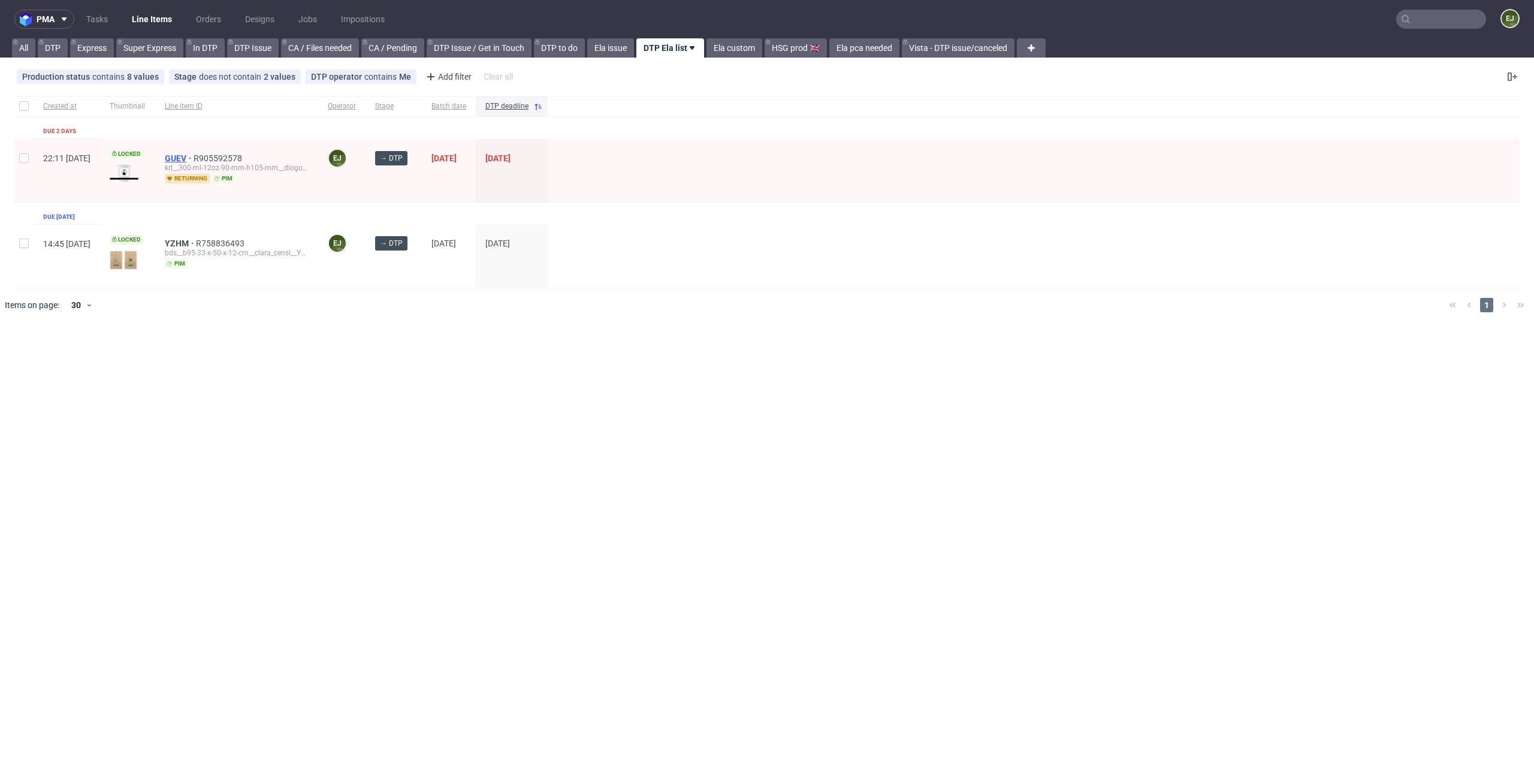
click at [194, 155] on span "GUEV" at bounding box center [179, 158] width 29 height 9
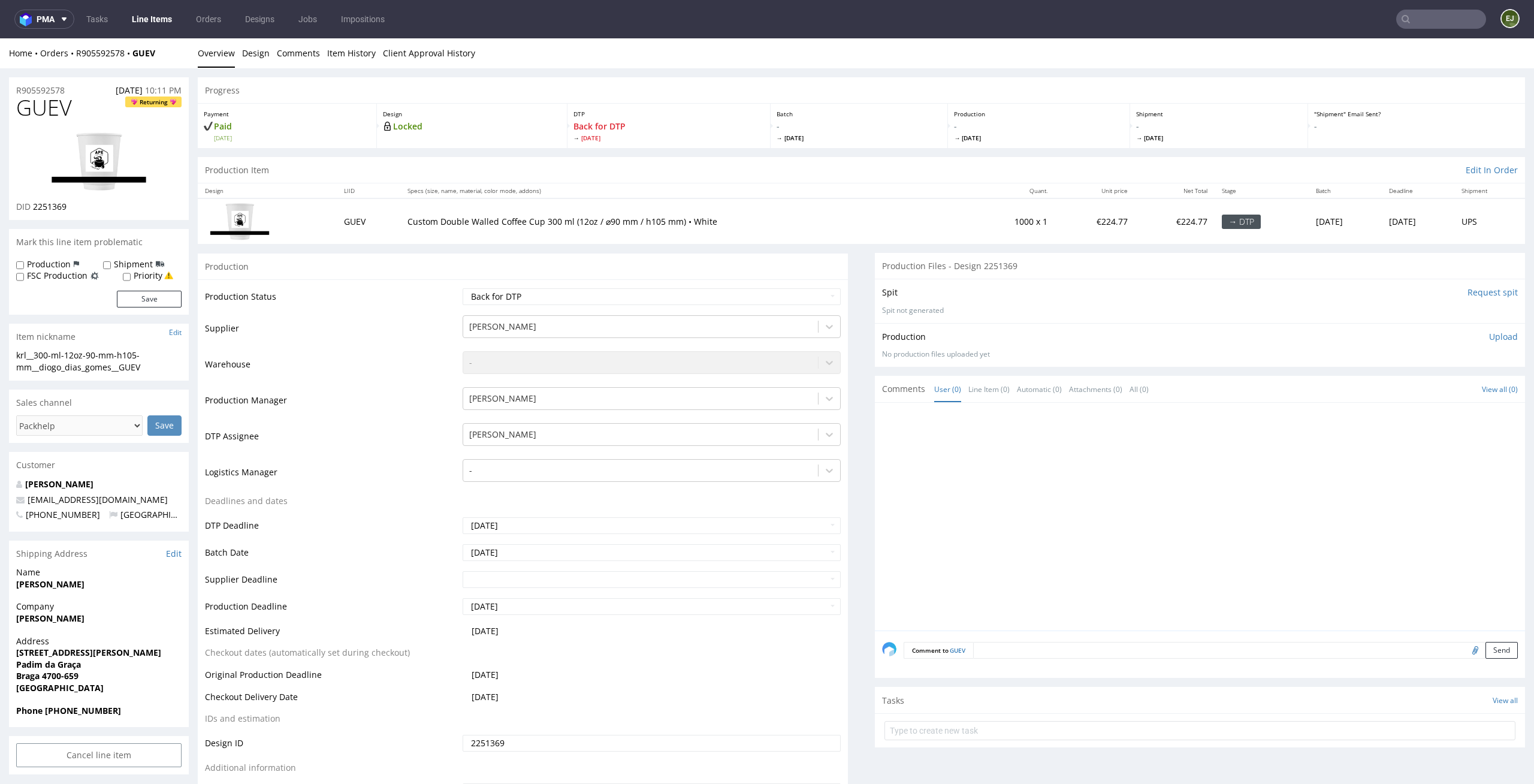
click at [133, 153] on img at bounding box center [98, 161] width 96 height 60
click at [248, 51] on link "Design" at bounding box center [256, 53] width 28 height 30
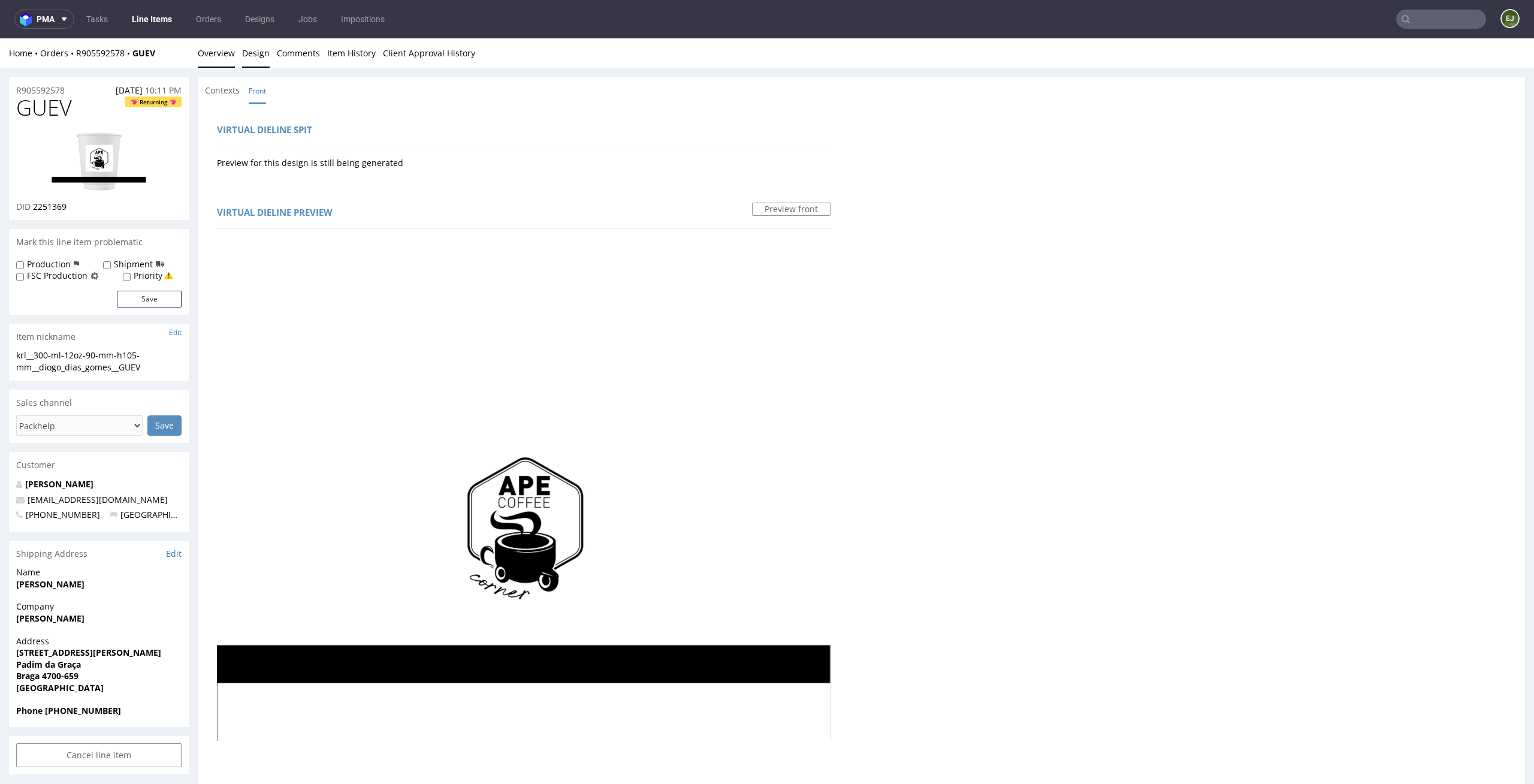
click at [220, 55] on link "Overview" at bounding box center [216, 53] width 37 height 30
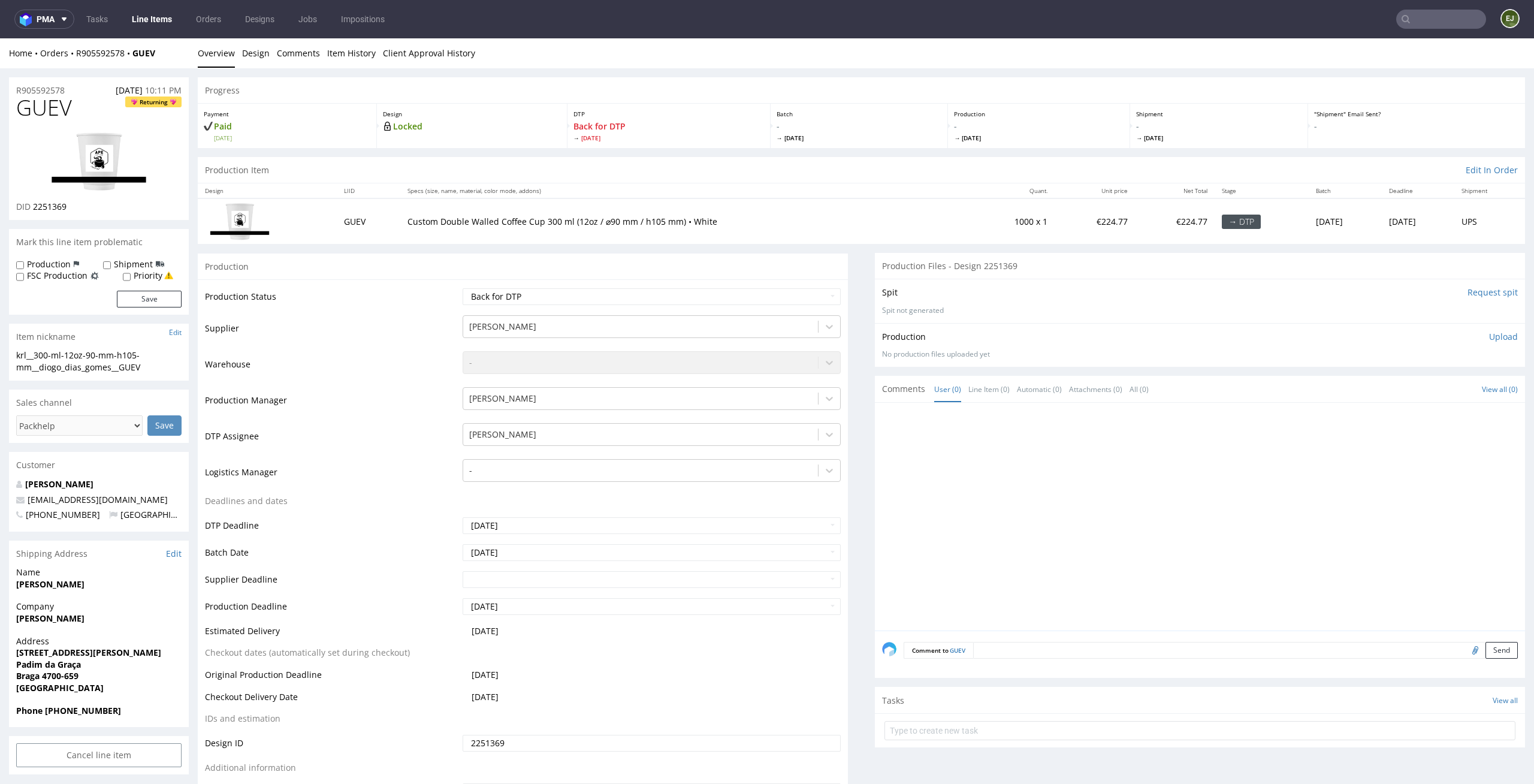
click at [144, 11] on link "Line Items" at bounding box center [151, 19] width 55 height 19
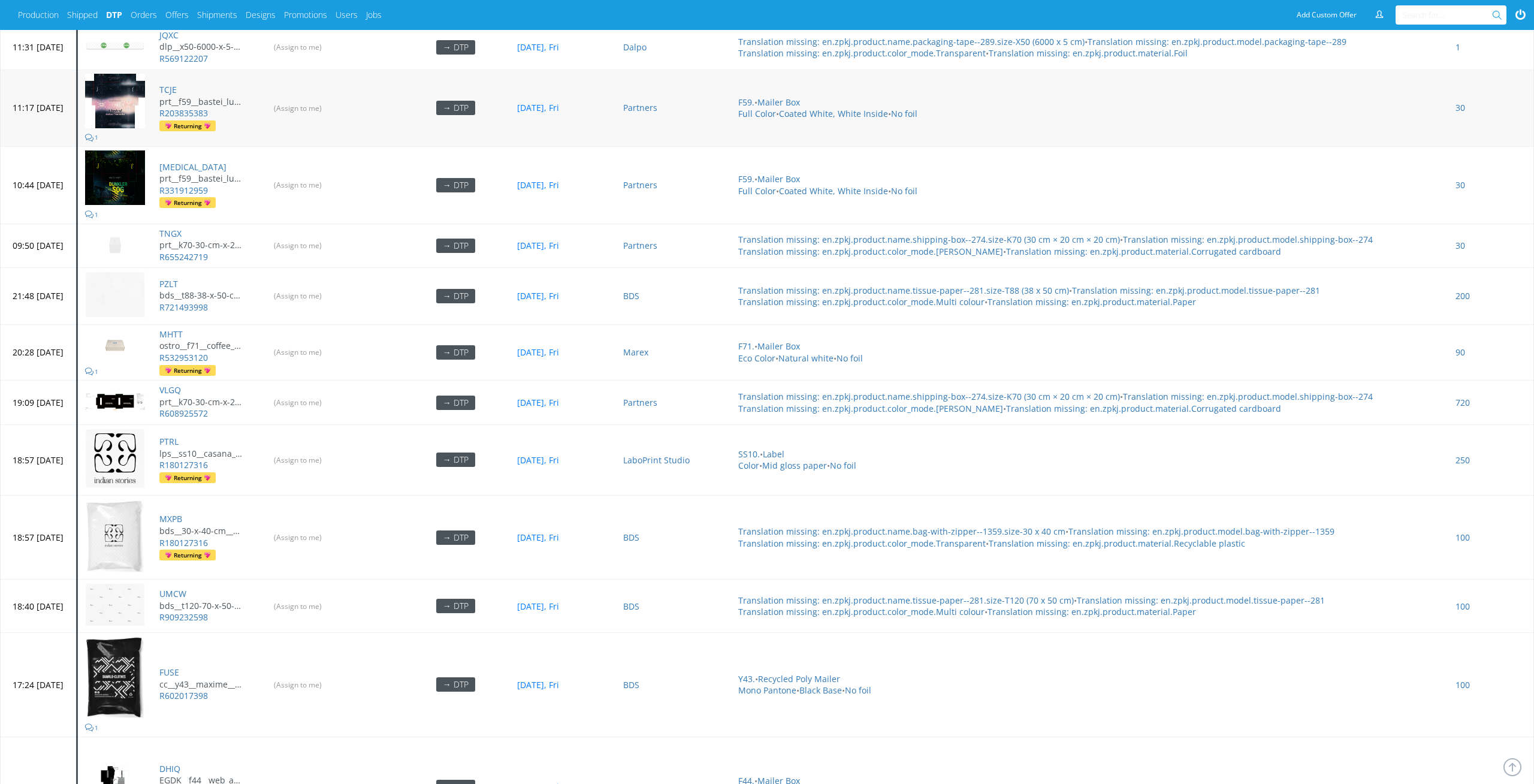
scroll to position [5012, 0]
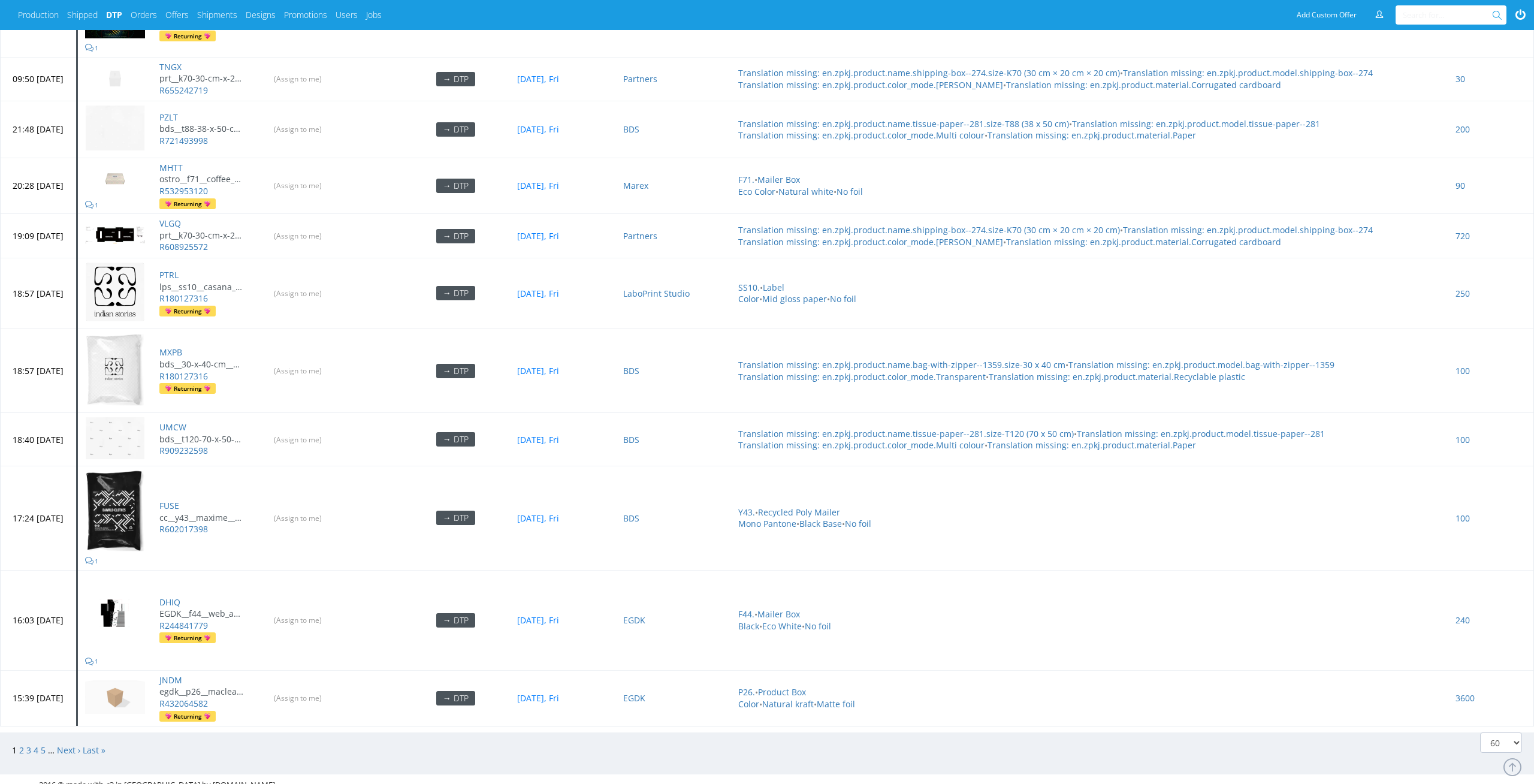
click at [23, 392] on span "2" at bounding box center [23, 750] width 7 height 11
click at [21, 392] on link "2" at bounding box center [21, 750] width 5 height 11
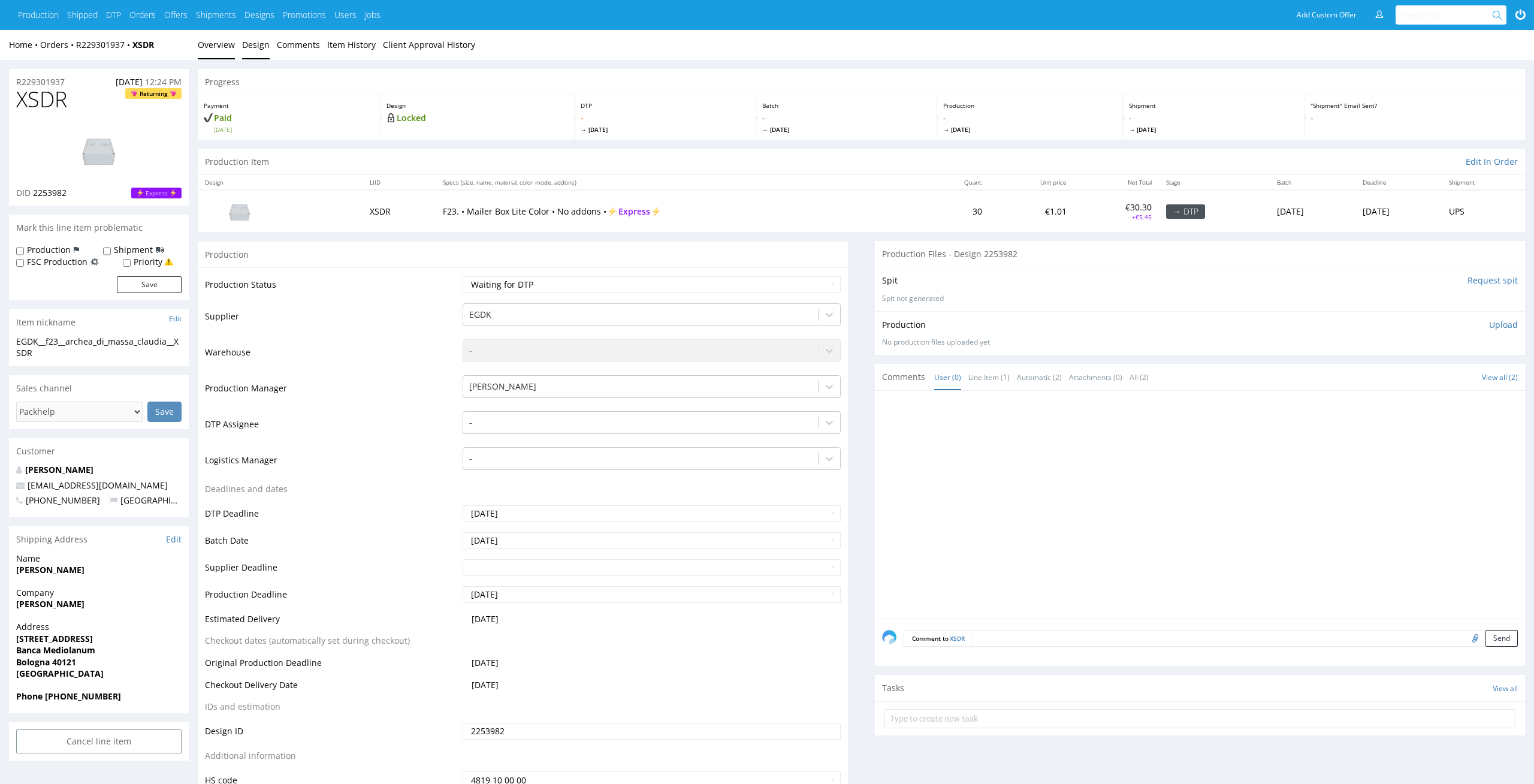
click at [248, 40] on link "Design" at bounding box center [256, 45] width 28 height 30
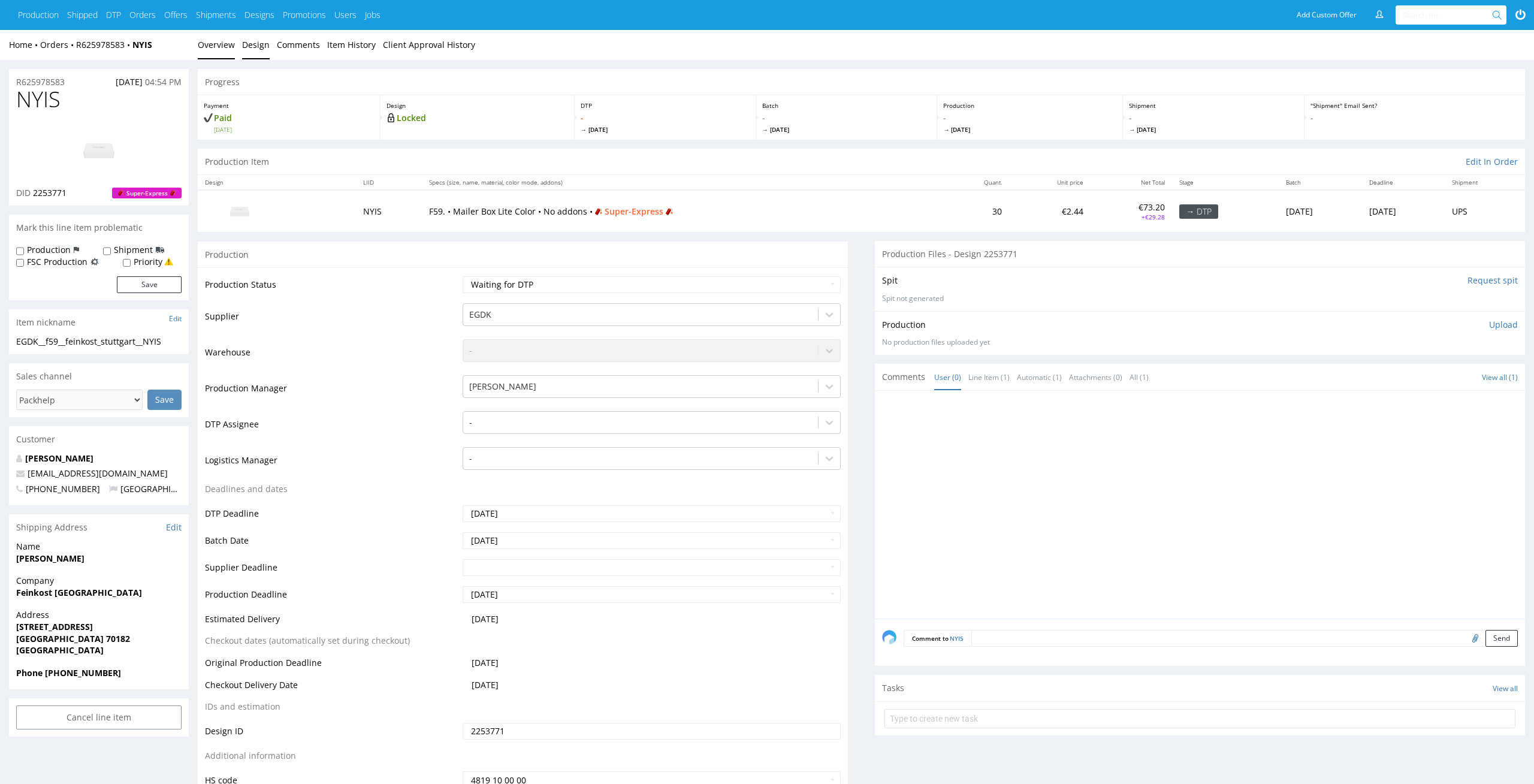
click at [247, 48] on link "Design" at bounding box center [256, 45] width 28 height 30
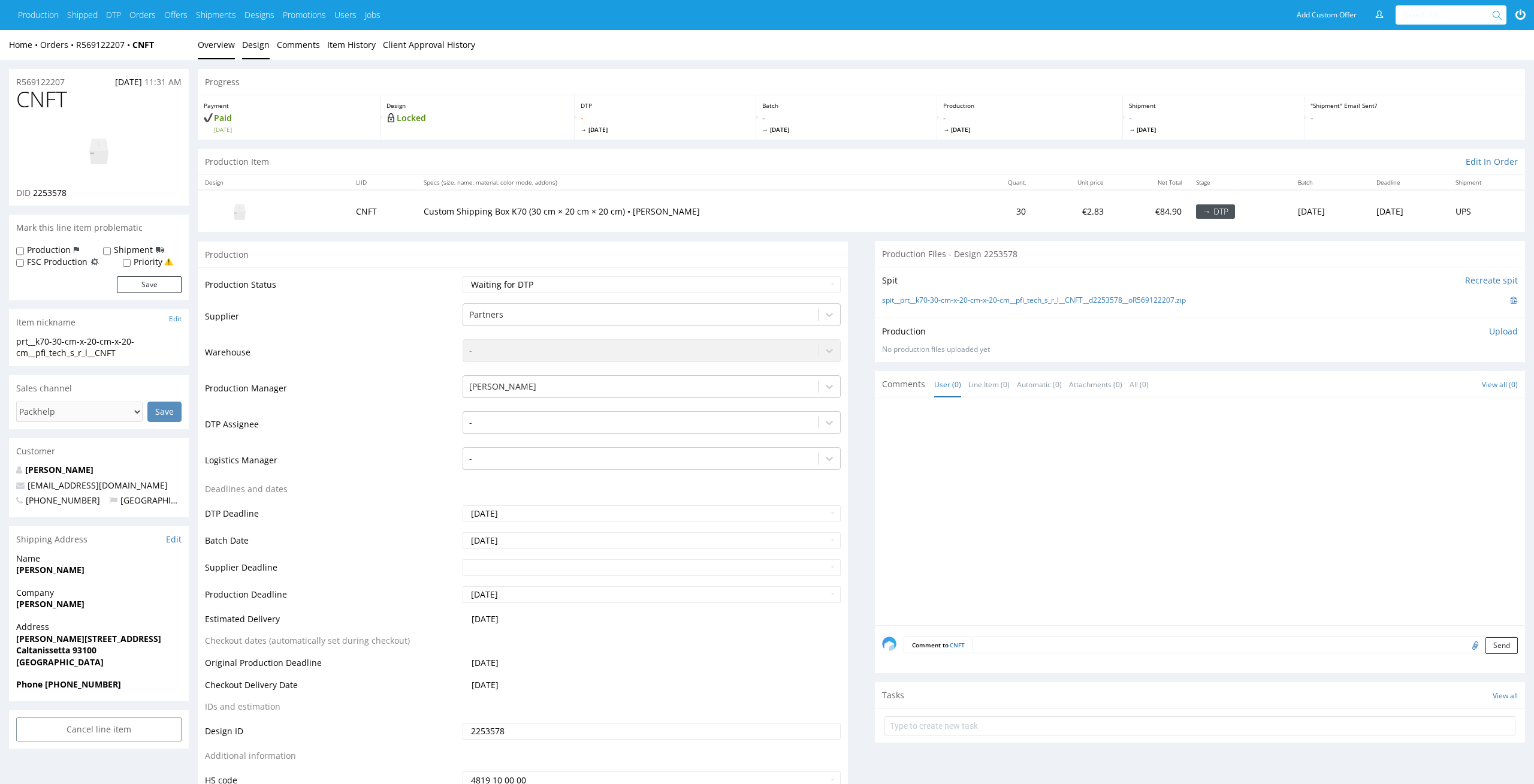
click at [259, 40] on link "Design" at bounding box center [256, 45] width 28 height 30
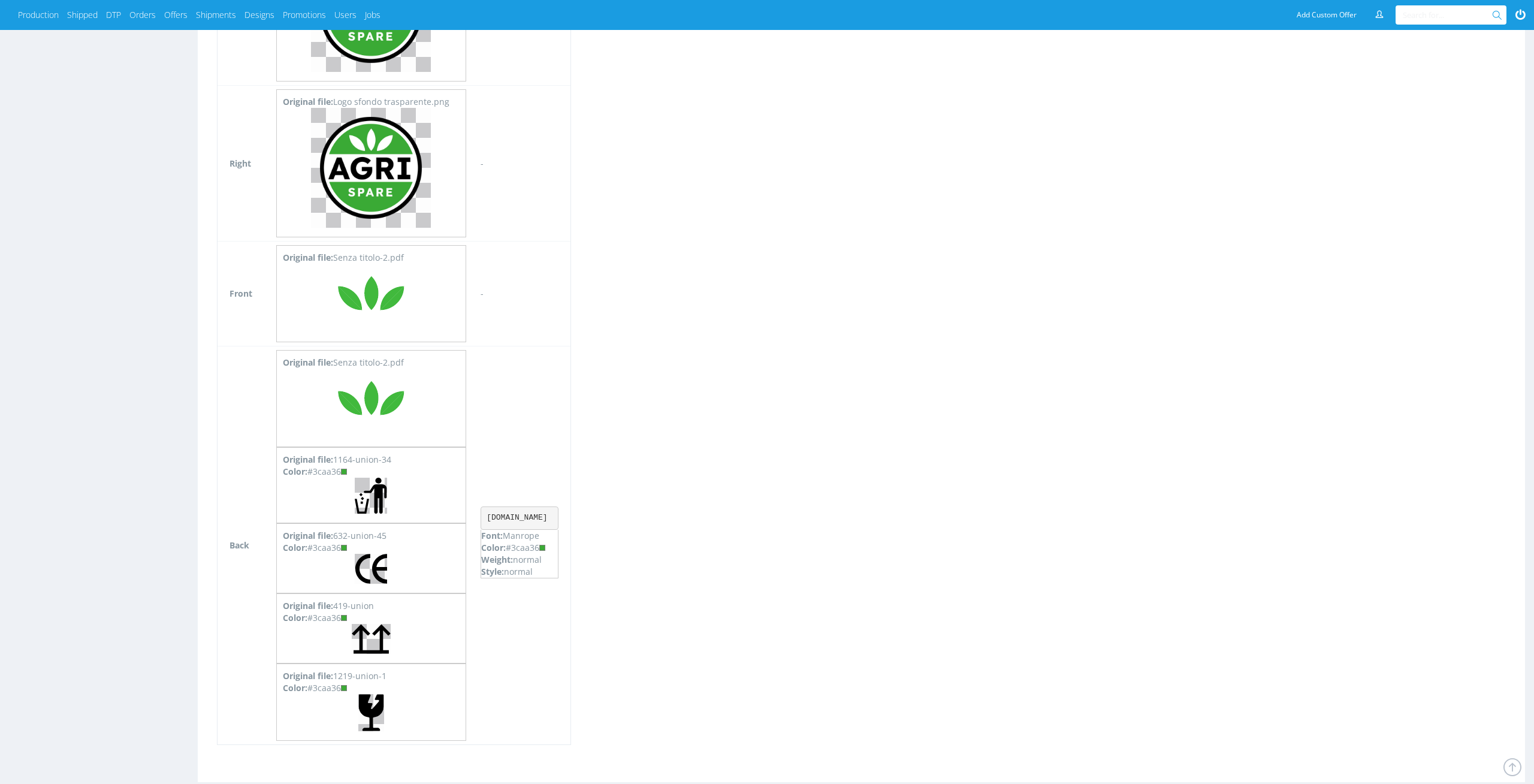
scroll to position [929, 0]
